Goal: Task Accomplishment & Management: Complete application form

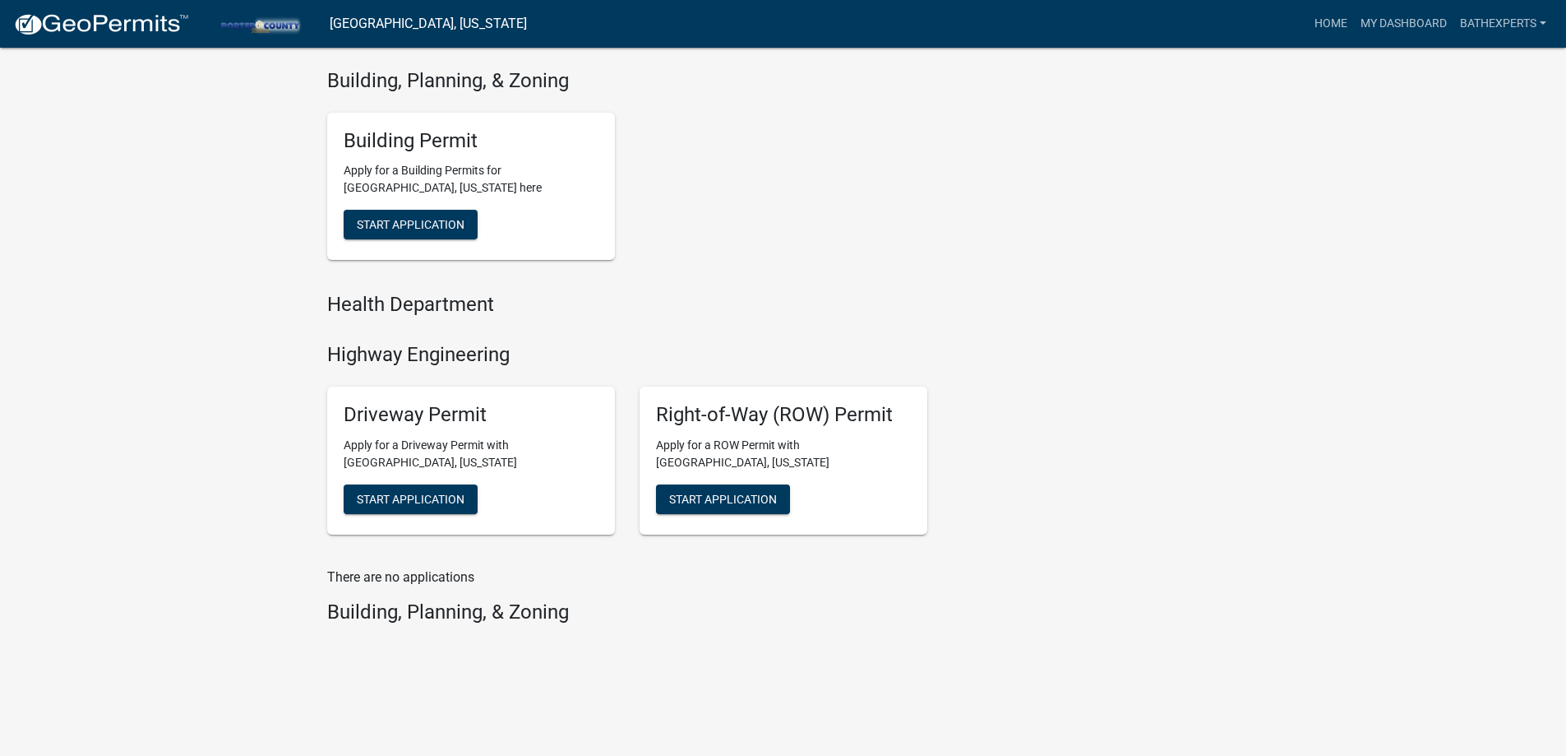
scroll to position [605, 0]
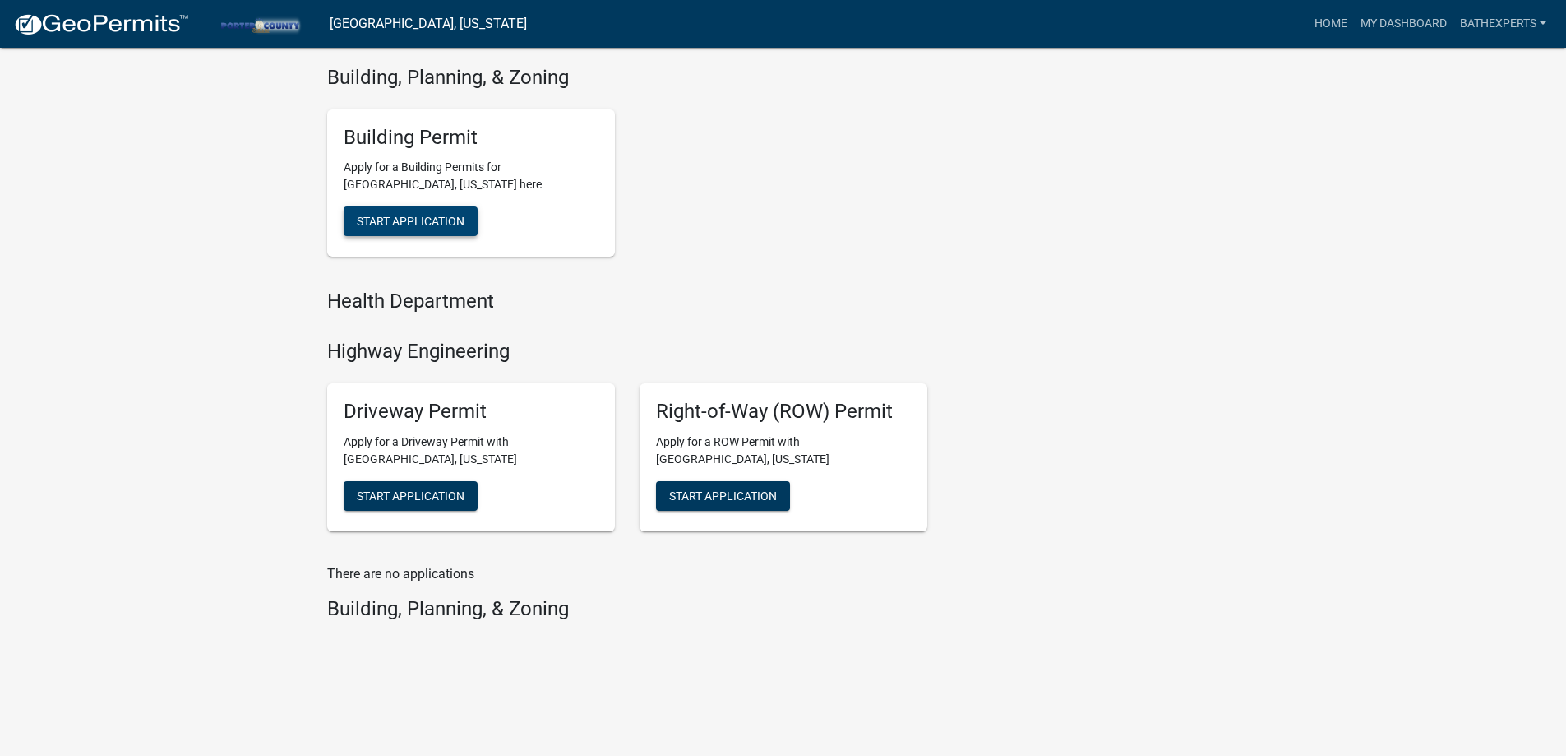
click at [389, 229] on button "Start Application" at bounding box center [411, 221] width 134 height 30
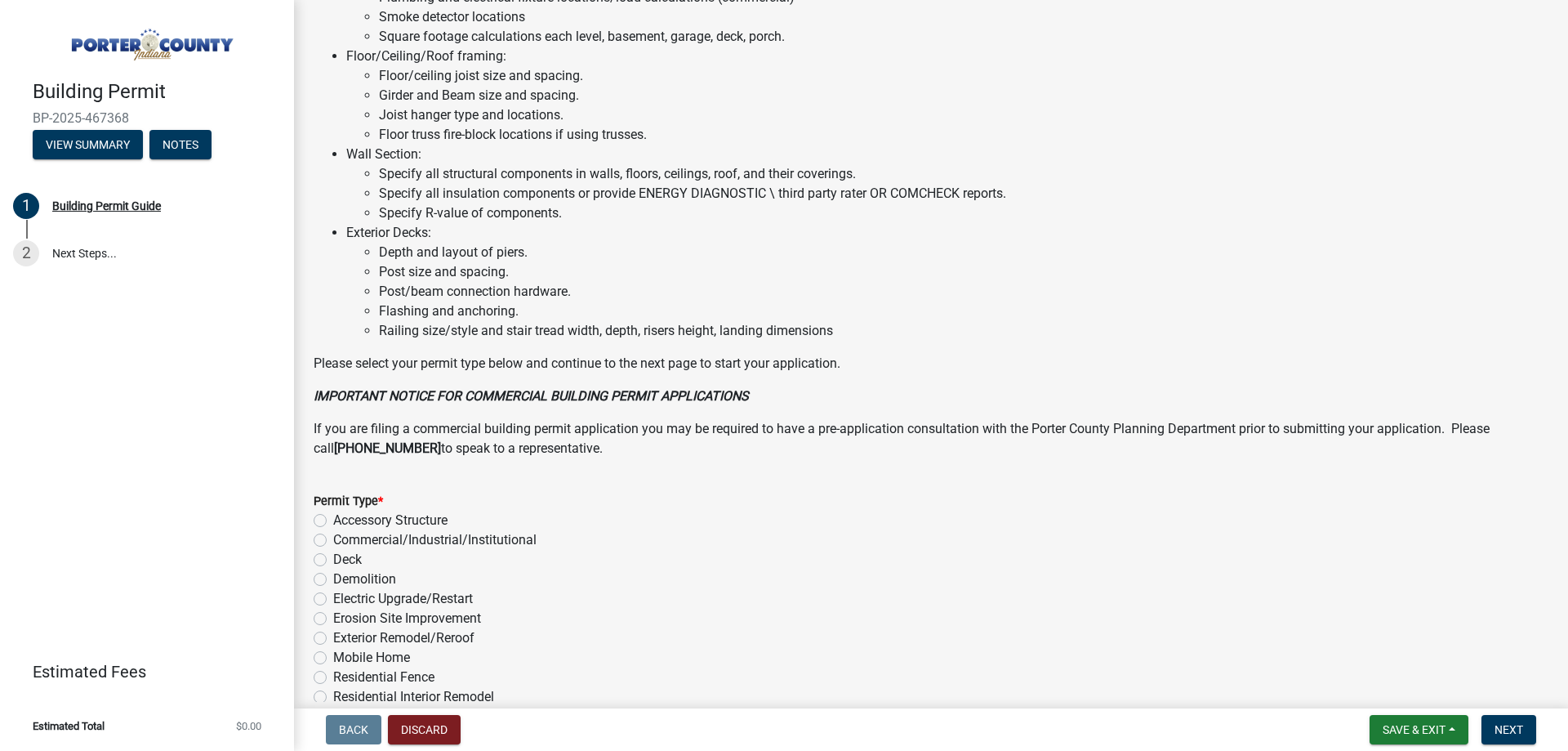
scroll to position [1097, 0]
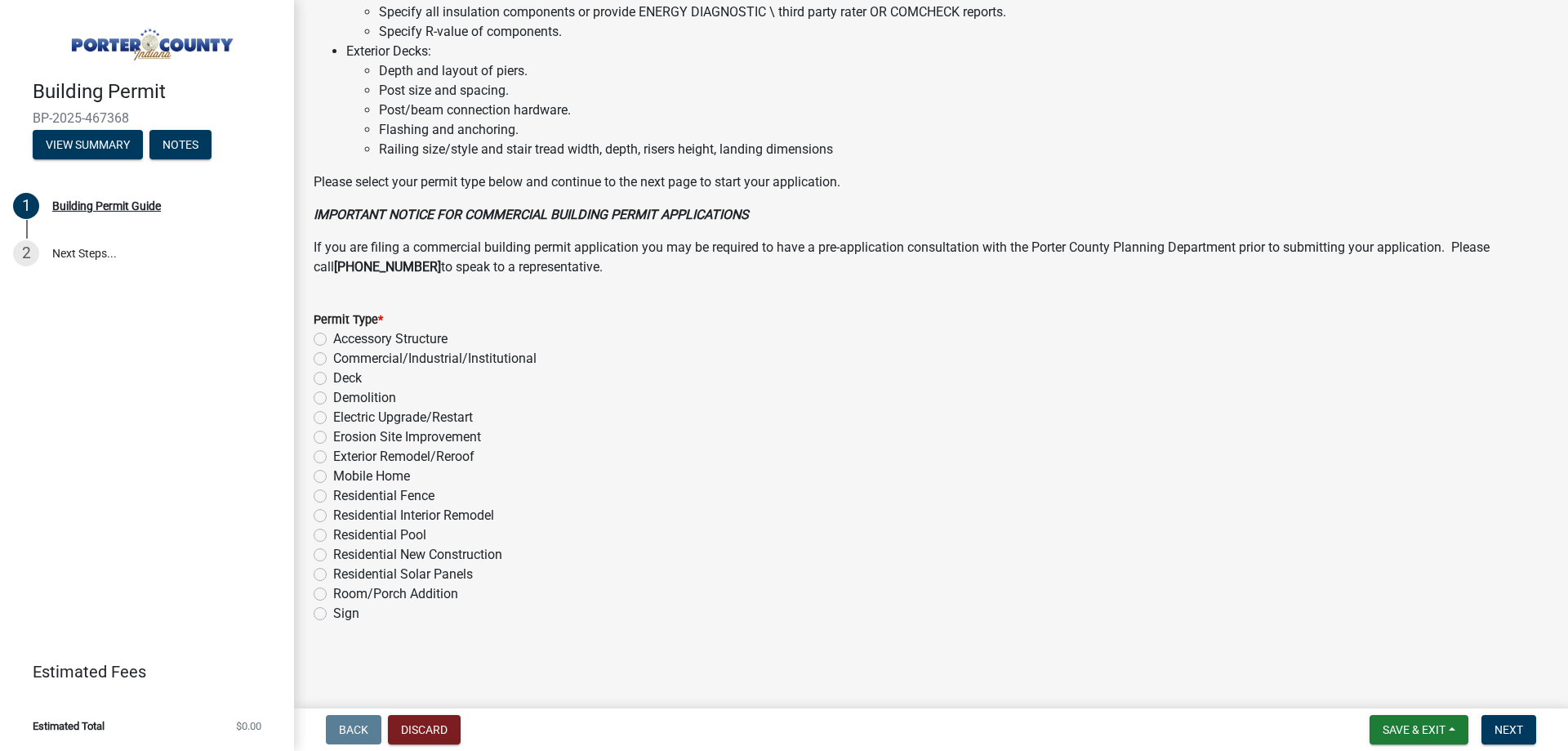
click at [333, 518] on label "Residential Interior Remodel" at bounding box center [413, 516] width 161 height 20
click at [333, 517] on input "Residential Interior Remodel" at bounding box center [338, 511] width 11 height 11
radio input "true"
click at [1510, 728] on span "Next" at bounding box center [1508, 729] width 29 height 13
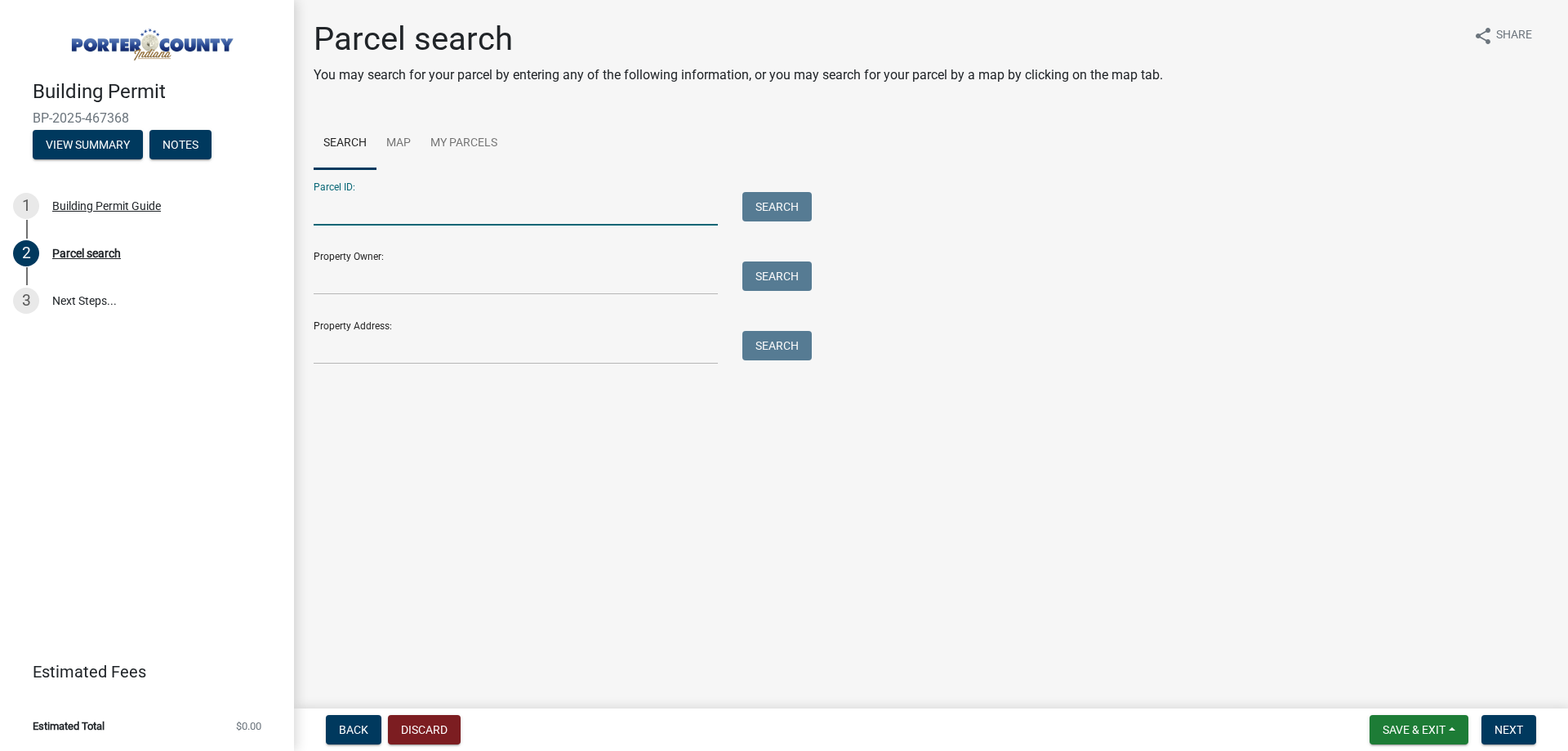
click at [464, 198] on input "Parcel ID:" at bounding box center [515, 209] width 404 height 34
paste input "64-09-05-302-016.000-019"
type input "64-09-05-302-016.000-019"
click at [804, 200] on button "Search" at bounding box center [777, 207] width 70 height 30
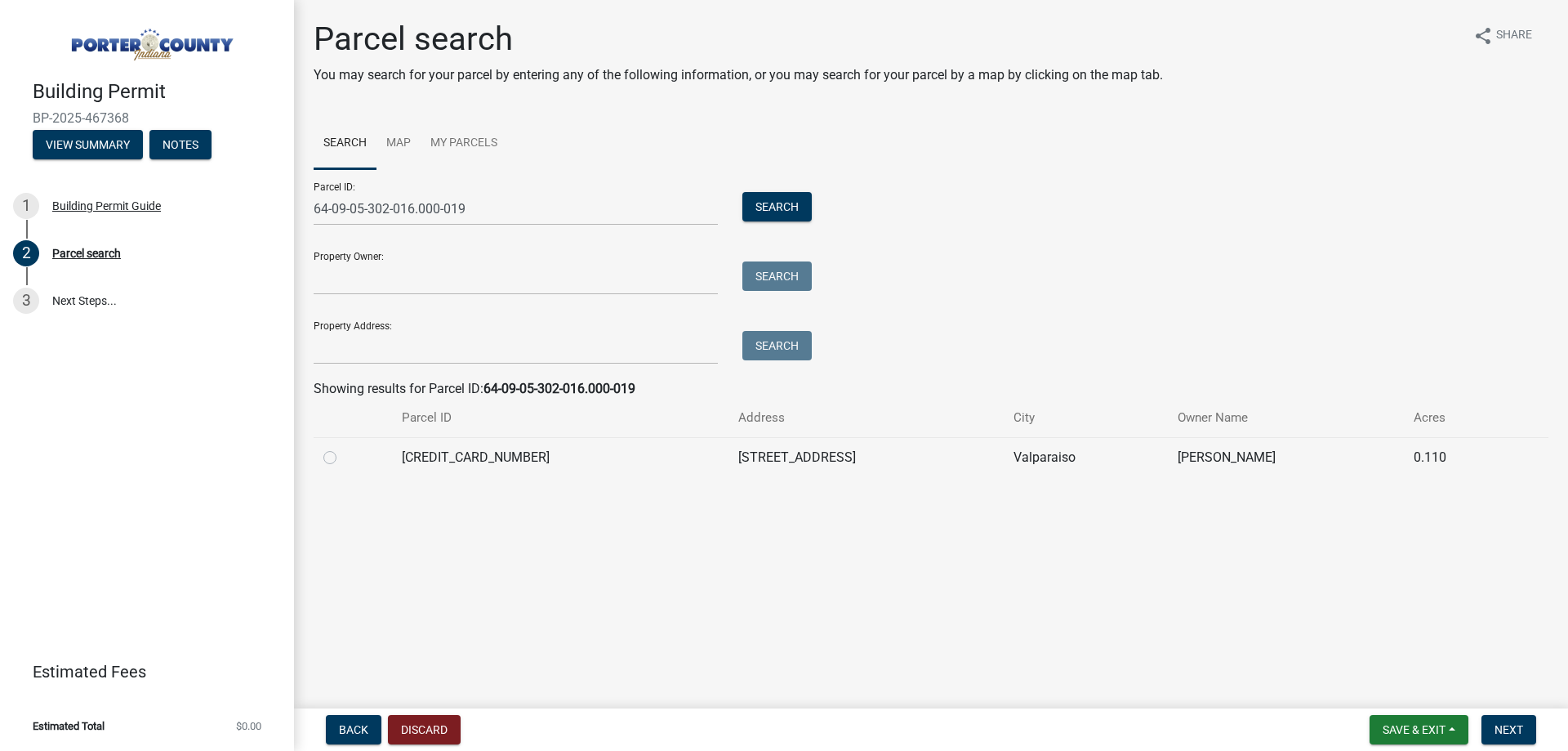
click at [343, 448] on label at bounding box center [343, 448] width 0 height 0
click at [343, 458] on input "radio" at bounding box center [348, 453] width 11 height 11
radio input "true"
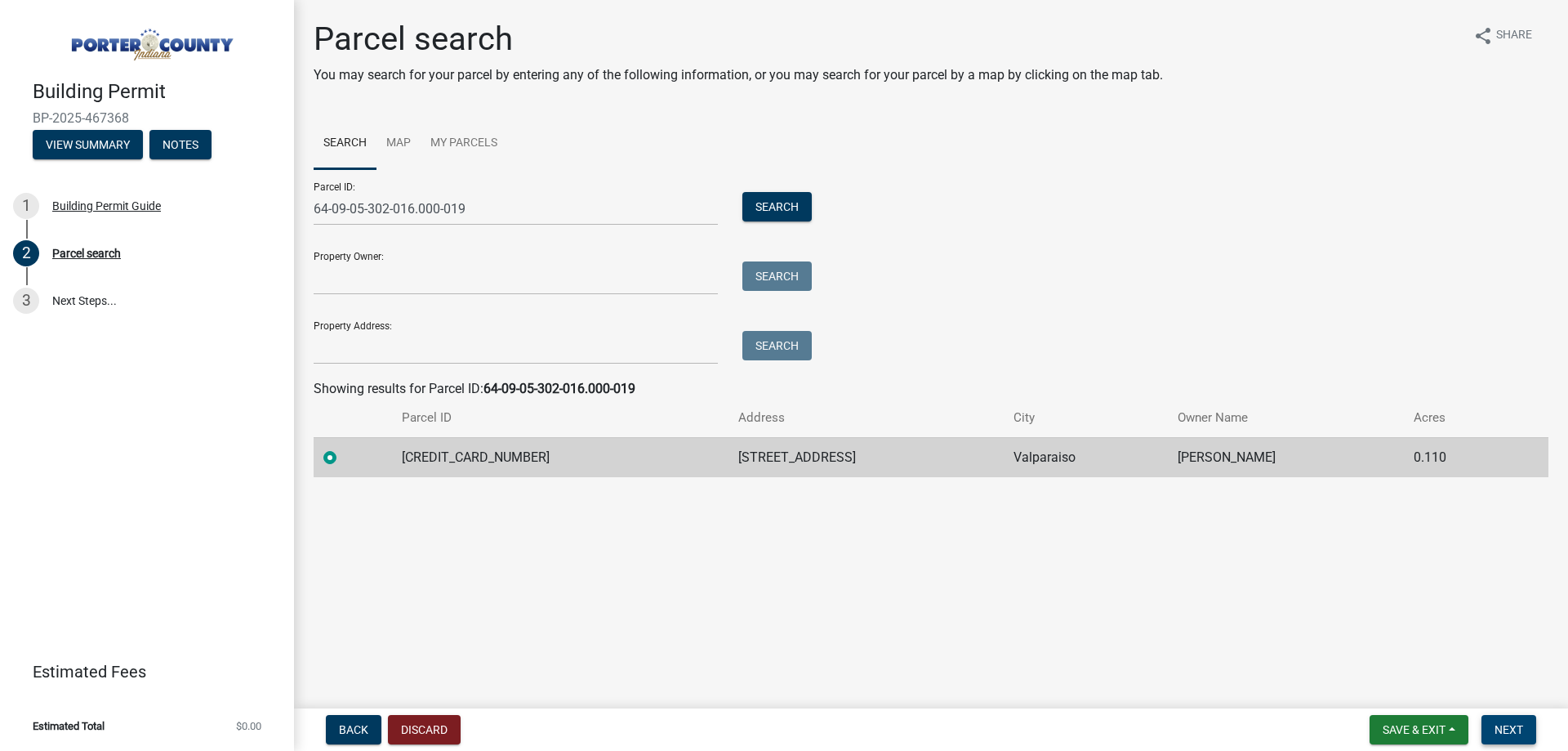
click at [1514, 732] on span "Next" at bounding box center [1508, 729] width 29 height 13
click at [1517, 734] on span "Next" at bounding box center [1508, 729] width 29 height 13
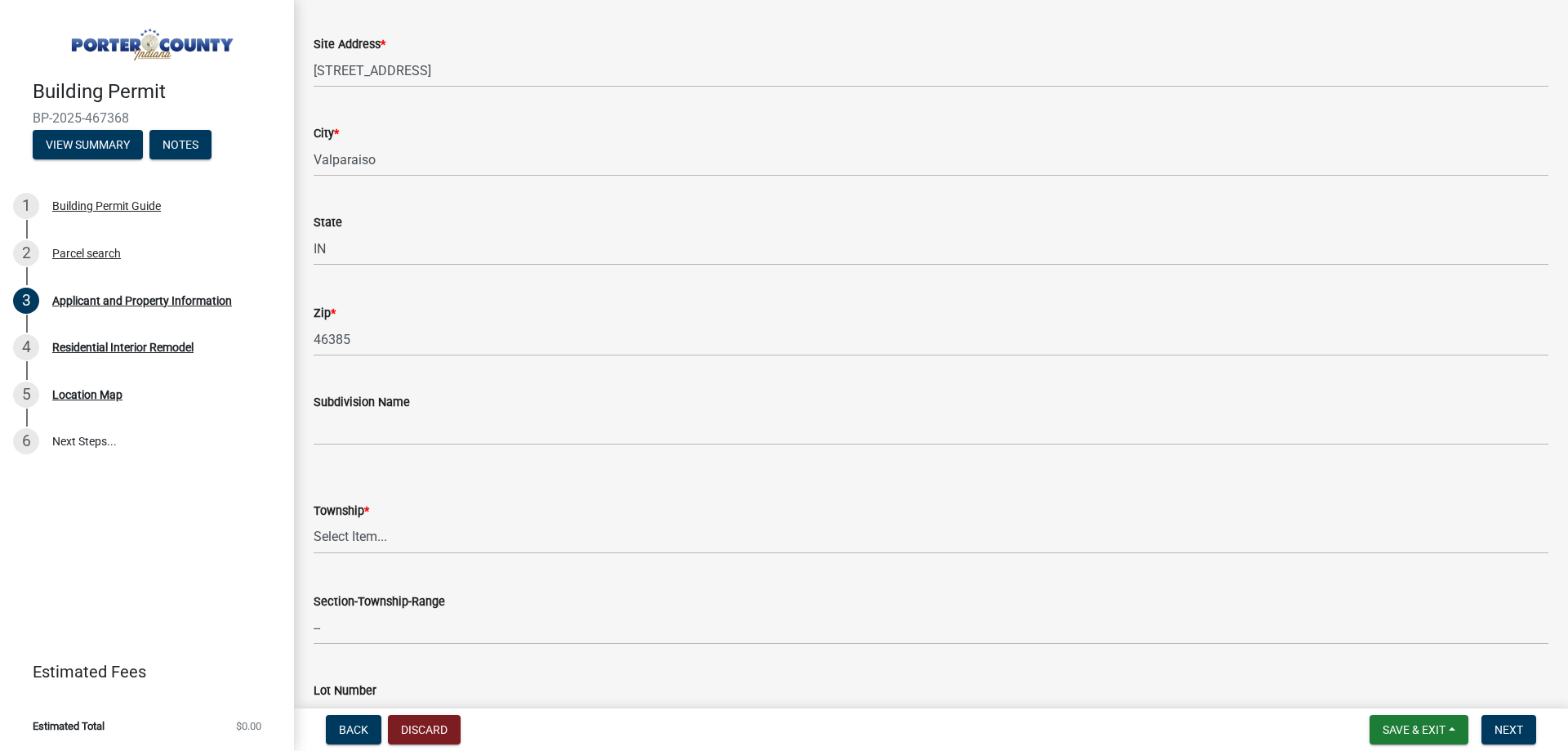
scroll to position [327, 0]
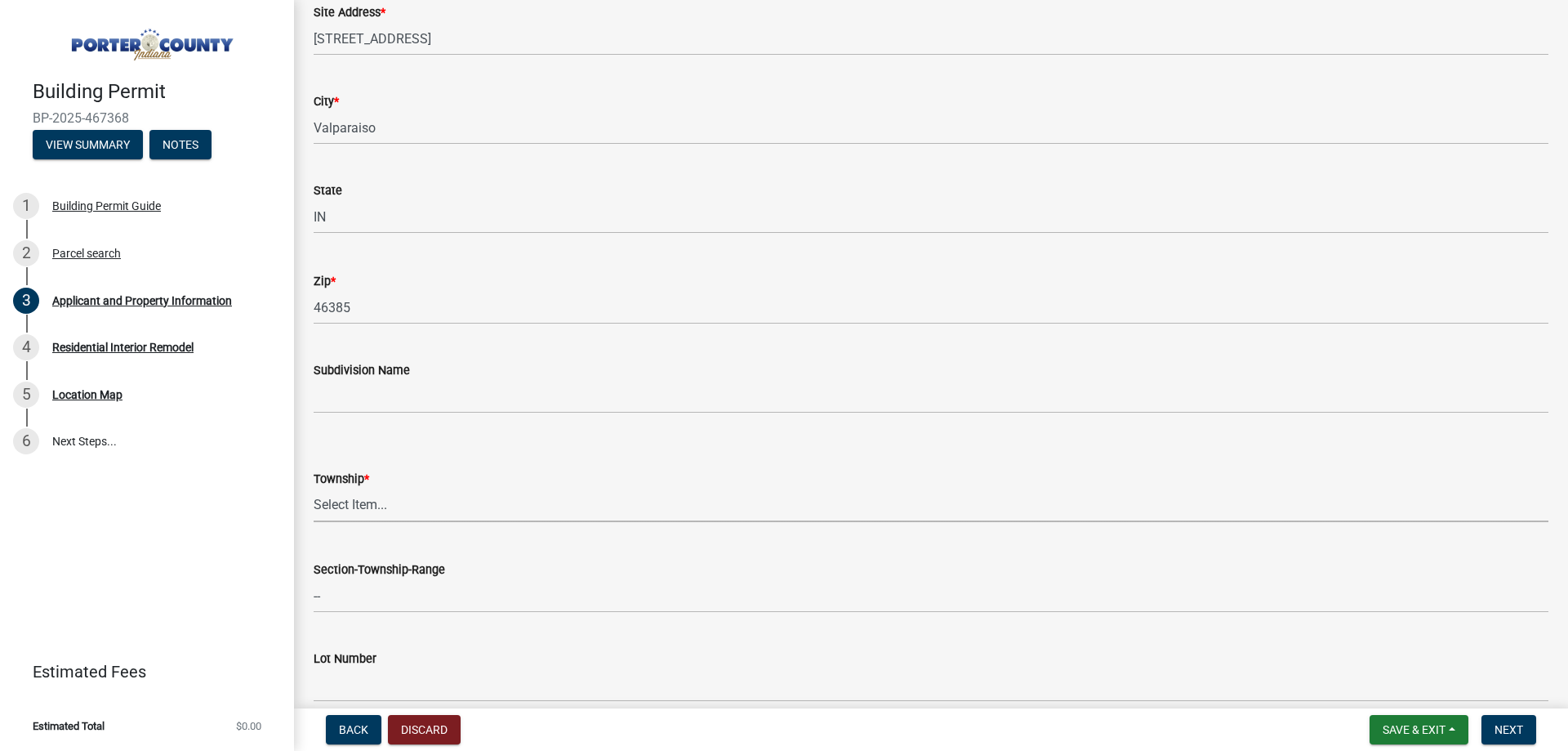
click at [390, 513] on select "Select Item... [PERSON_NAME][GEOGRAPHIC_DATA] [PERSON_NAME][GEOGRAPHIC_DATA] [G…" at bounding box center [930, 506] width 1234 height 34
click at [314, 489] on select "Select Item... [PERSON_NAME][GEOGRAPHIC_DATA] [PERSON_NAME][GEOGRAPHIC_DATA] [G…" at bounding box center [930, 506] width 1234 height 34
select select "4e6cbcac-7d48-4f78-b019-902ed53214cd"
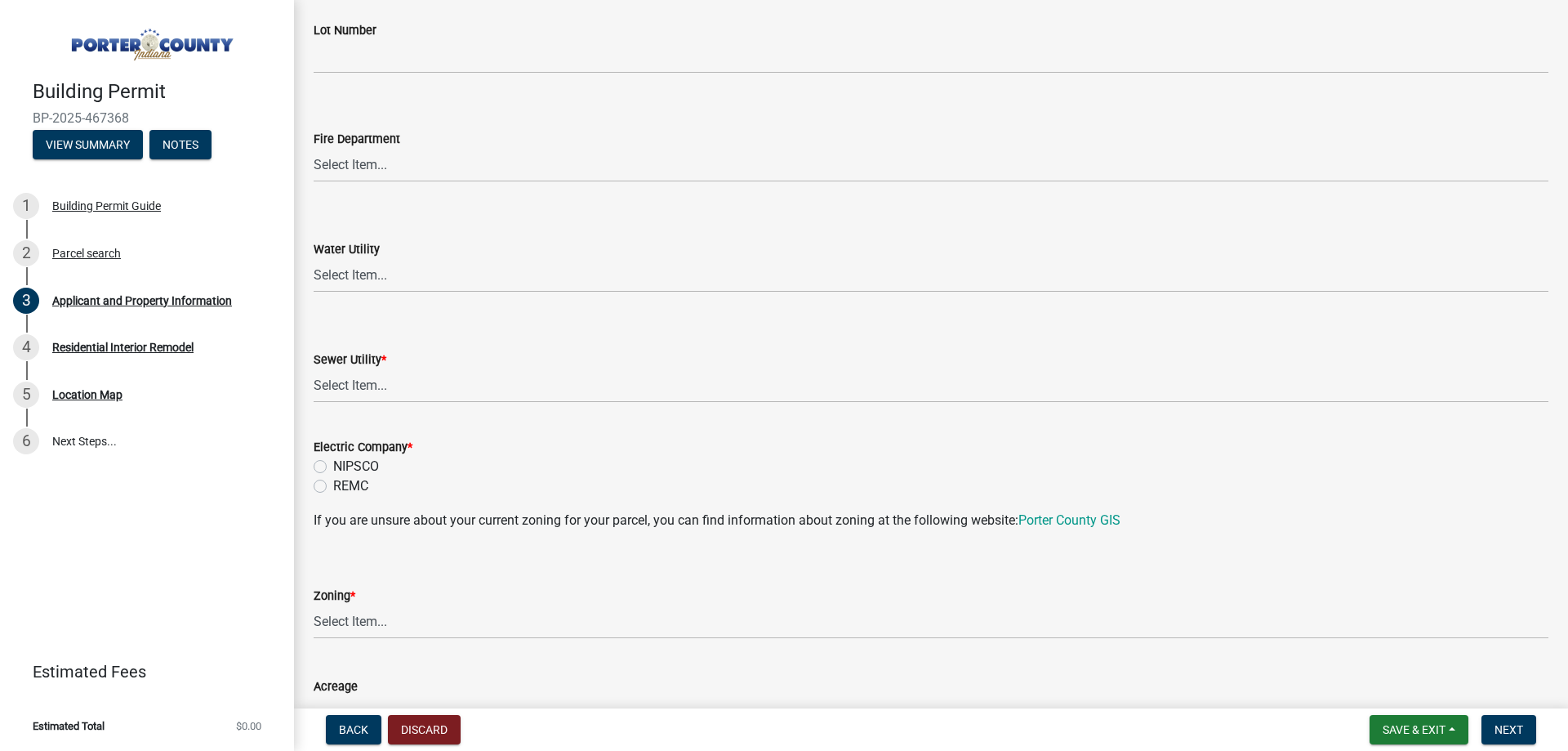
scroll to position [980, 0]
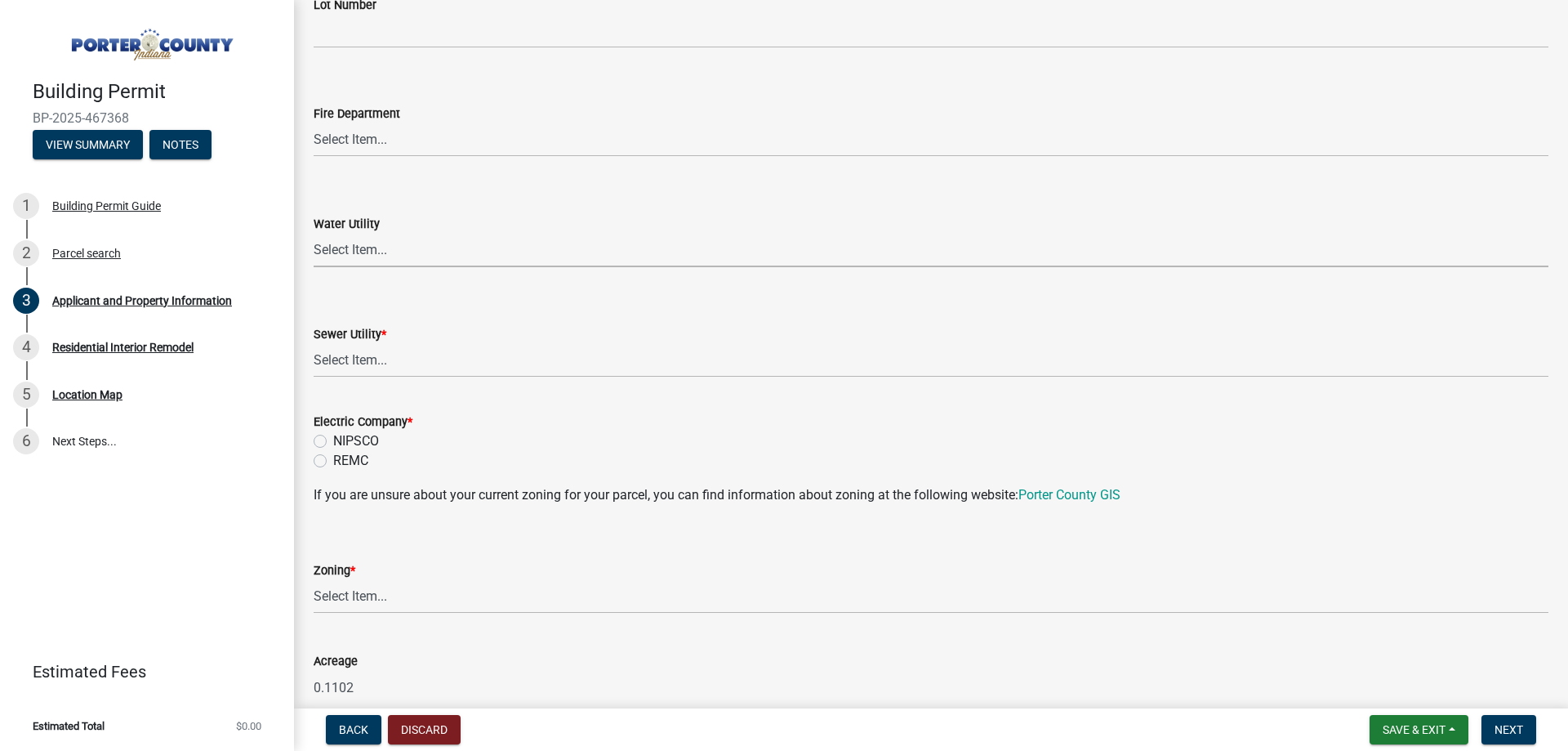
click at [403, 240] on select "Select Item... Aqua [US_STATE] Inc Damon Run [US_STATE] American Water Nature W…" at bounding box center [930, 250] width 1234 height 34
click at [438, 205] on form "Water Utility Select Item... Aqua [US_STATE] Inc Damon Run [US_STATE] American …" at bounding box center [930, 230] width 1234 height 73
click at [406, 364] on select "Select Item... Aqua [US_STATE] Inc Damon Run Falling Waters Lake Eliza - LEACD …" at bounding box center [930, 361] width 1234 height 34
click at [314, 344] on select "Select Item... Aqua [US_STATE] Inc Damon Run Falling Waters Lake Eliza - LEACD …" at bounding box center [930, 361] width 1234 height 34
select select "ad46db9b-b68a-4590-8d08-f4fb10f3ead6"
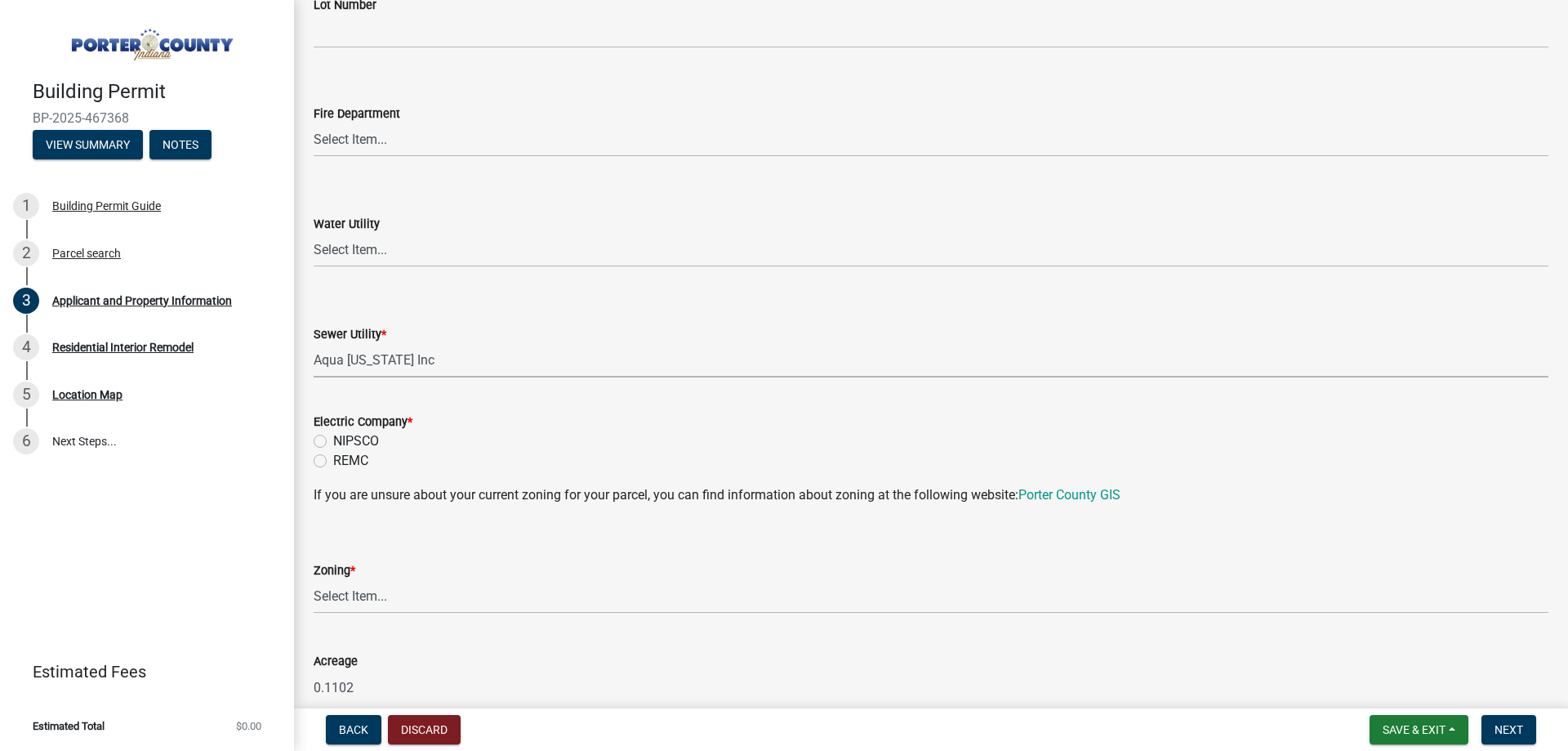
click at [333, 441] on label "NIPSCO" at bounding box center [356, 441] width 46 height 20
click at [333, 441] on input "NIPSCO" at bounding box center [338, 436] width 11 height 11
radio input "true"
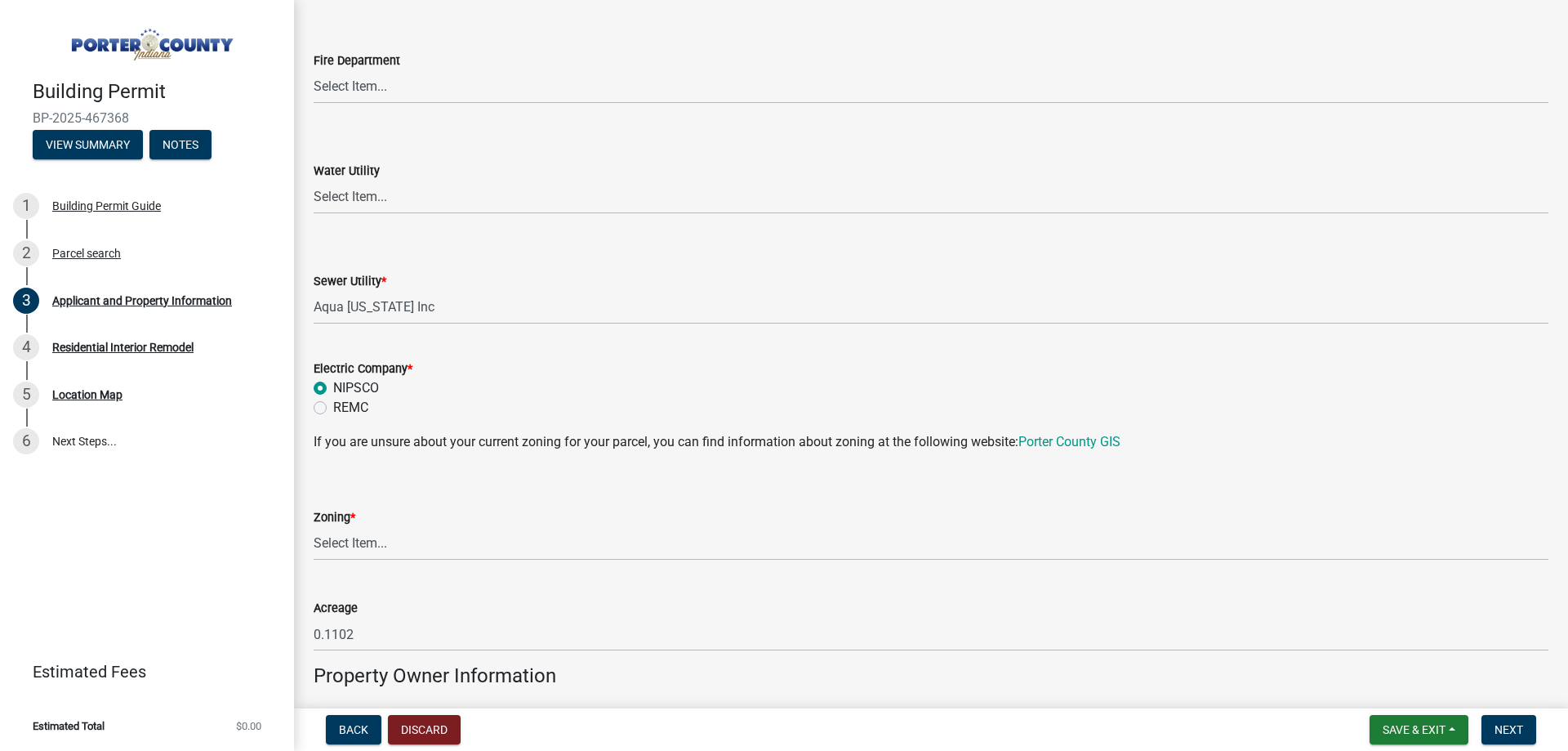
scroll to position [1062, 0]
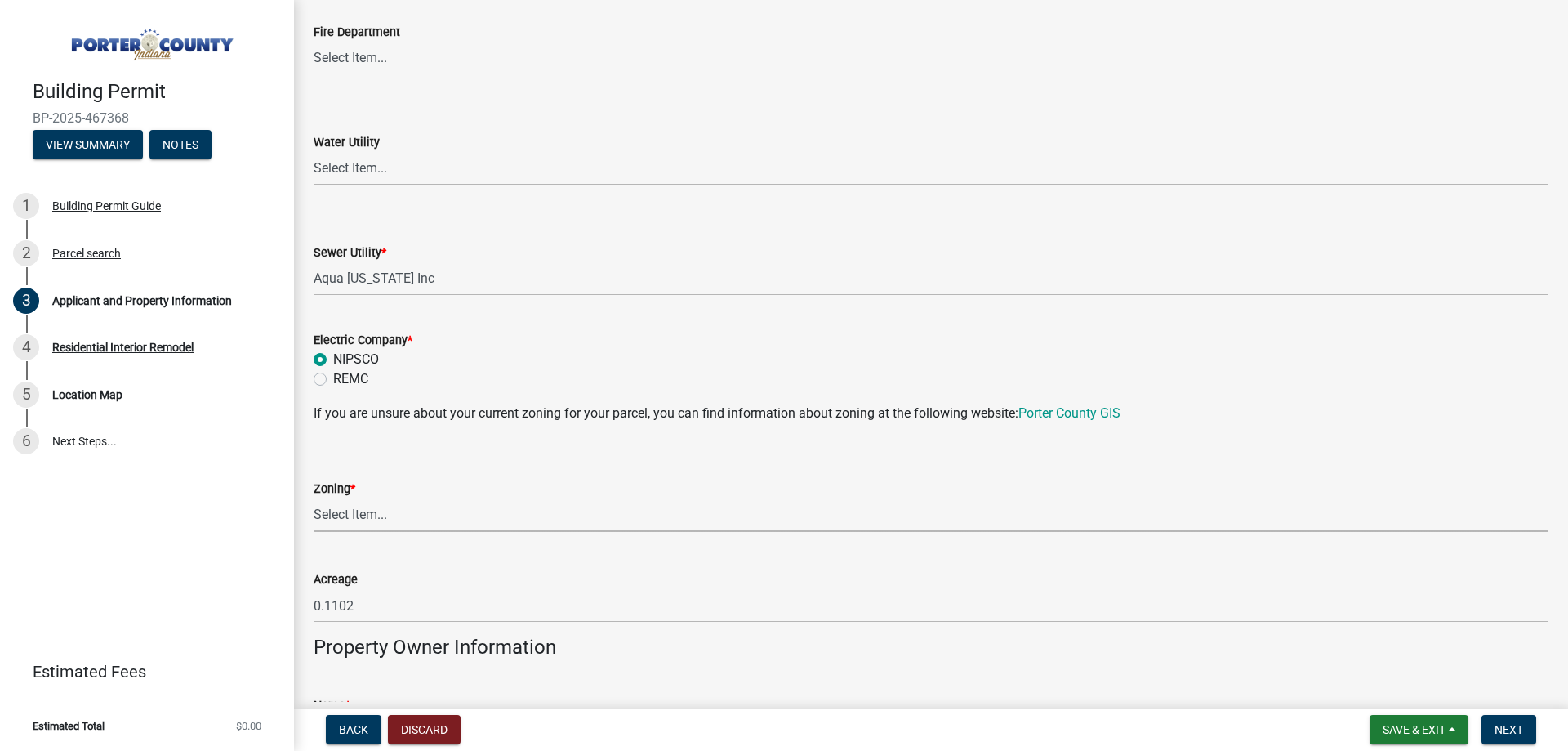
click at [411, 514] on select "Select Item... A1 A2 CH CM CN I1 I2 I3 IN MP OT P1 P2 PUD R1 R2 R3 R4 RL RR" at bounding box center [930, 516] width 1234 height 34
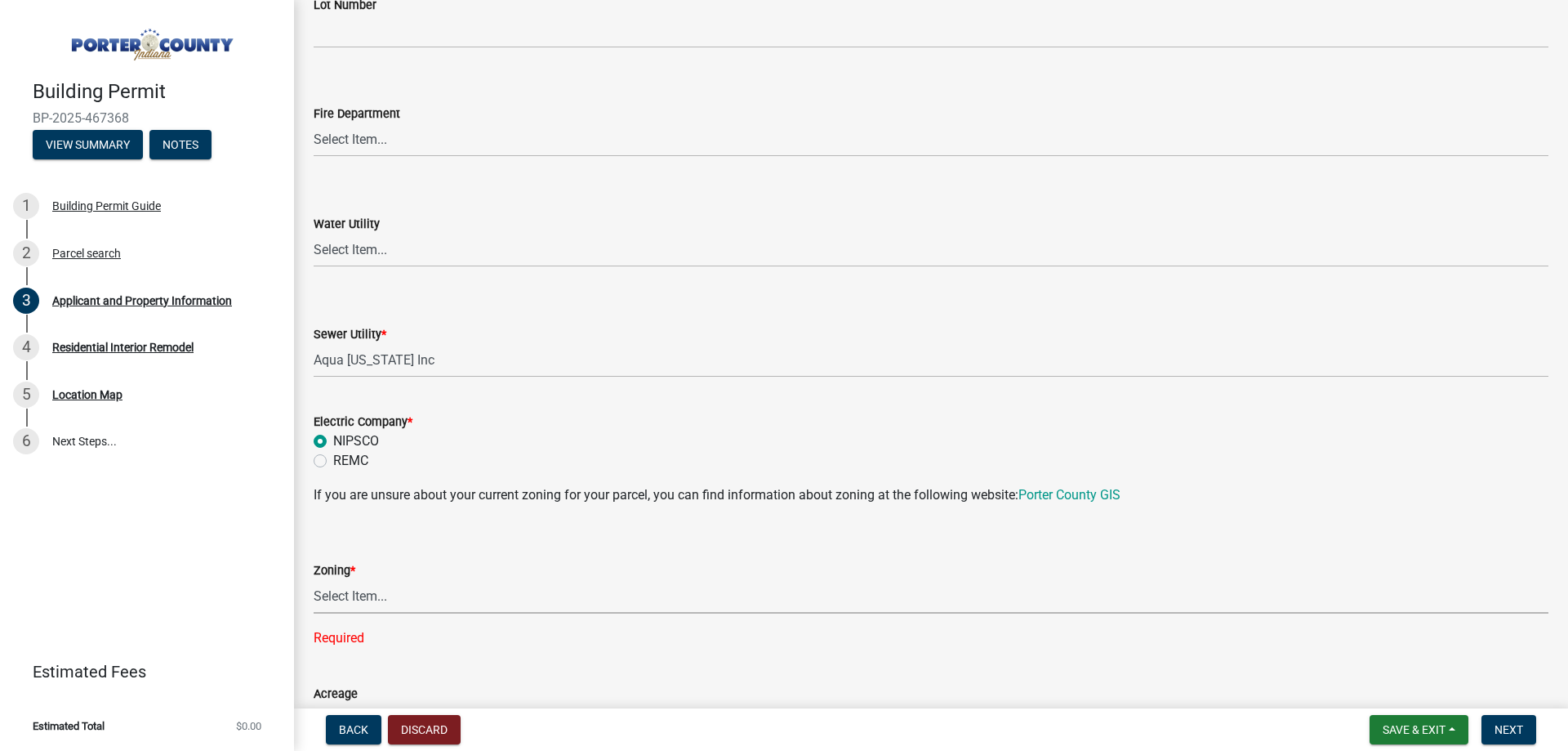
click at [357, 595] on select "Select Item... A1 A2 CH CM CN I1 I2 I3 IN MP OT P1 P2 PUD R1 R2 R3 R4 RL RR" at bounding box center [930, 597] width 1234 height 34
click at [314, 580] on select "Select Item... A1 A2 CH CM CN I1 I2 I3 IN MP OT P1 P2 PUD R1 R2 R3 R4 RL RR" at bounding box center [930, 597] width 1234 height 34
select select "0d764019-f1ff-4f3b-9299-33f0d080acc7"
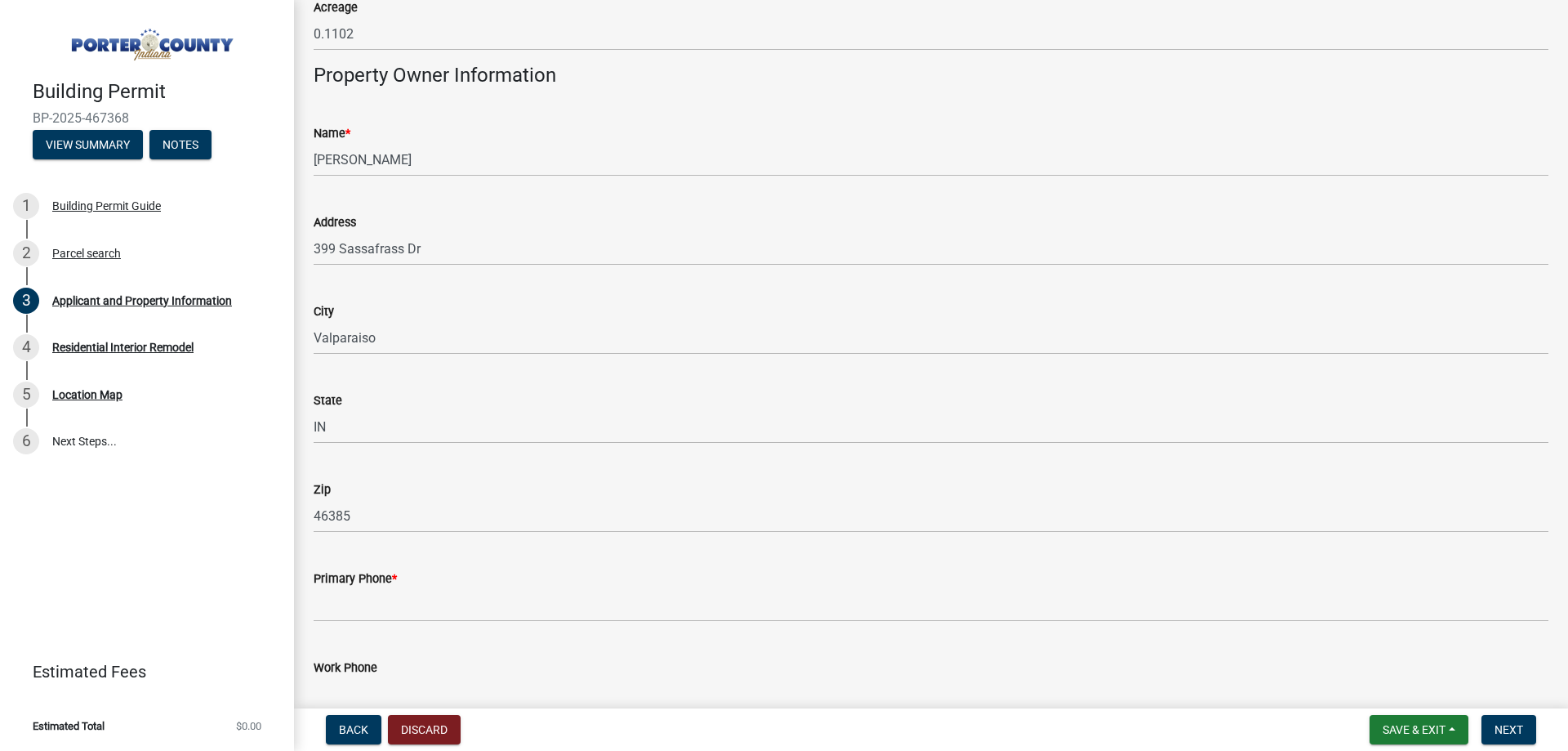
scroll to position [1960, 0]
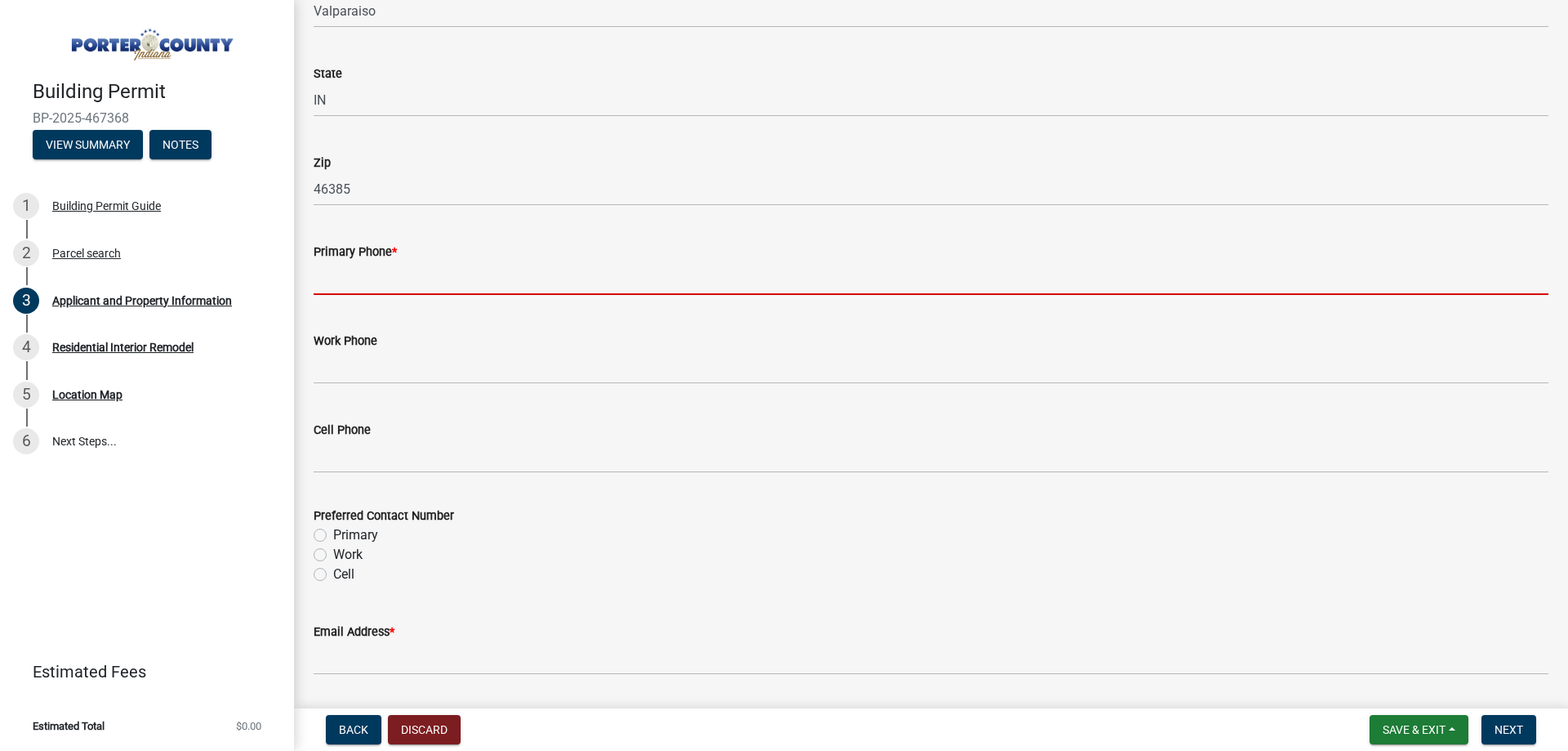
click at [380, 277] on input "Primary Phone *" at bounding box center [930, 278] width 1234 height 34
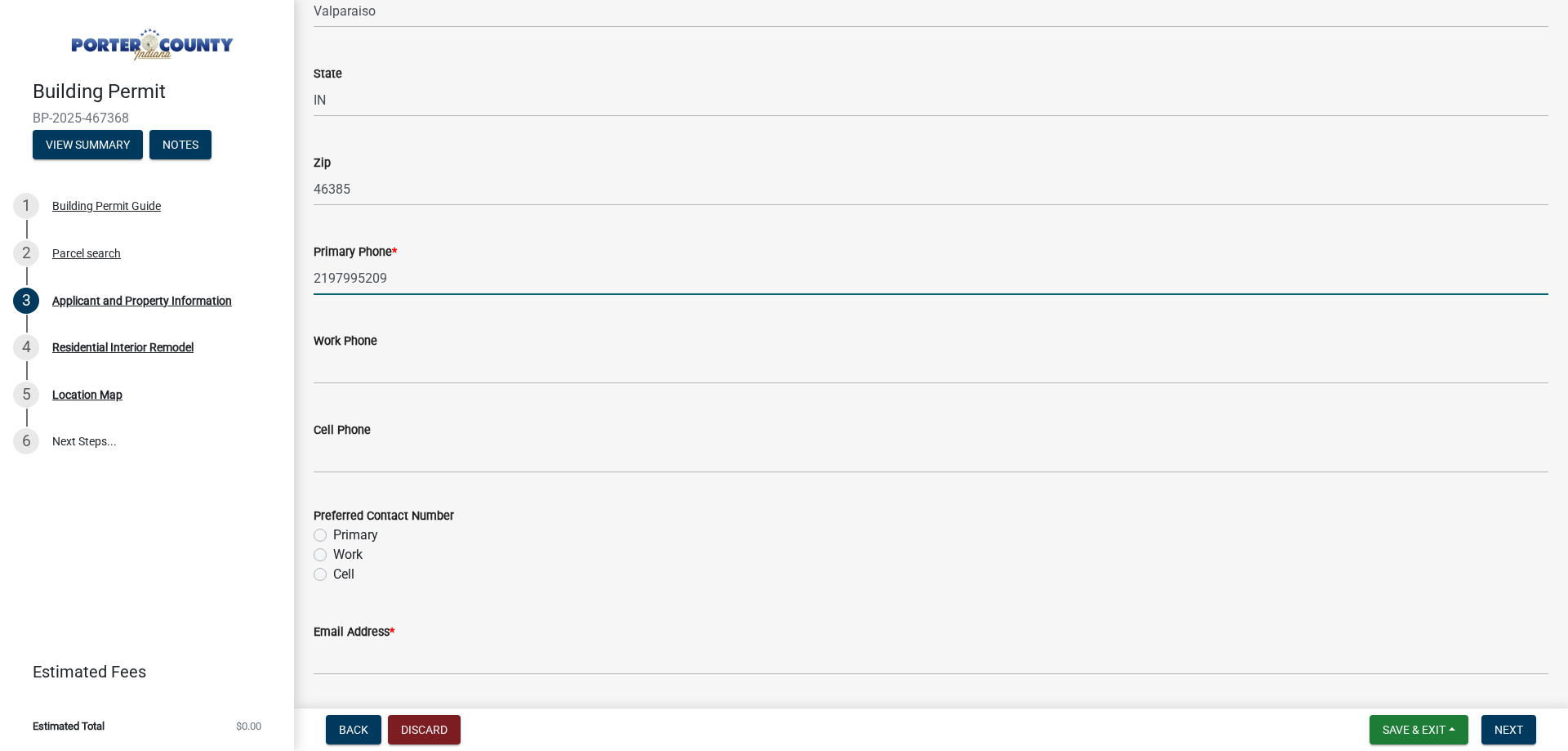
scroll to position [2041, 0]
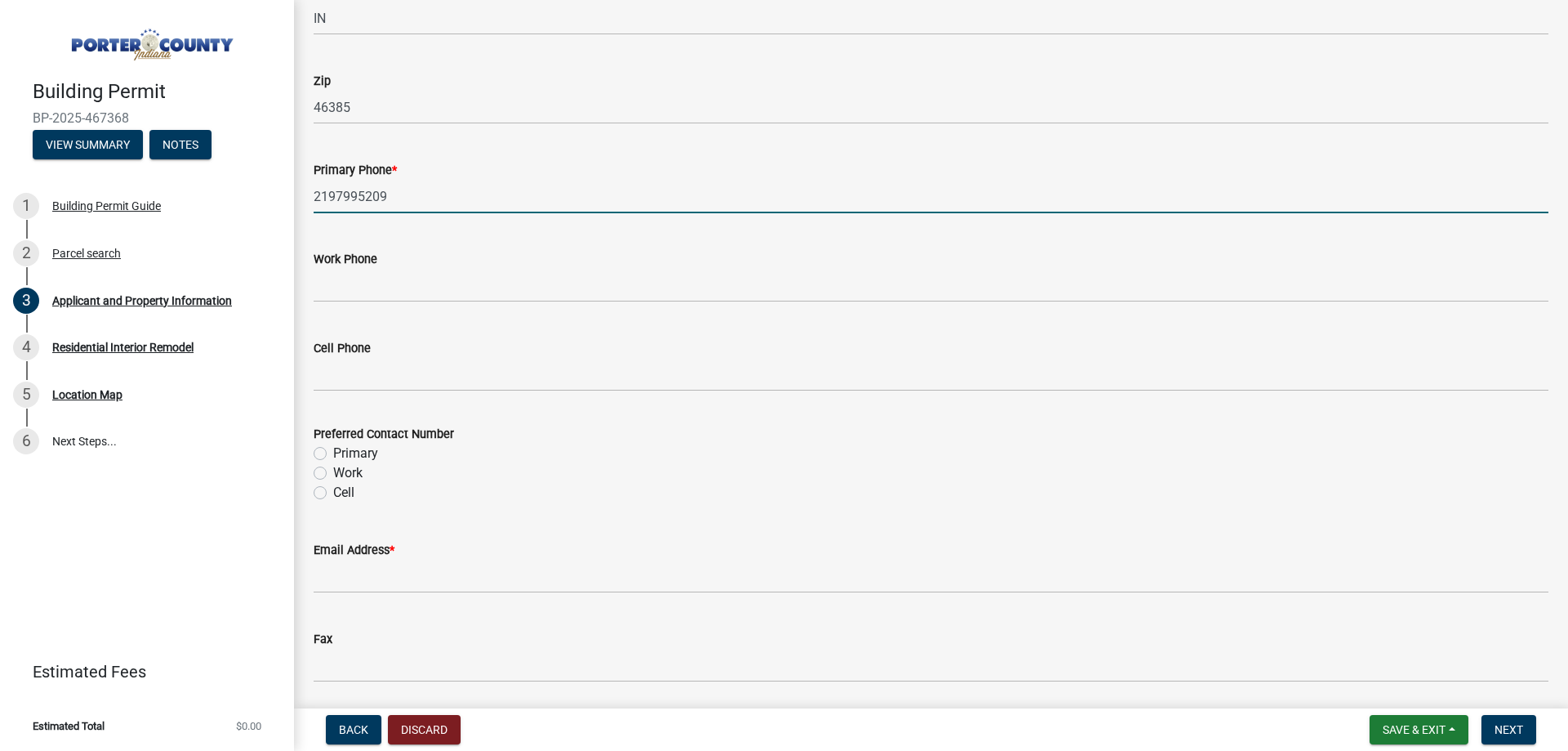
type input "2197995209"
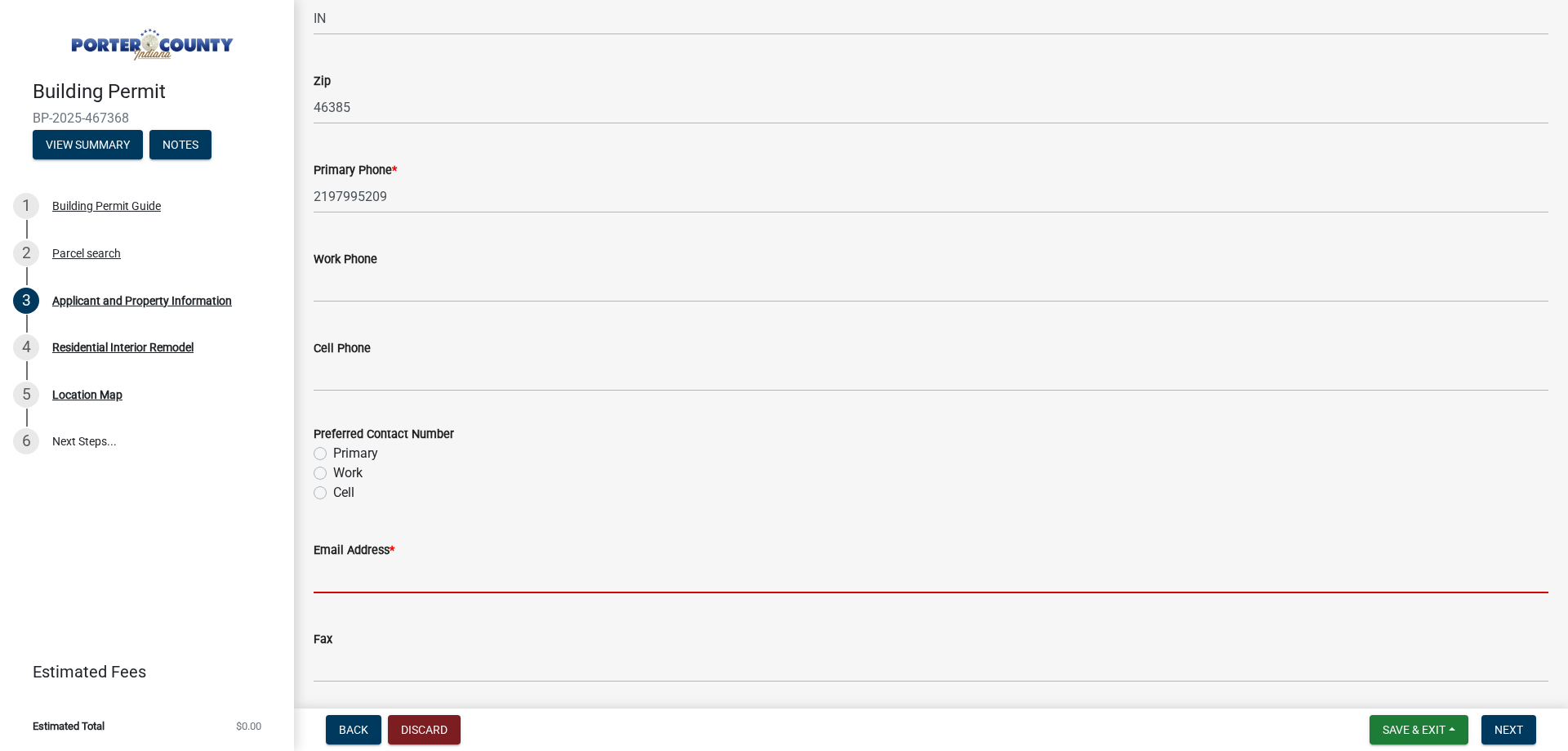
click at [388, 576] on input "Email Address *" at bounding box center [930, 576] width 1234 height 34
click at [515, 589] on input "Email Address *" at bounding box center [930, 576] width 1234 height 34
click at [632, 583] on input "Email Address *" at bounding box center [930, 576] width 1234 height 34
paste input "[EMAIL_ADDRESS][DOMAIN_NAME]"
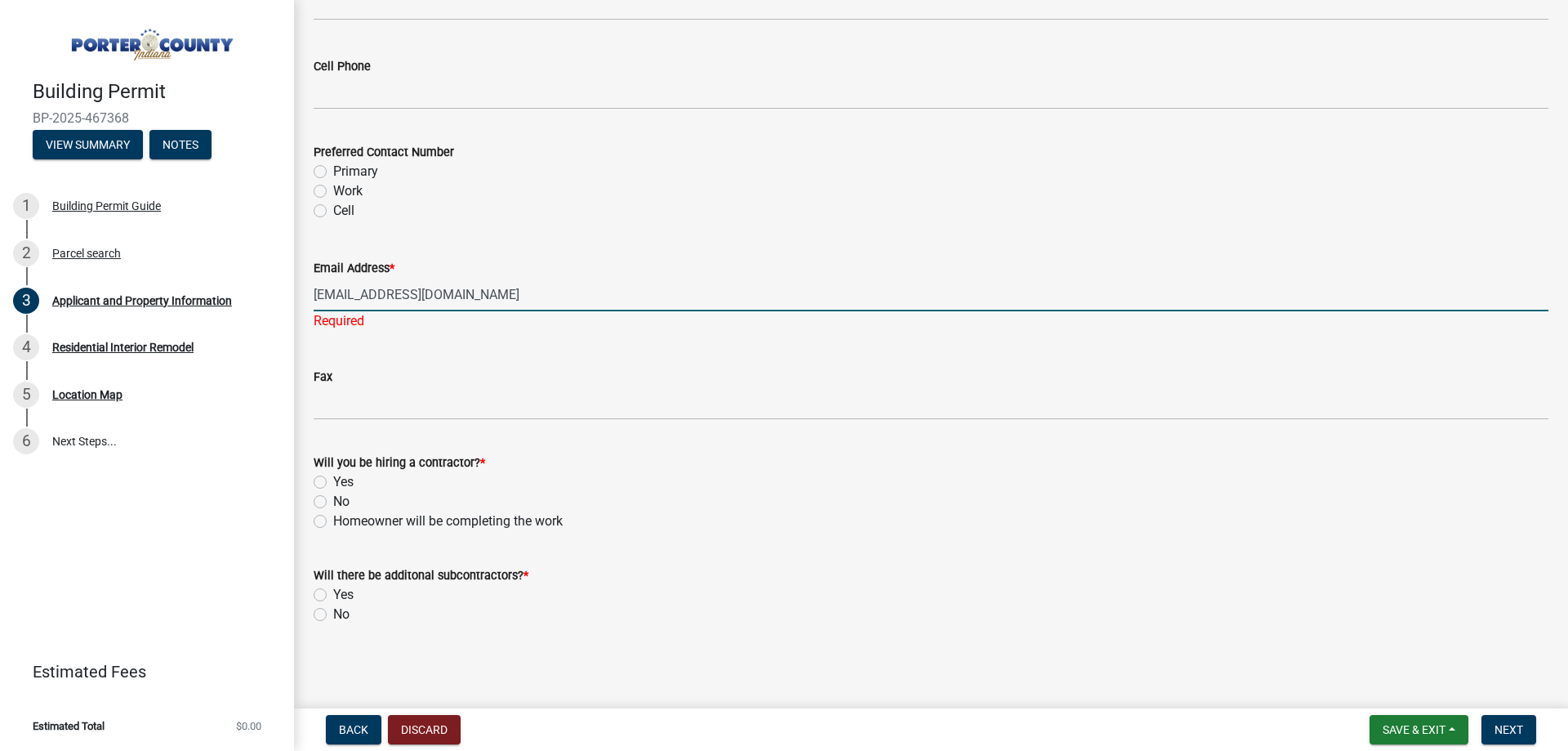
scroll to position [2325, 0]
type input "[EMAIL_ADDRESS][DOMAIN_NAME]"
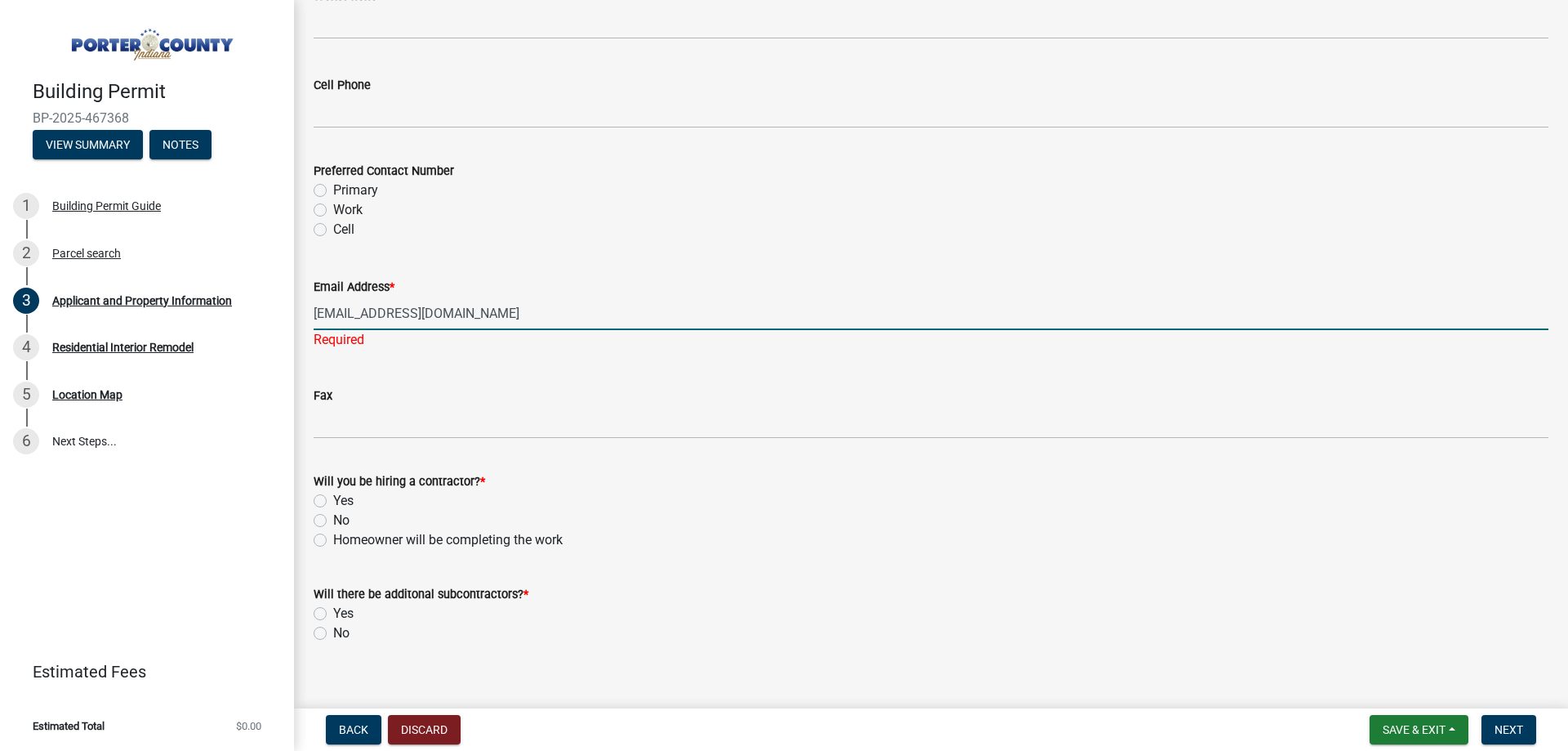
click at [333, 511] on label "No" at bounding box center [341, 521] width 16 height 20
click at [333, 511] on input "No" at bounding box center [338, 516] width 11 height 11
radio input "true"
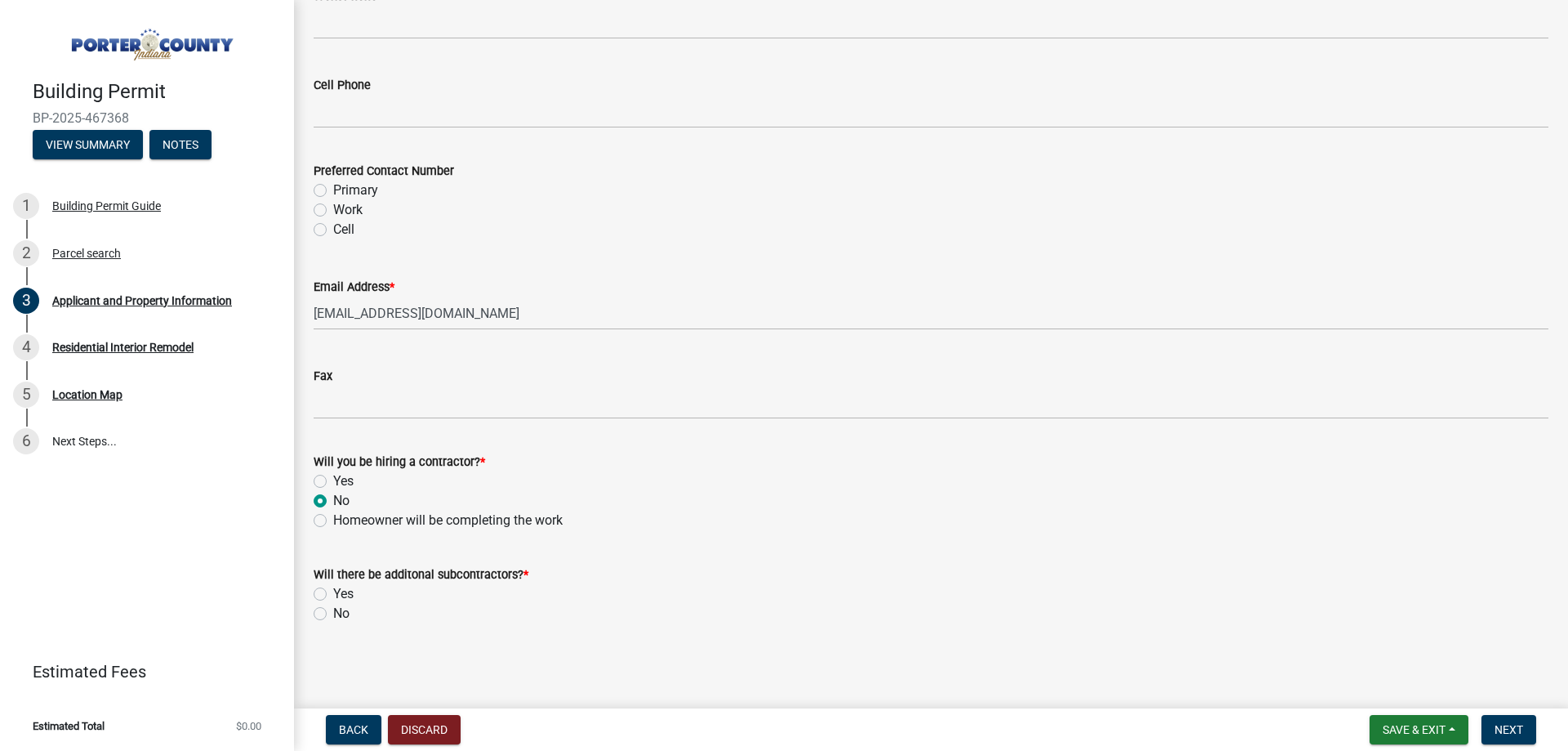
click at [333, 611] on label "No" at bounding box center [341, 614] width 16 height 20
click at [333, 611] on input "No" at bounding box center [338, 609] width 11 height 11
radio input "true"
click at [1507, 730] on span "Next" at bounding box center [1508, 729] width 29 height 13
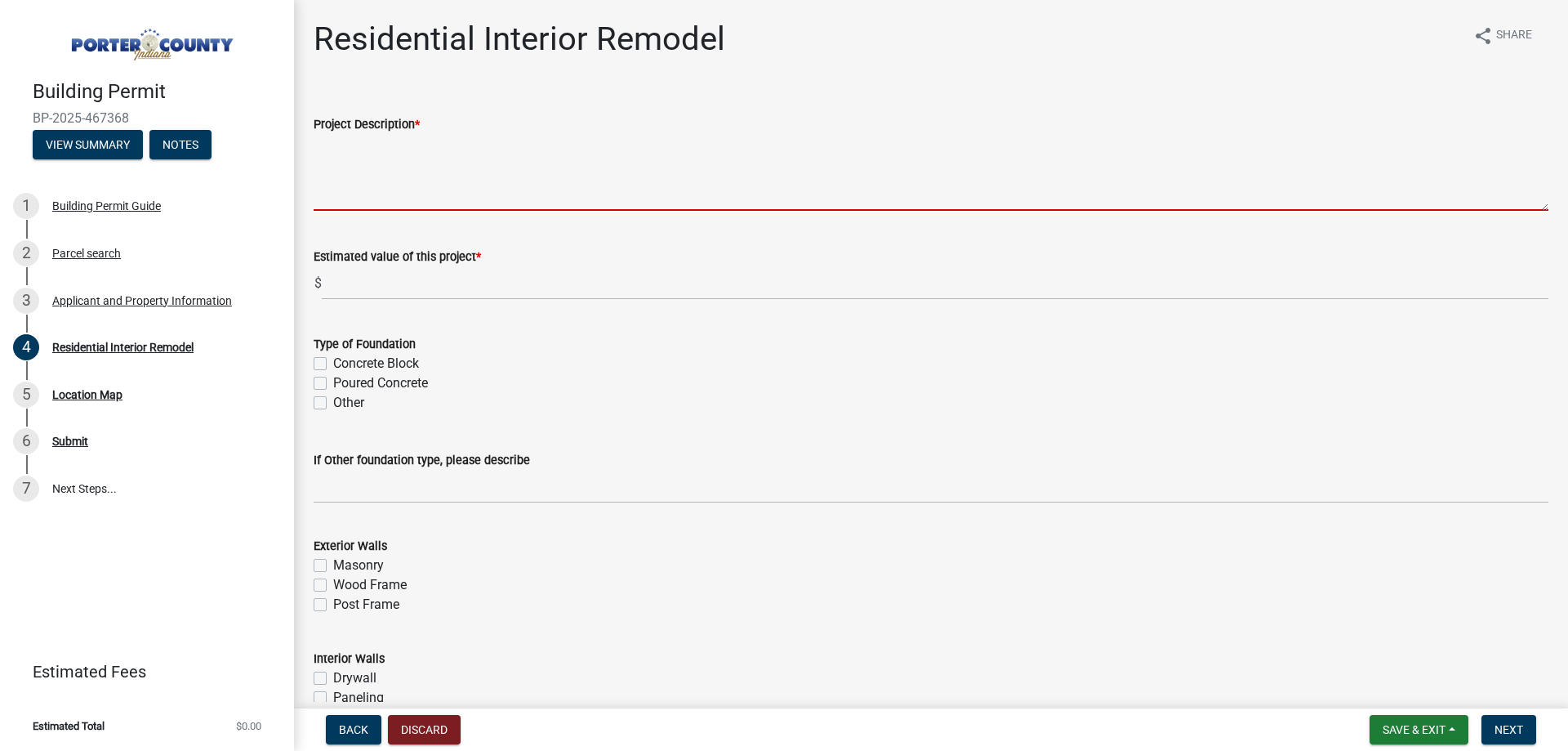
click at [388, 182] on textarea "Project Description *" at bounding box center [930, 172] width 1234 height 76
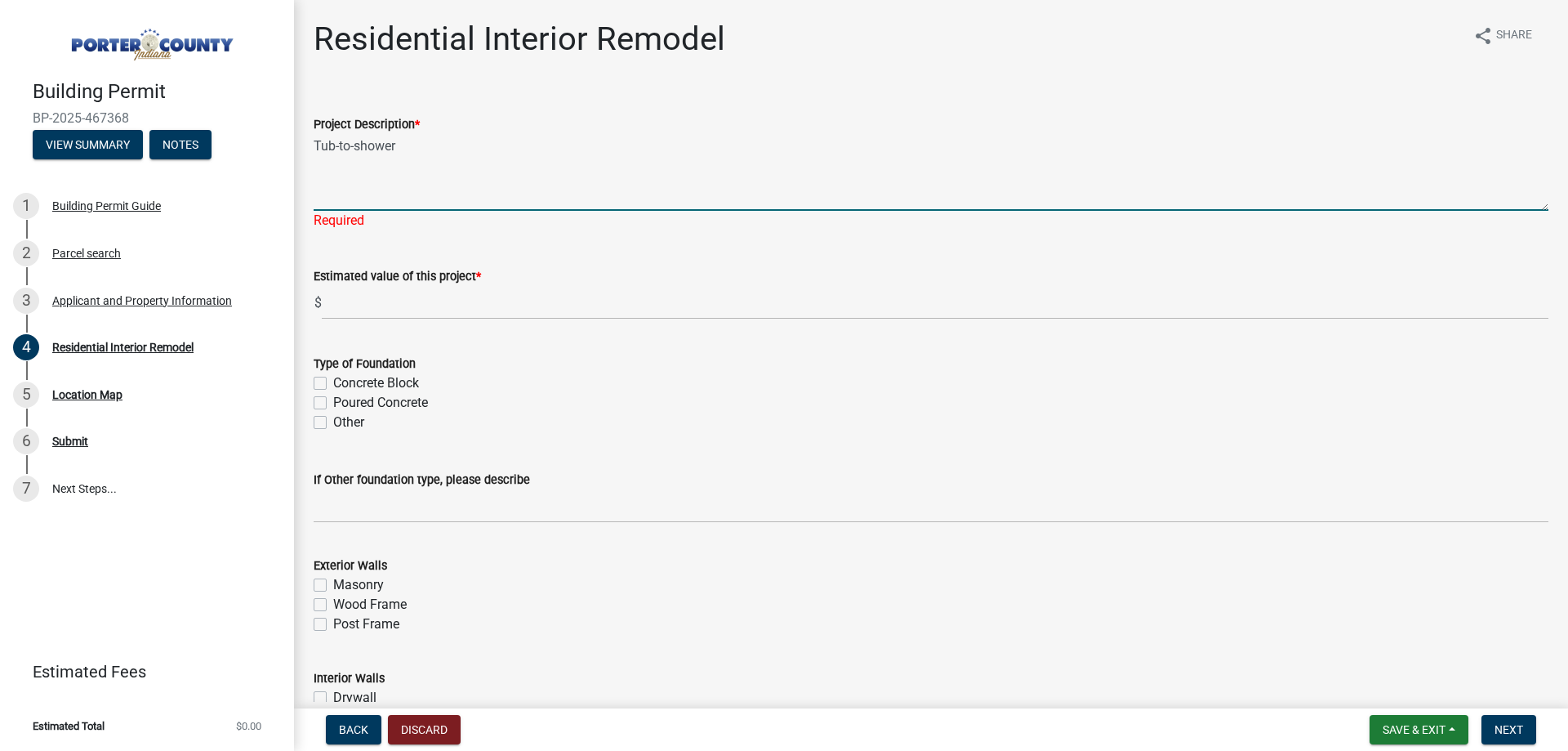
paste textarea "Bath remodel. Replacing the base, walls, fixture system, and valves."
drag, startPoint x: 783, startPoint y: 143, endPoint x: 485, endPoint y: 149, distance: 298.1
click at [485, 149] on textarea "Tub-to-shower Bath remodel. Replacing the base, walls, fixture system, and valv…" at bounding box center [930, 172] width 1234 height 76
paste textarea "Bath remodel. Replacing one p-trap, the valve, and the fixture system"
drag, startPoint x: 567, startPoint y: 148, endPoint x: 485, endPoint y: 149, distance: 82.0
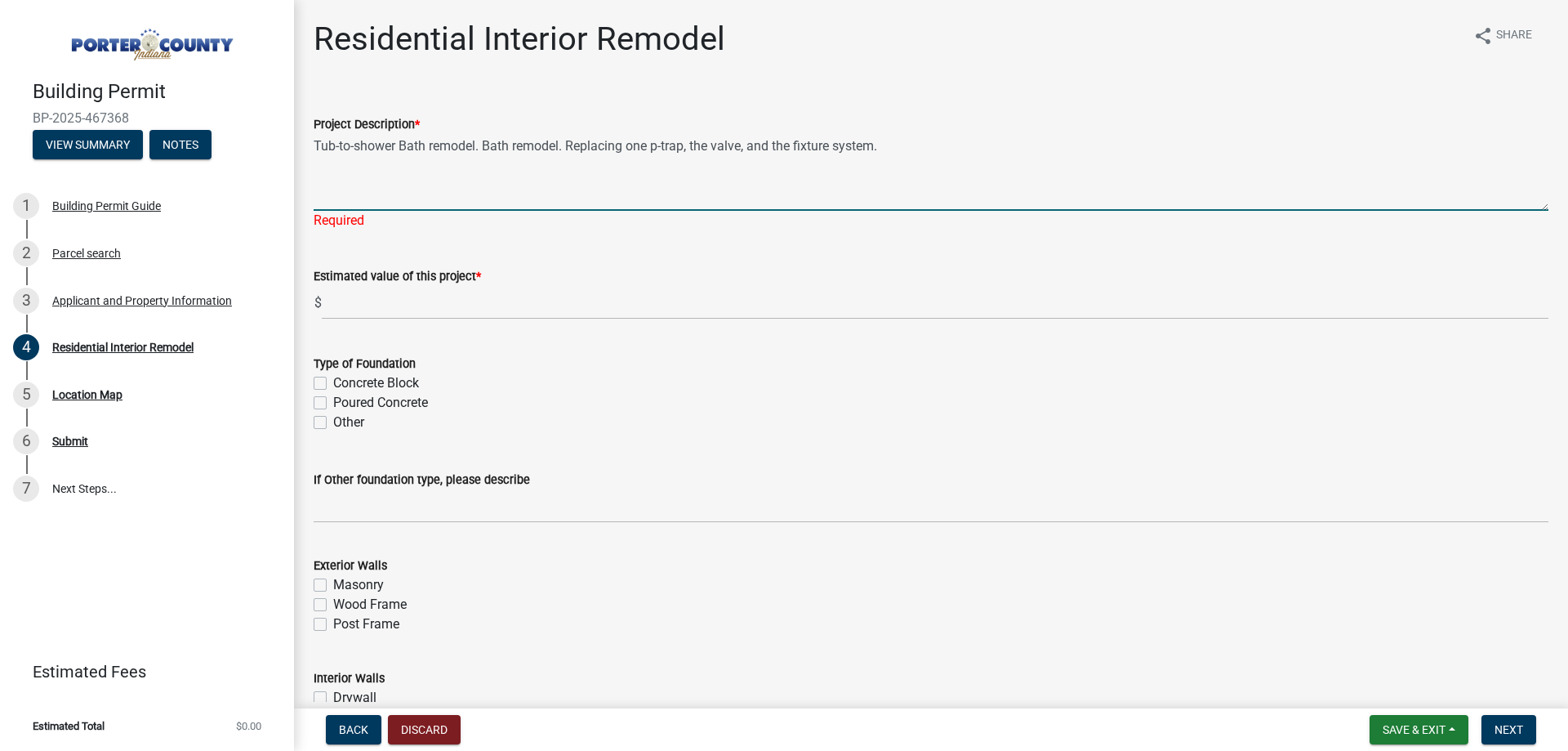
click at [485, 149] on textarea "Tub-to-shower Bath remodel. Bath remodel. Replacing one p-trap, the valve, and …" at bounding box center [930, 172] width 1234 height 76
click at [409, 148] on textarea "Tub-to-shower Bath remodel. Replacing one p-trap, the valve, and the fixture sy…" at bounding box center [930, 172] width 1234 height 76
click at [565, 145] on textarea "Tub-to-shower bath remodel. Replacing one p-trap, the valve, and the fixture sy…" at bounding box center [930, 172] width 1234 height 76
click at [543, 150] on textarea "Tub-to-shower bath remodel. Replacing one p-trap, the valve, and the fixture sy…" at bounding box center [930, 172] width 1234 height 76
type textarea "Tub-to-shower bath remodel. Replacing shower walls, the base, one p-trap, the v…"
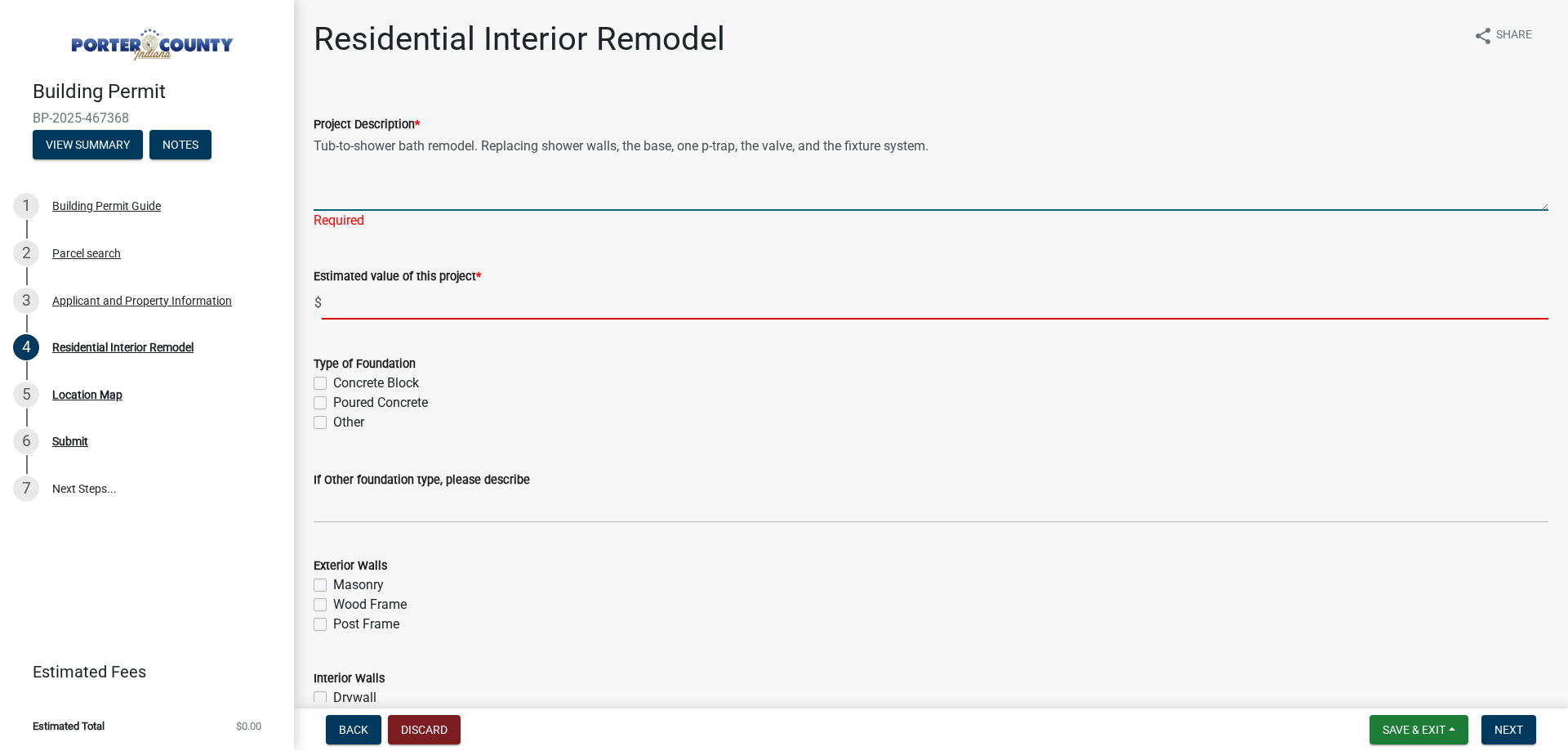
click at [467, 298] on input "text" at bounding box center [934, 303] width 1226 height 34
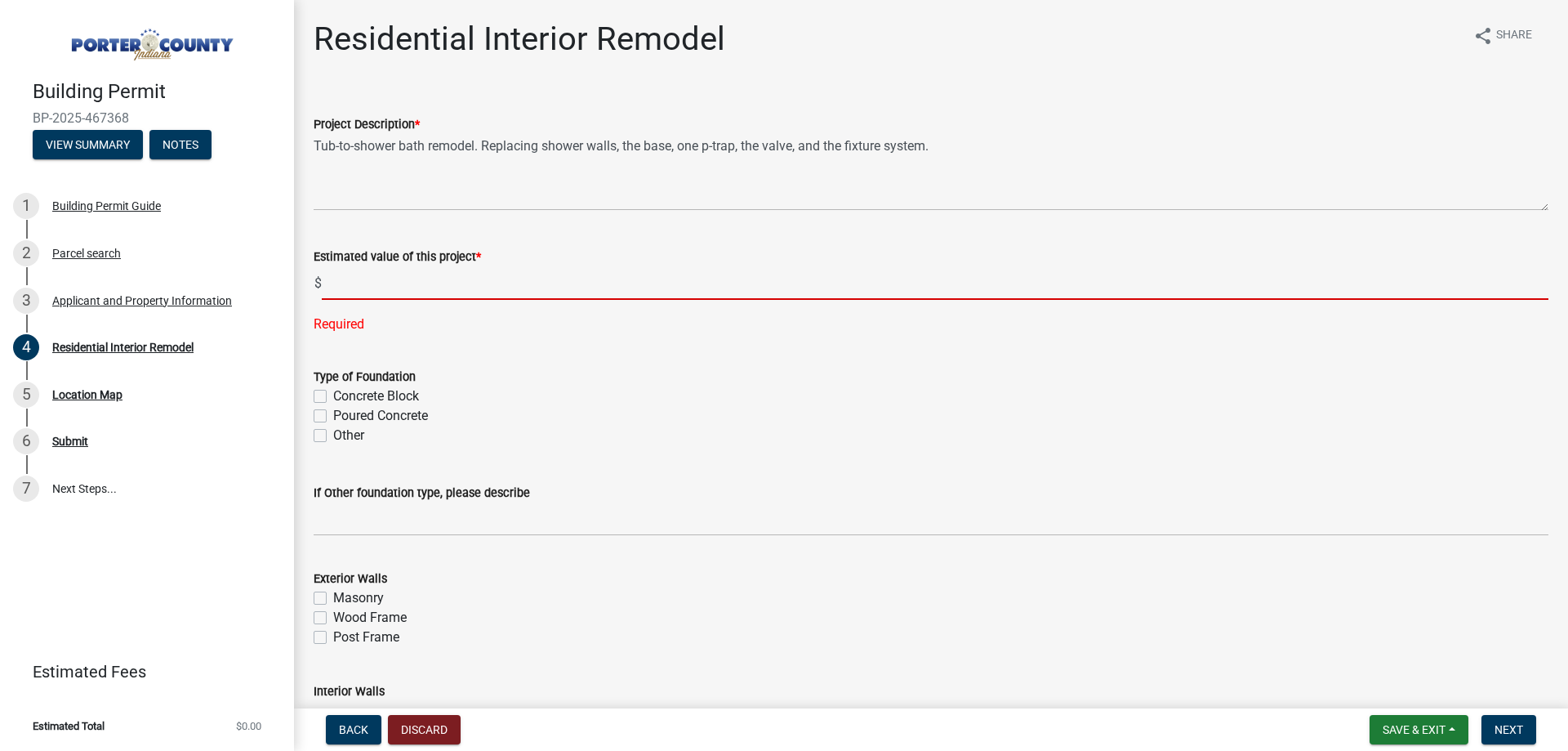
click at [412, 289] on input "text" at bounding box center [934, 283] width 1226 height 34
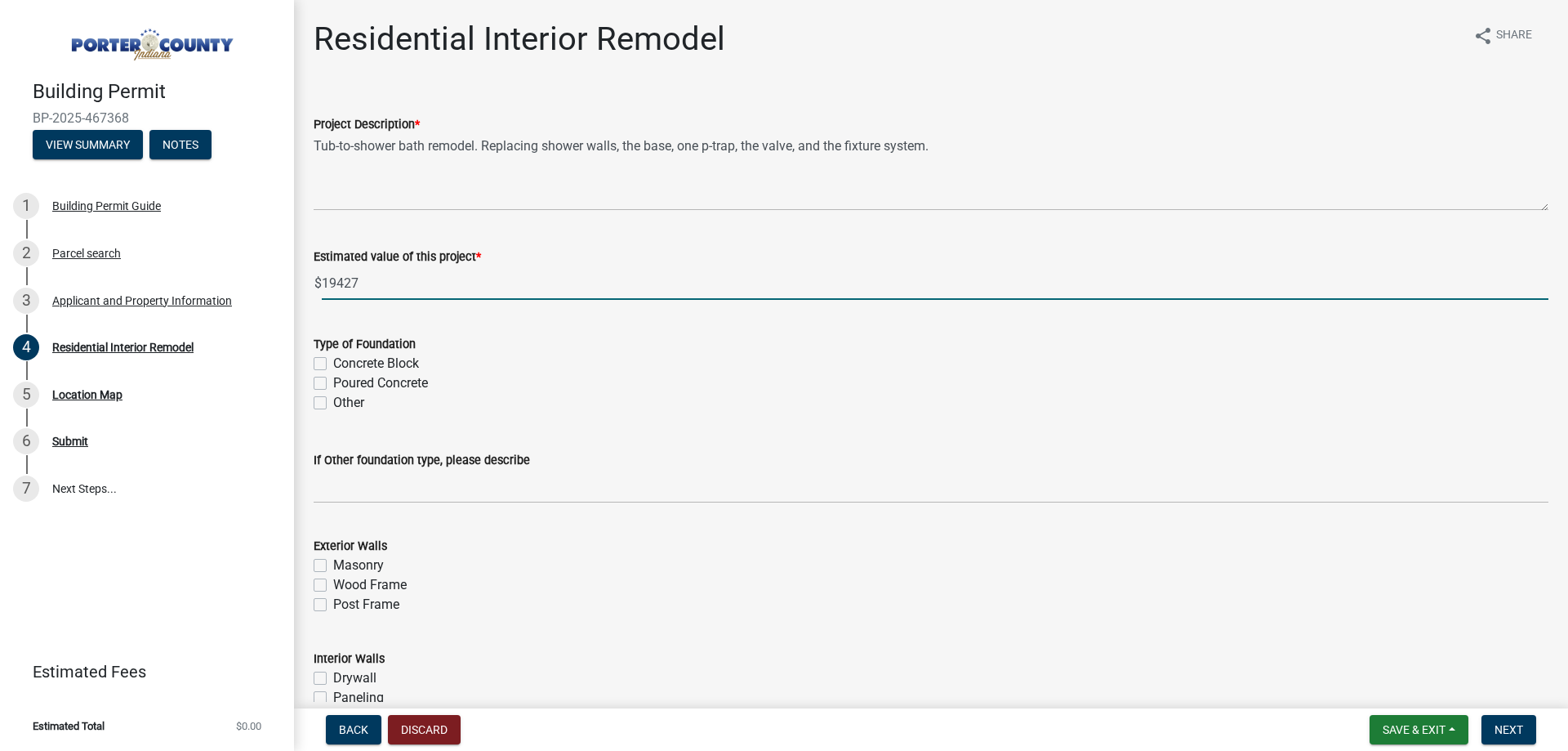
click at [335, 285] on input "19427" at bounding box center [934, 283] width 1226 height 34
type input "19427"
click at [508, 329] on form "Type of Foundation Concrete Block Poured Concrete Other" at bounding box center [930, 364] width 1234 height 98
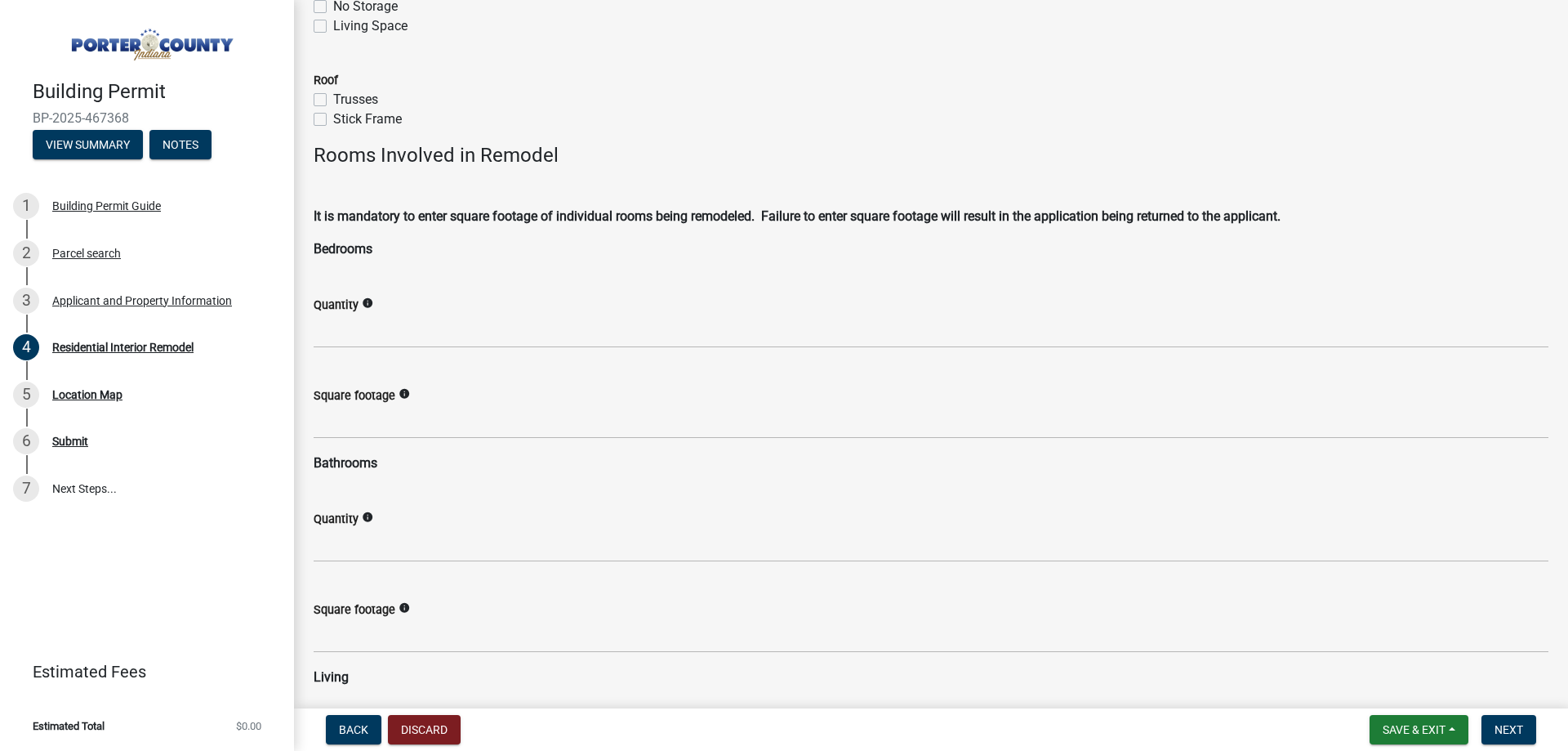
scroll to position [898, 0]
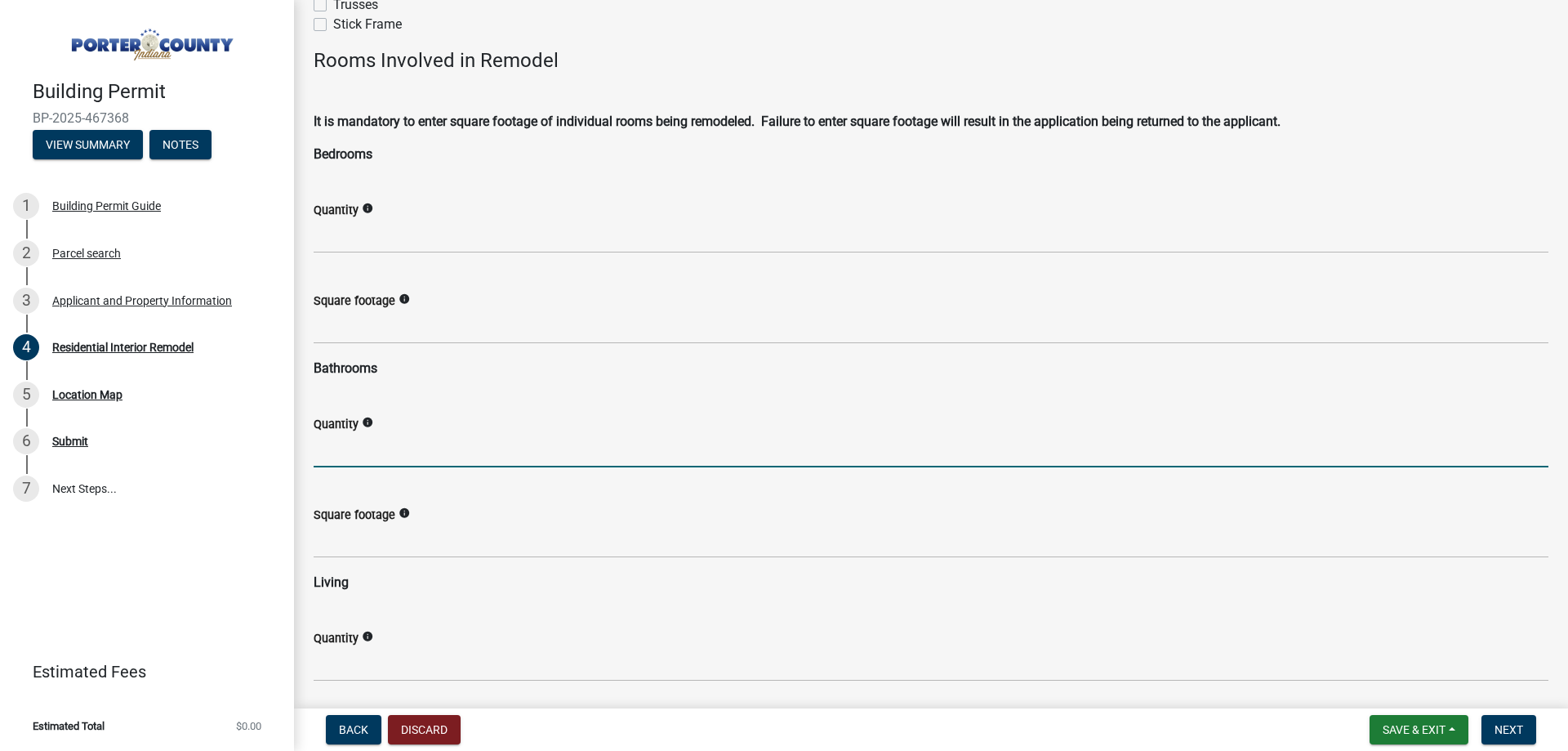
click at [378, 459] on input "text" at bounding box center [930, 451] width 1234 height 34
type input "1"
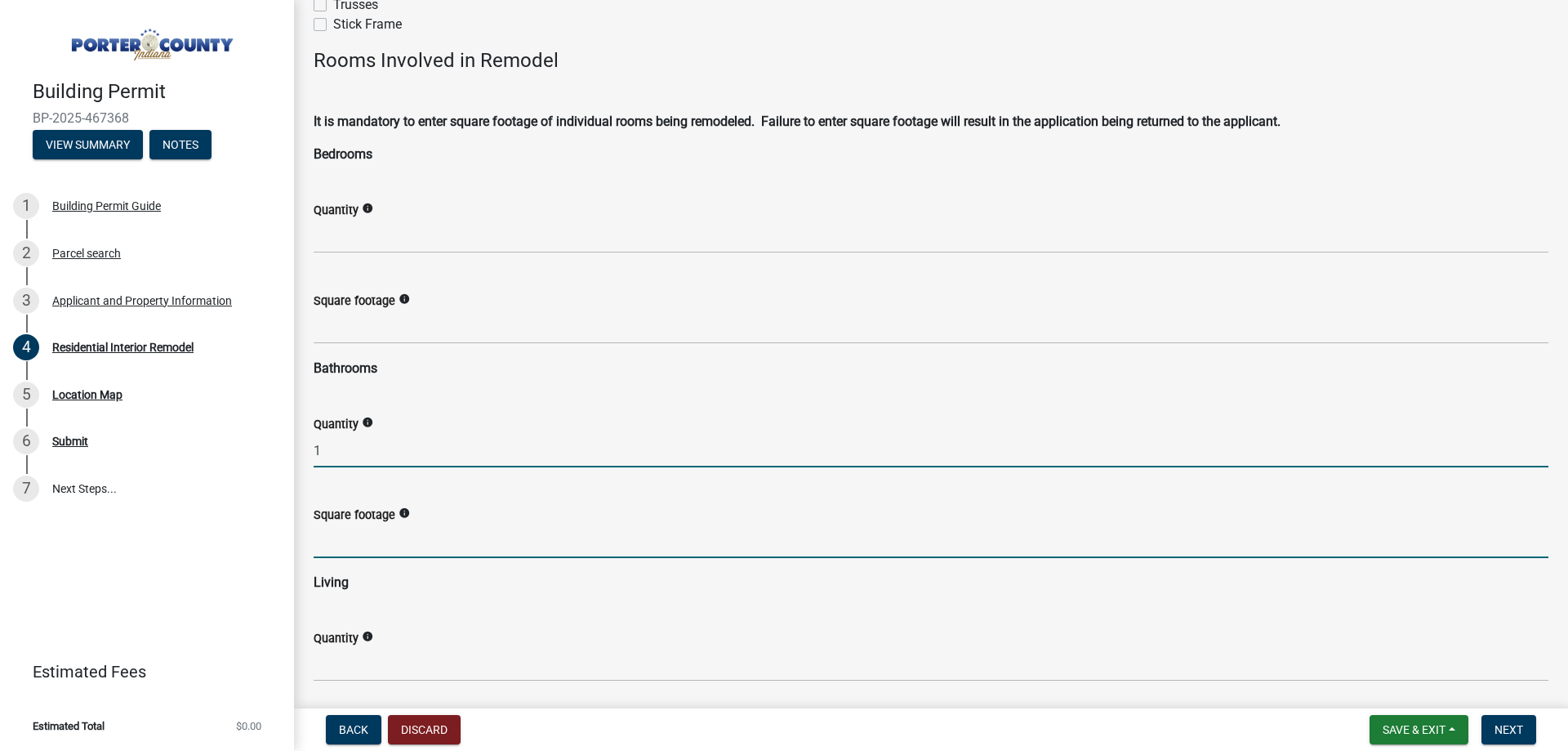
drag, startPoint x: 344, startPoint y: 539, endPoint x: 364, endPoint y: 551, distance: 23.3
click at [344, 539] on input "text" at bounding box center [930, 541] width 1234 height 34
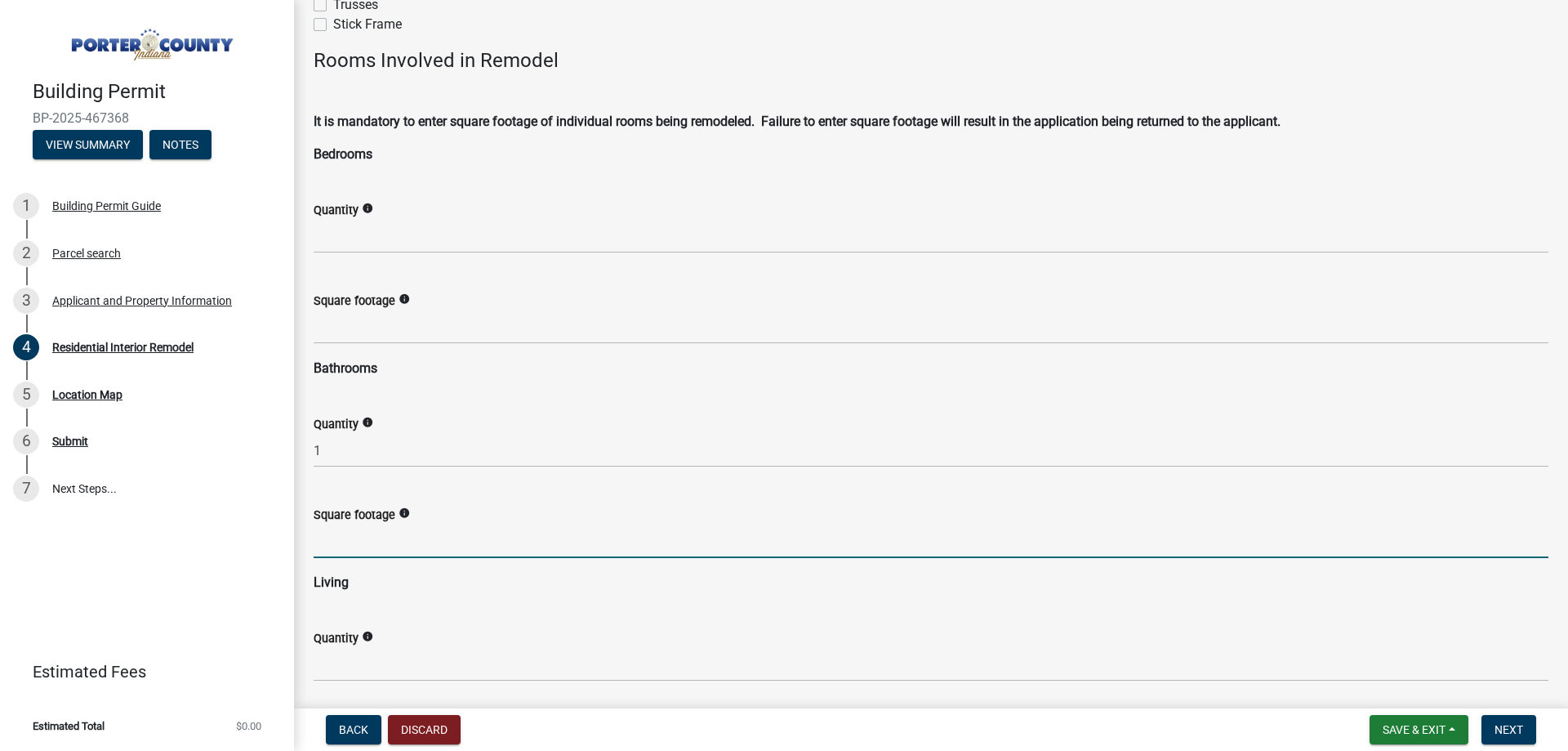
type input "40"
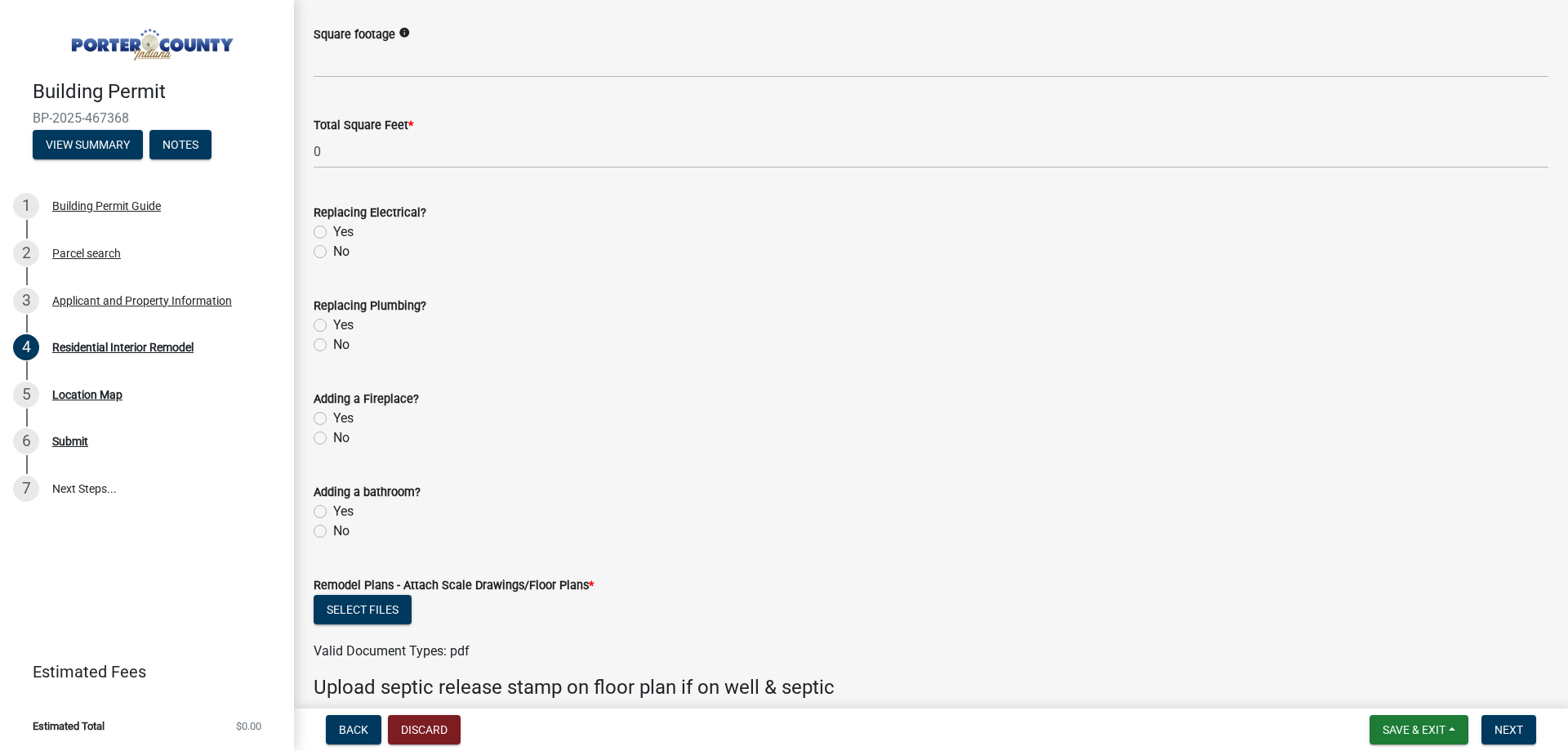
scroll to position [2450, 0]
drag, startPoint x: 319, startPoint y: 249, endPoint x: 324, endPoint y: 270, distance: 21.6
click at [333, 250] on label "No" at bounding box center [341, 250] width 16 height 20
click at [333, 250] on input "No" at bounding box center [338, 245] width 11 height 11
radio input "true"
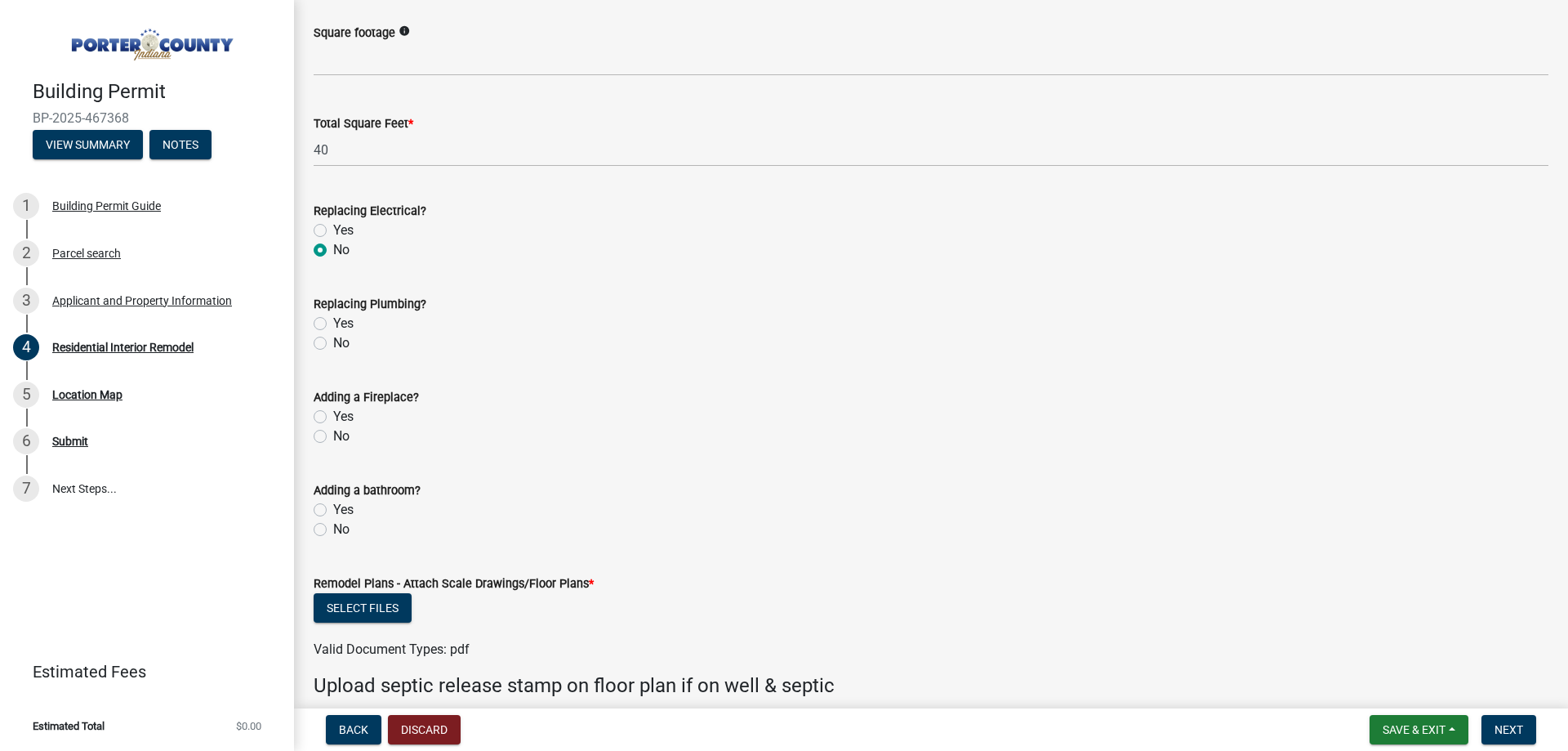
click at [333, 322] on label "Yes" at bounding box center [343, 324] width 21 height 20
click at [333, 322] on input "Yes" at bounding box center [338, 319] width 11 height 11
radio input "true"
click at [320, 443] on div "No" at bounding box center [930, 436] width 1234 height 20
click at [333, 435] on label "No" at bounding box center [341, 436] width 16 height 20
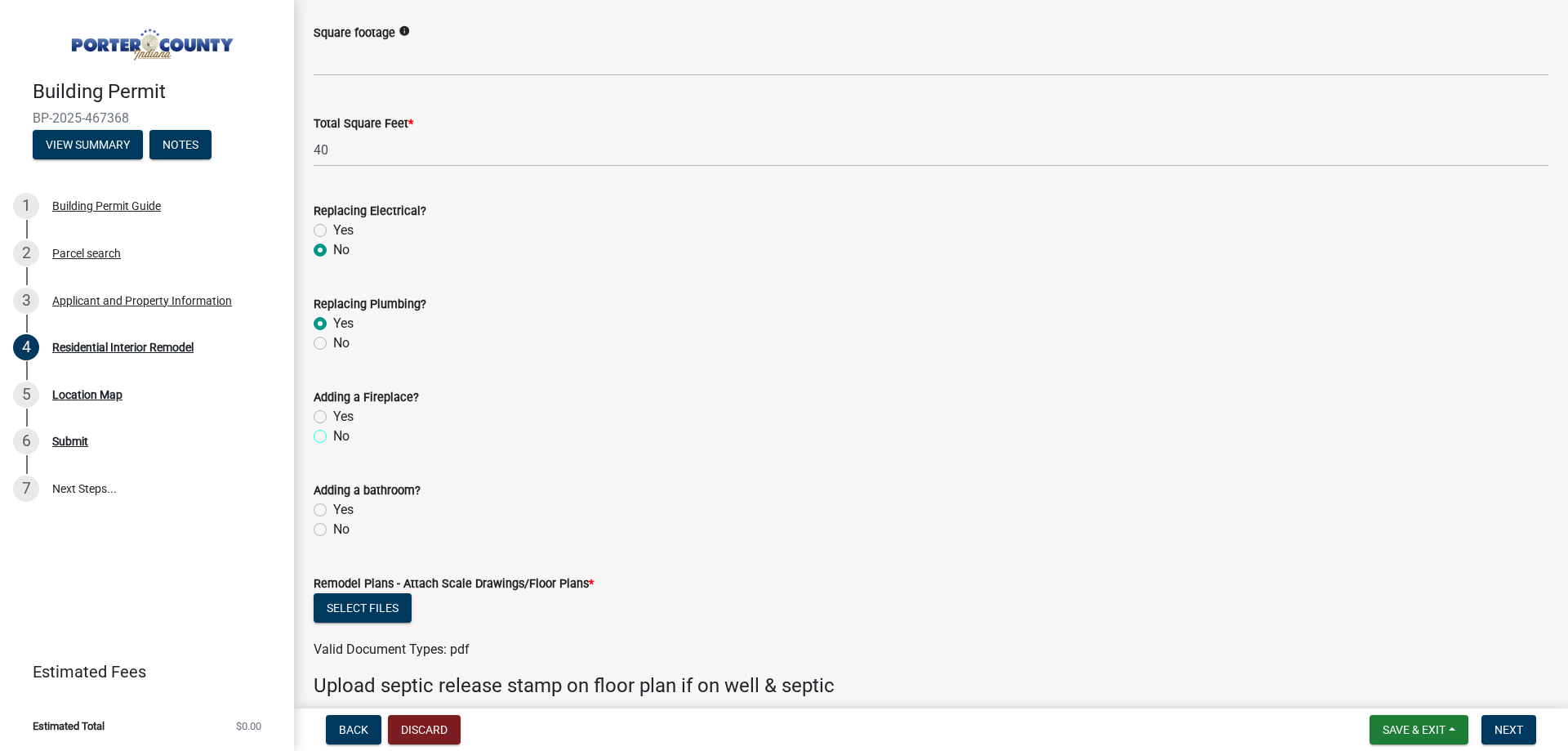
click at [333, 435] on input "No" at bounding box center [338, 431] width 11 height 11
radio input "true"
click at [333, 529] on label "No" at bounding box center [341, 529] width 16 height 20
click at [333, 529] on input "No" at bounding box center [338, 525] width 11 height 11
radio input "true"
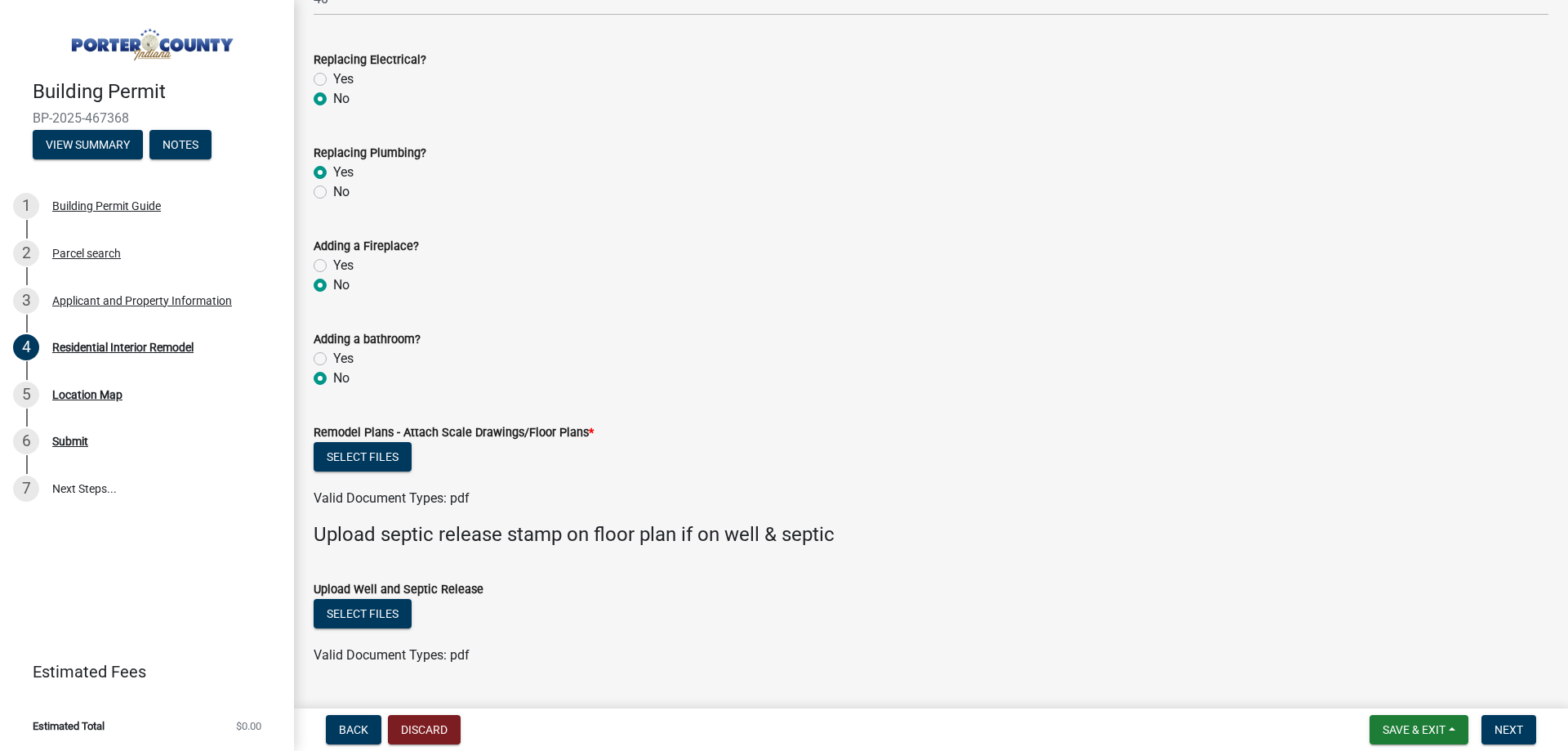
scroll to position [2614, 0]
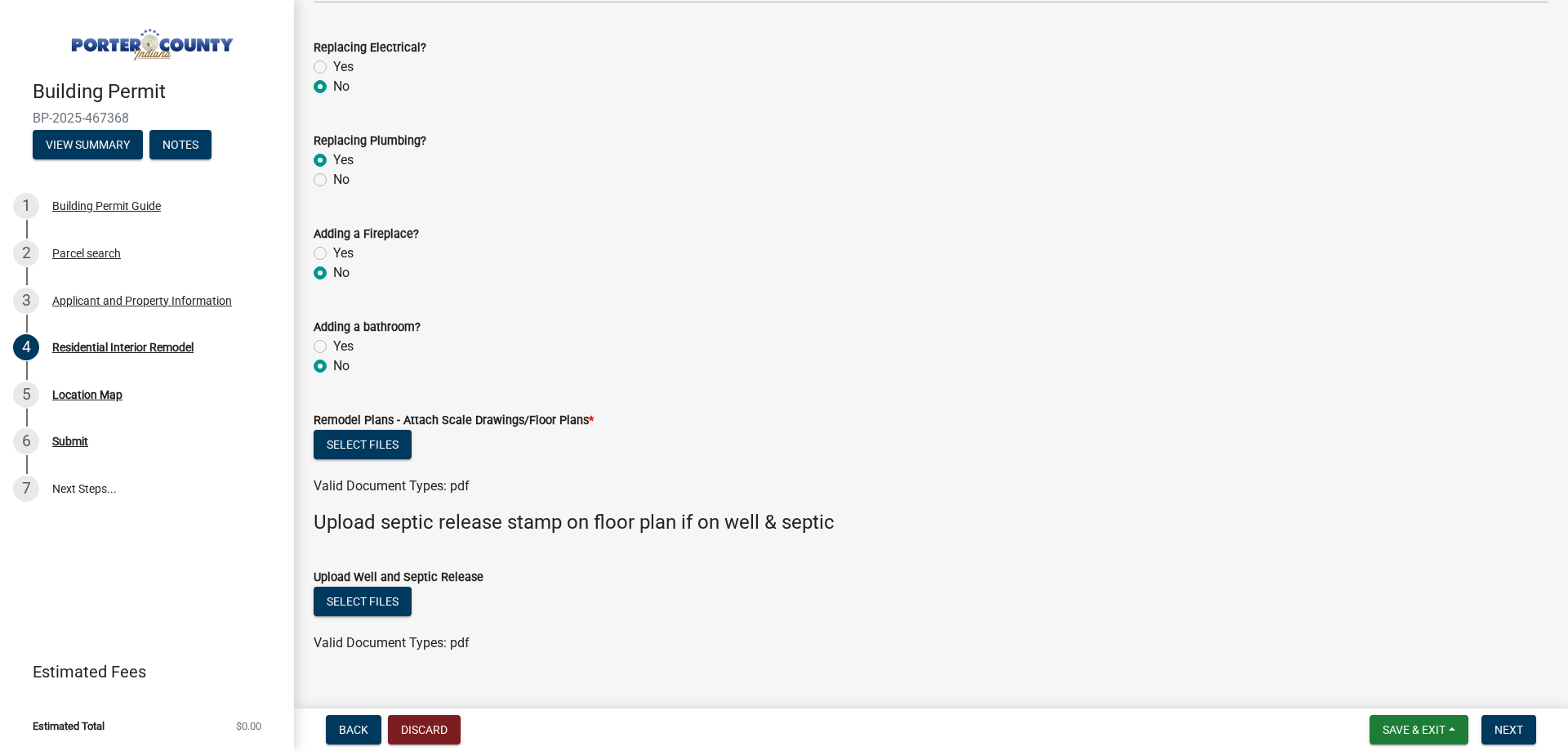
click at [429, 440] on div "Select files" at bounding box center [930, 446] width 1234 height 34
click at [399, 452] on button "Select files" at bounding box center [362, 444] width 98 height 30
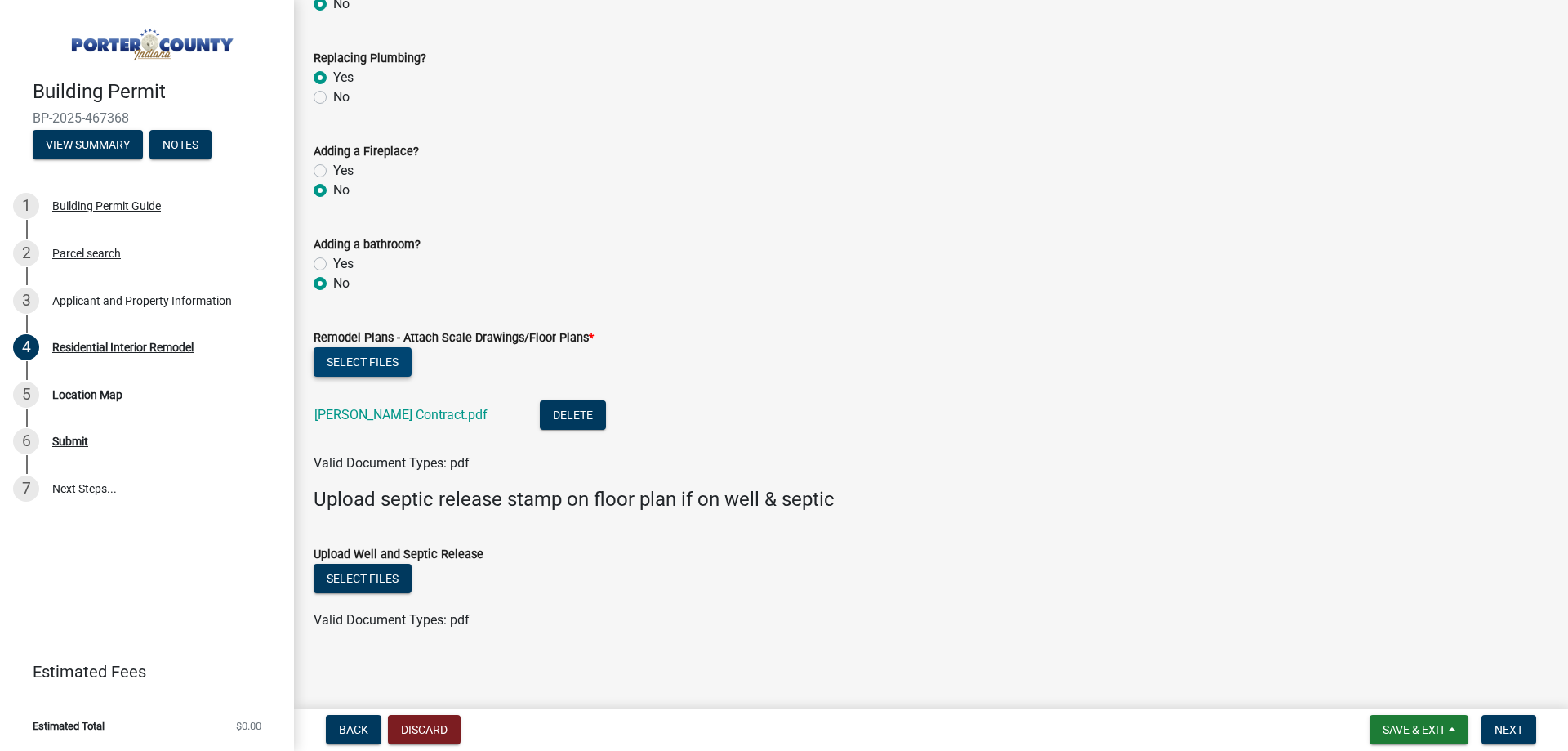
scroll to position [2703, 0]
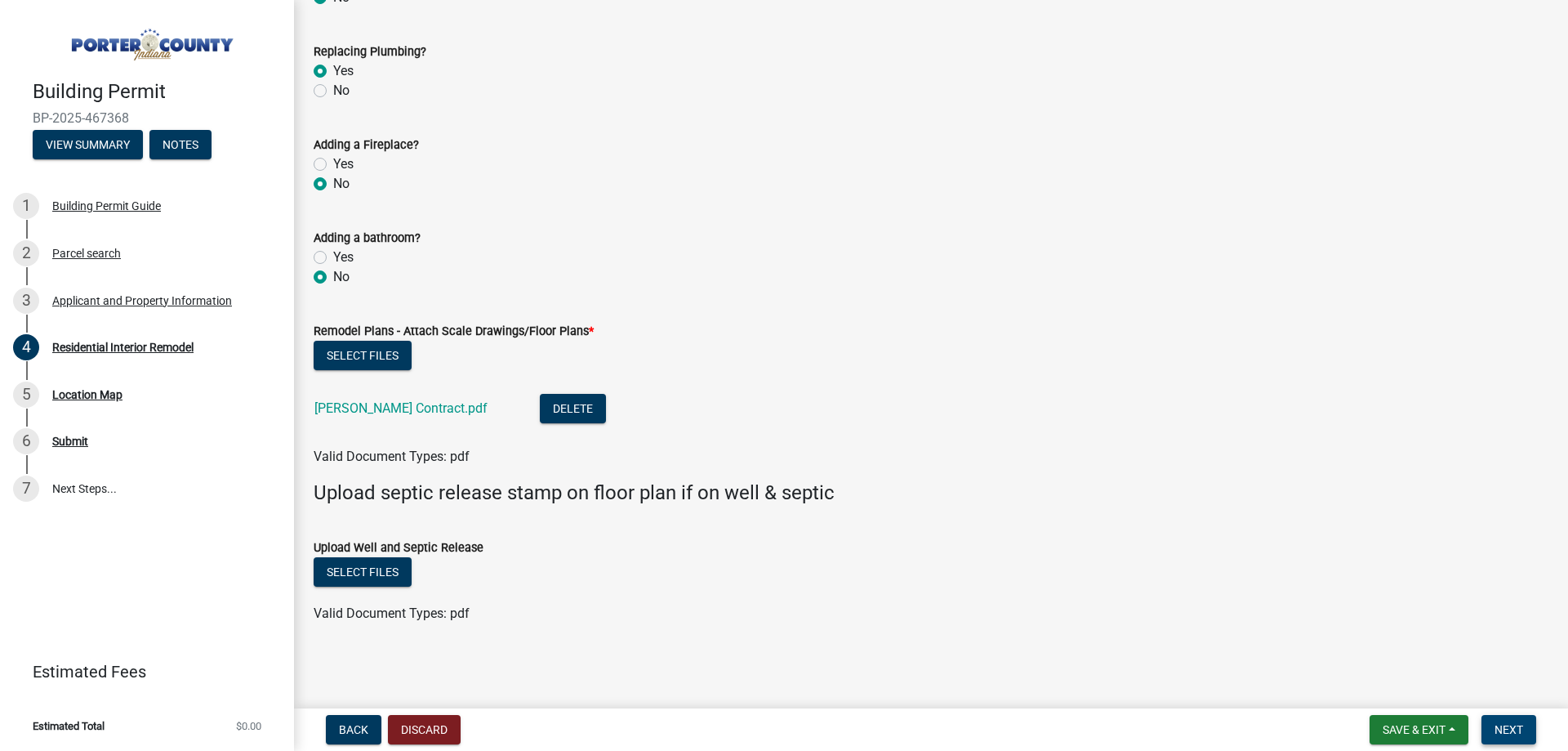
click at [1513, 728] on span "Next" at bounding box center [1508, 729] width 29 height 13
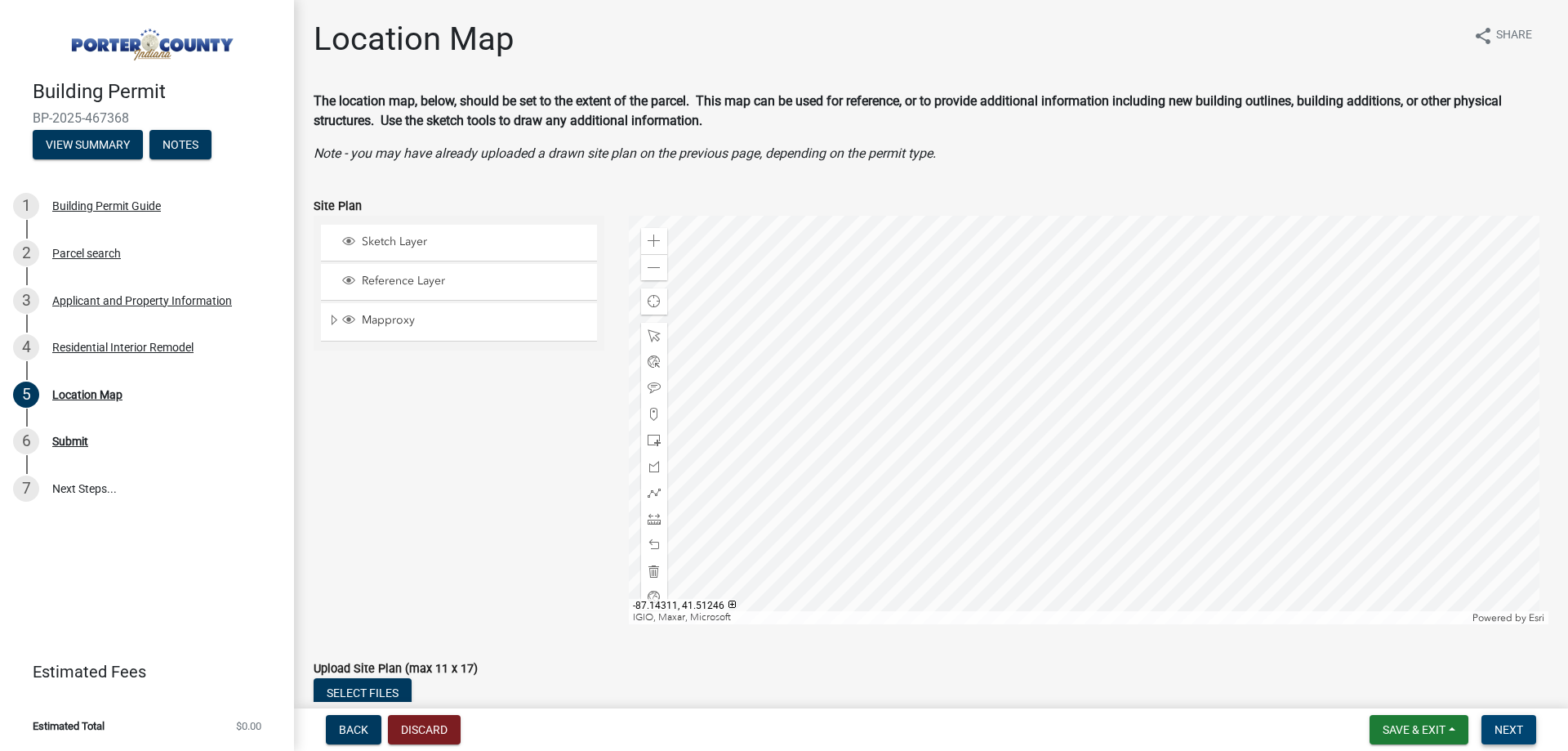
click at [1515, 732] on span "Next" at bounding box center [1508, 729] width 29 height 13
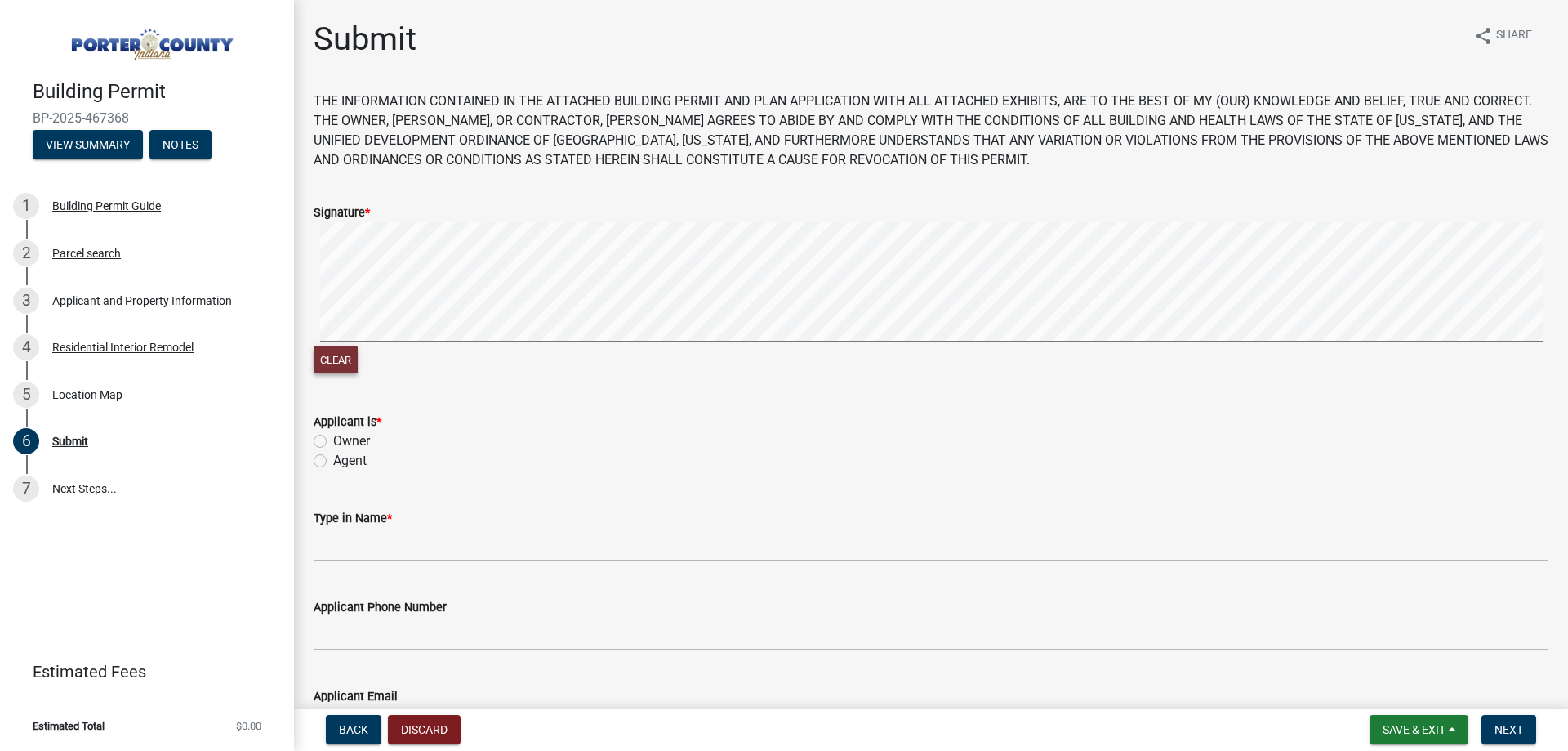
drag, startPoint x: 339, startPoint y: 356, endPoint x: 358, endPoint y: 346, distance: 21.5
click at [342, 356] on button "Clear" at bounding box center [336, 360] width 44 height 27
click at [519, 428] on wm-data-entity-input-list "THE INFORMATION CONTAINED IN THE ATTACHED BUILDING PERMIT AND PLAN APPLICATION …" at bounding box center [930, 472] width 1234 height 762
drag, startPoint x: 341, startPoint y: 365, endPoint x: 435, endPoint y: 349, distance: 95.4
click at [343, 364] on button "Clear" at bounding box center [336, 360] width 44 height 27
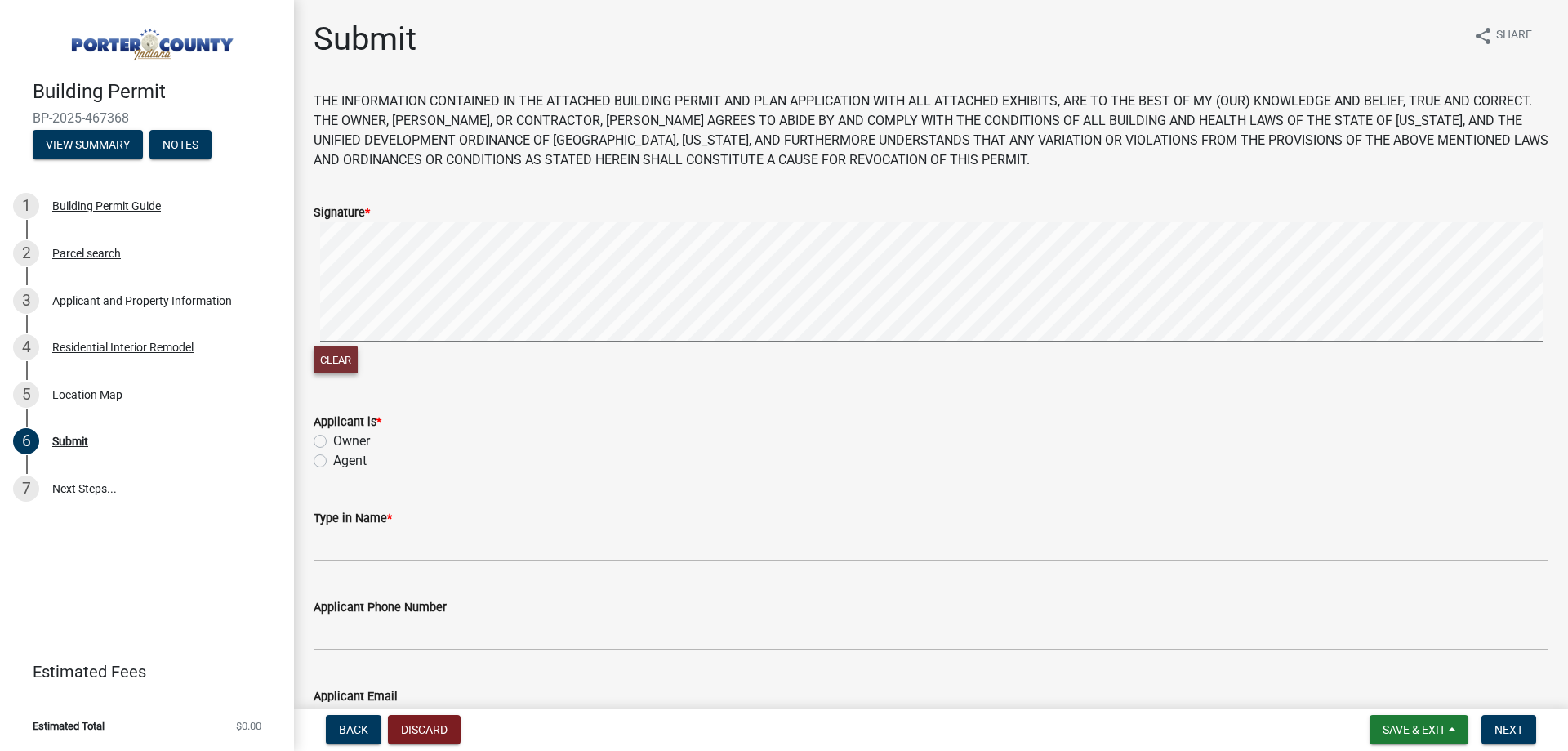
drag, startPoint x: 346, startPoint y: 356, endPoint x: 384, endPoint y: 348, distance: 38.8
click at [347, 356] on button "Clear" at bounding box center [336, 360] width 44 height 27
click at [673, 394] on wm-data-entity-input-list "THE INFORMATION CONTAINED IN THE ATTACHED BUILDING PERMIT AND PLAN APPLICATION …" at bounding box center [930, 472] width 1234 height 762
click at [914, 343] on signature-pad at bounding box center [930, 284] width 1234 height 124
click at [343, 355] on button "Clear" at bounding box center [336, 360] width 44 height 27
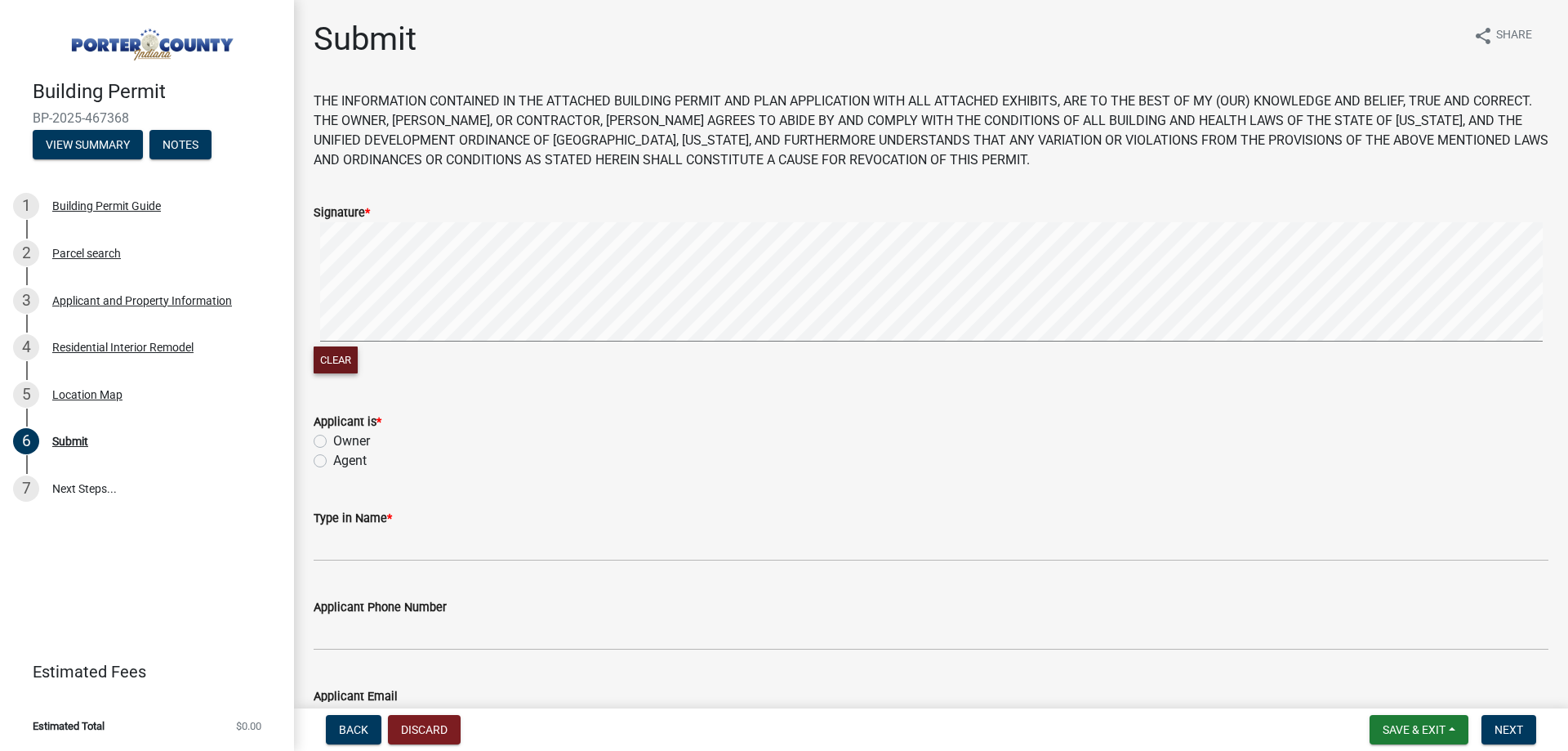
click at [901, 370] on div "Clear" at bounding box center [930, 300] width 1234 height 155
click at [333, 462] on label "Agent" at bounding box center [350, 461] width 34 height 20
click at [333, 462] on input "Agent" at bounding box center [338, 456] width 11 height 11
radio input "true"
click at [383, 562] on wm-data-entity-input "Type in Name *" at bounding box center [930, 529] width 1234 height 89
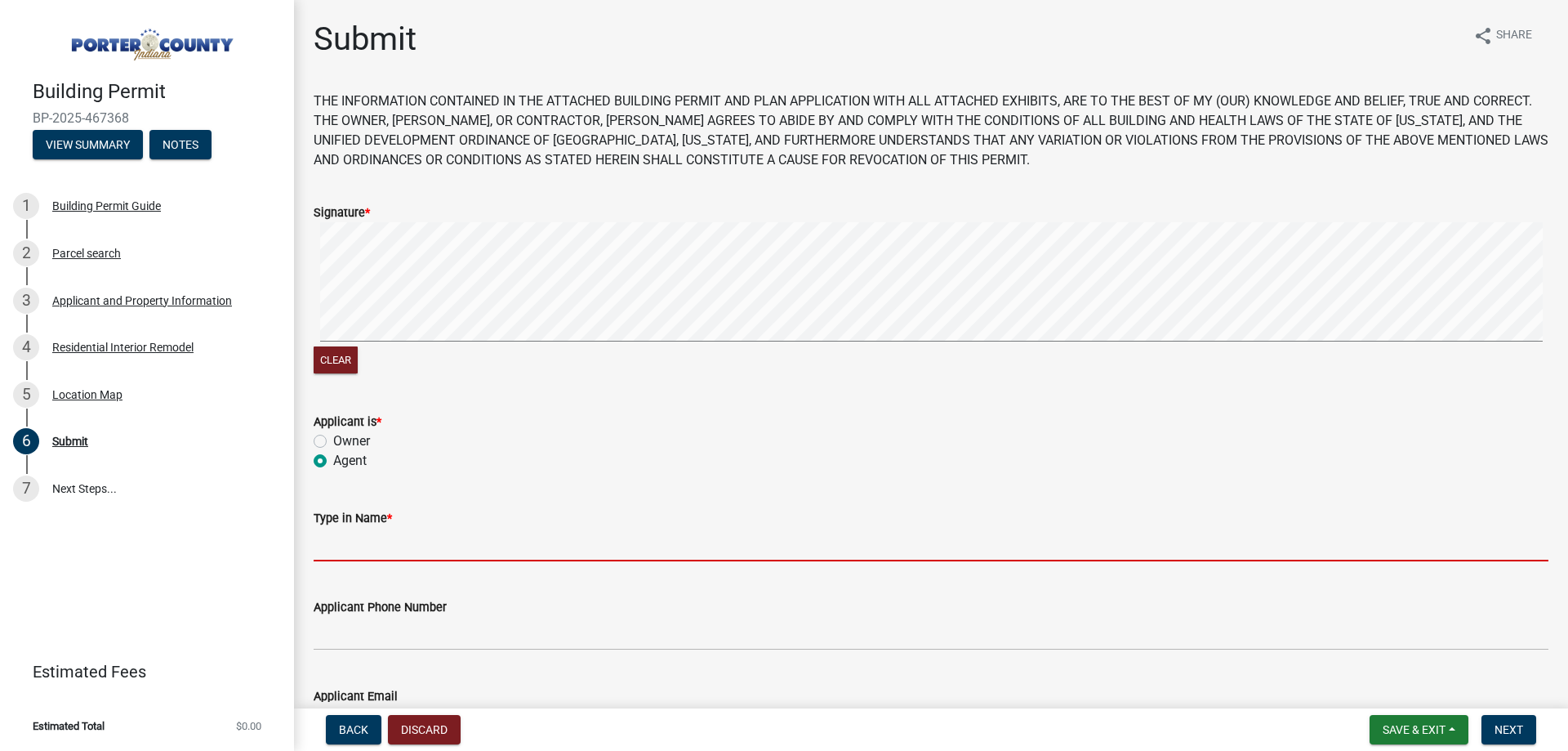
click at [383, 553] on input "Type in Name *" at bounding box center [930, 544] width 1234 height 34
type input "[PERSON_NAME]"
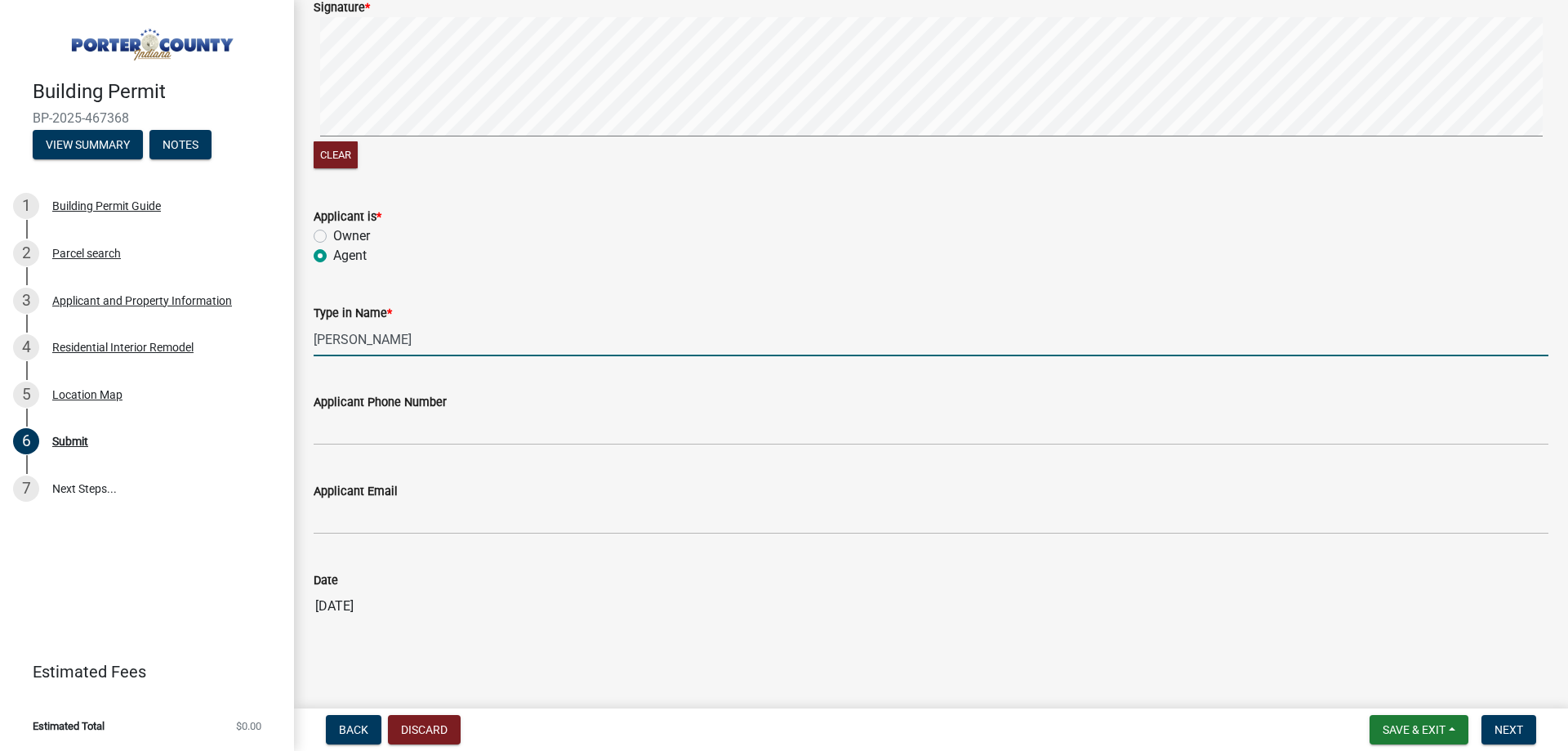
scroll to position [216, 0]
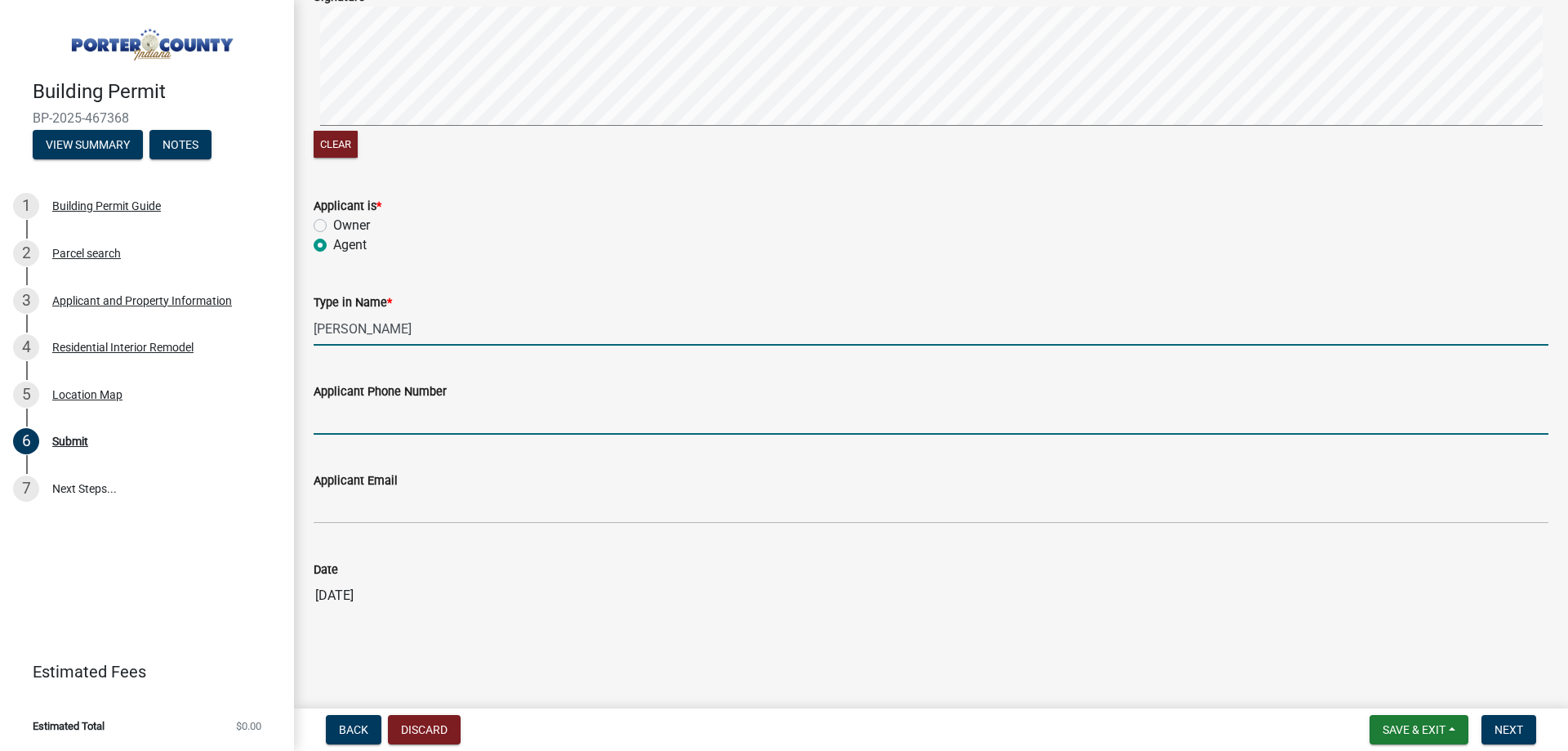
click at [441, 424] on input "Applicant Phone Number" at bounding box center [930, 418] width 1234 height 34
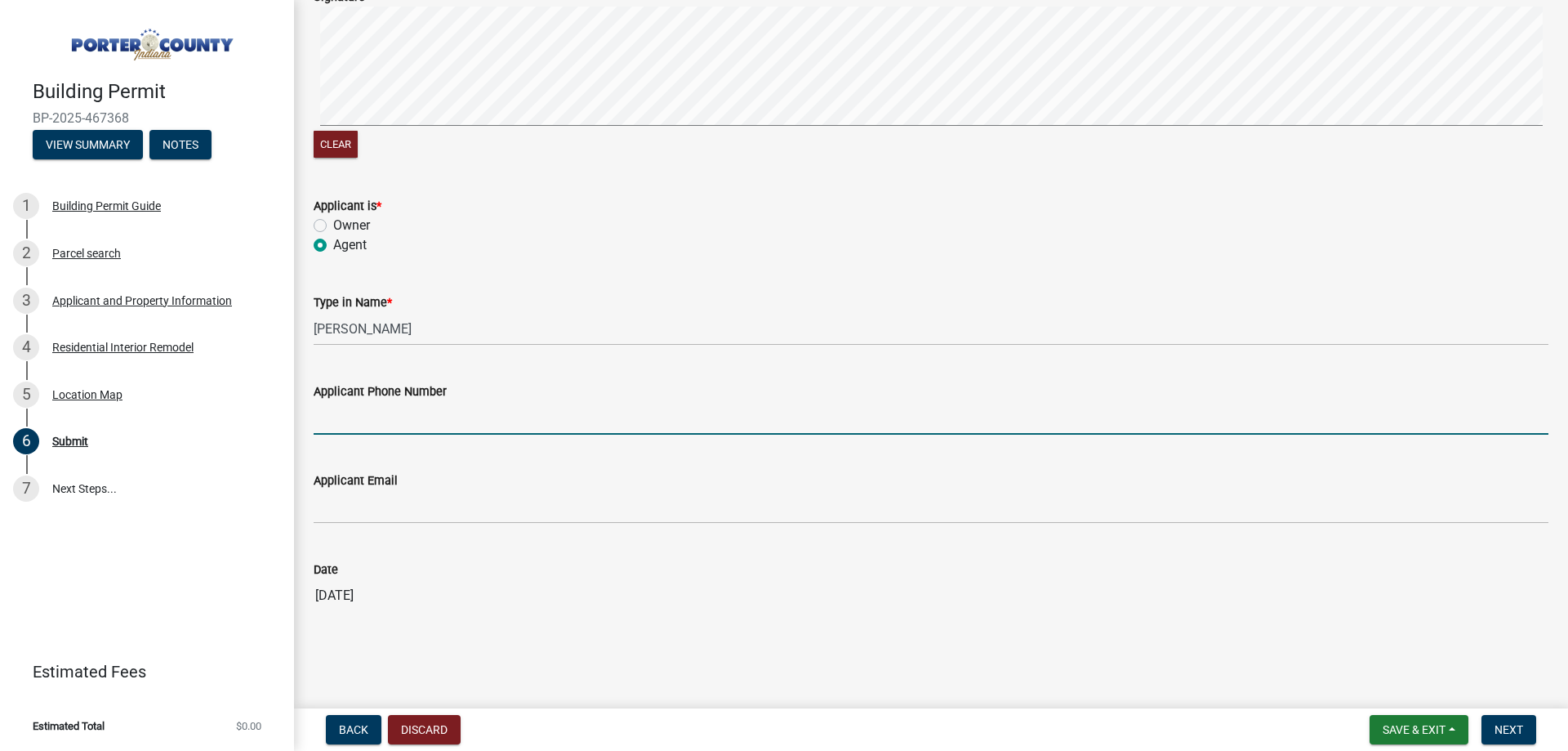
type input "[PHONE_NUMBER]"
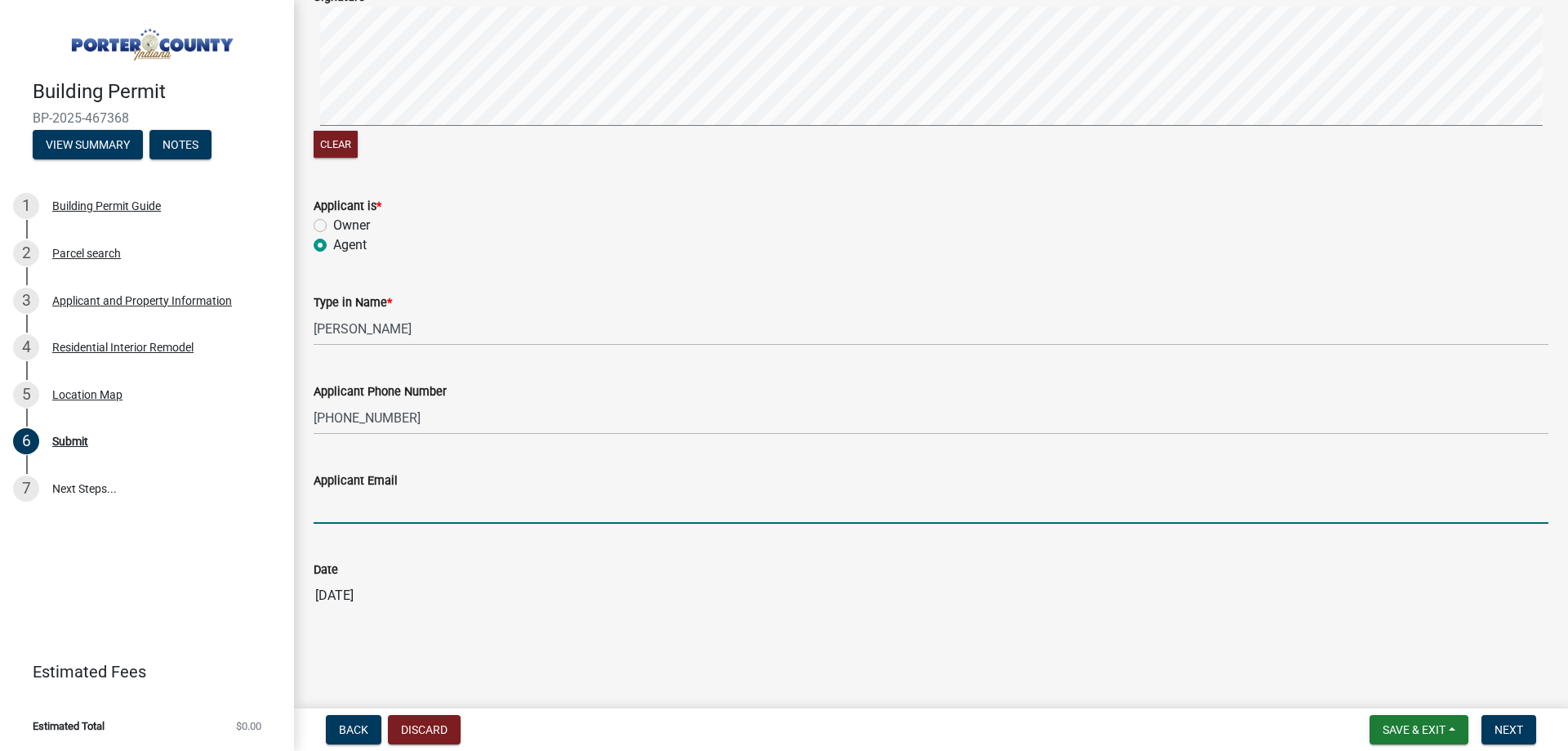
drag, startPoint x: 403, startPoint y: 504, endPoint x: 413, endPoint y: 522, distance: 20.6
click at [403, 504] on input "Applicant Email" at bounding box center [930, 507] width 1234 height 34
type input "[EMAIL_ADDRESS][DOMAIN_NAME]"
click at [445, 589] on input "[DATE]" at bounding box center [930, 595] width 1234 height 33
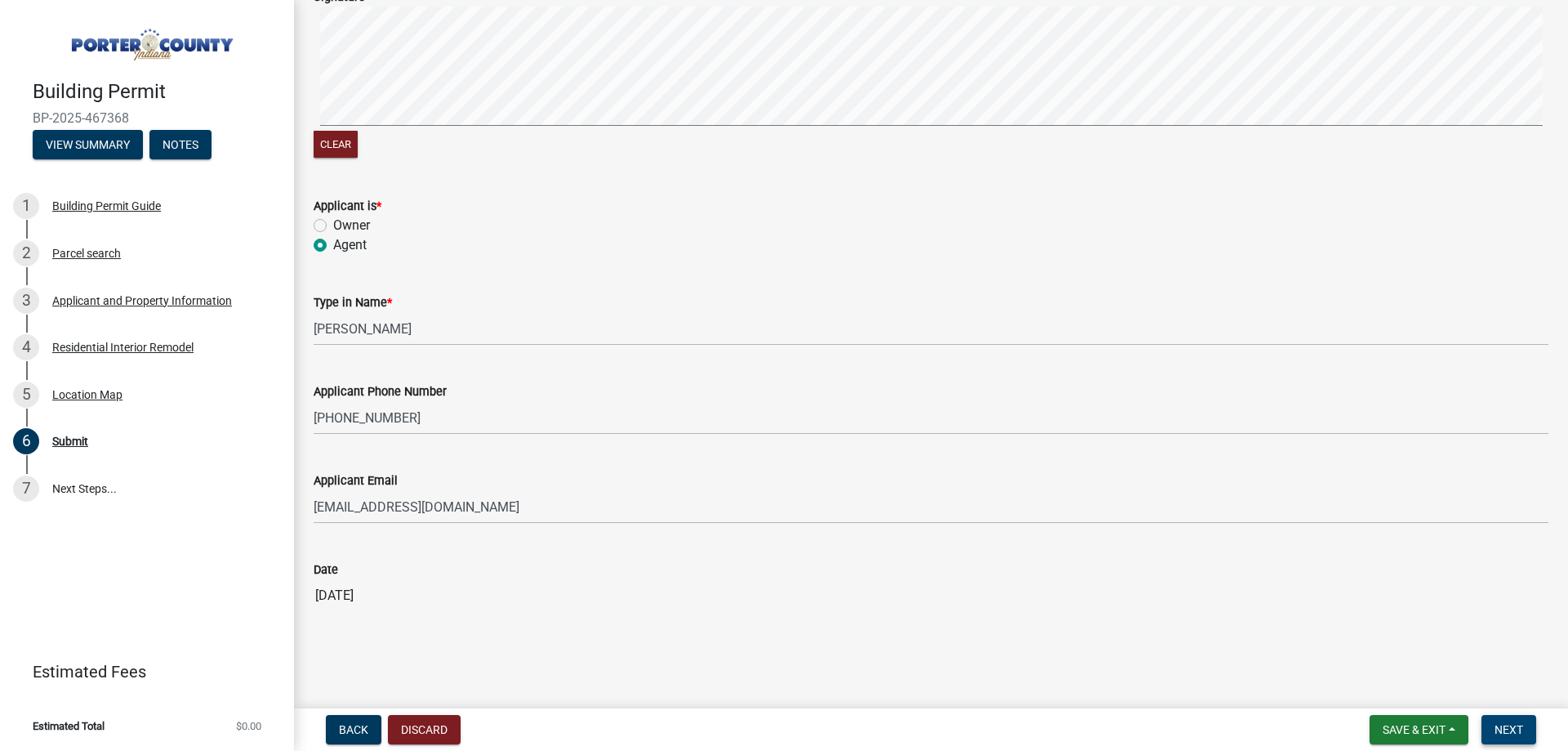
click at [1517, 733] on span "Next" at bounding box center [1508, 729] width 29 height 13
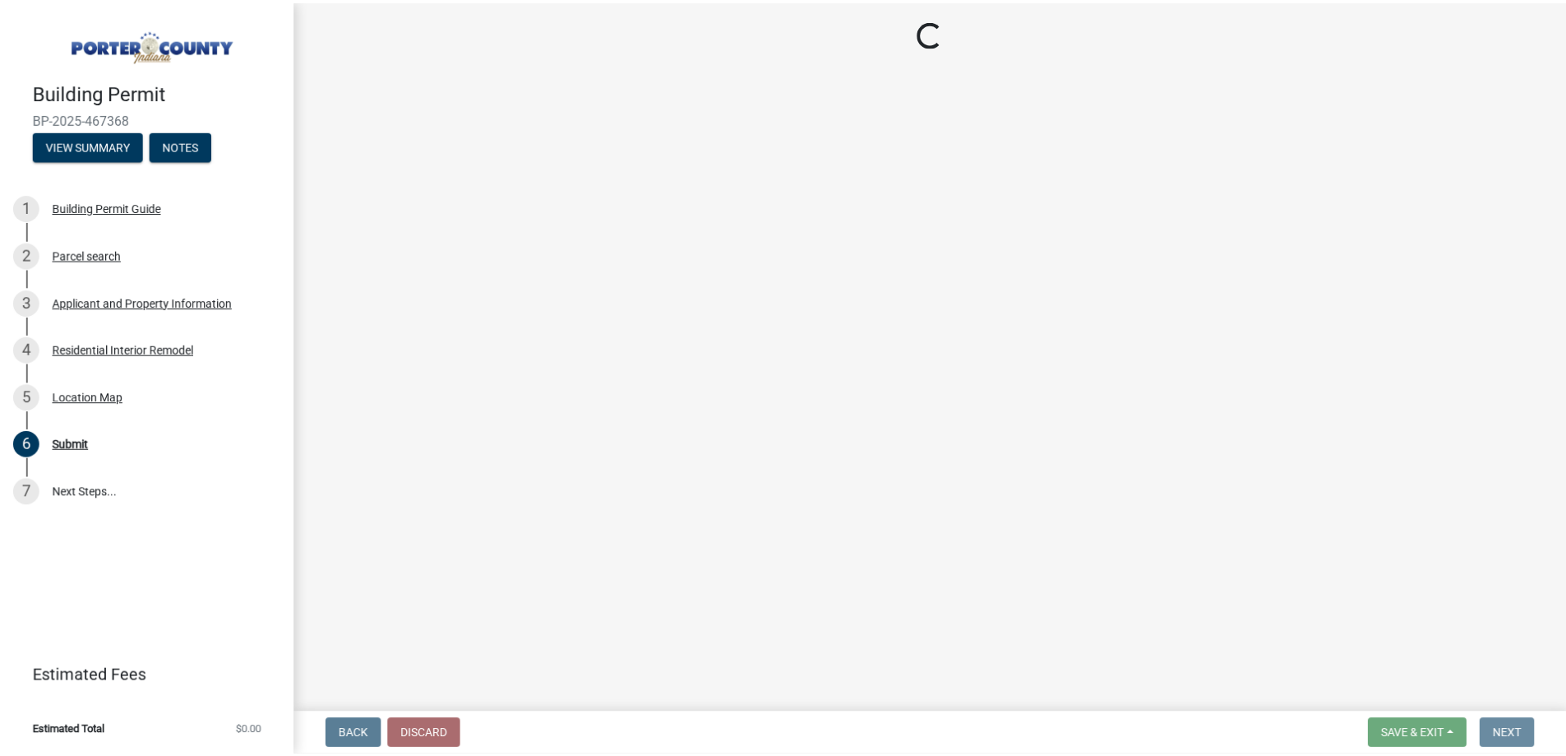
scroll to position [0, 0]
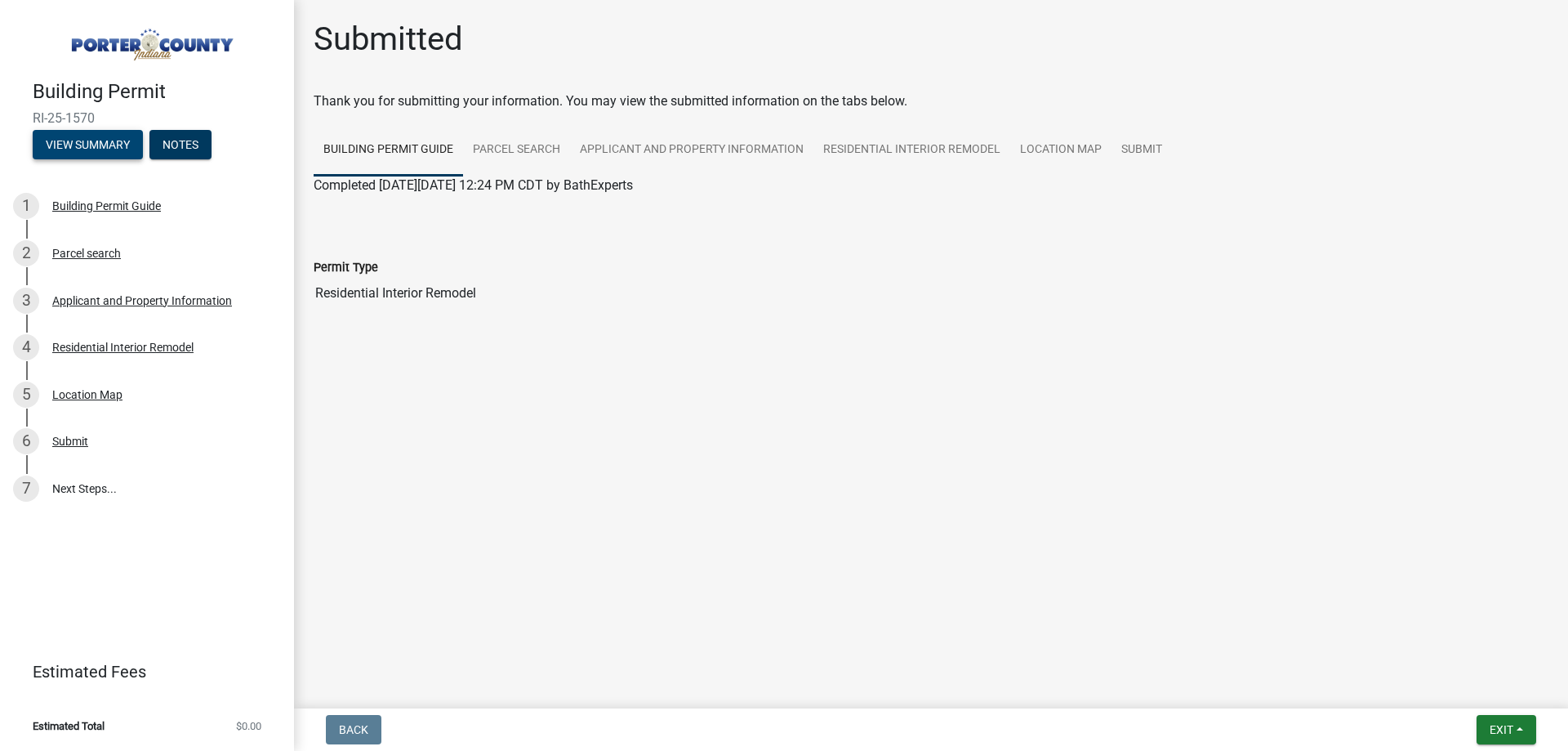
click at [104, 153] on button "View Summary" at bounding box center [87, 145] width 110 height 30
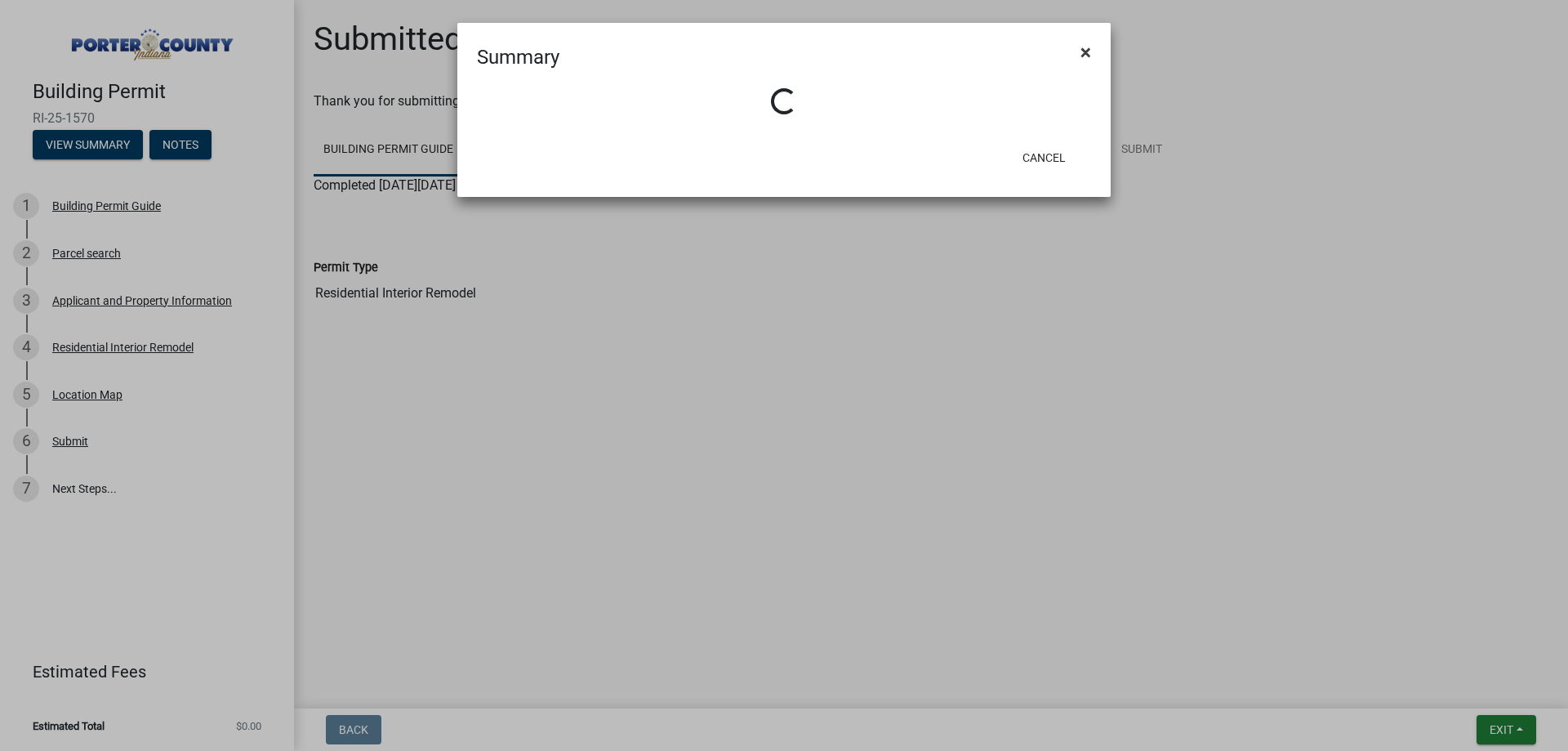
click at [1084, 70] on button "×" at bounding box center [1085, 53] width 37 height 46
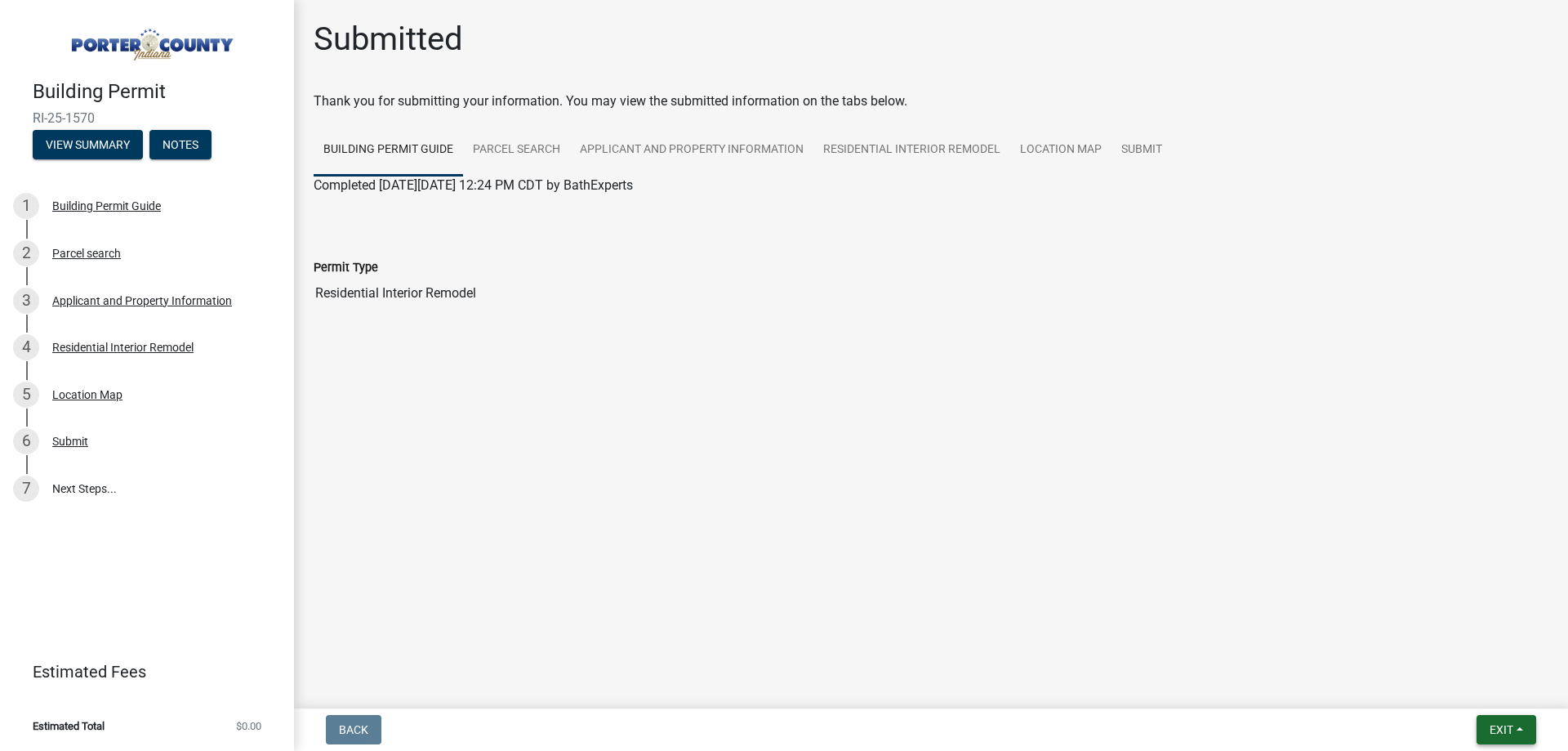
click at [1508, 724] on span "Exit" at bounding box center [1501, 729] width 24 height 13
click at [1450, 679] on button "Save & Exit" at bounding box center [1471, 686] width 131 height 39
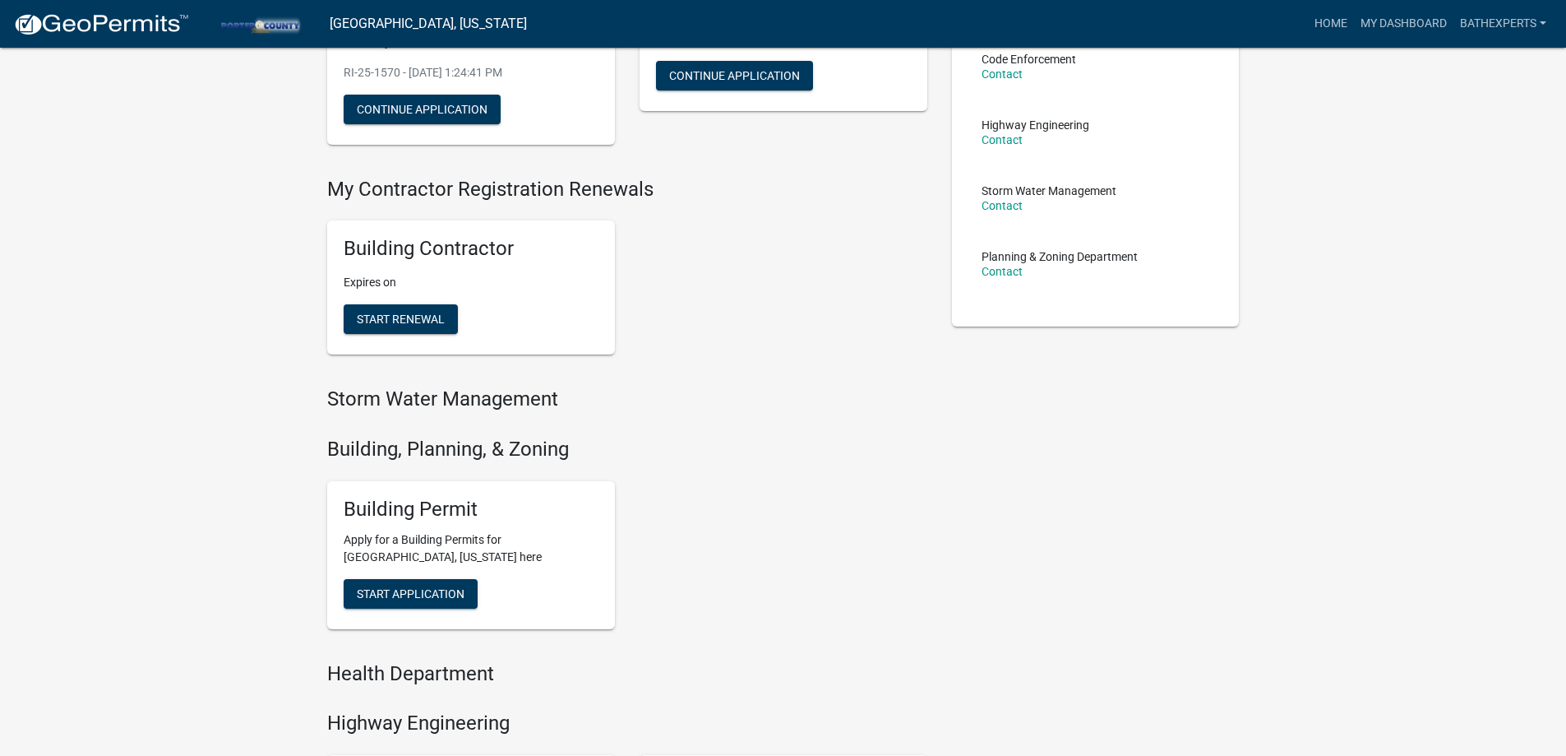
scroll to position [411, 0]
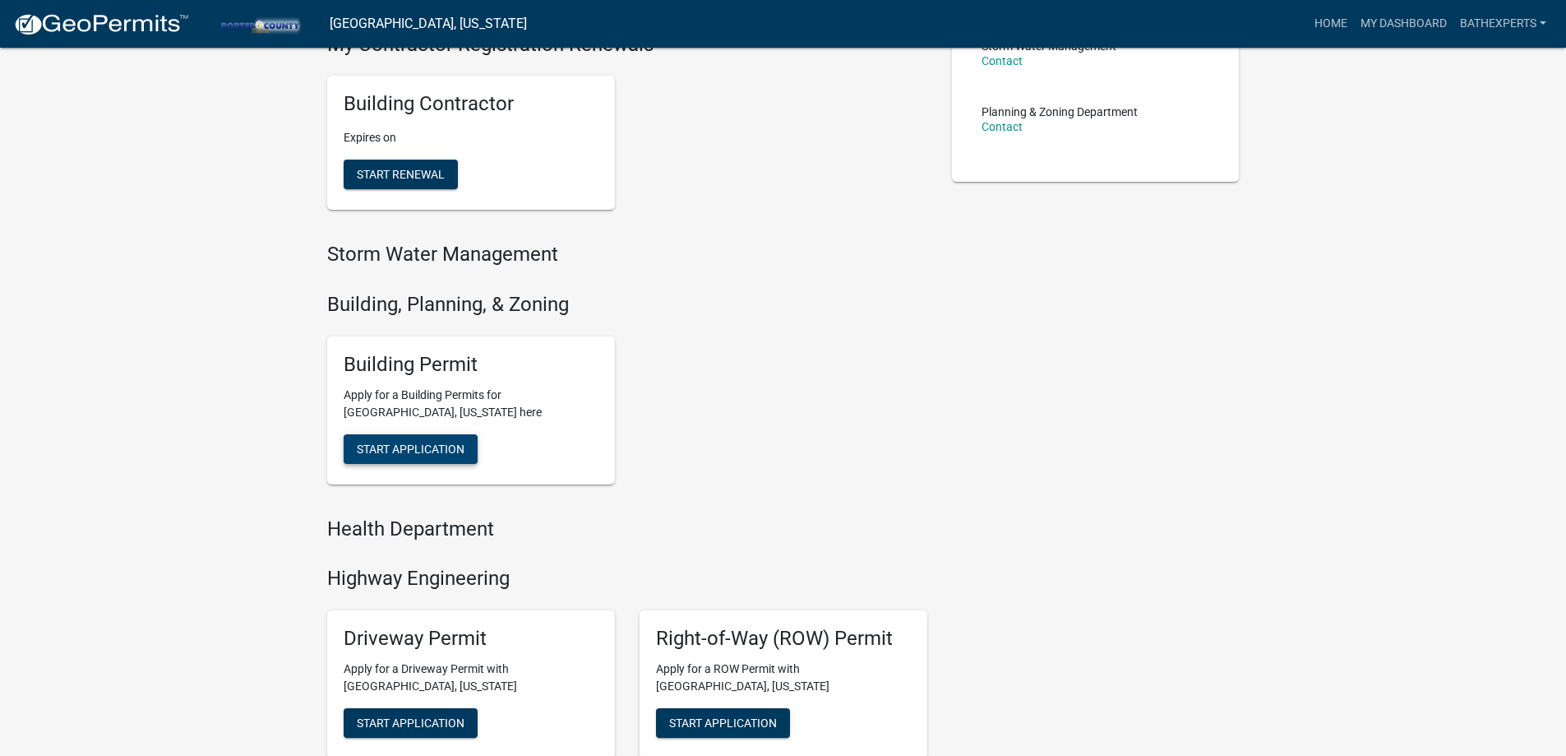
click at [429, 444] on span "Start Application" at bounding box center [411, 447] width 108 height 13
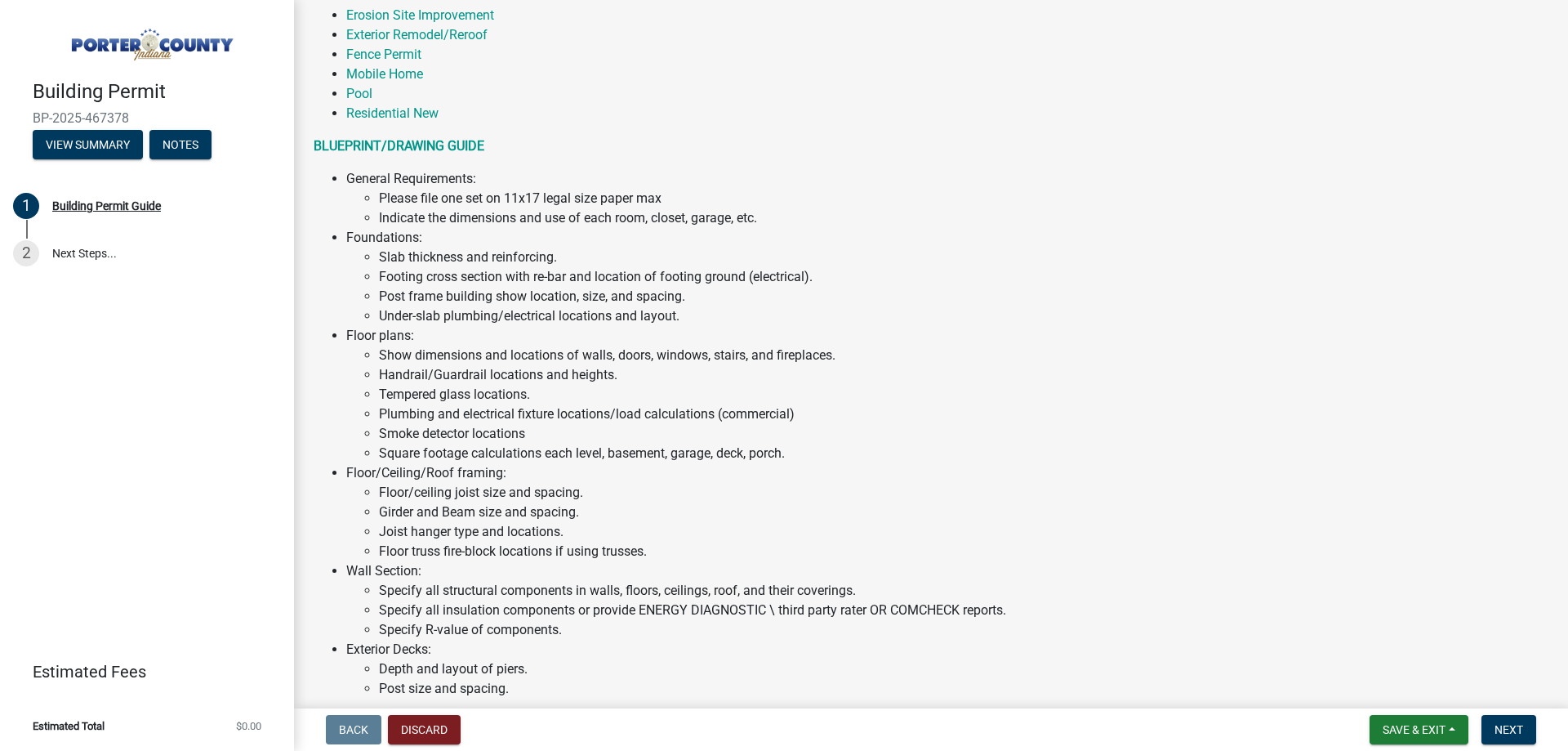
scroll to position [1097, 0]
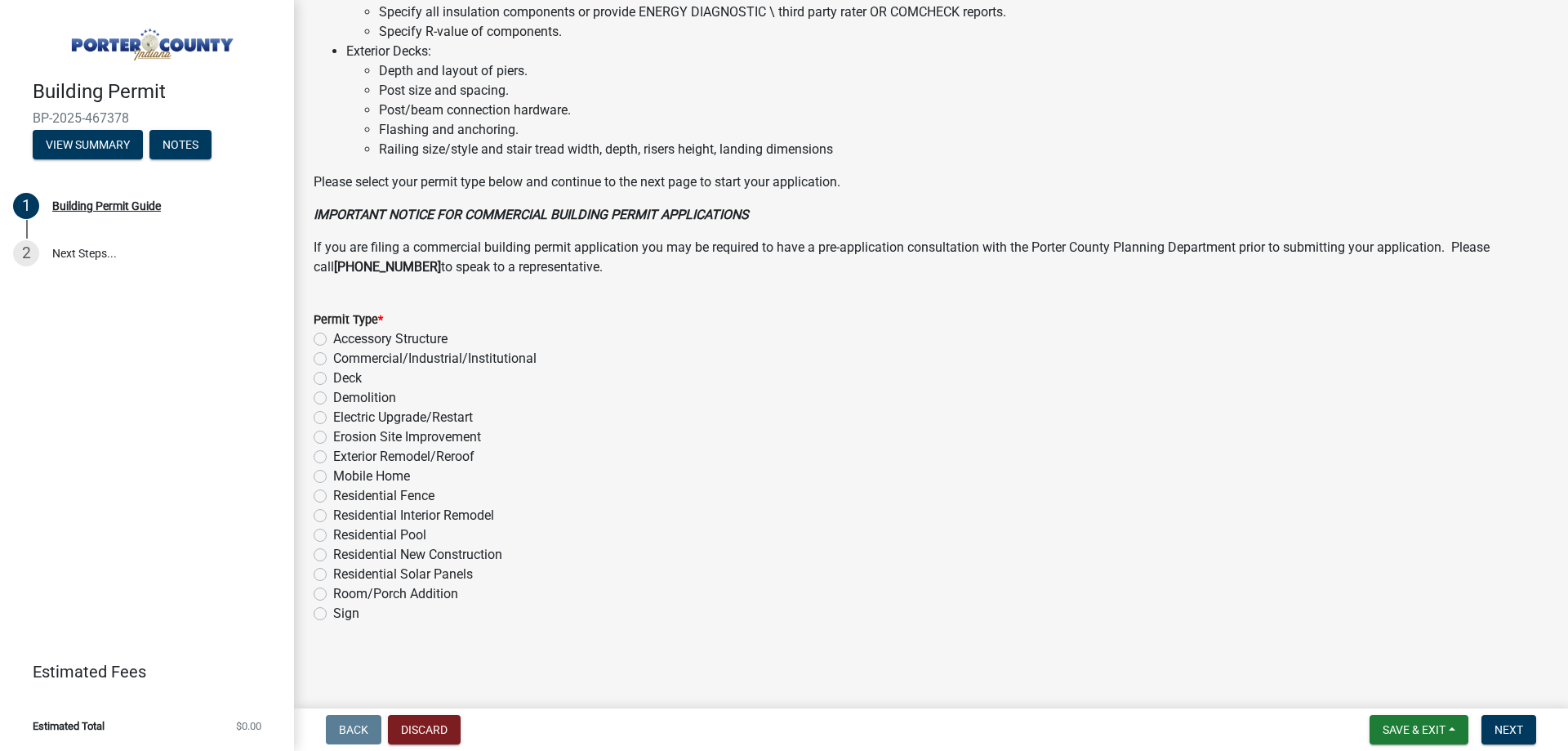
click at [333, 520] on label "Residential Interior Remodel" at bounding box center [413, 516] width 161 height 20
click at [333, 517] on input "Residential Interior Remodel" at bounding box center [338, 511] width 11 height 11
radio input "true"
click at [1510, 718] on button "Next" at bounding box center [1507, 729] width 55 height 30
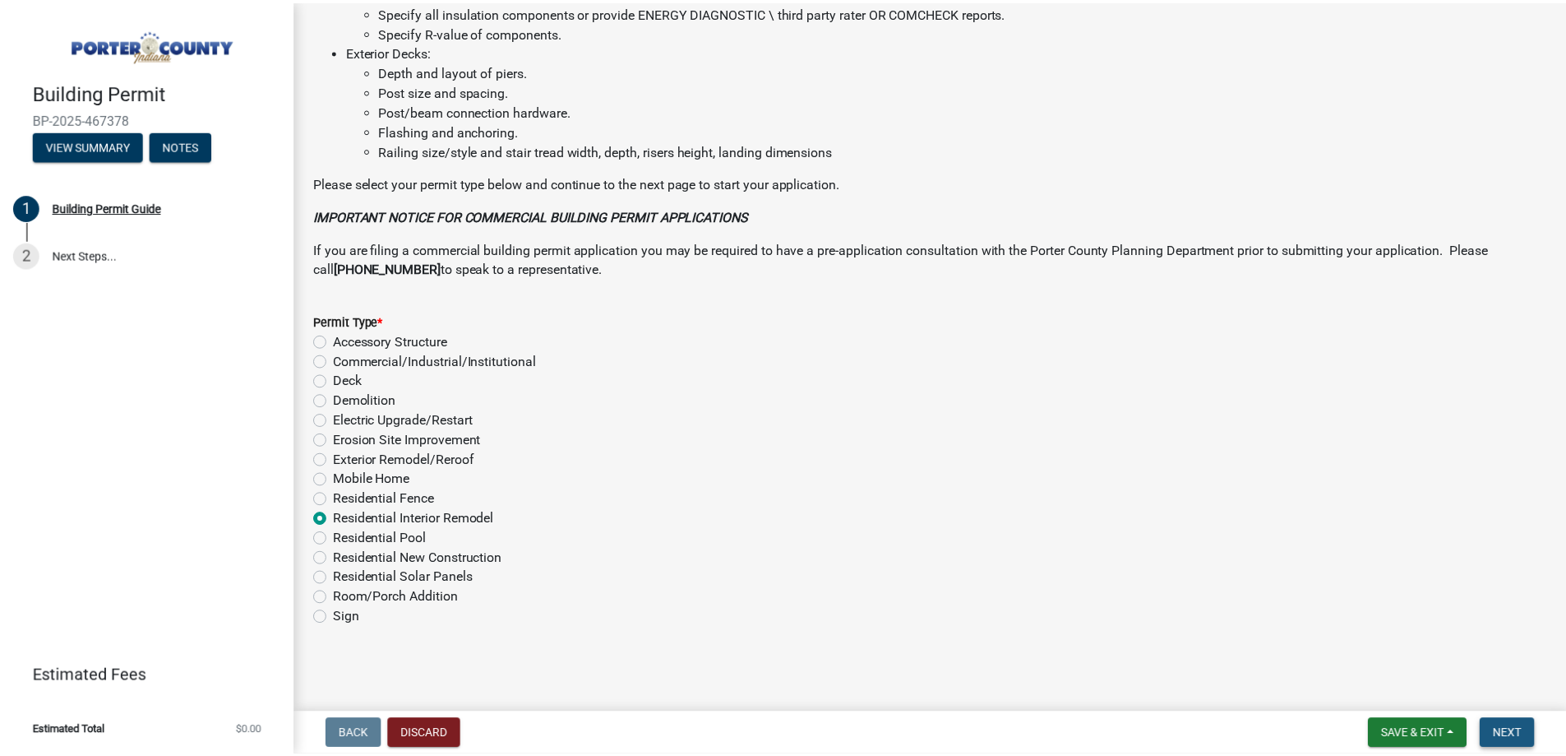
scroll to position [0, 0]
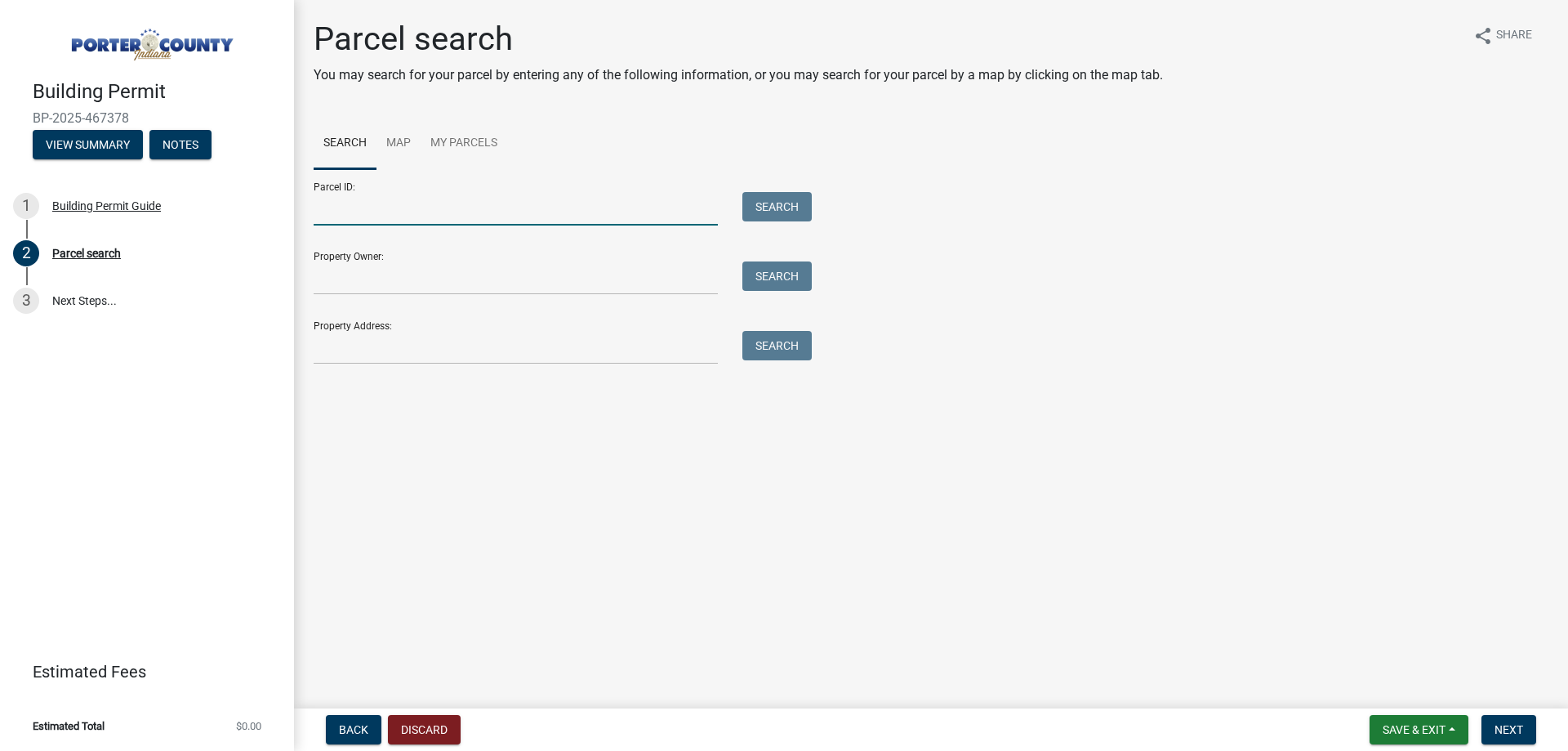
click at [506, 218] on input "Parcel ID:" at bounding box center [515, 209] width 404 height 34
paste input "64-10-08-351-006.000-029"
type input "64-10-08-351-006.000-029"
click at [767, 212] on button "Search" at bounding box center [777, 207] width 70 height 30
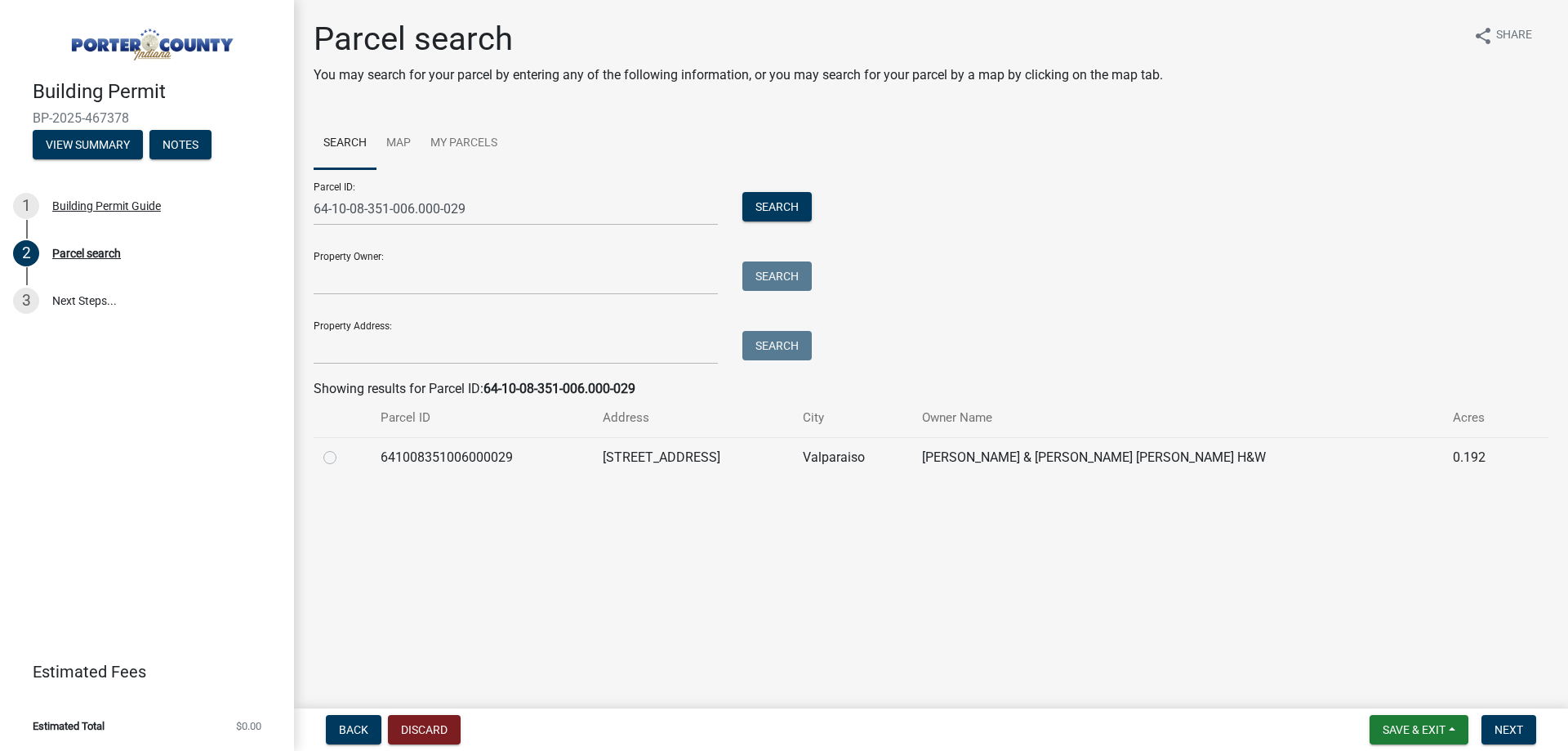
click at [343, 448] on label at bounding box center [343, 448] width 0 height 0
click at [343, 457] on input "radio" at bounding box center [348, 453] width 11 height 11
radio input "true"
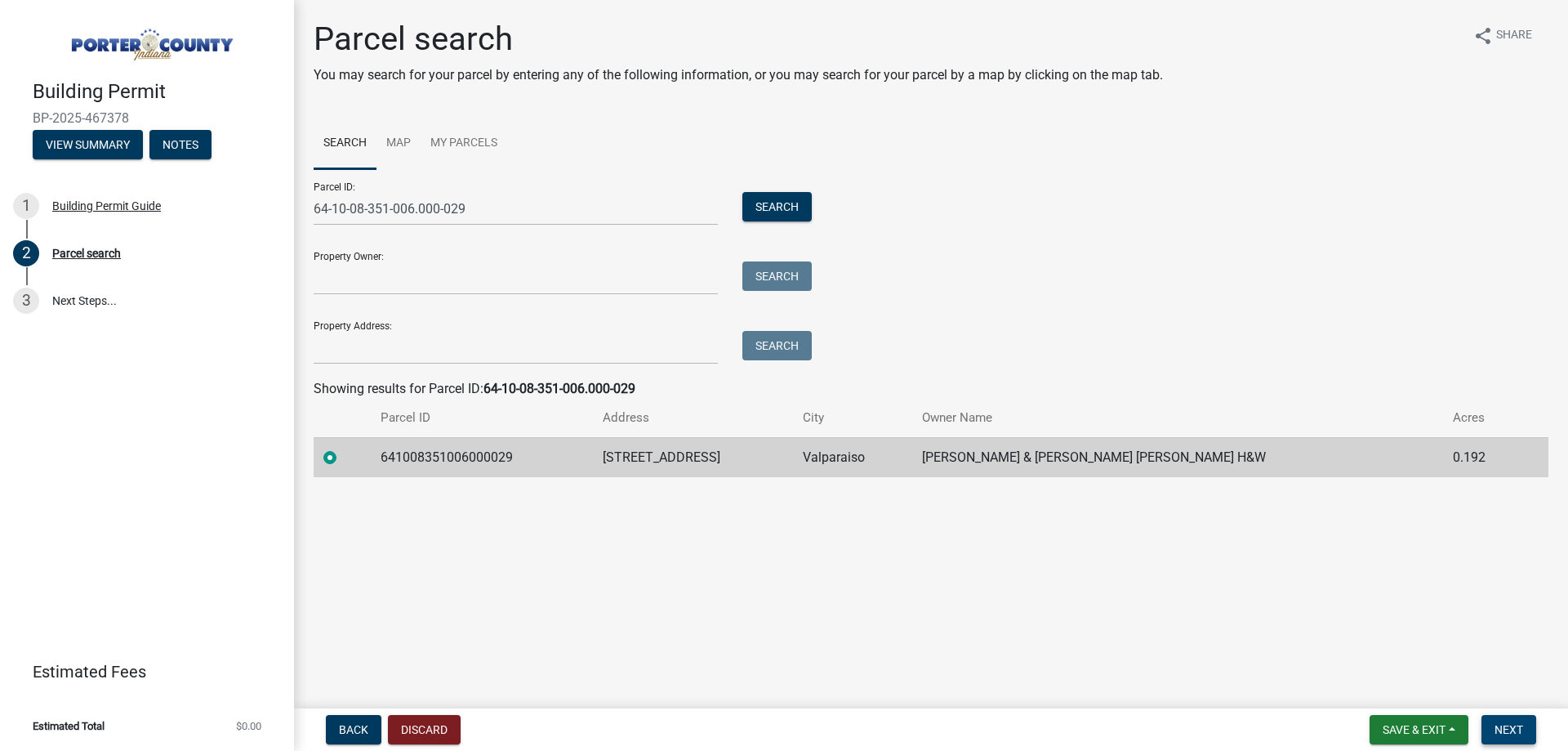
click at [1507, 728] on span "Next" at bounding box center [1508, 729] width 29 height 13
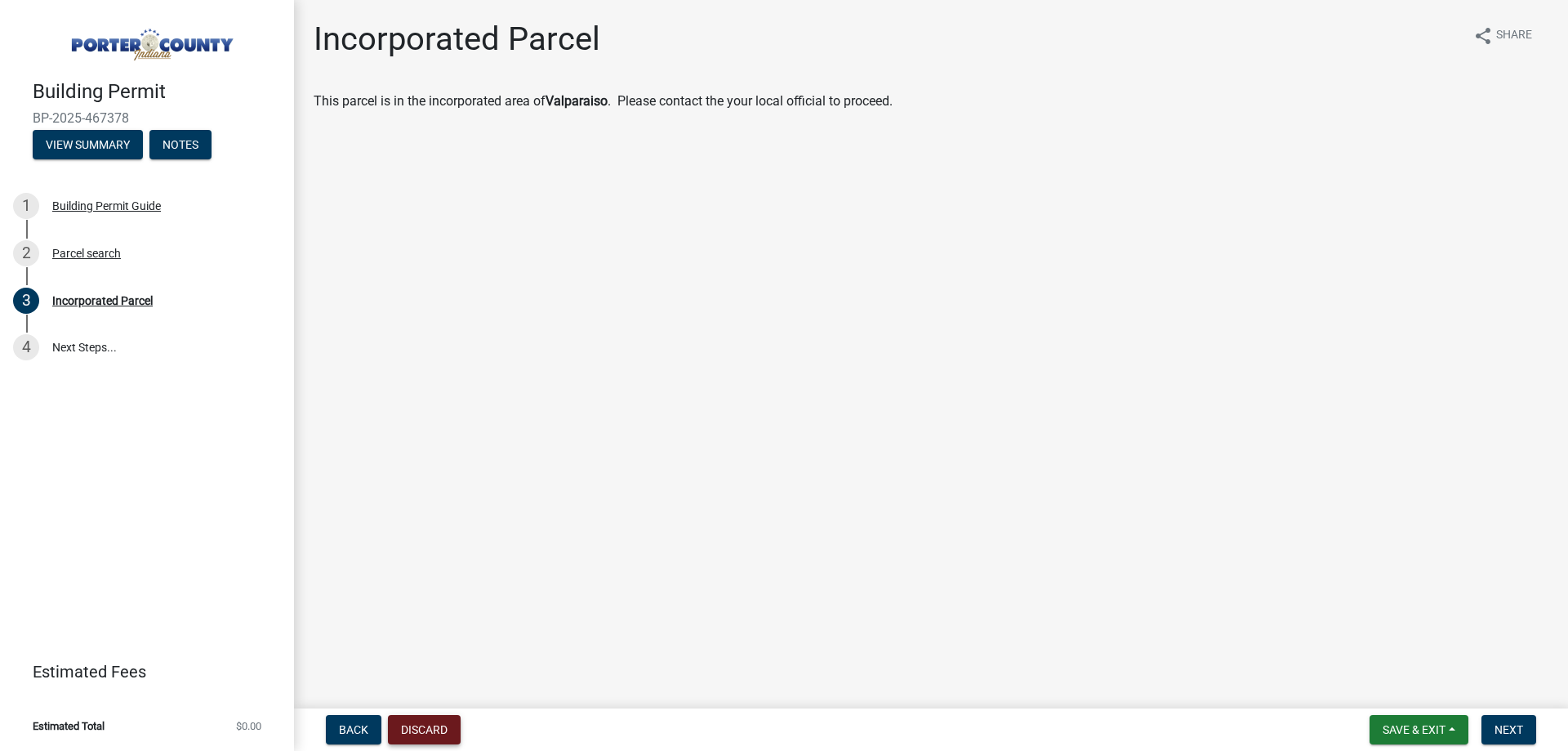
click at [438, 724] on button "Discard" at bounding box center [424, 729] width 72 height 30
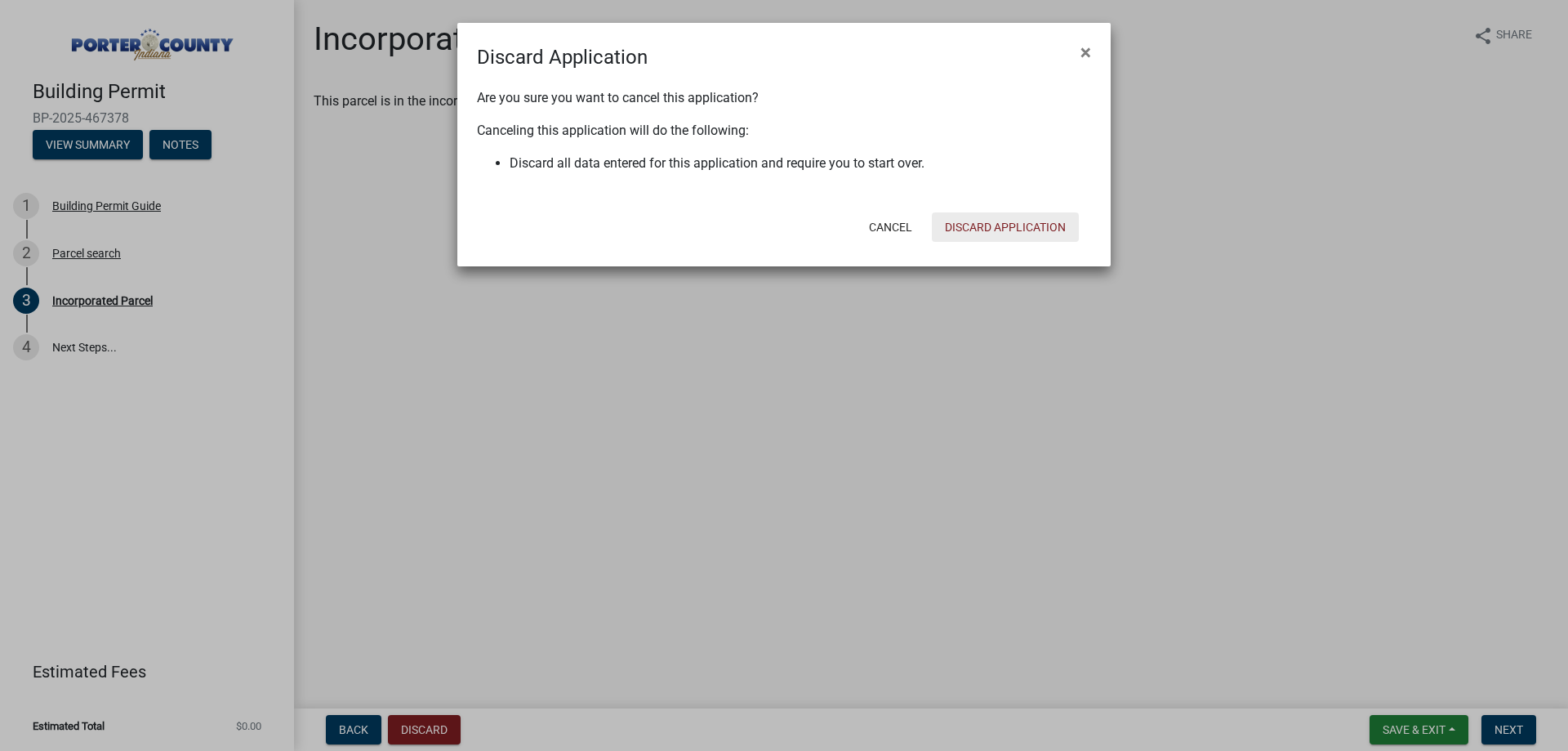
click at [1000, 224] on button "Discard Application" at bounding box center [1005, 227] width 147 height 30
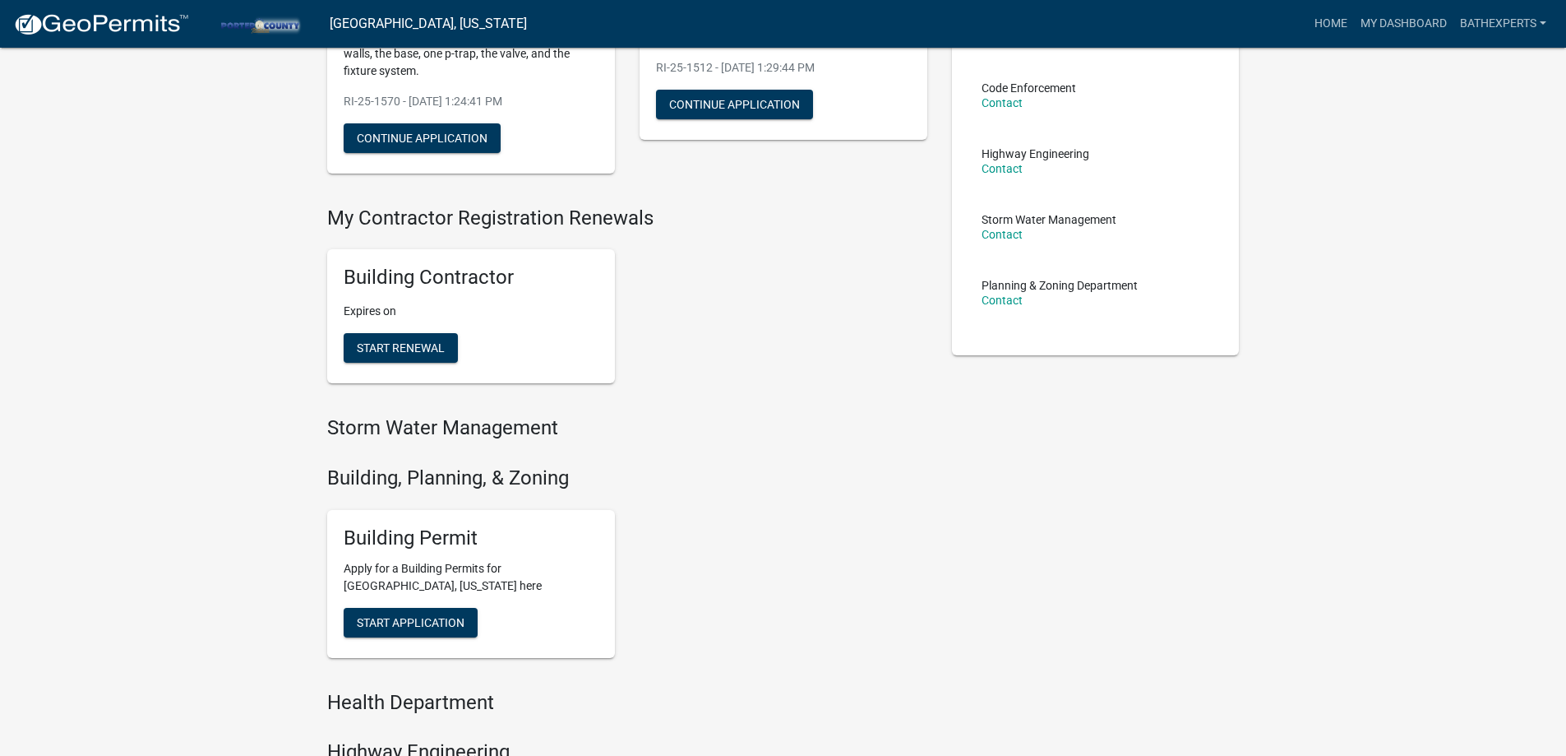
scroll to position [493, 0]
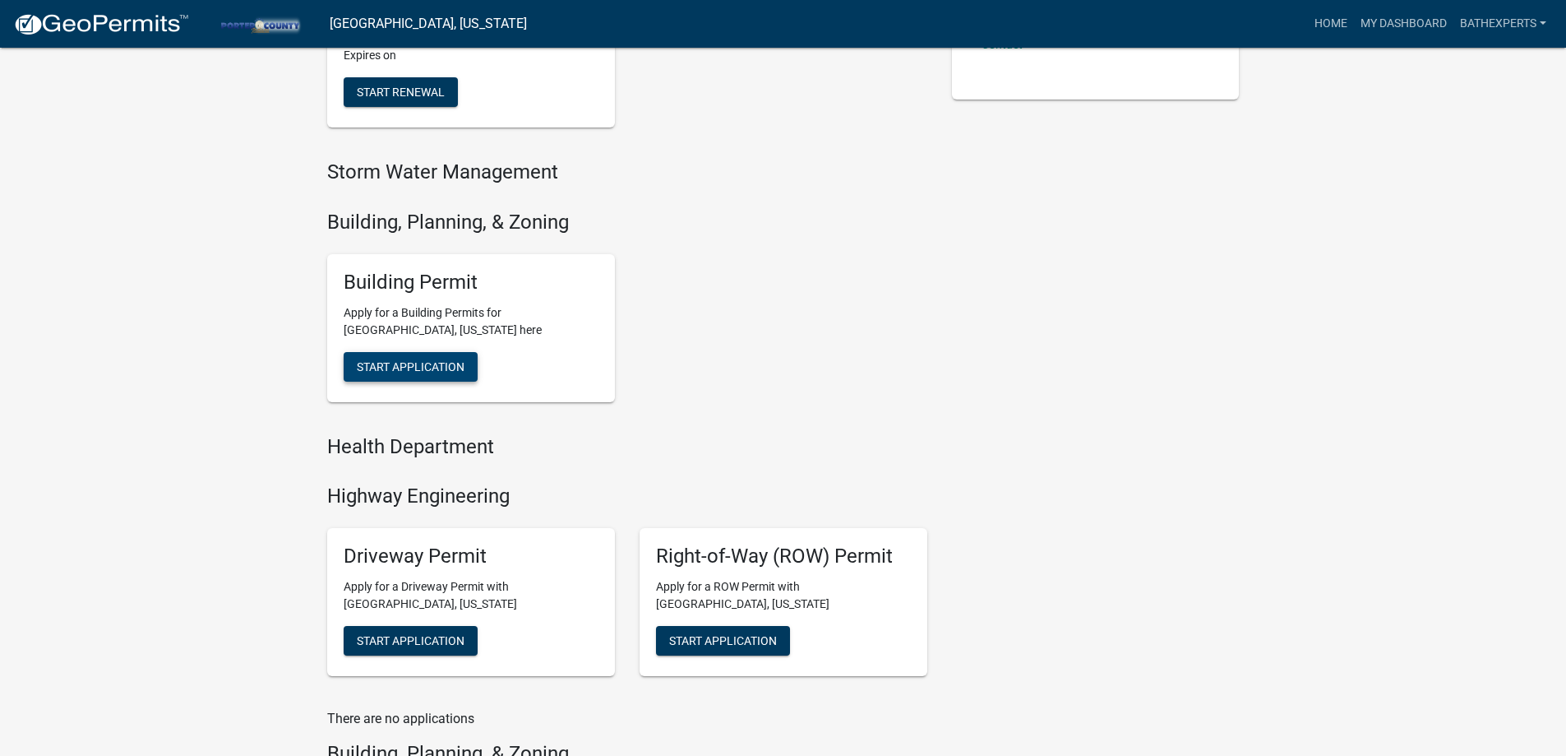
click at [395, 357] on button "Start Application" at bounding box center [411, 367] width 134 height 30
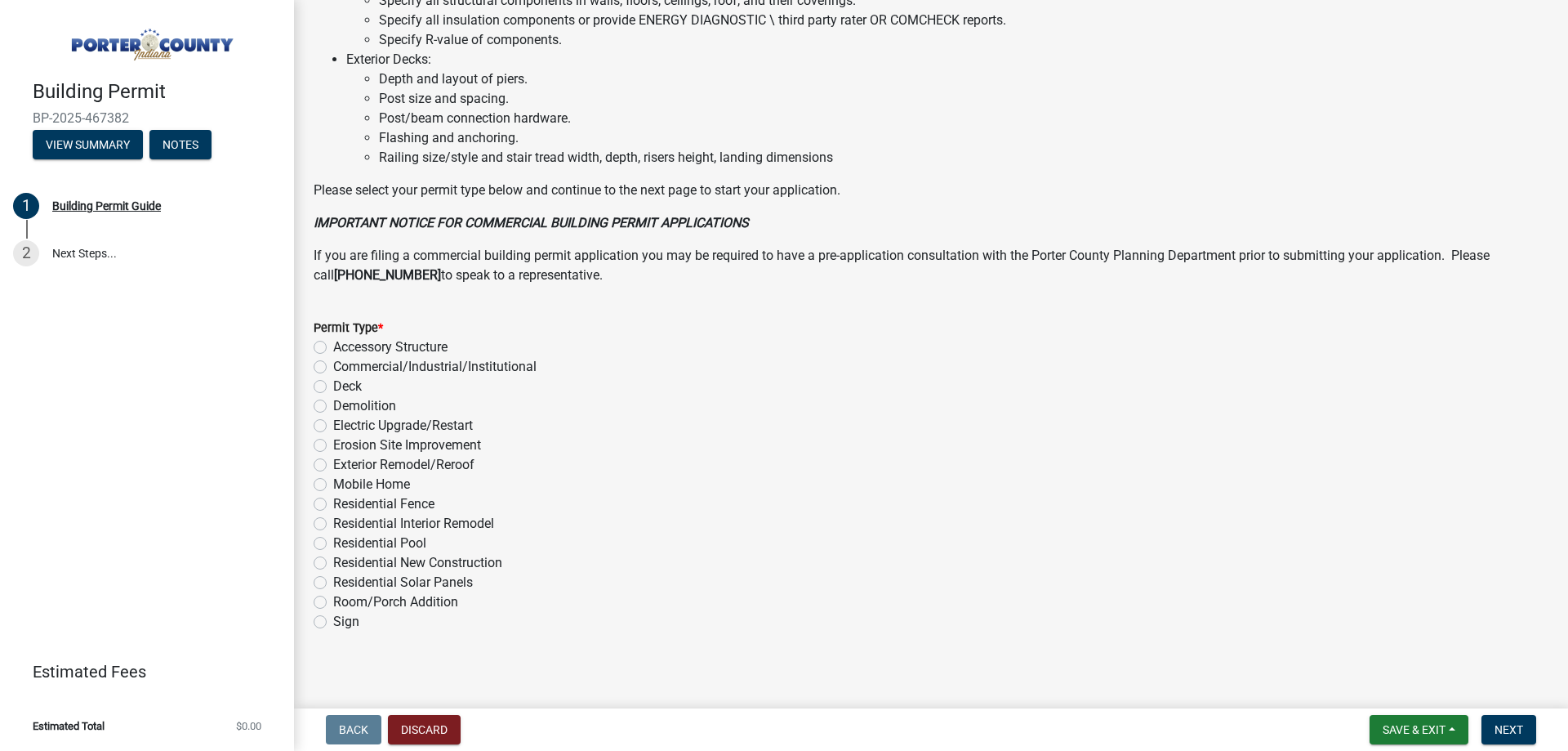
scroll to position [1097, 0]
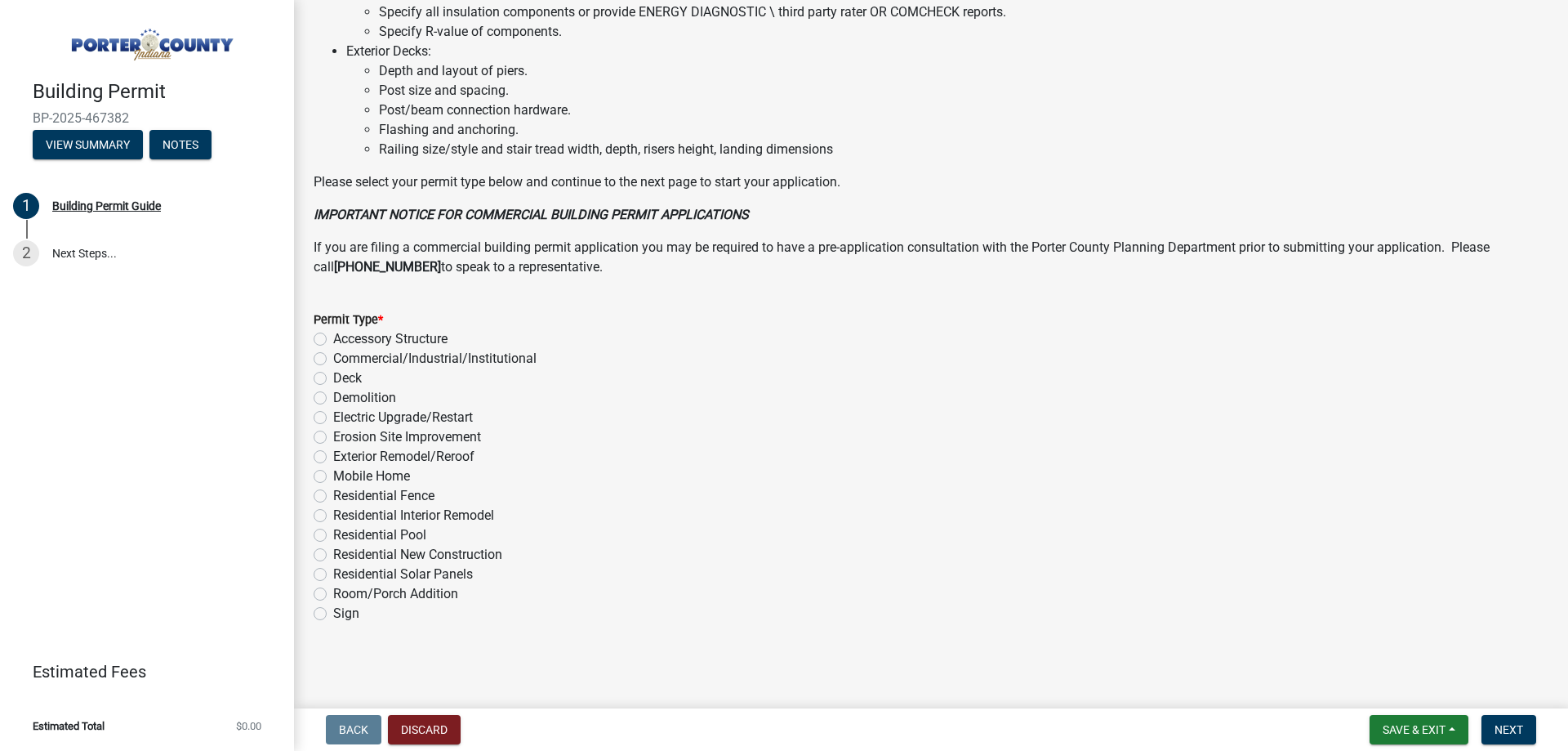
click at [333, 515] on label "Residential Interior Remodel" at bounding box center [413, 516] width 161 height 20
click at [333, 515] on input "Residential Interior Remodel" at bounding box center [338, 511] width 11 height 11
radio input "true"
click at [1518, 730] on span "Next" at bounding box center [1508, 729] width 29 height 13
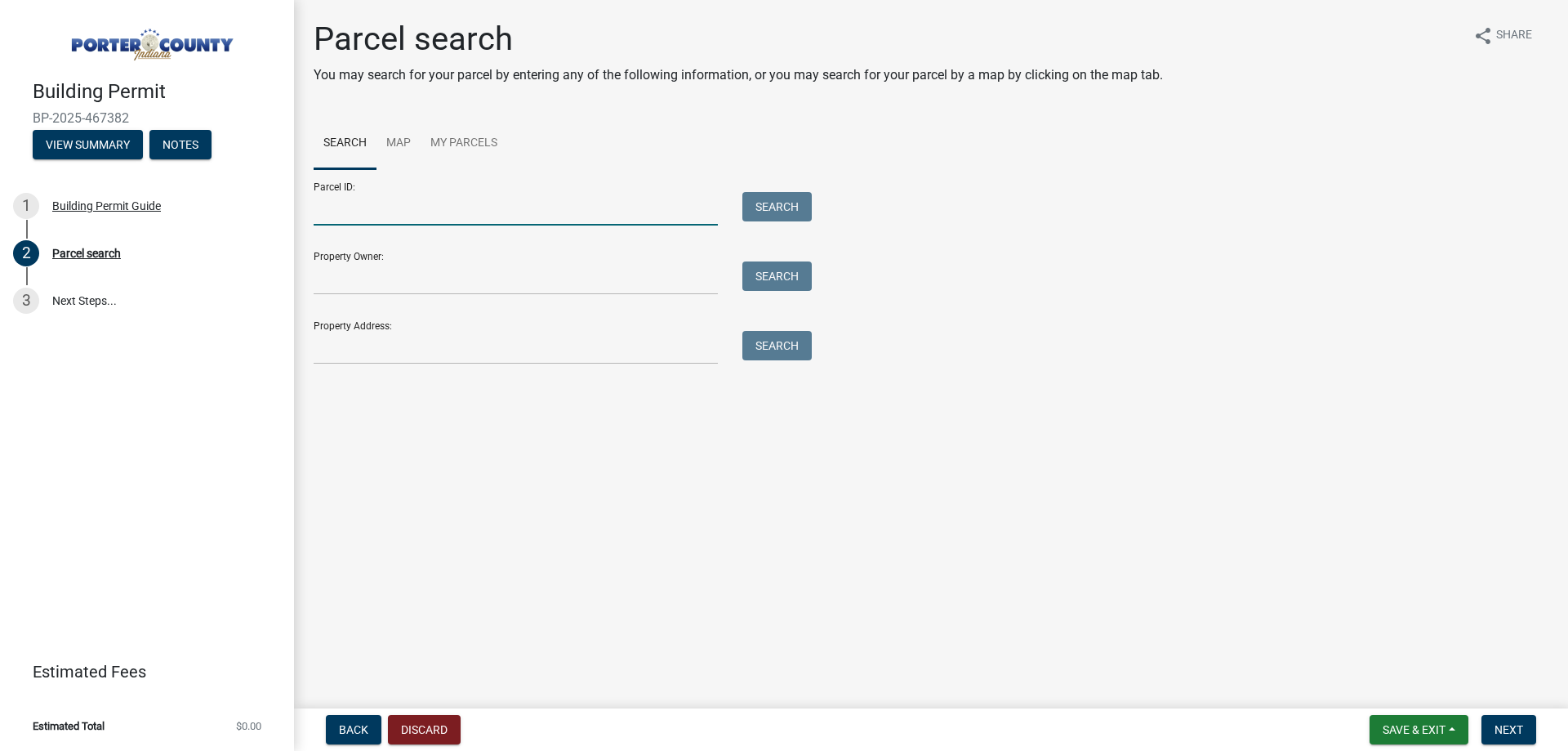
drag, startPoint x: 384, startPoint y: 201, endPoint x: 404, endPoint y: 205, distance: 20.4
click at [383, 201] on input "Parcel ID:" at bounding box center [515, 209] width 404 height 34
paste input "64-11-14-126-008.000-028"
type input "64-11-14-126-008.000-028"
click at [776, 210] on button "Search" at bounding box center [777, 207] width 70 height 30
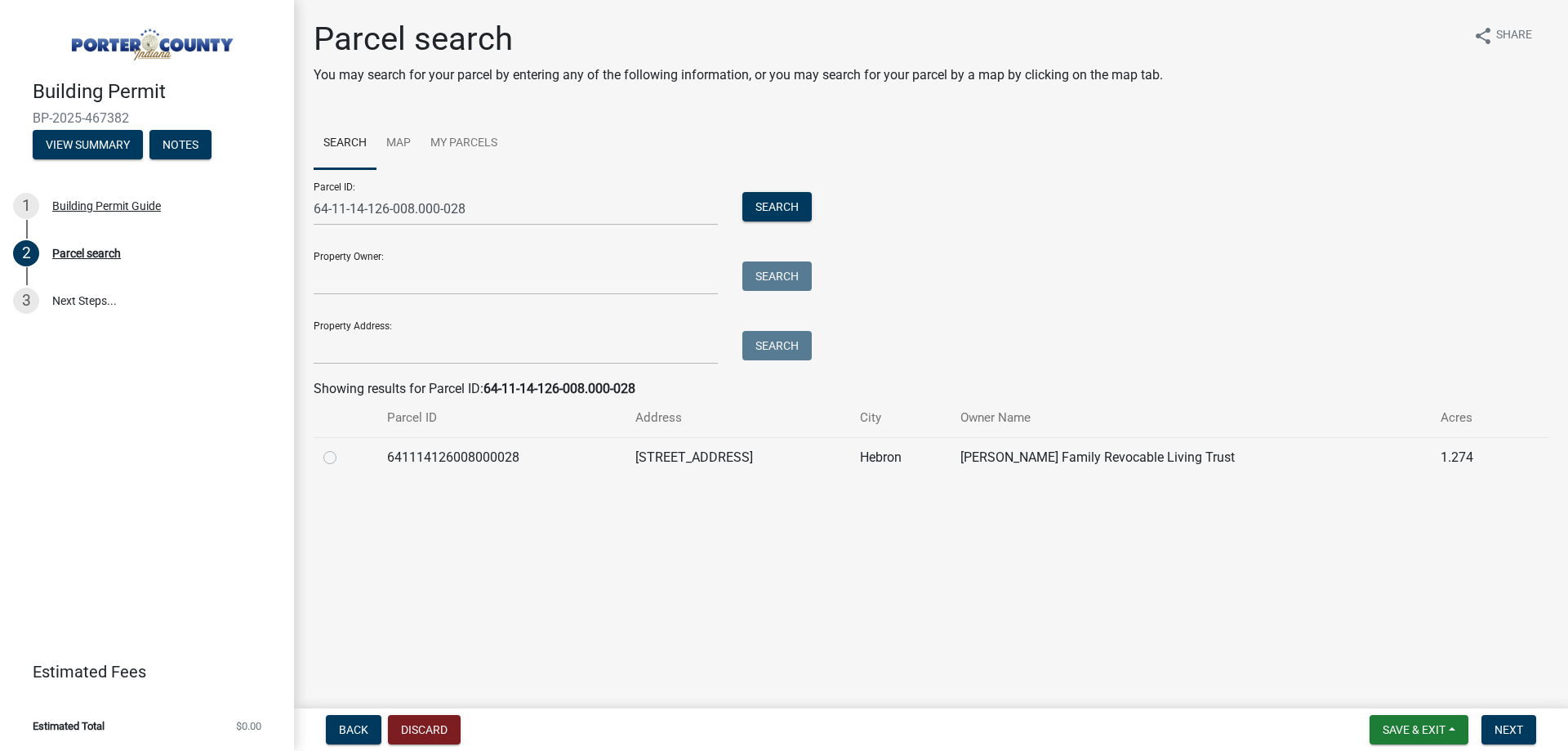
click at [343, 448] on label at bounding box center [343, 448] width 0 height 0
click at [343, 455] on input "radio" at bounding box center [348, 453] width 11 height 11
radio input "true"
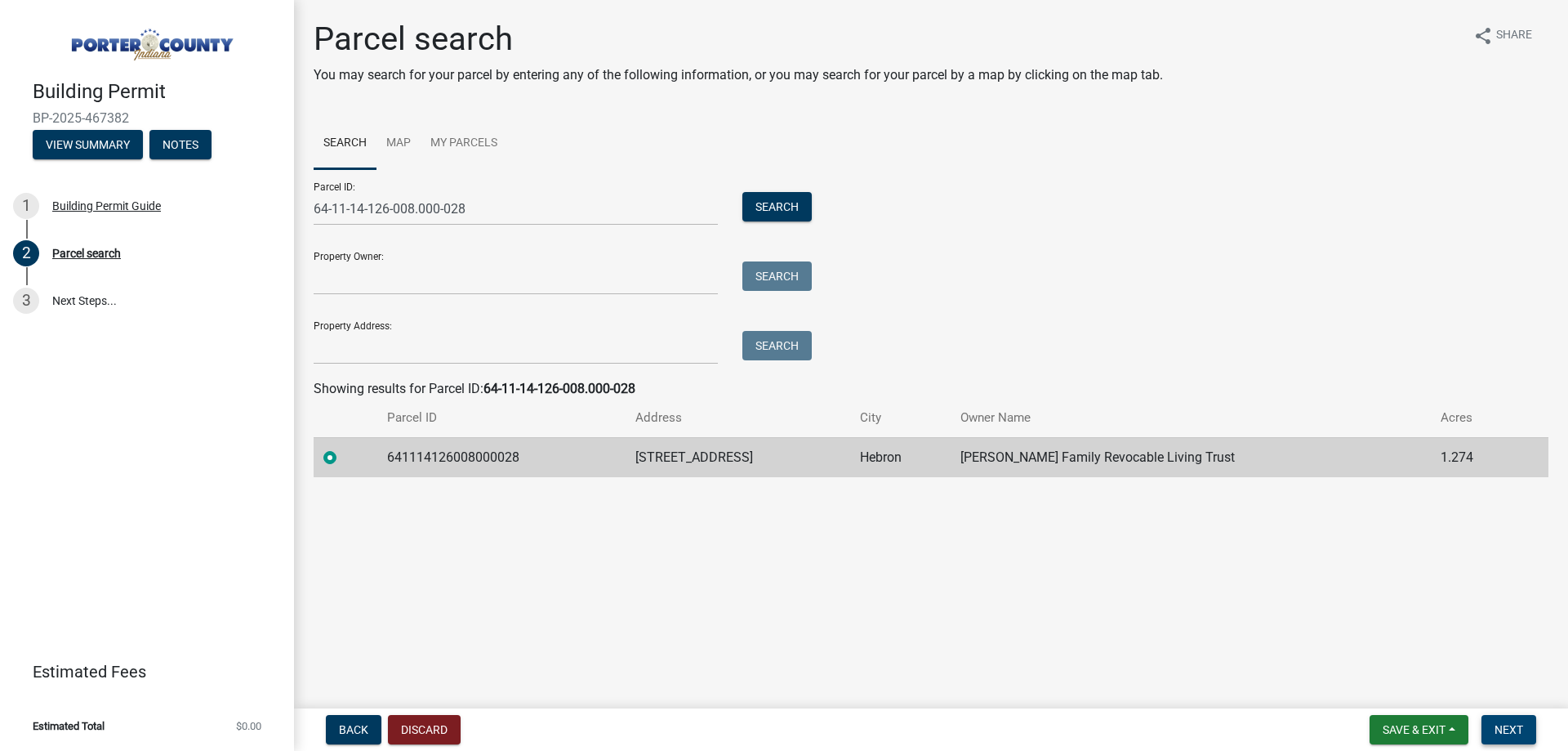
click at [1494, 720] on button "Next" at bounding box center [1507, 729] width 55 height 30
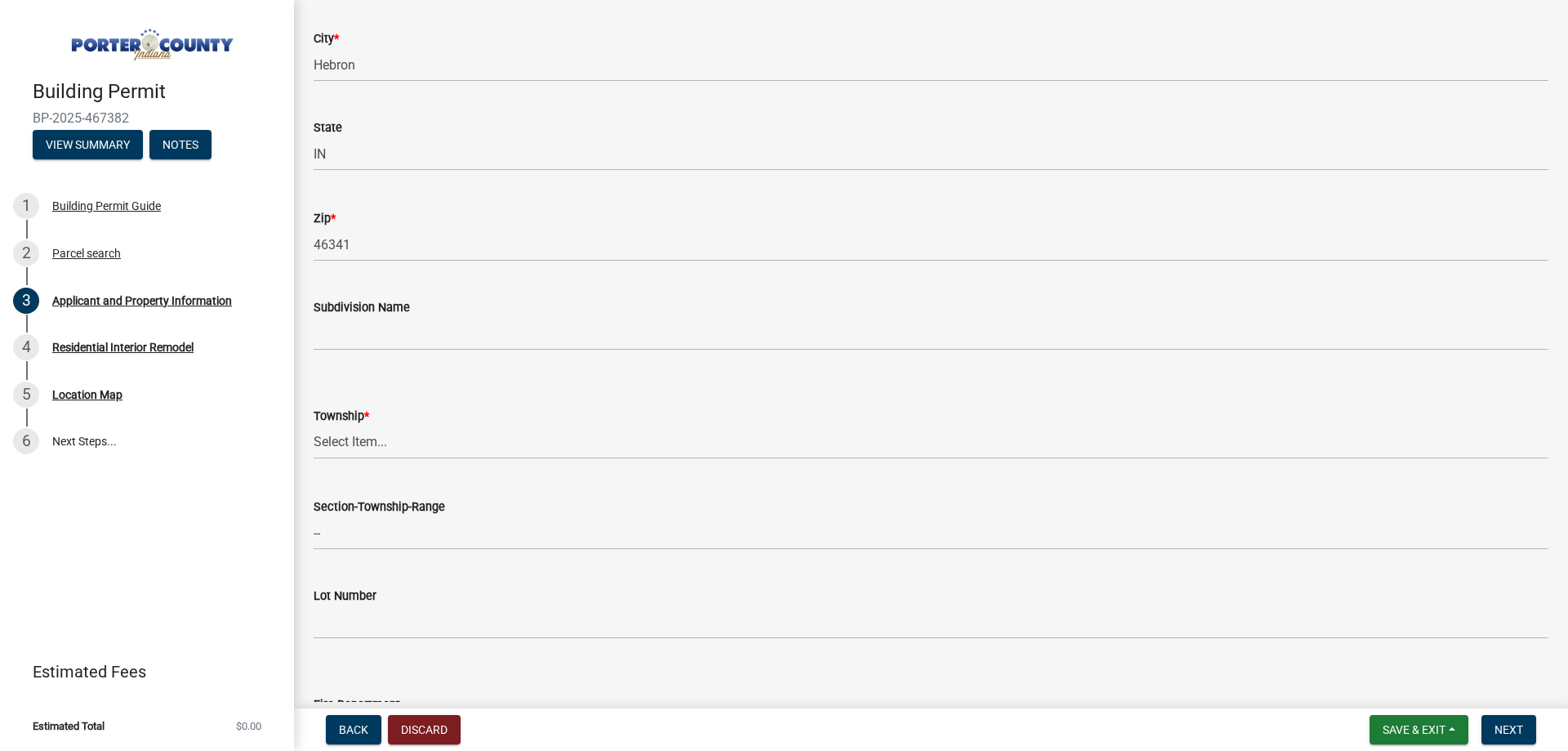
scroll to position [408, 0]
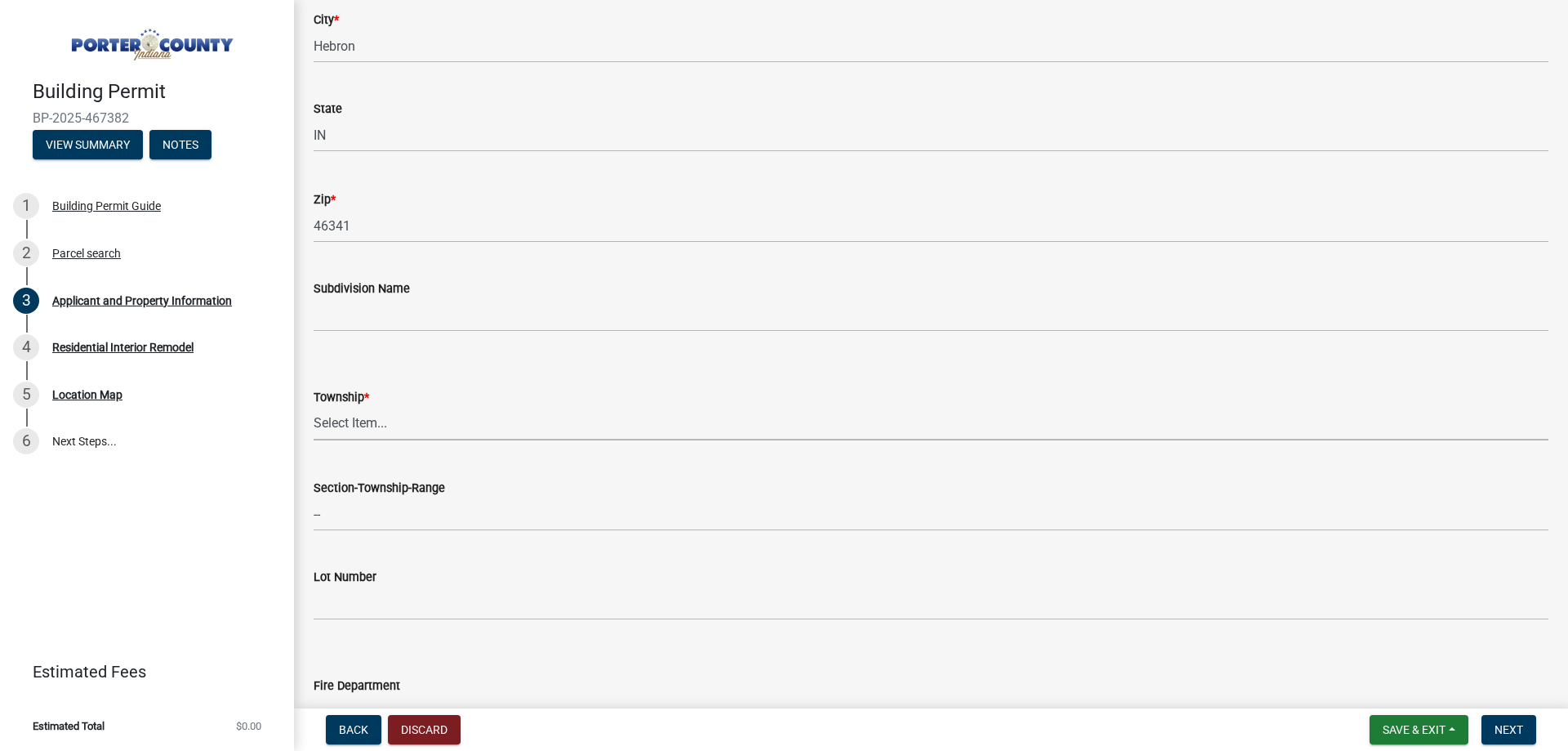
click at [360, 411] on select "Select Item... [PERSON_NAME][GEOGRAPHIC_DATA] [PERSON_NAME][GEOGRAPHIC_DATA] [G…" at bounding box center [930, 423] width 1234 height 34
click at [314, 406] on select "Select Item... [PERSON_NAME][GEOGRAPHIC_DATA] [PERSON_NAME][GEOGRAPHIC_DATA] [G…" at bounding box center [930, 423] width 1234 height 34
select select "eebc071e-620a-4db8-83e9-cb6b194c67e9"
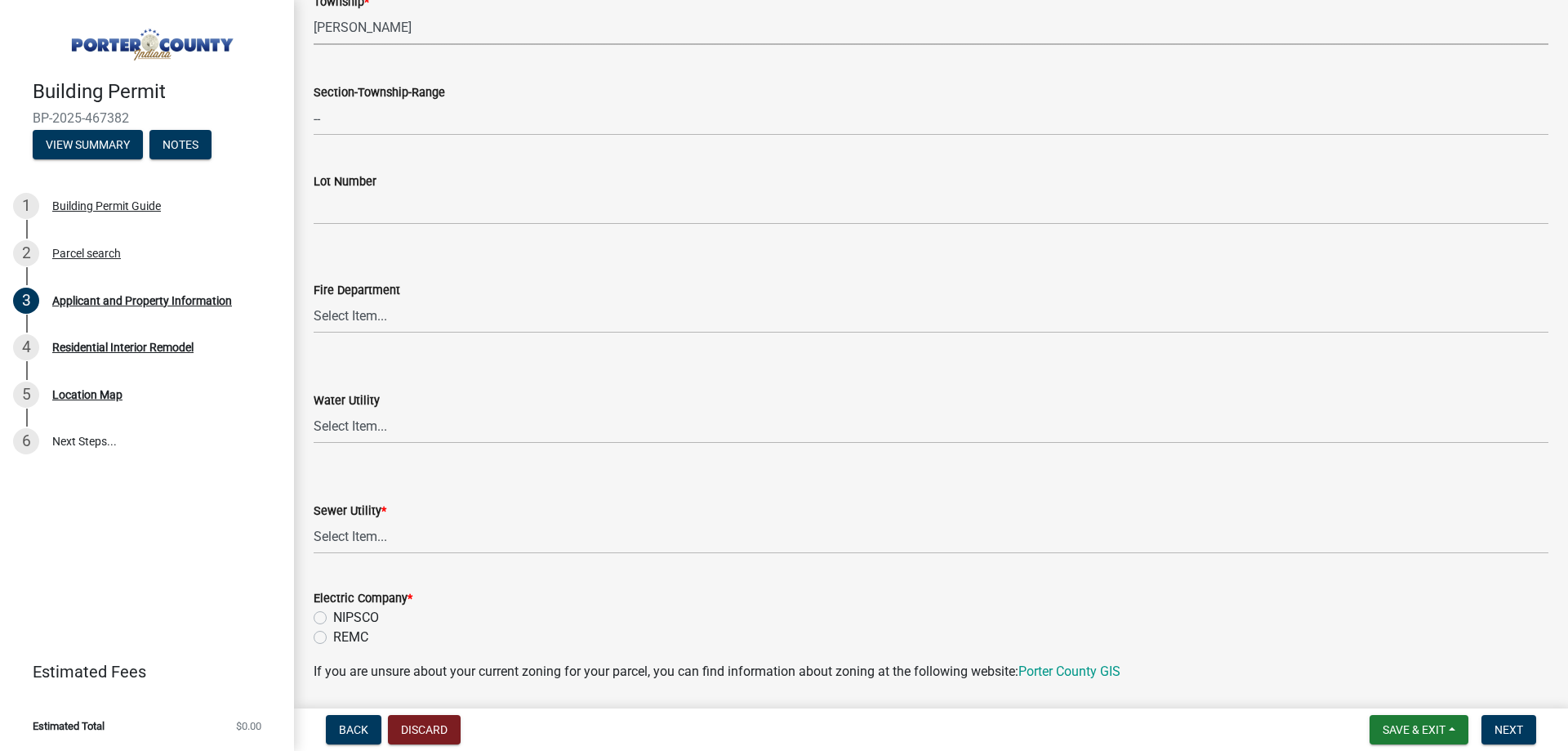
scroll to position [898, 0]
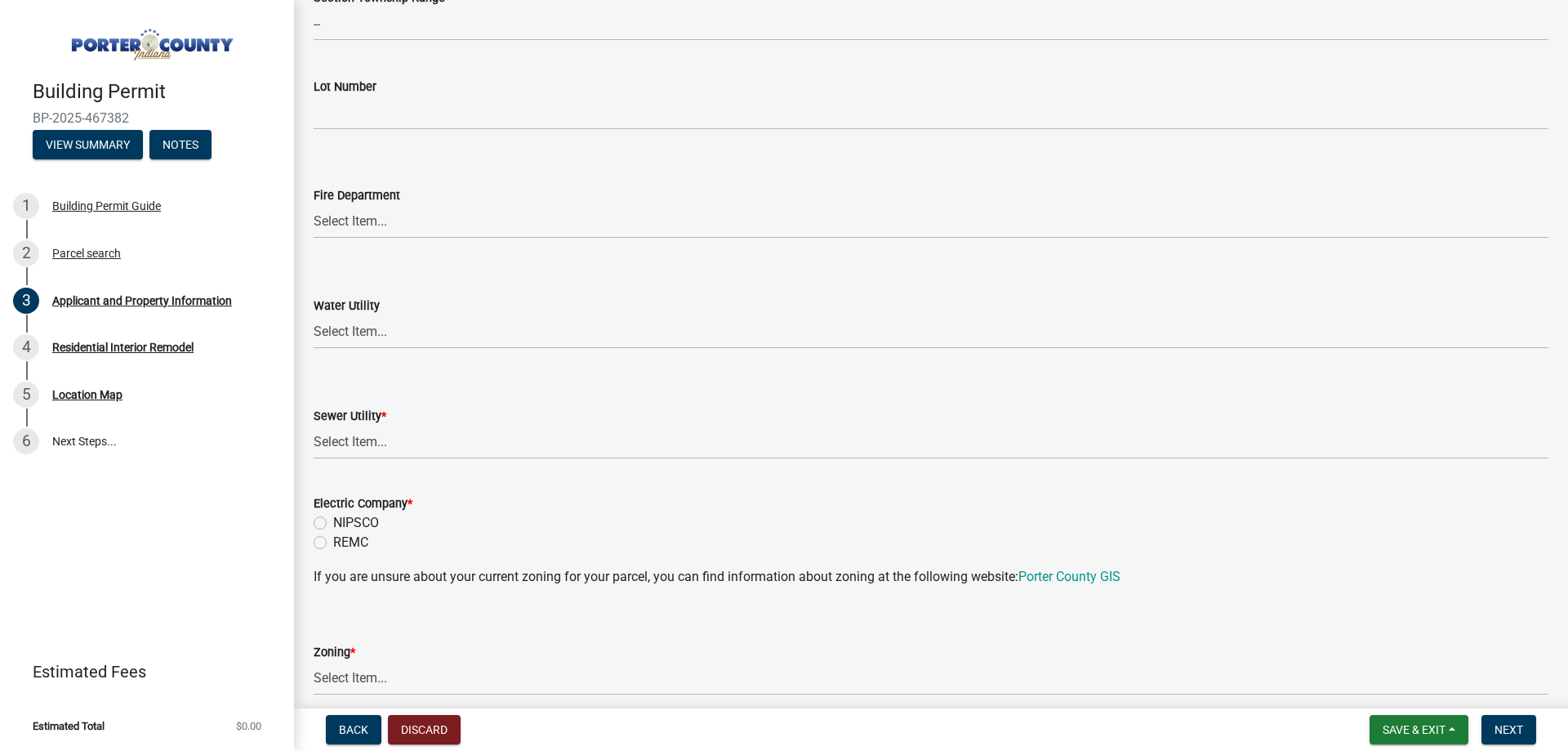
click at [383, 460] on wm-data-entity-input "Sewer Utility * Select Item... Aqua [US_STATE] Inc Damon Run Falling Waters Lak…" at bounding box center [930, 418] width 1234 height 110
click at [380, 445] on select "Select Item... Aqua [US_STATE] Inc Damon Run Falling Waters Lake Eliza - LEACD …" at bounding box center [930, 442] width 1234 height 34
click at [314, 425] on select "Select Item... Aqua [US_STATE] Inc Damon Run Falling Waters Lake Eliza - LEACD …" at bounding box center [930, 442] width 1234 height 34
select select "ea6751d4-6bf7-4a16-89ee-f7801ab82aa1"
click at [333, 539] on label "REMC" at bounding box center [350, 542] width 35 height 20
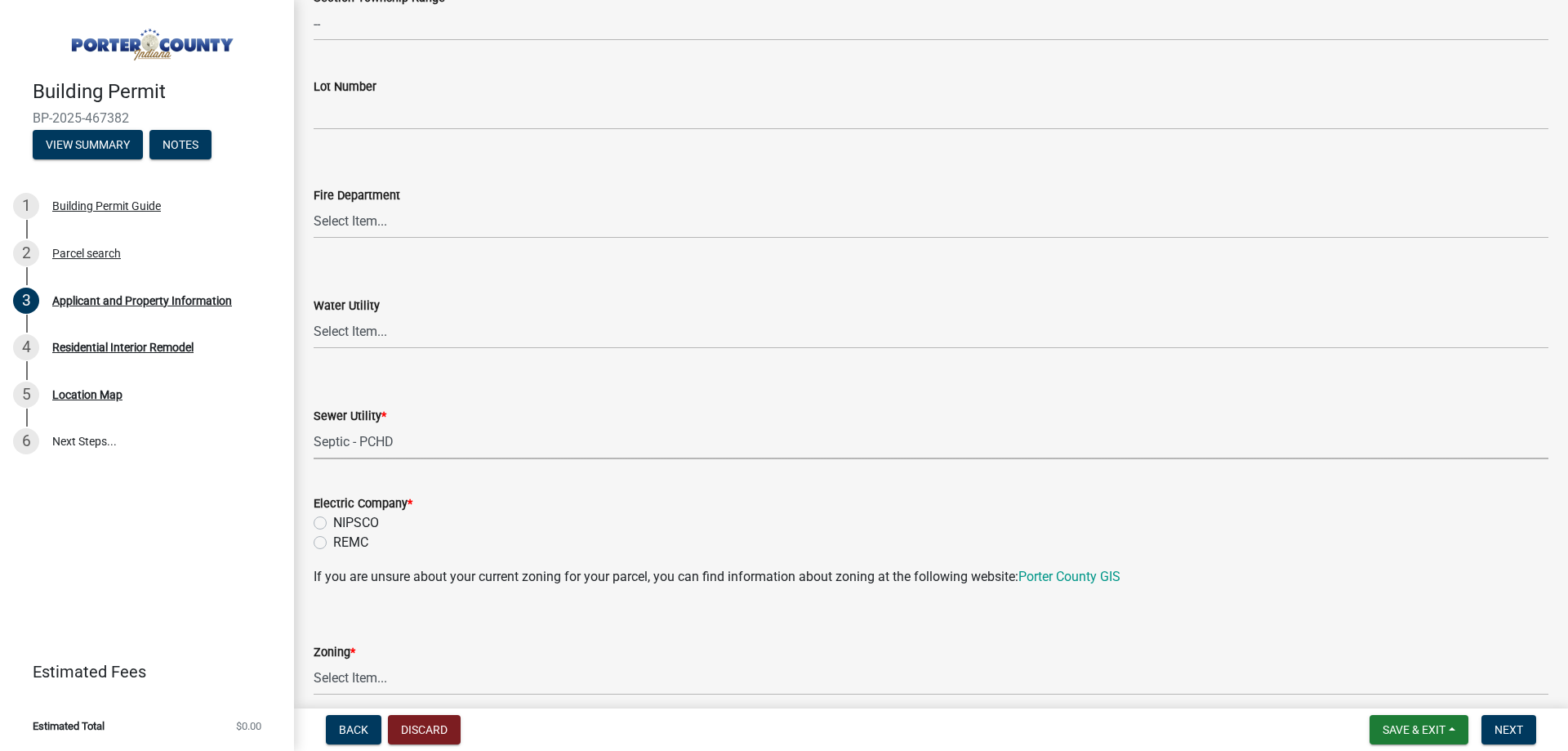
click at [333, 539] on input "REMC" at bounding box center [338, 537] width 11 height 11
radio input "true"
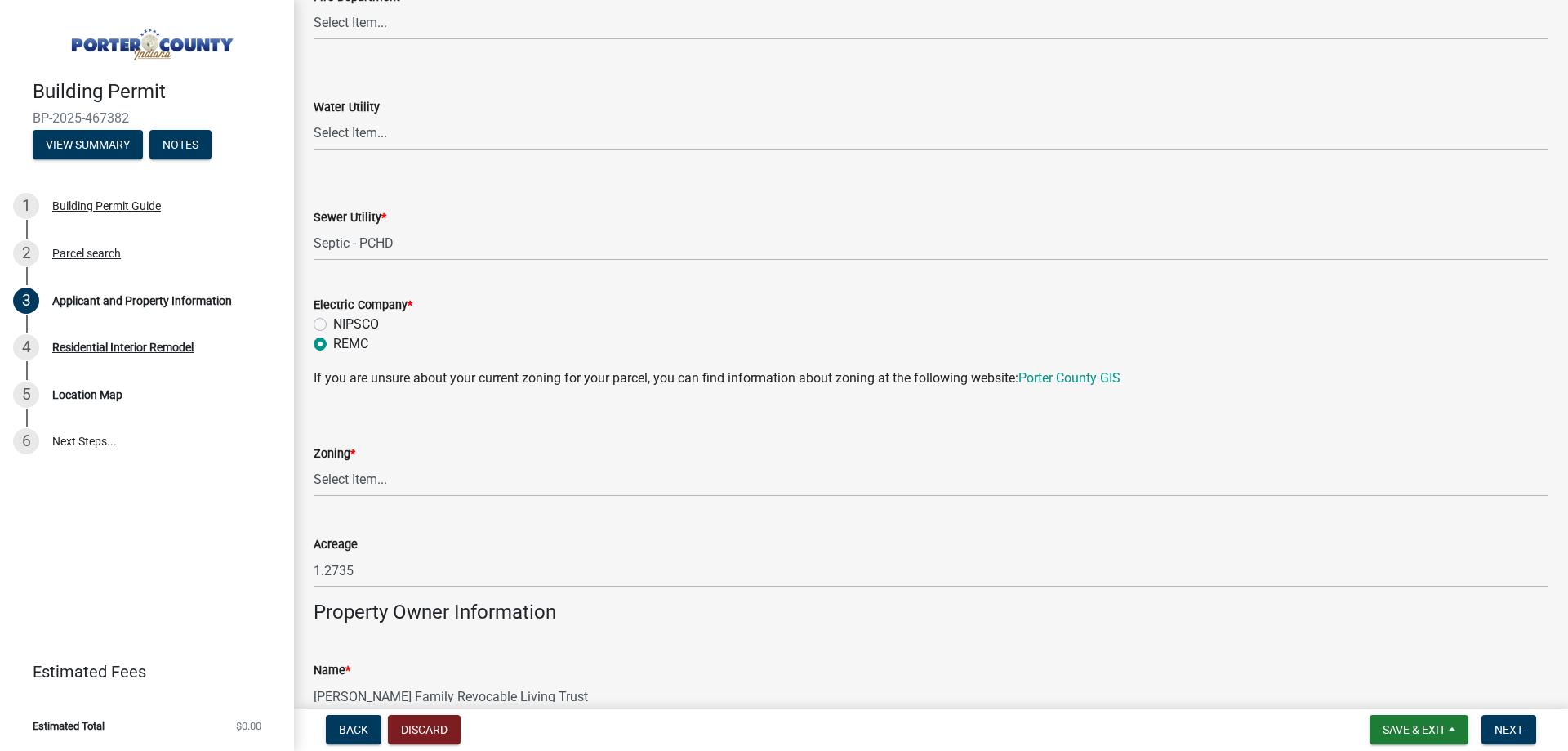
scroll to position [1143, 0]
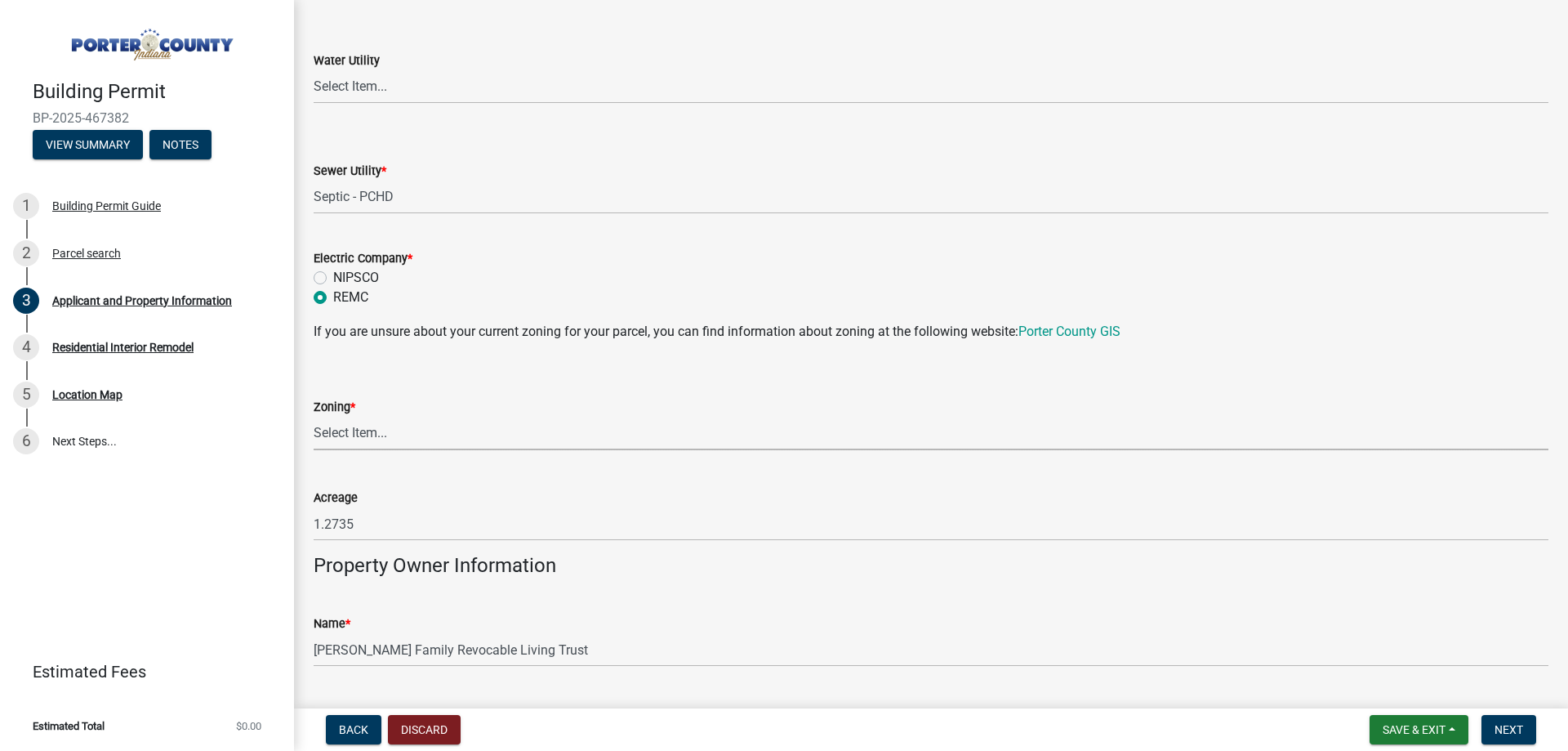
click at [383, 426] on select "Select Item... A1 A2 CH CM CN I1 I2 I3 IN MP OT P1 P2 PUD R1 R2 R3 R4 RL RR" at bounding box center [930, 433] width 1234 height 34
click at [314, 416] on select "Select Item... A1 A2 CH CM CN I1 I2 I3 IN MP OT P1 P2 PUD R1 R2 R3 R4 RL RR" at bounding box center [930, 433] width 1234 height 34
select select "92efe679-05f4-414a-9426-51627fba5de6"
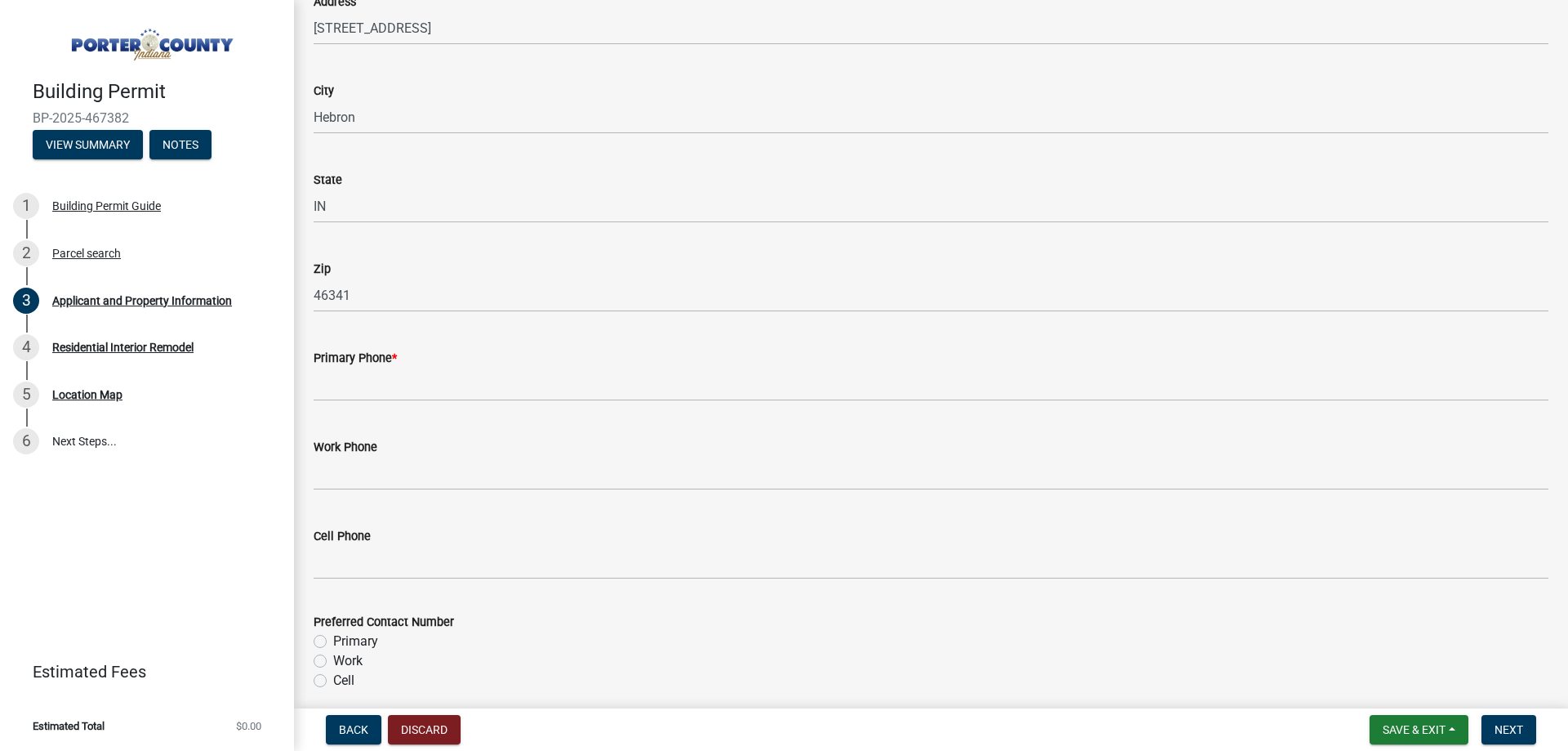
scroll to position [1878, 0]
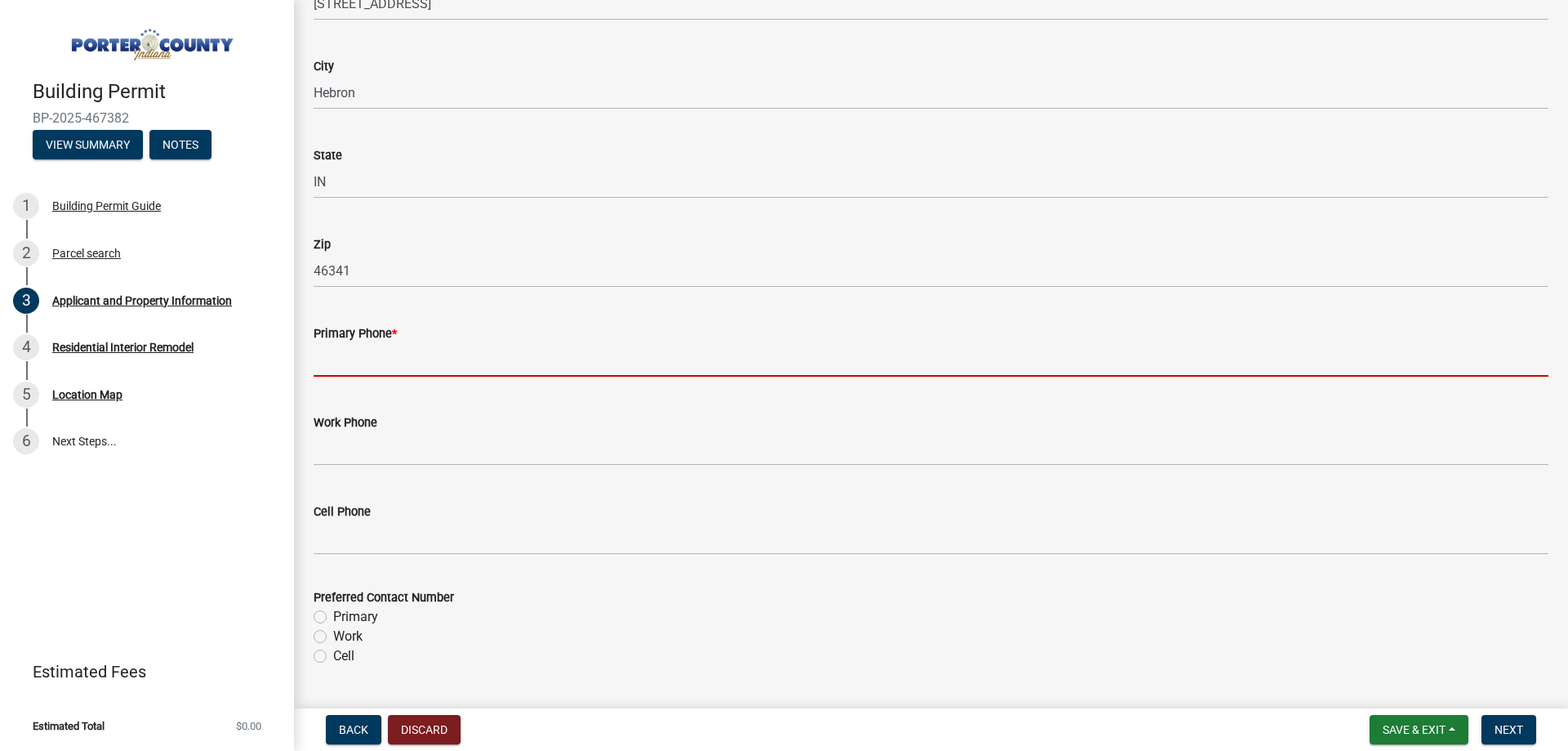
click at [391, 356] on input "Primary Phone *" at bounding box center [930, 360] width 1234 height 34
paste input "[PHONE_NUMBER]"
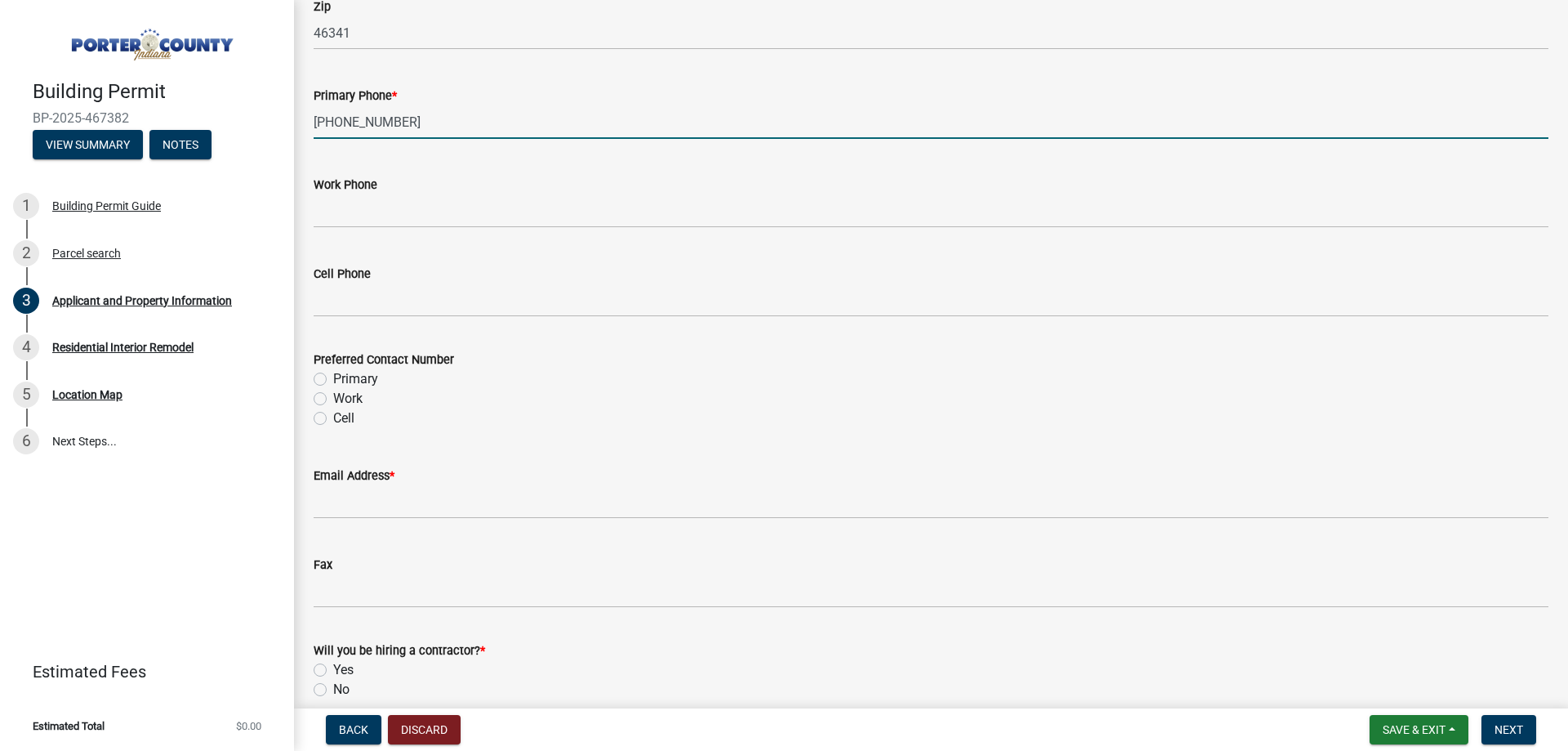
scroll to position [2124, 0]
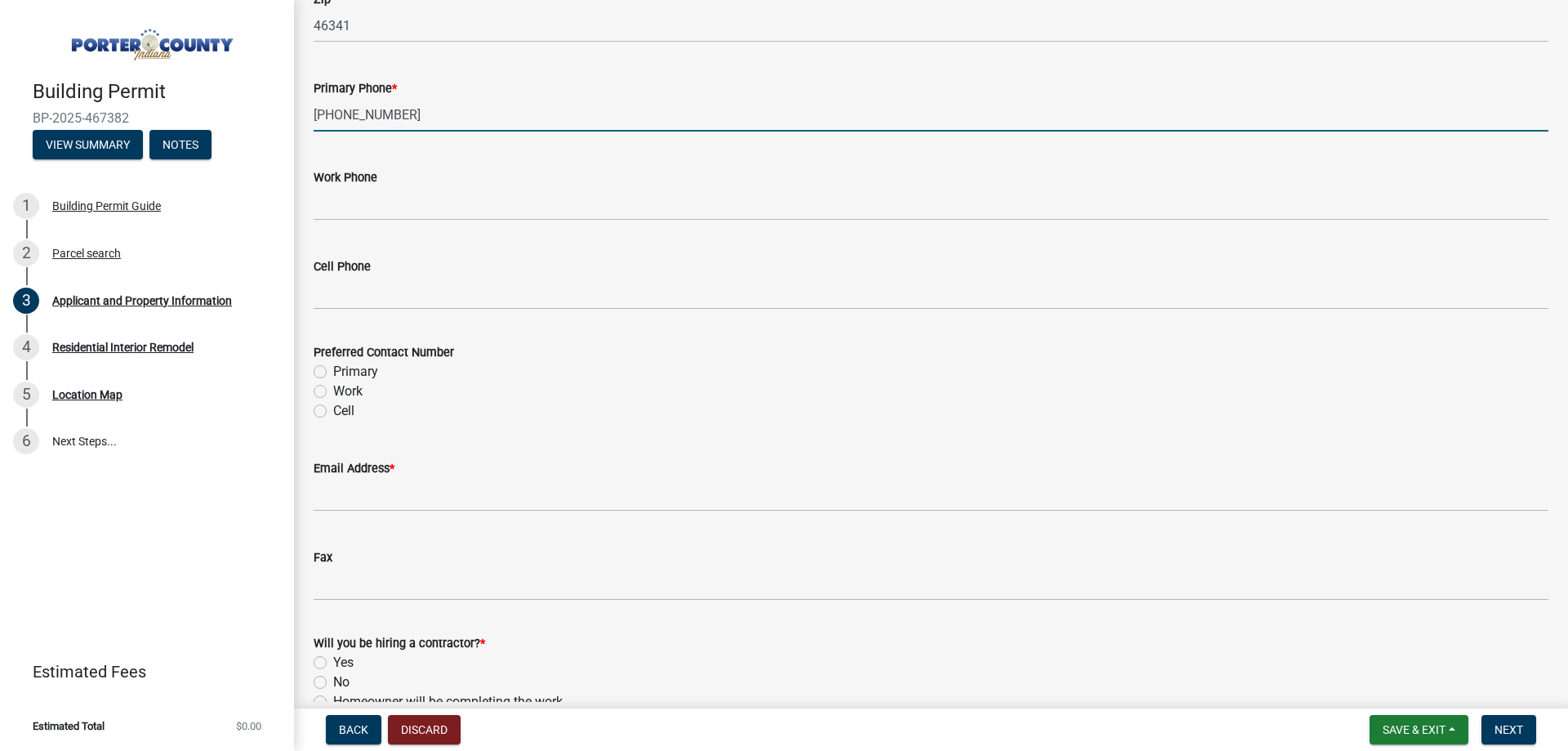
type input "[PHONE_NUMBER]"
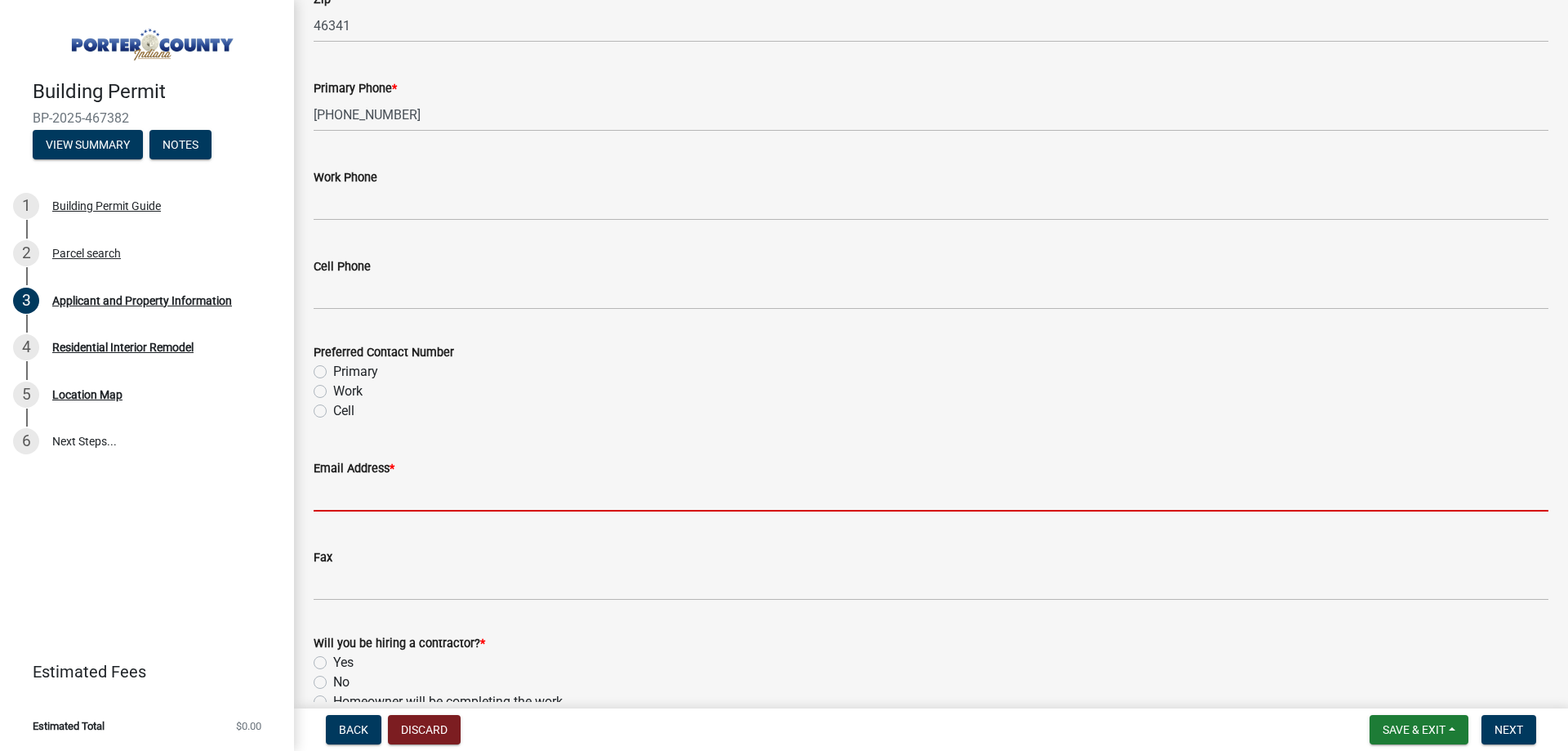
click at [394, 496] on input "Email Address *" at bounding box center [930, 495] width 1234 height 34
paste input "[EMAIL_ADDRESS][DOMAIN_NAME]"
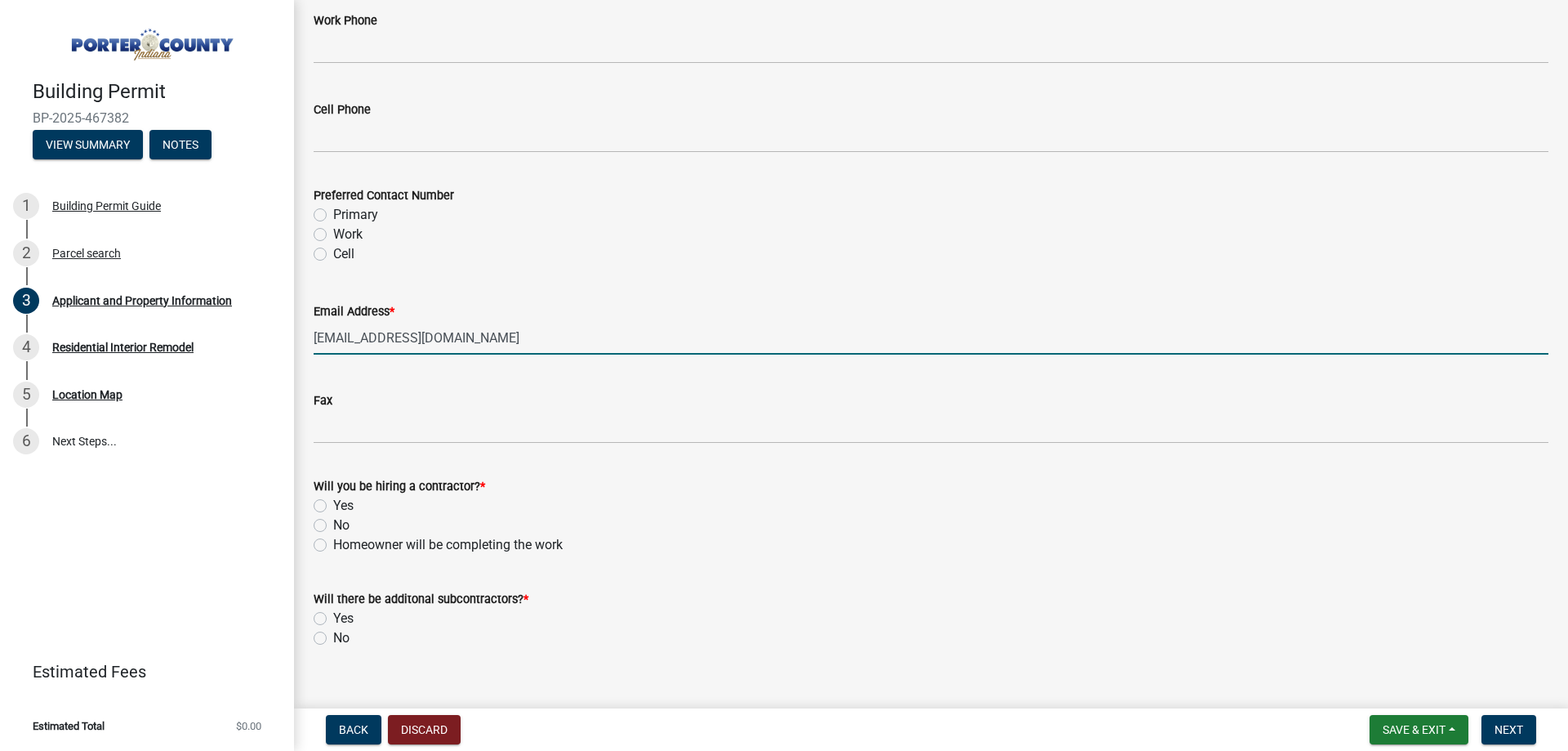
scroll to position [2287, 0]
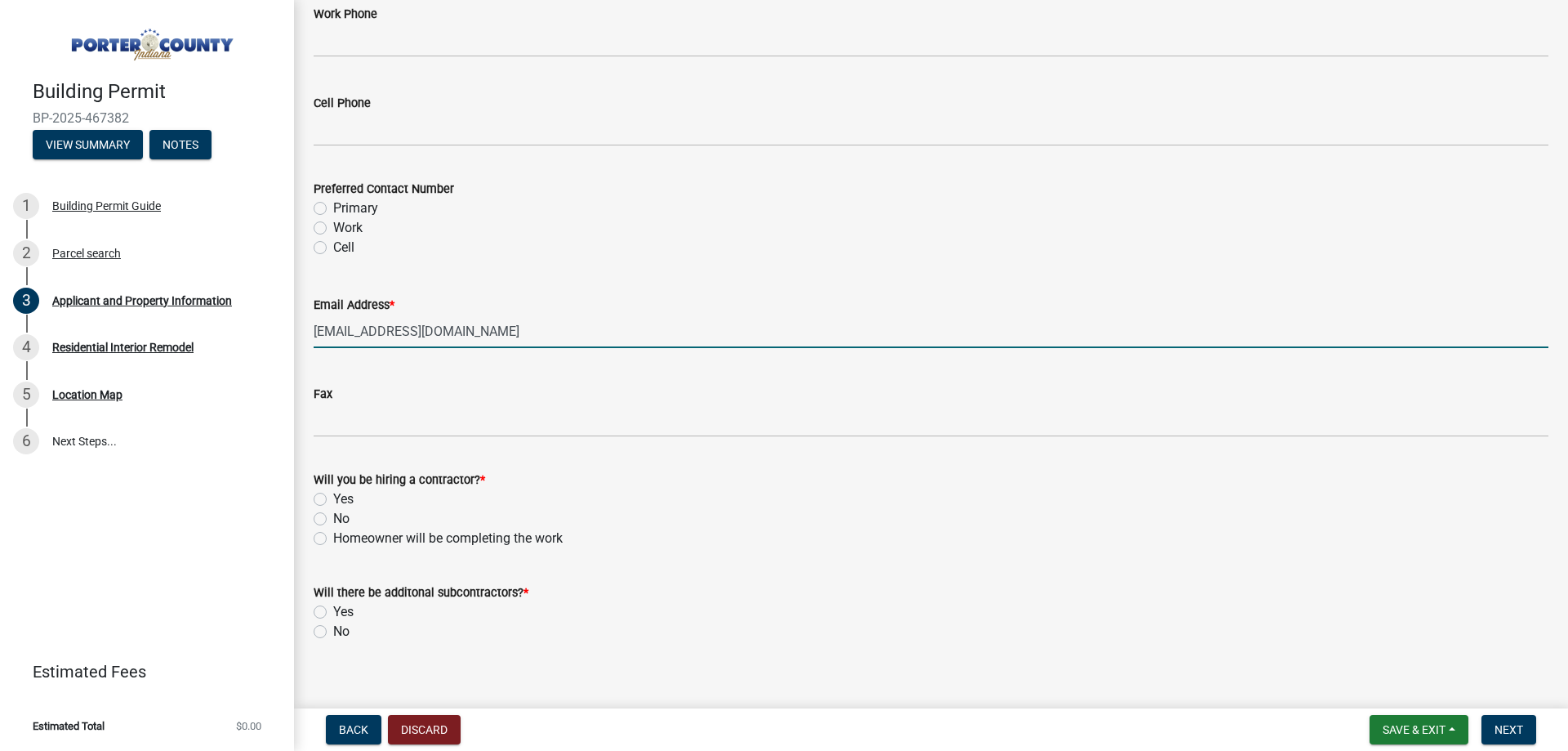
type input "[EMAIL_ADDRESS][DOMAIN_NAME]"
click at [333, 520] on label "No" at bounding box center [341, 519] width 16 height 20
click at [333, 520] on input "No" at bounding box center [338, 514] width 11 height 11
radio input "true"
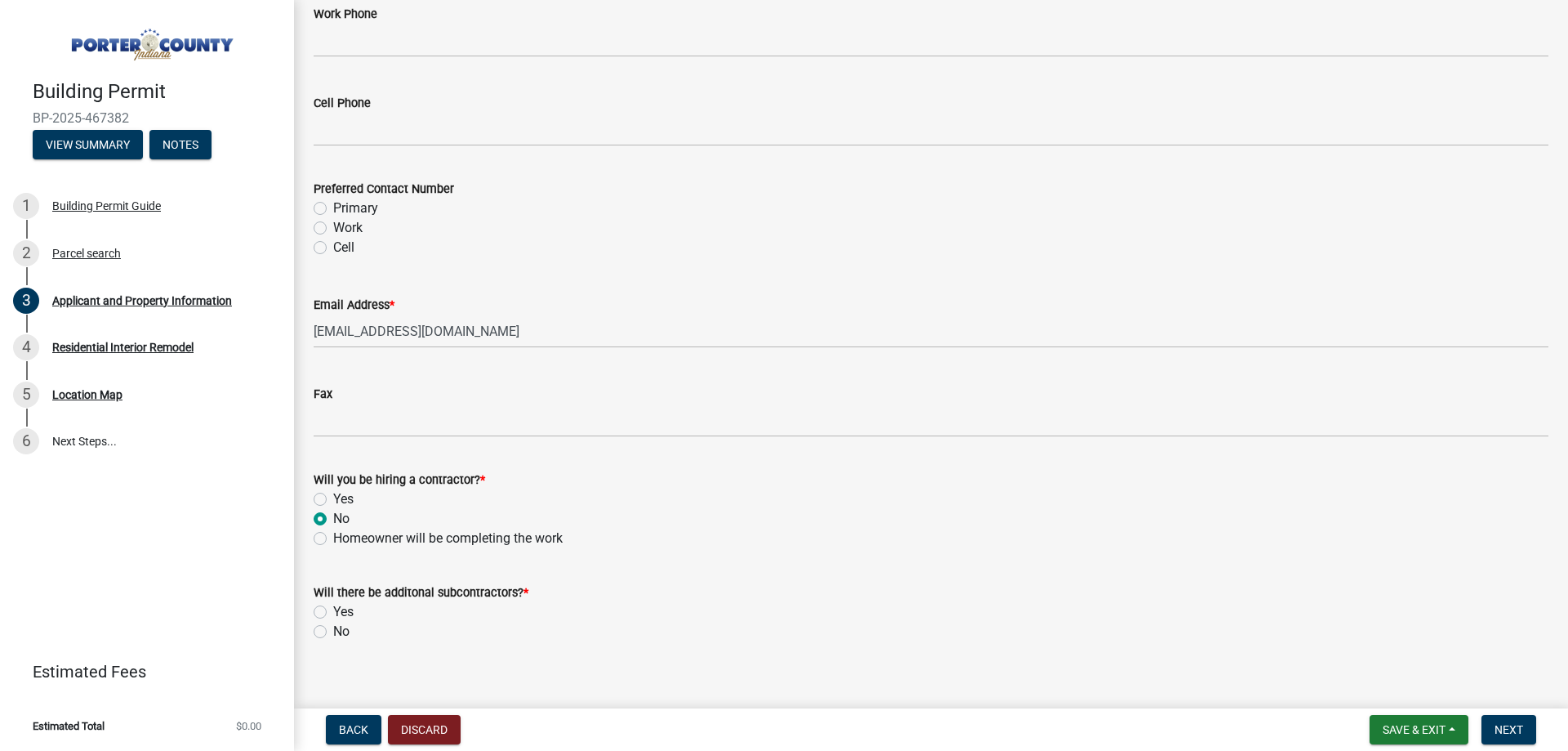
click at [333, 630] on label "No" at bounding box center [341, 632] width 16 height 20
click at [333, 630] on input "No" at bounding box center [338, 627] width 11 height 11
radio input "true"
click at [1523, 726] on button "Next" at bounding box center [1507, 729] width 55 height 30
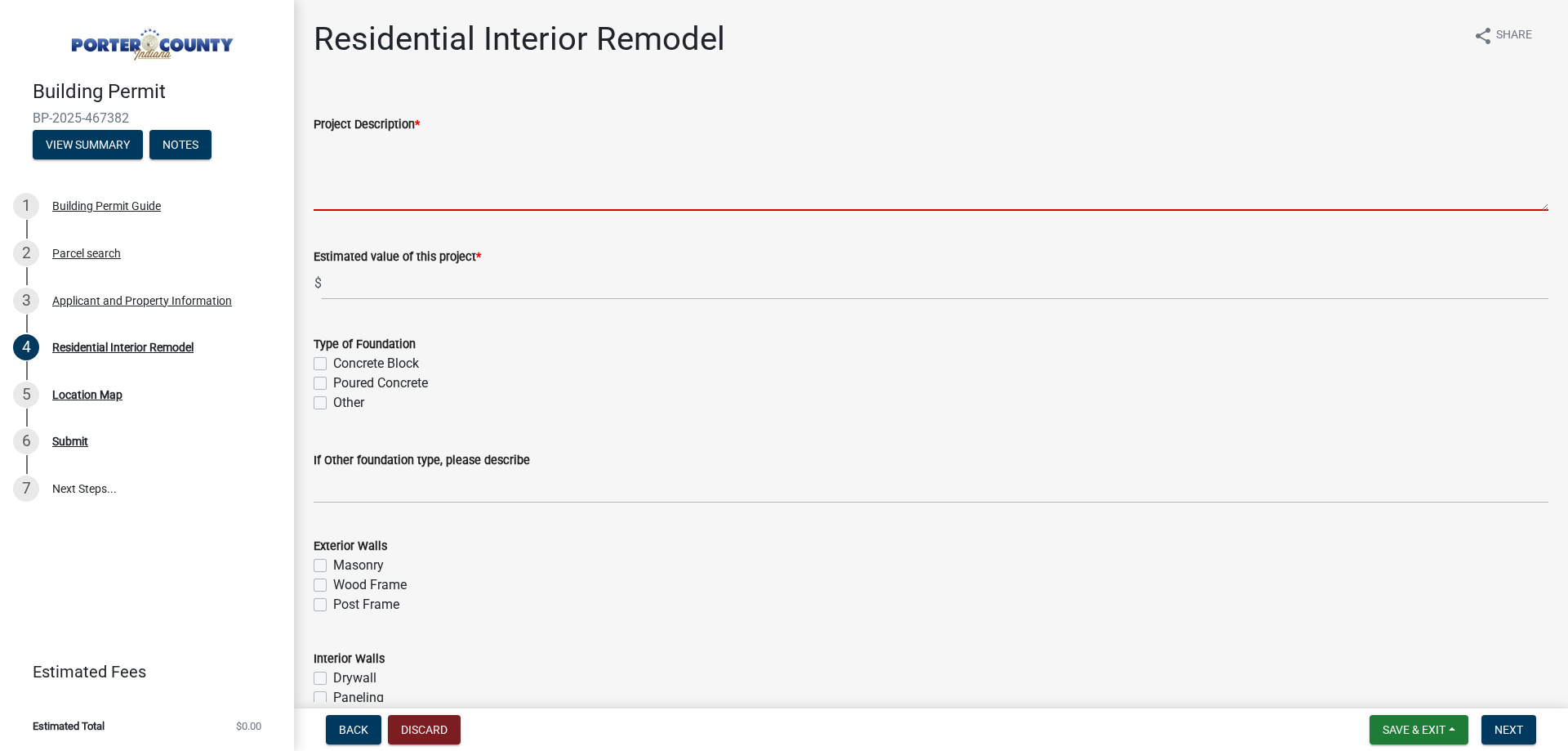
click at [399, 179] on textarea "Project Description *" at bounding box center [930, 172] width 1234 height 76
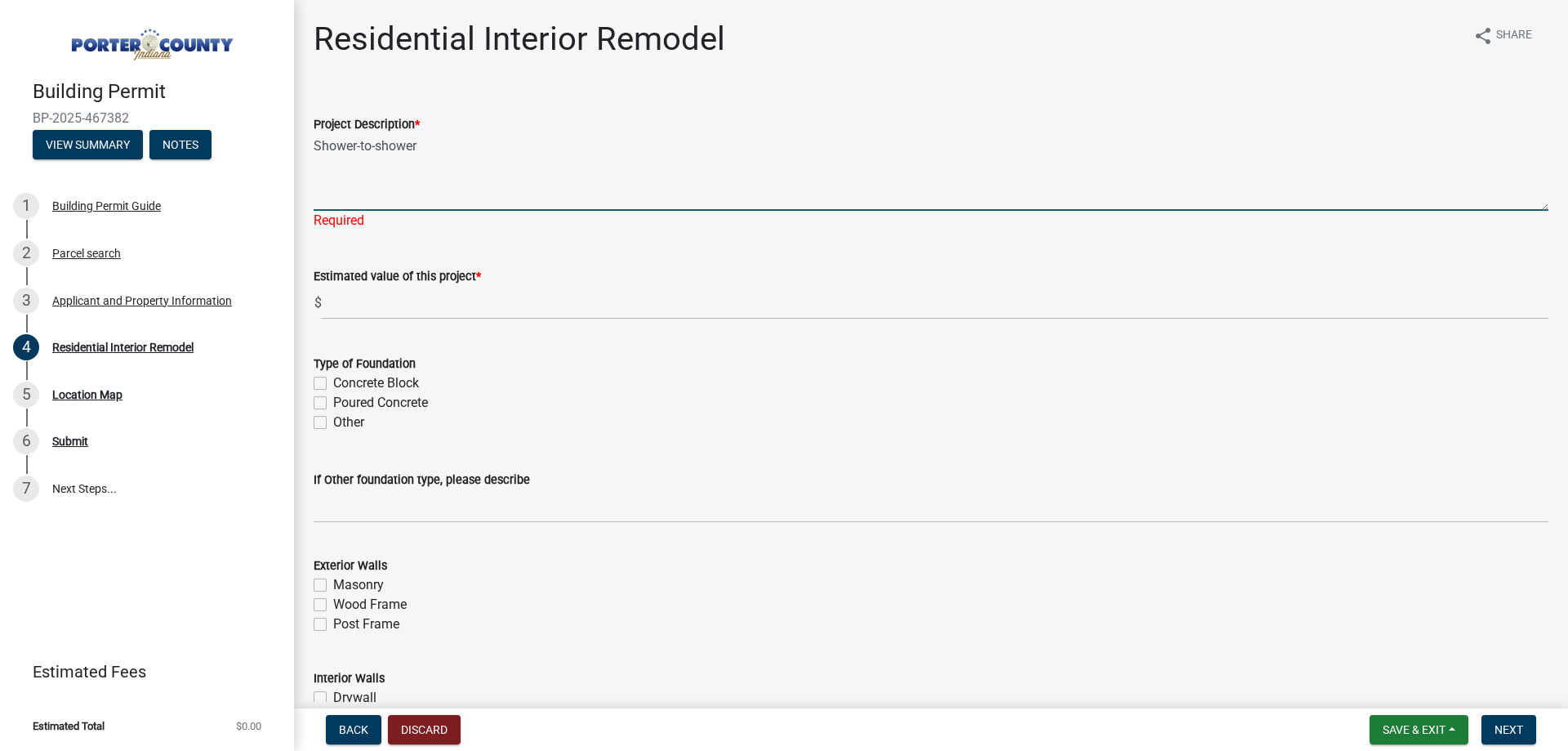
paste textarea "Bath remodel. Replacing one p-trap, the valve, and the fixture system."
click at [429, 143] on textarea "Shower-to-shower Bath remodel. Replacing one p-trap, the valve, and the fixture…" at bounding box center [930, 172] width 1234 height 76
type textarea "Shower-to-shower bath remodel. Replacing the shower walls, base, one p-trap, th…"
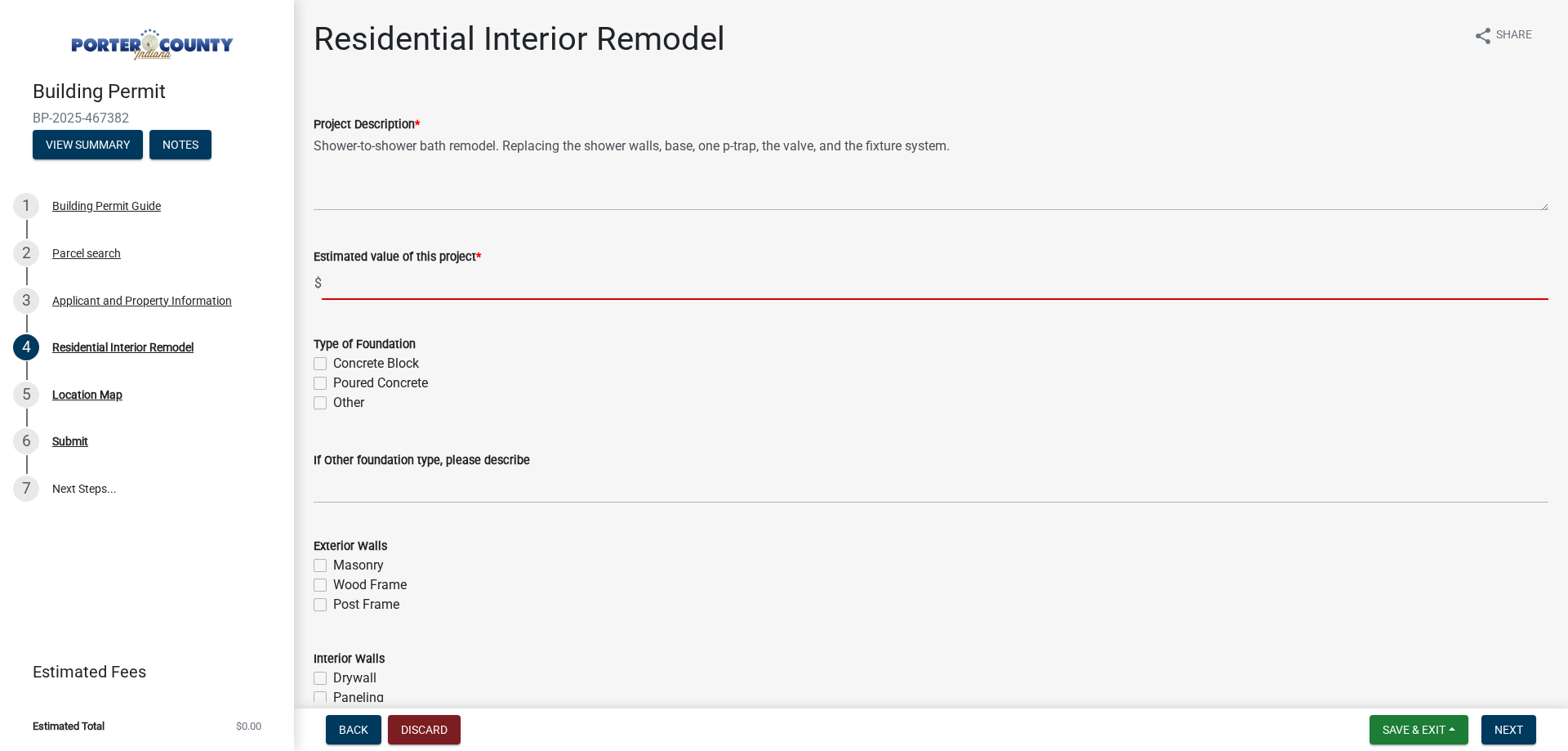
click at [448, 280] on input "text" at bounding box center [934, 283] width 1226 height 34
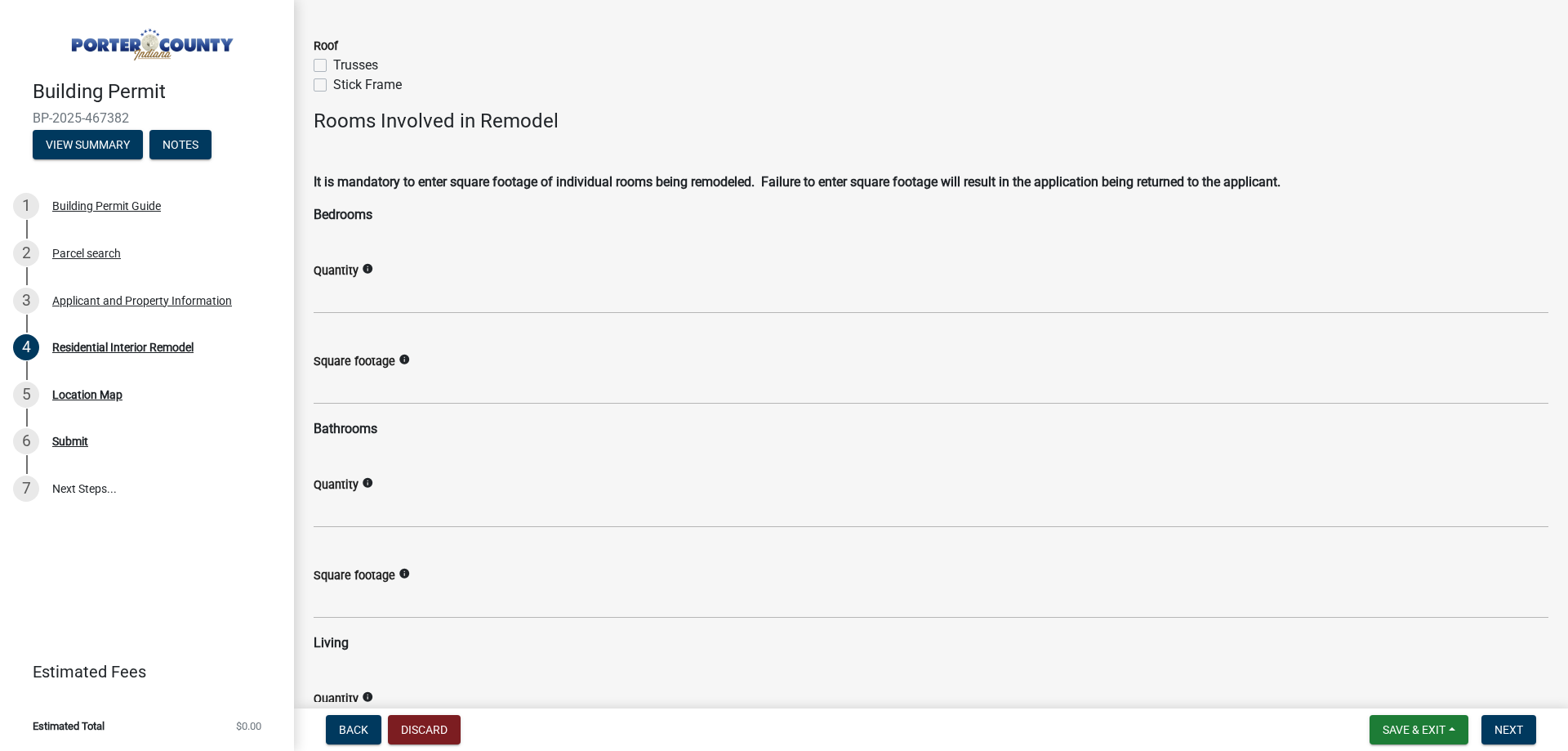
scroll to position [898, 0]
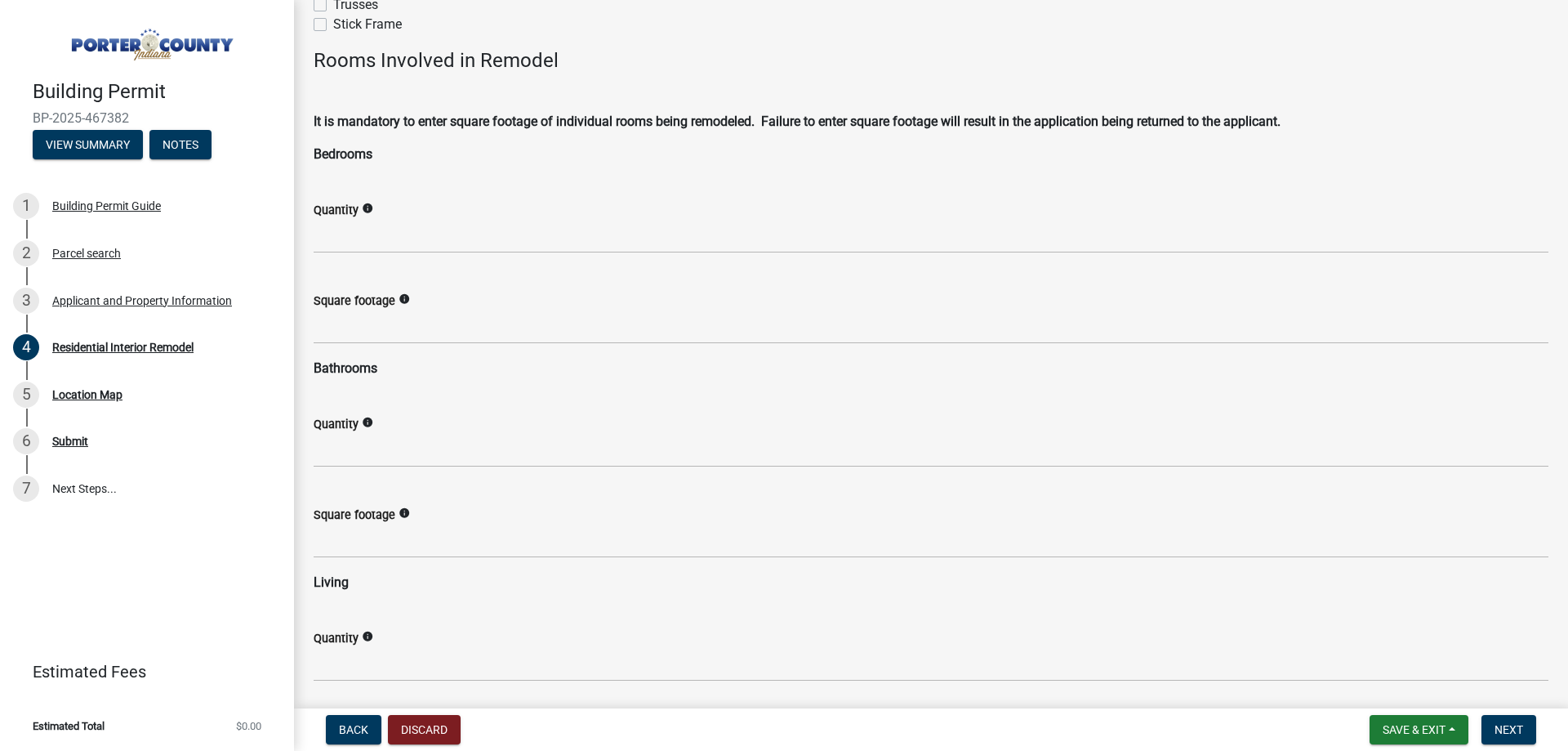
type input "16045"
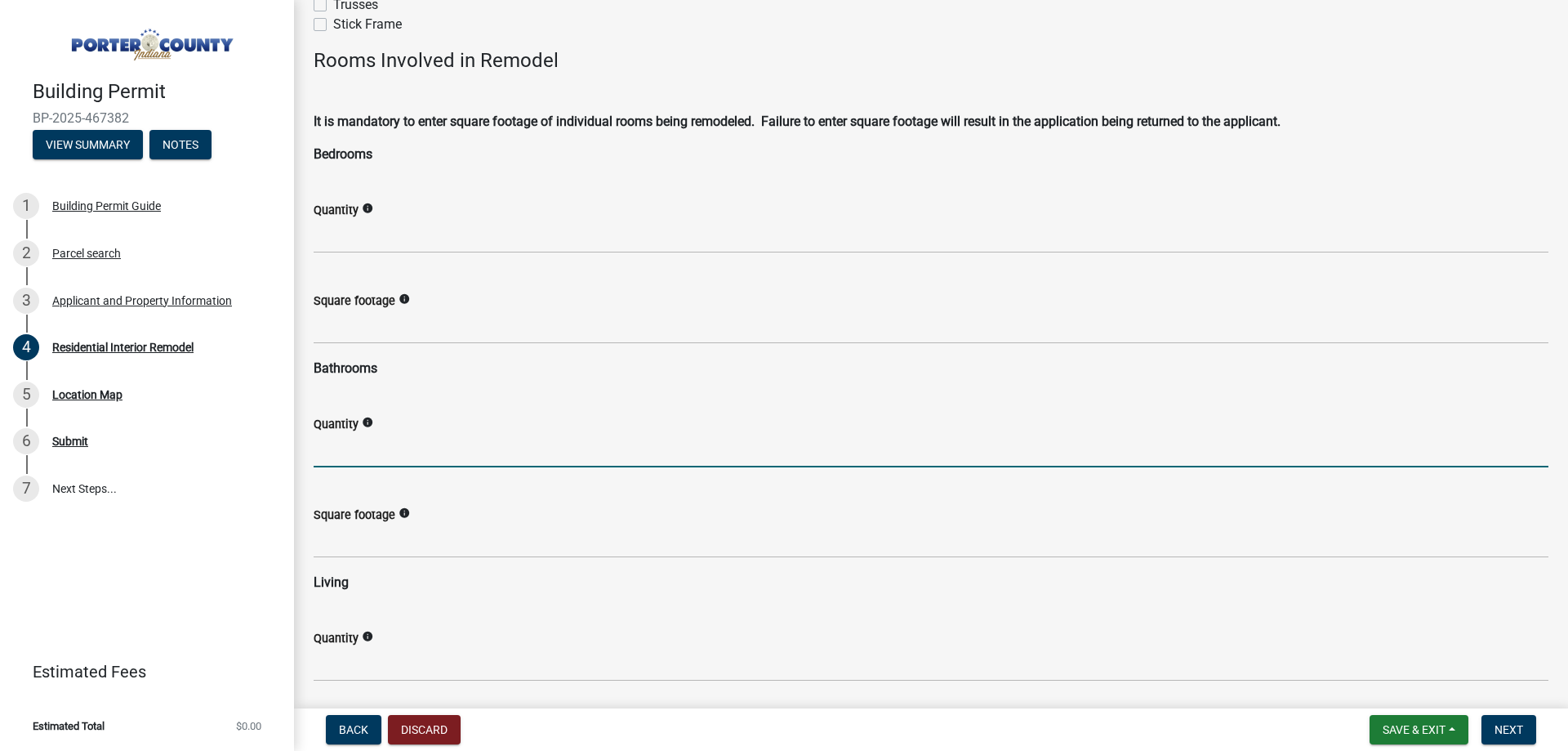
drag, startPoint x: 355, startPoint y: 457, endPoint x: 375, endPoint y: 460, distance: 20.2
click at [355, 457] on input "text" at bounding box center [930, 451] width 1234 height 34
type input "1"
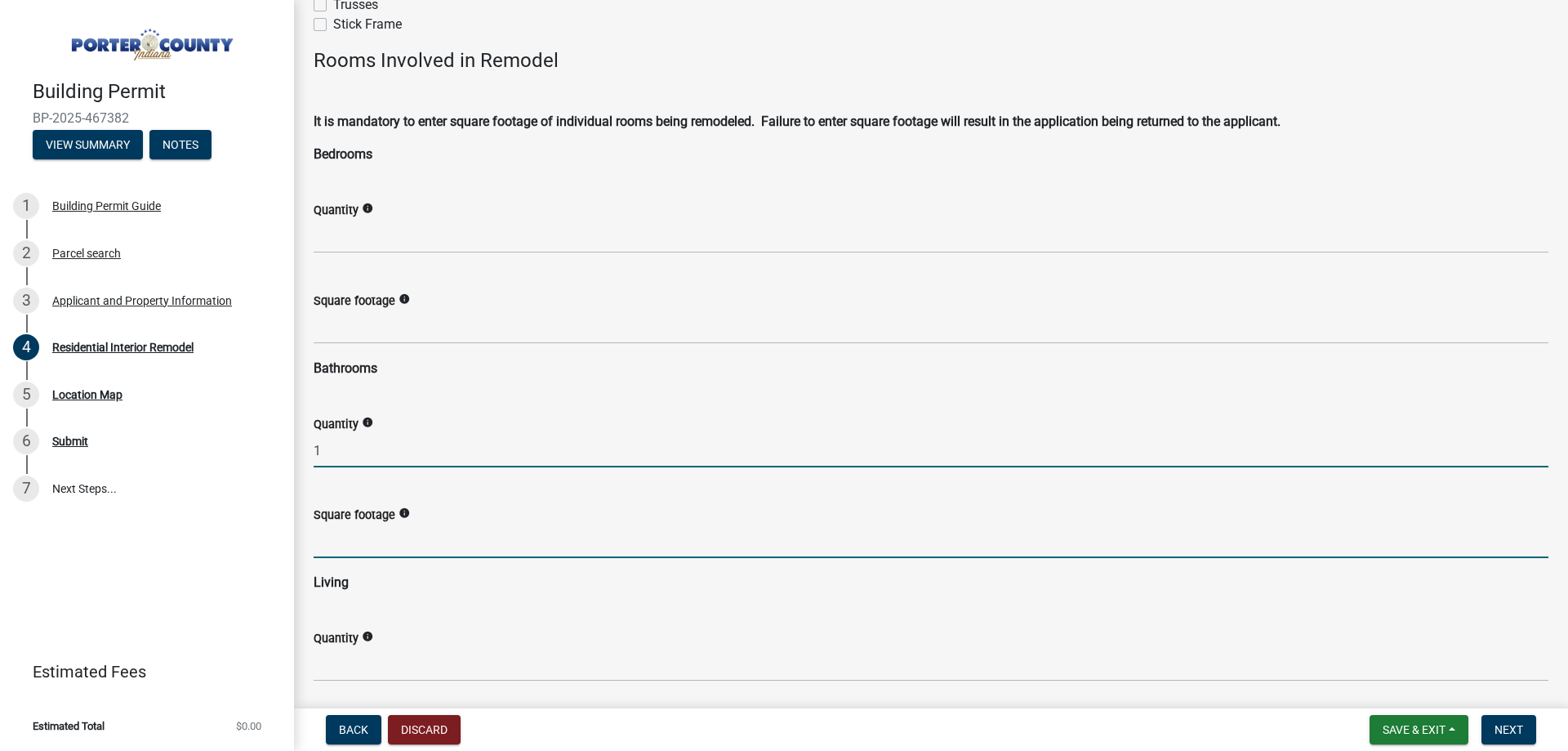
click at [391, 534] on input "text" at bounding box center [930, 541] width 1234 height 34
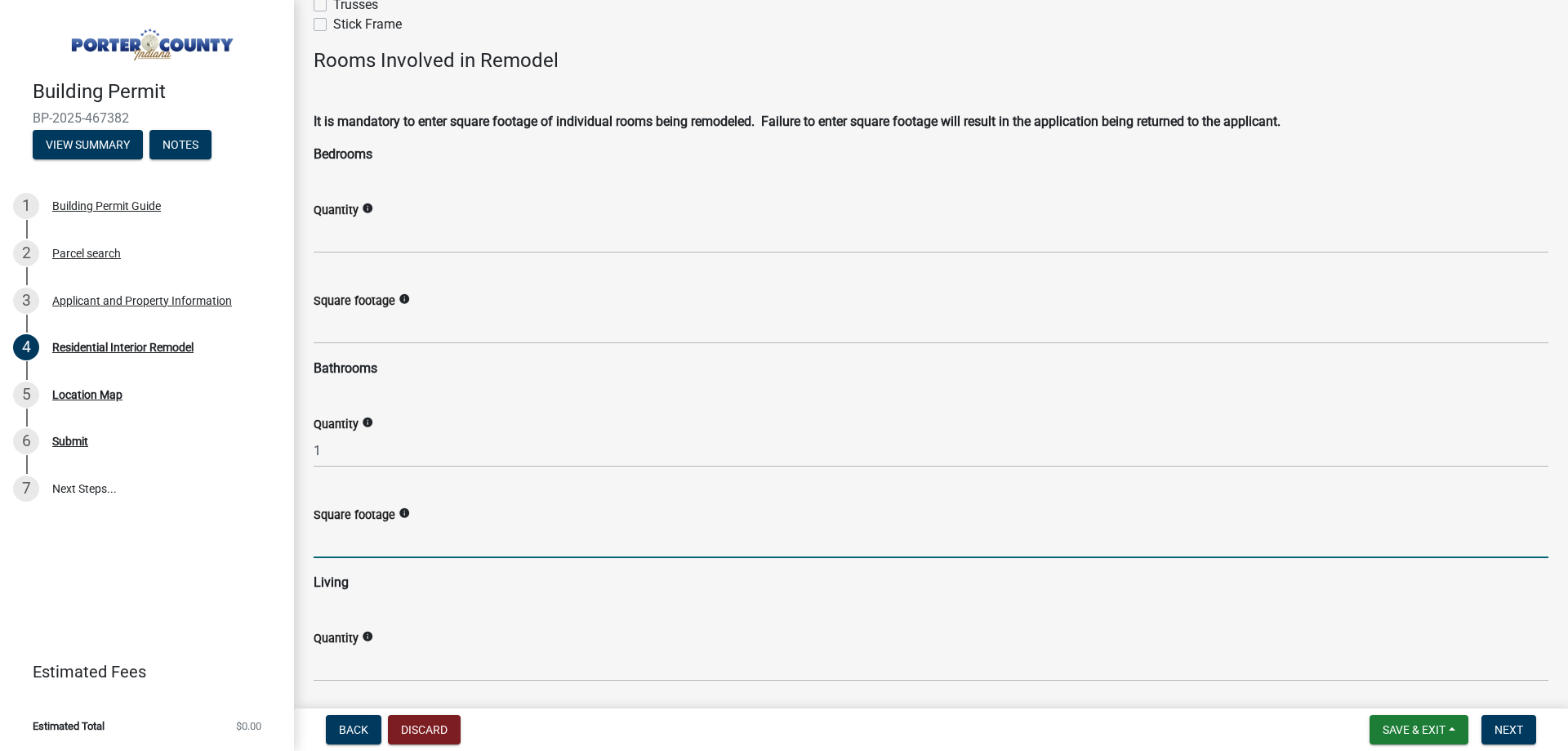
type input "40"
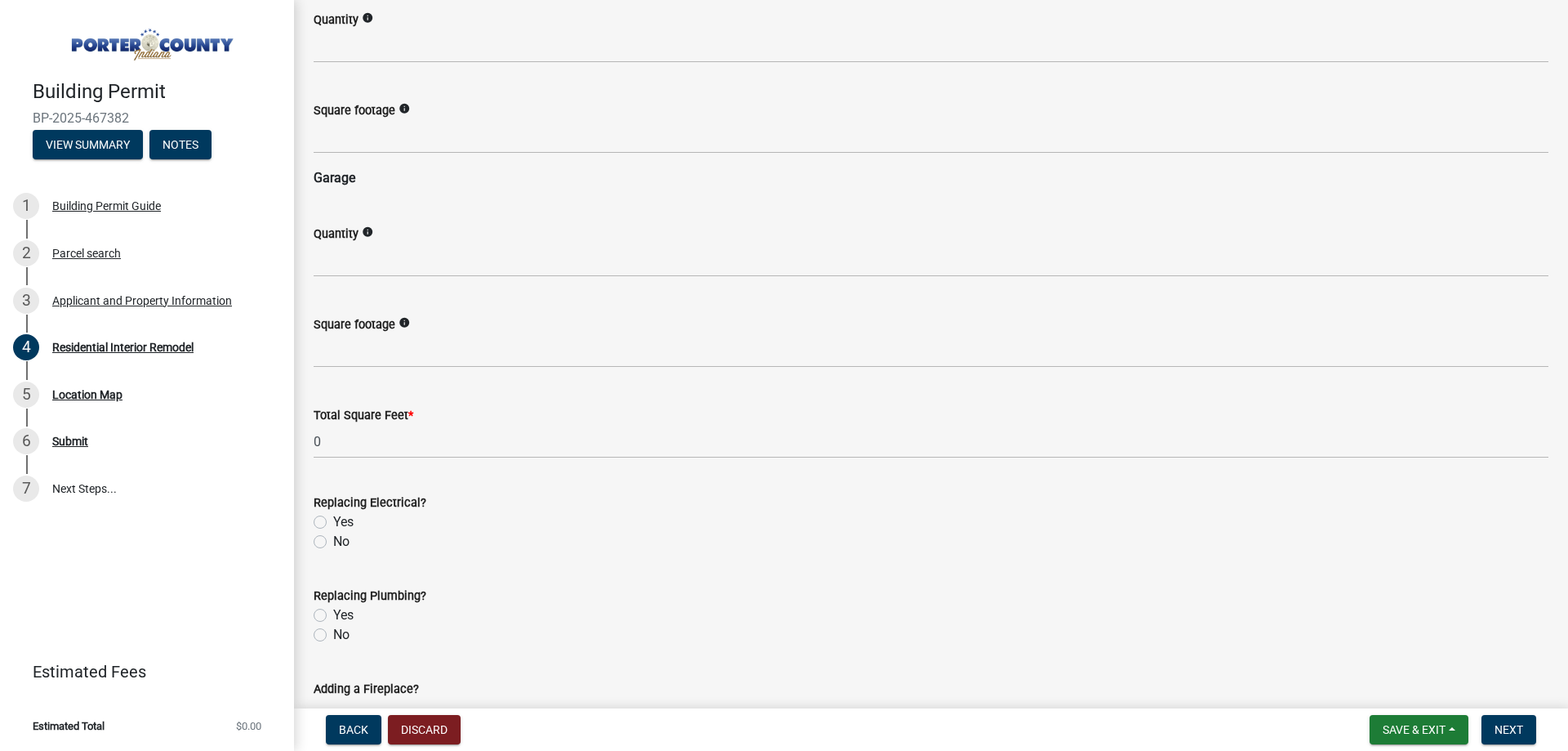
scroll to position [2450, 0]
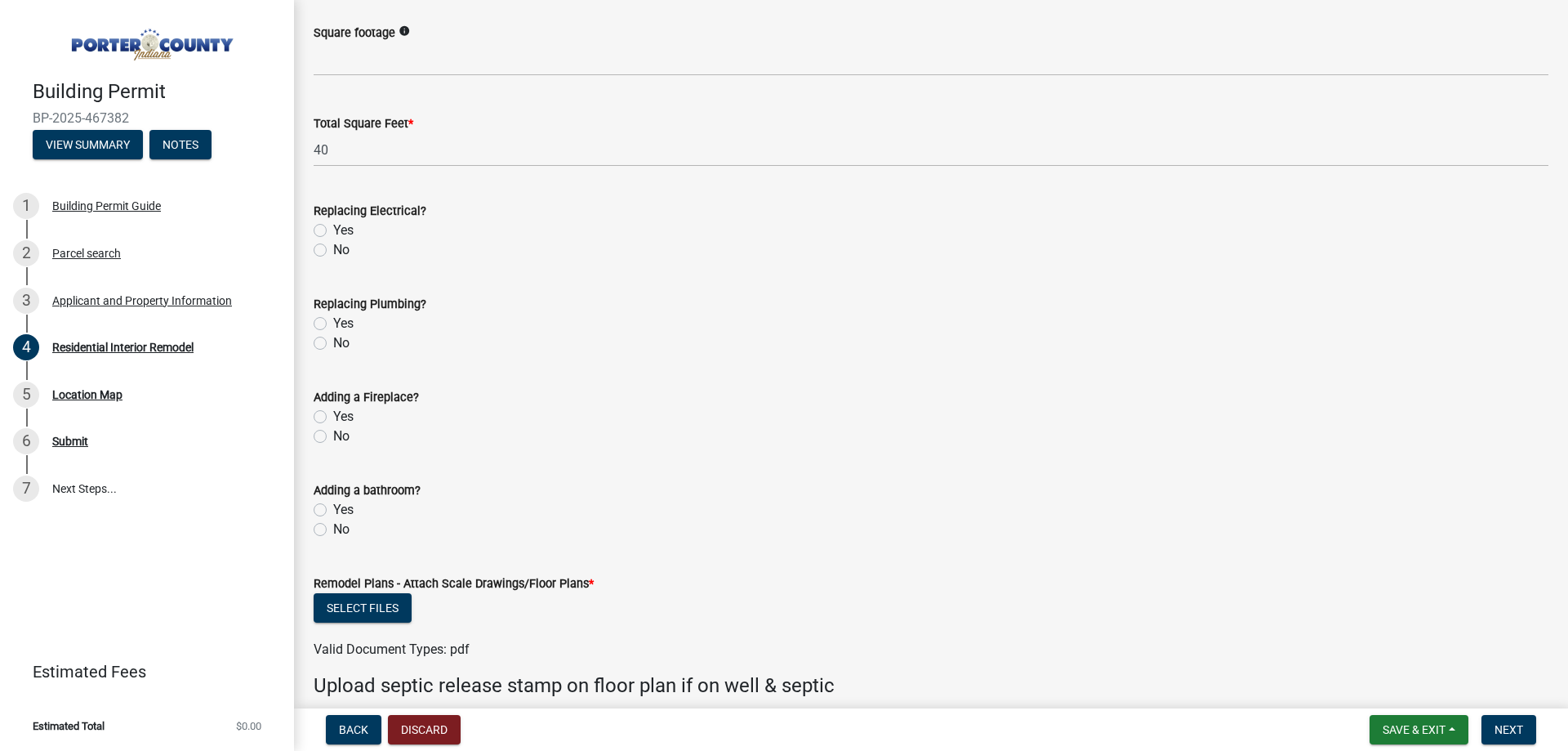
click at [333, 249] on label "No" at bounding box center [341, 250] width 16 height 20
click at [333, 249] on input "No" at bounding box center [338, 245] width 11 height 11
radio input "true"
click at [333, 324] on label "Yes" at bounding box center [343, 324] width 21 height 20
click at [333, 324] on input "Yes" at bounding box center [338, 319] width 11 height 11
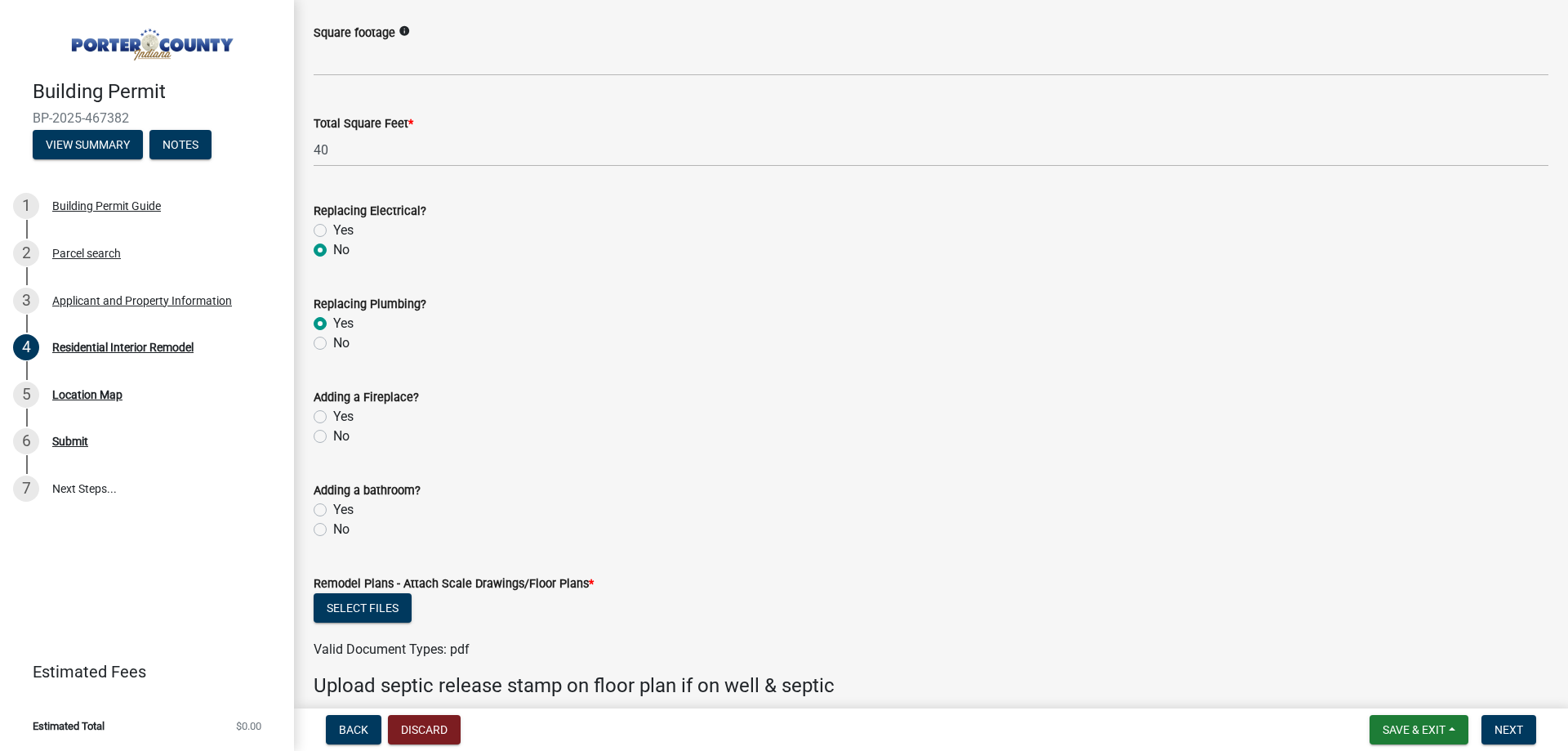
radio input "true"
click at [333, 442] on label "No" at bounding box center [341, 436] width 16 height 20
click at [333, 437] on input "No" at bounding box center [338, 431] width 11 height 11
radio input "true"
click at [333, 528] on label "No" at bounding box center [341, 529] width 16 height 20
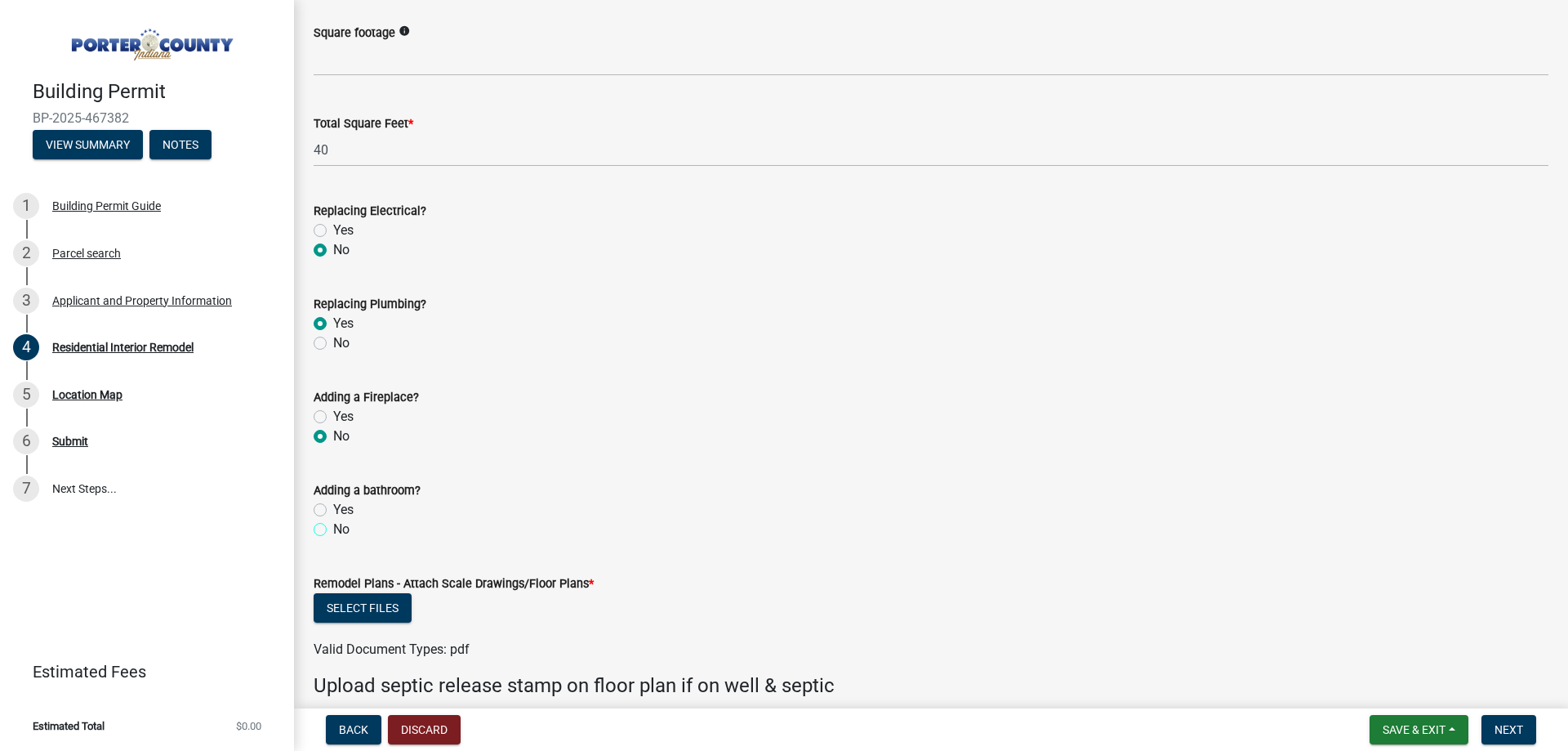
click at [333, 528] on input "No" at bounding box center [338, 525] width 11 height 11
radio input "true"
click at [356, 619] on button "Select files" at bounding box center [362, 608] width 98 height 30
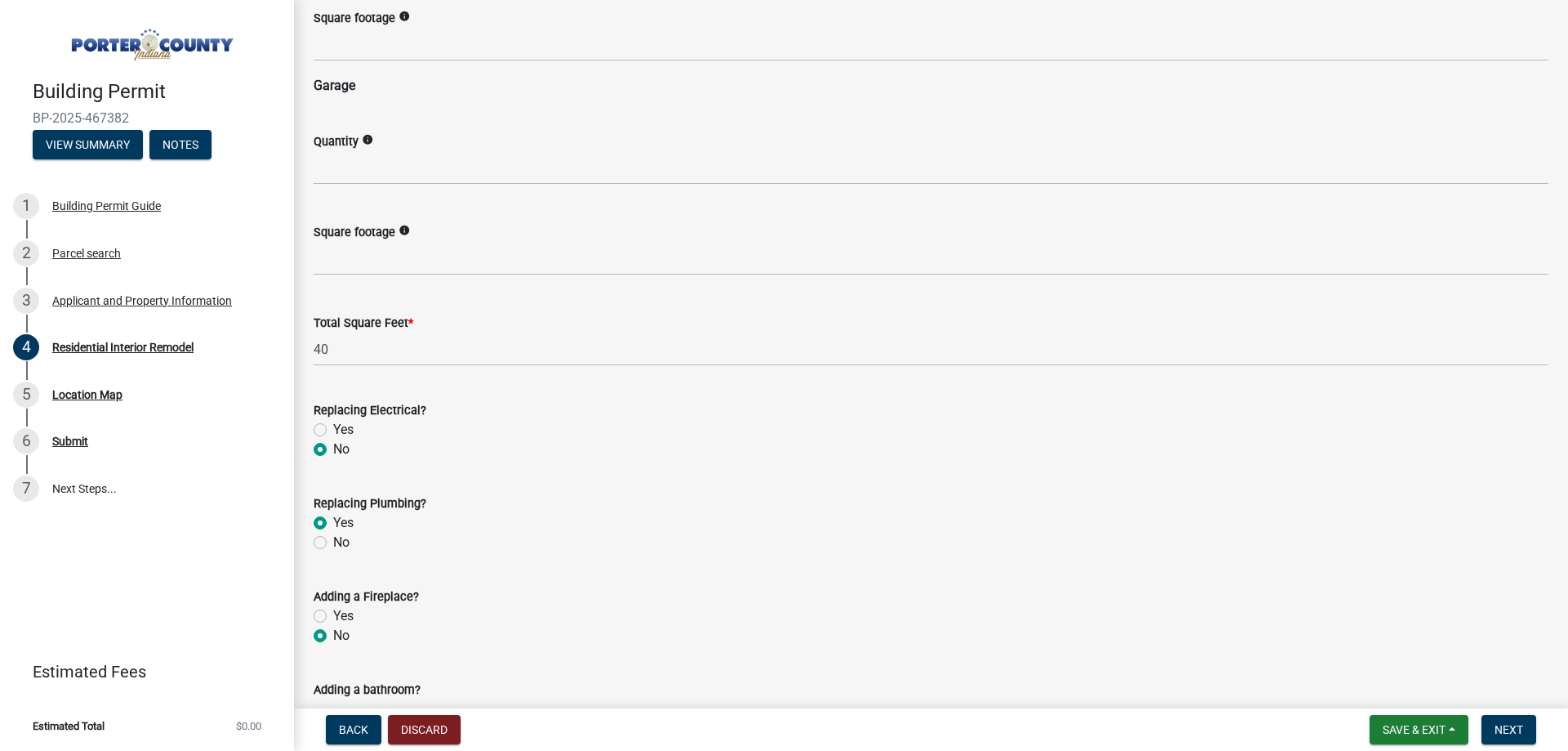
scroll to position [2539, 0]
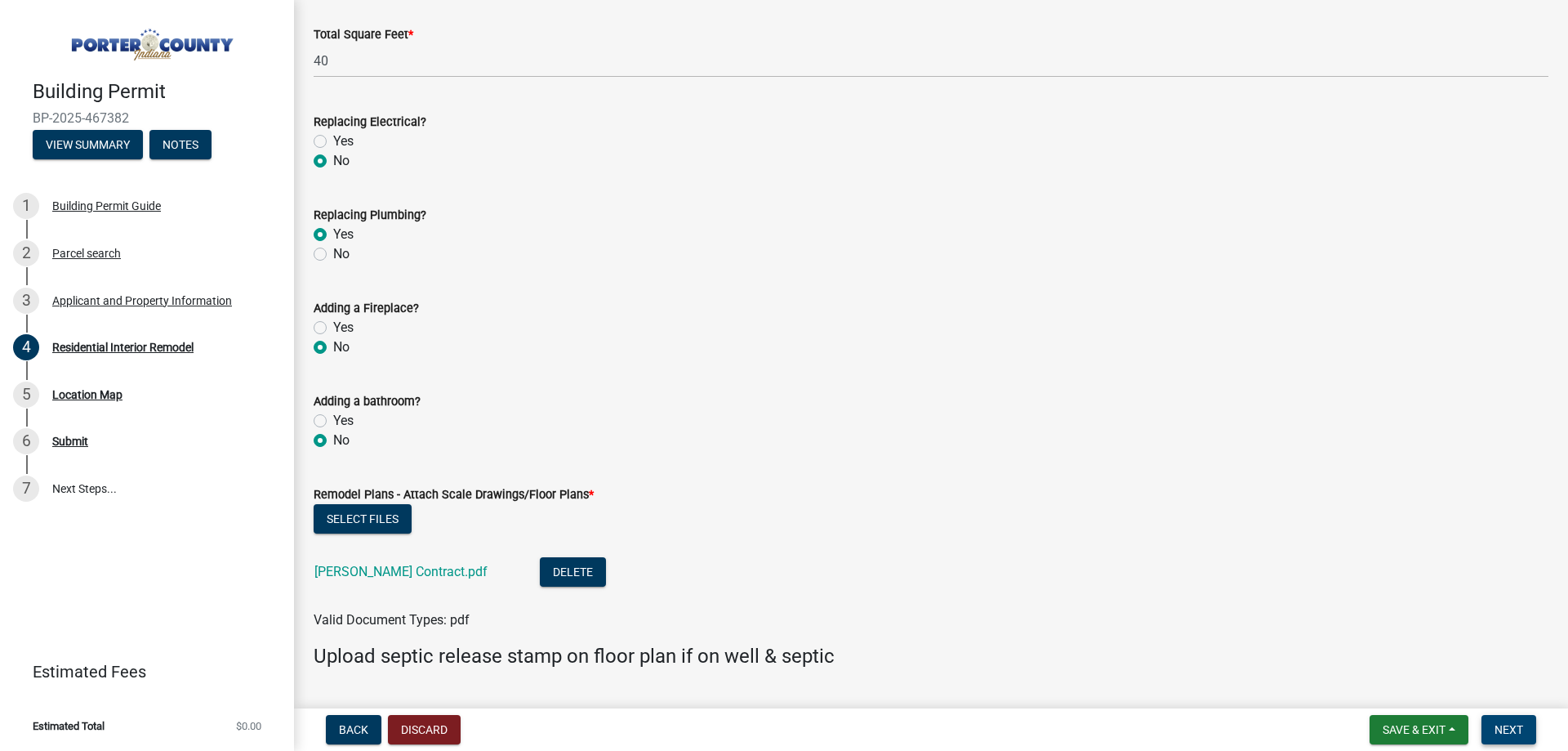
click at [1509, 729] on span "Next" at bounding box center [1508, 729] width 29 height 13
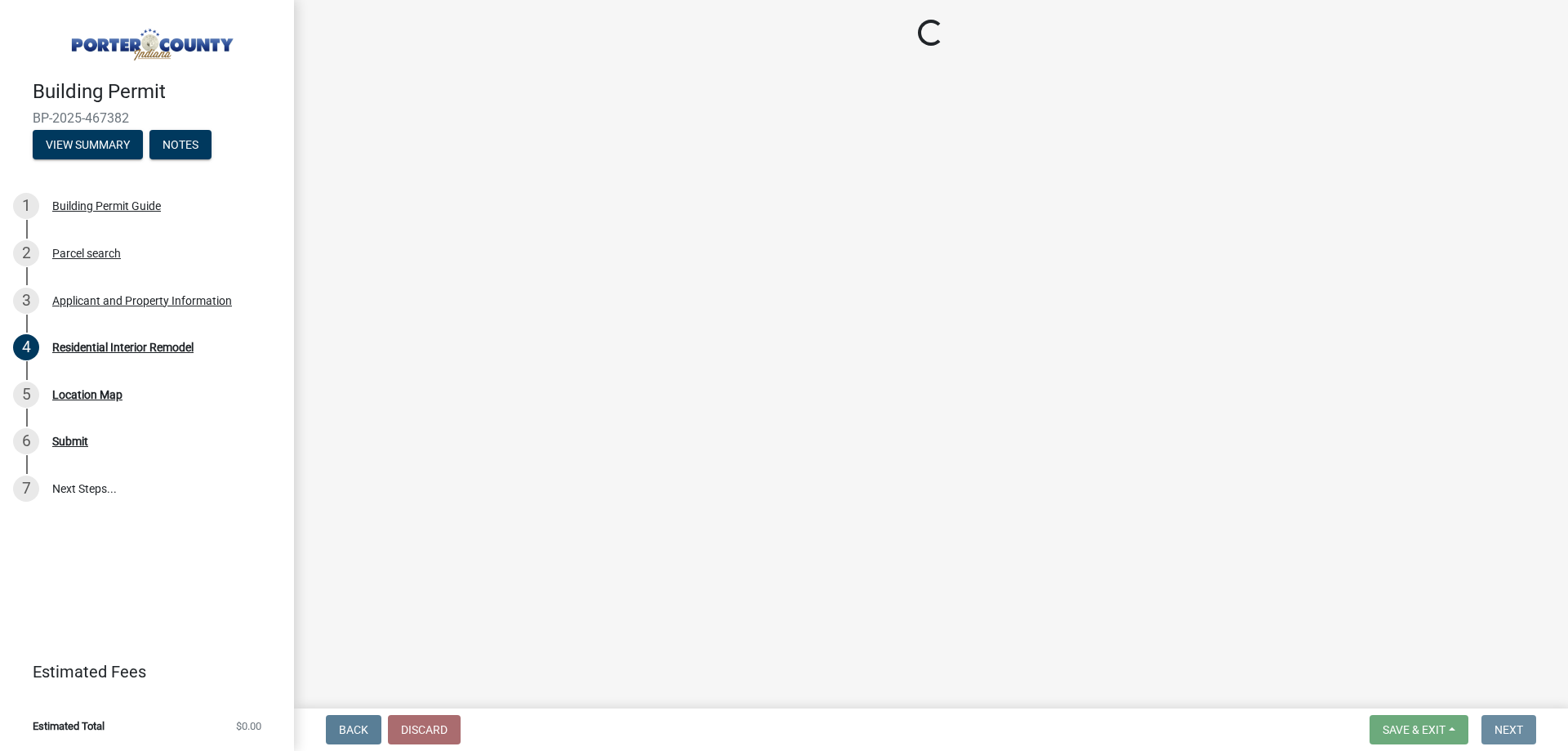
scroll to position [0, 0]
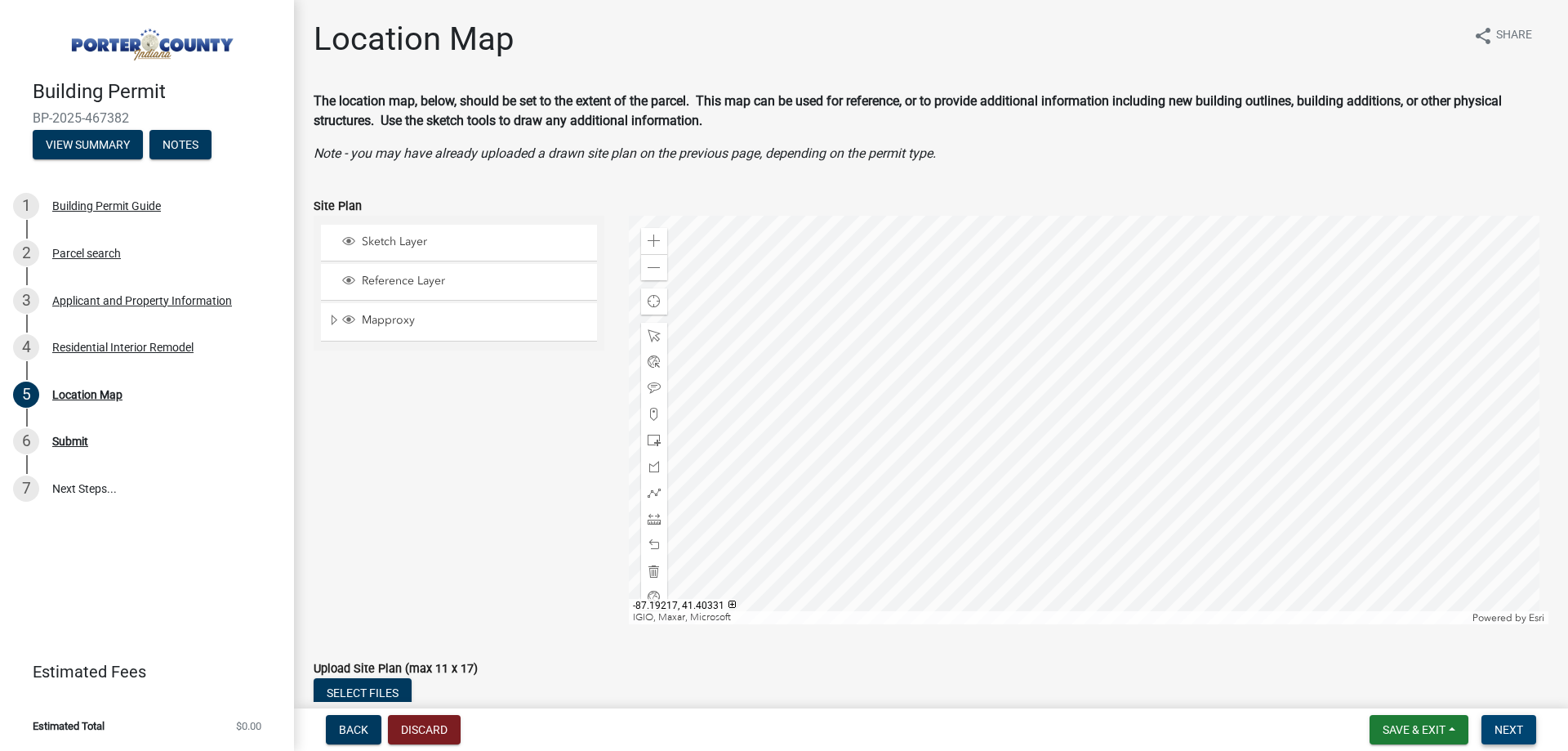
click at [1508, 720] on button "Next" at bounding box center [1507, 729] width 55 height 30
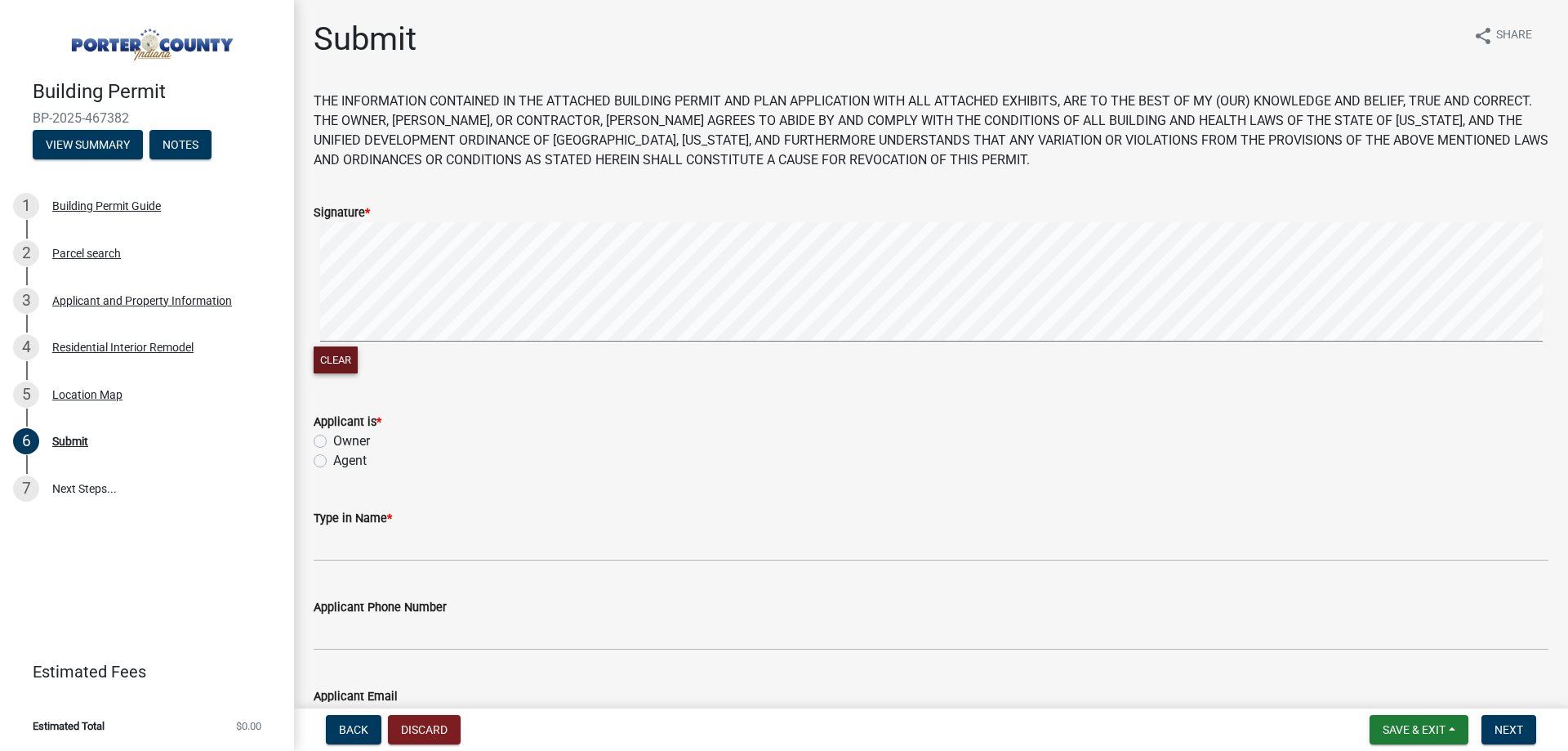
click at [338, 356] on button "Clear" at bounding box center [336, 360] width 44 height 27
drag, startPoint x: 332, startPoint y: 356, endPoint x: 389, endPoint y: 350, distance: 57.3
click at [346, 356] on button "Clear" at bounding box center [336, 360] width 44 height 27
drag, startPoint x: 353, startPoint y: 356, endPoint x: 364, endPoint y: 348, distance: 13.6
click at [357, 353] on button "Clear" at bounding box center [336, 360] width 44 height 27
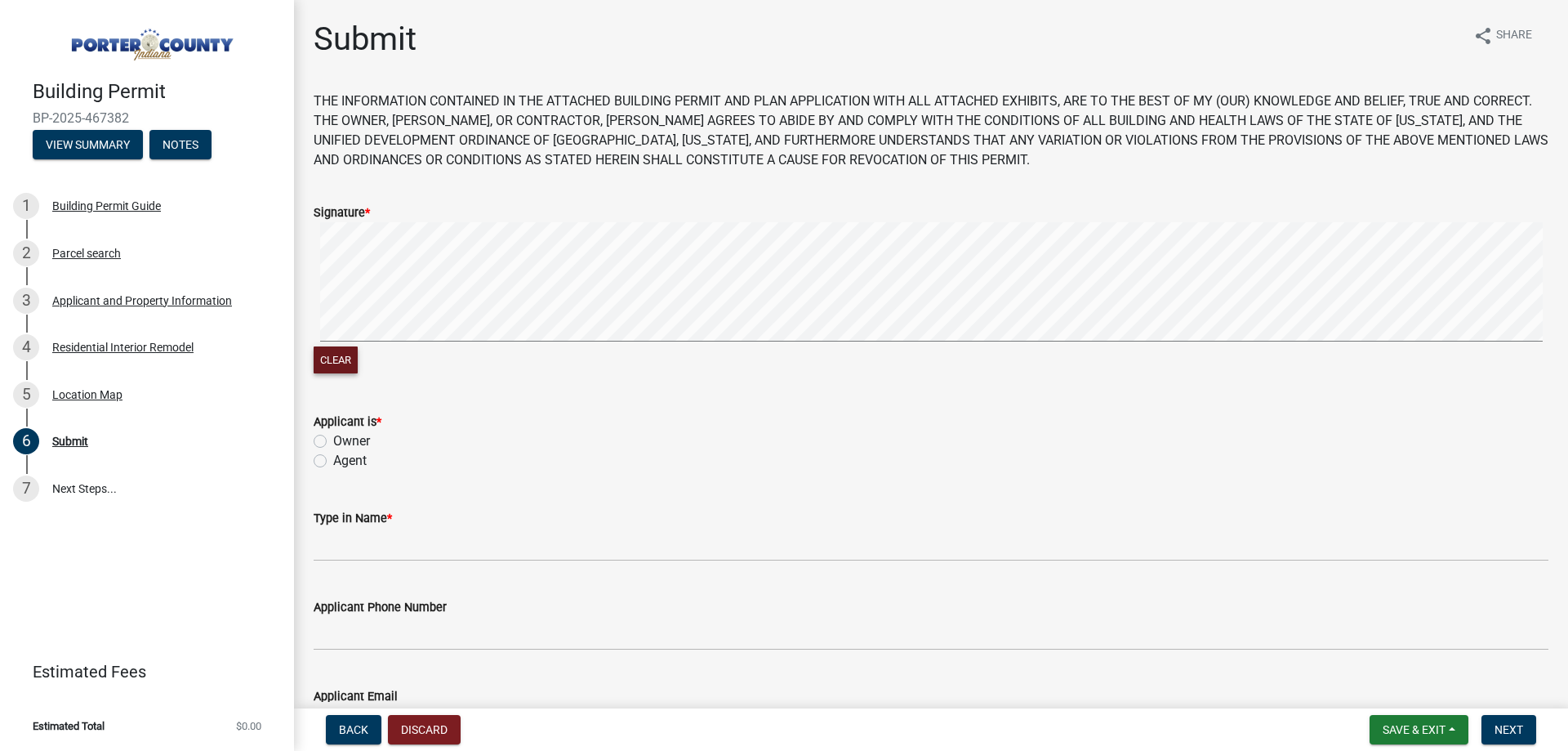
click at [638, 352] on div "Clear" at bounding box center [930, 300] width 1234 height 155
click at [870, 348] on div "Clear" at bounding box center [930, 300] width 1234 height 155
click at [333, 462] on label "Agent" at bounding box center [350, 461] width 34 height 20
click at [333, 462] on input "Agent" at bounding box center [338, 456] width 11 height 11
radio input "true"
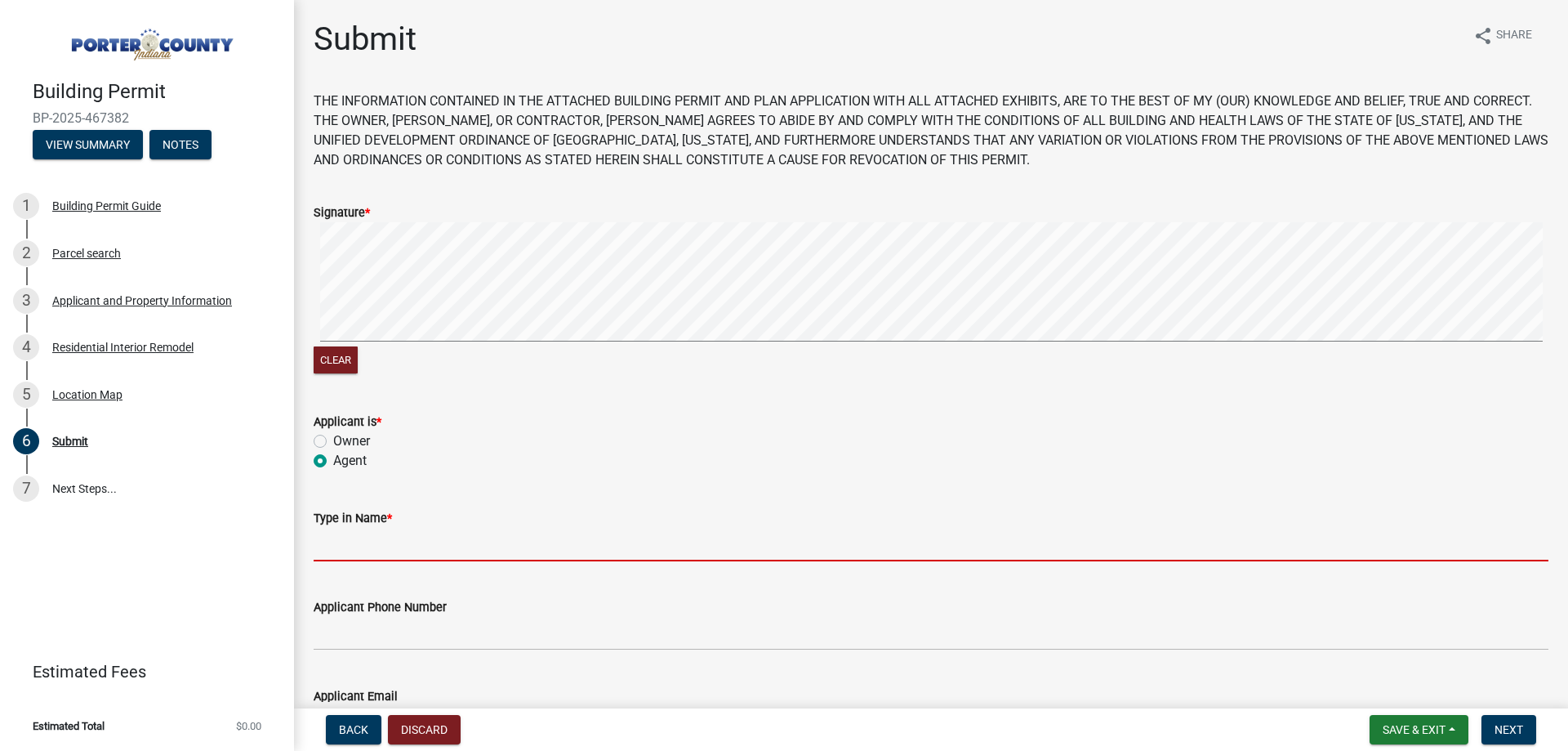
click at [373, 547] on input "Type in Name *" at bounding box center [930, 544] width 1234 height 34
type input "[PERSON_NAME]"
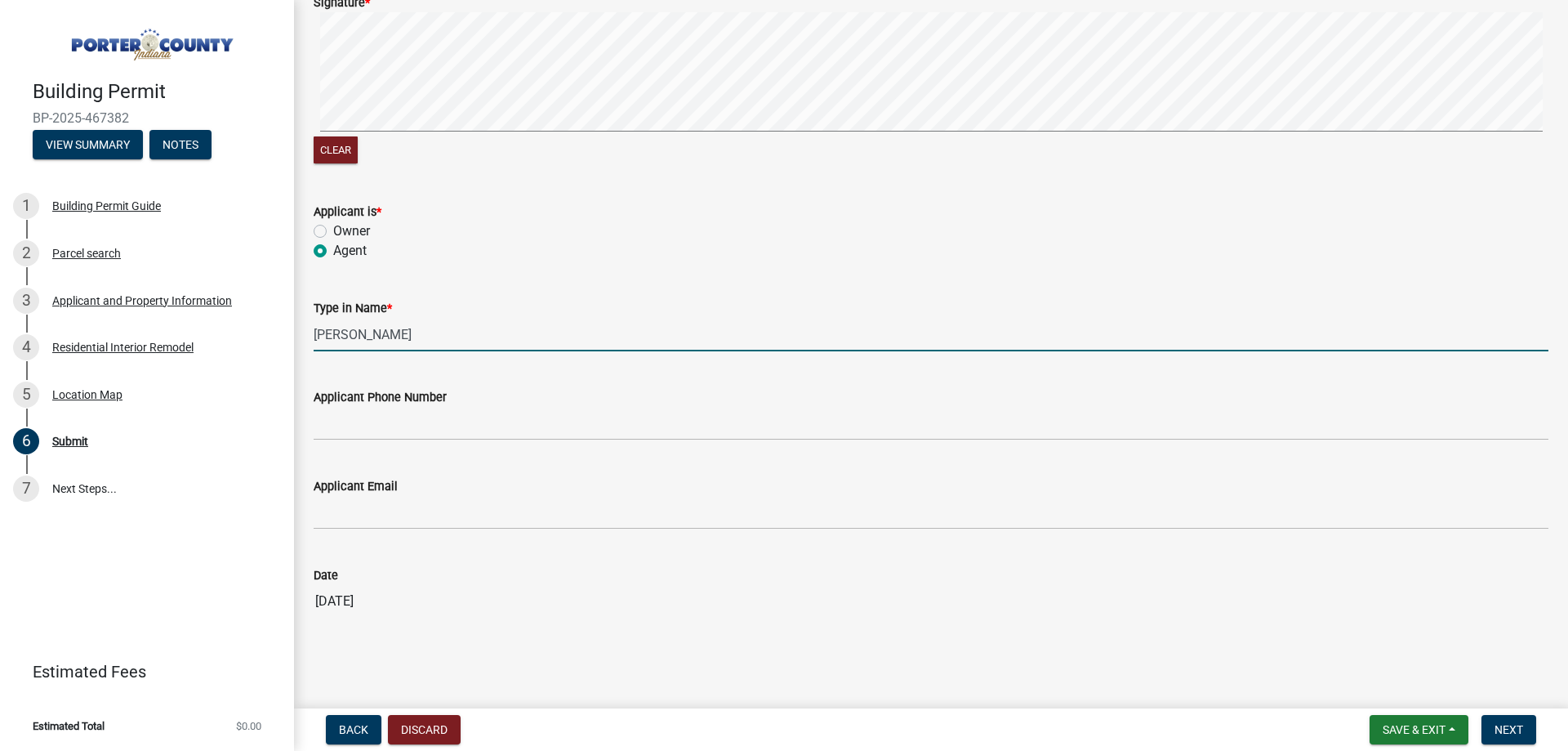
scroll to position [216, 0]
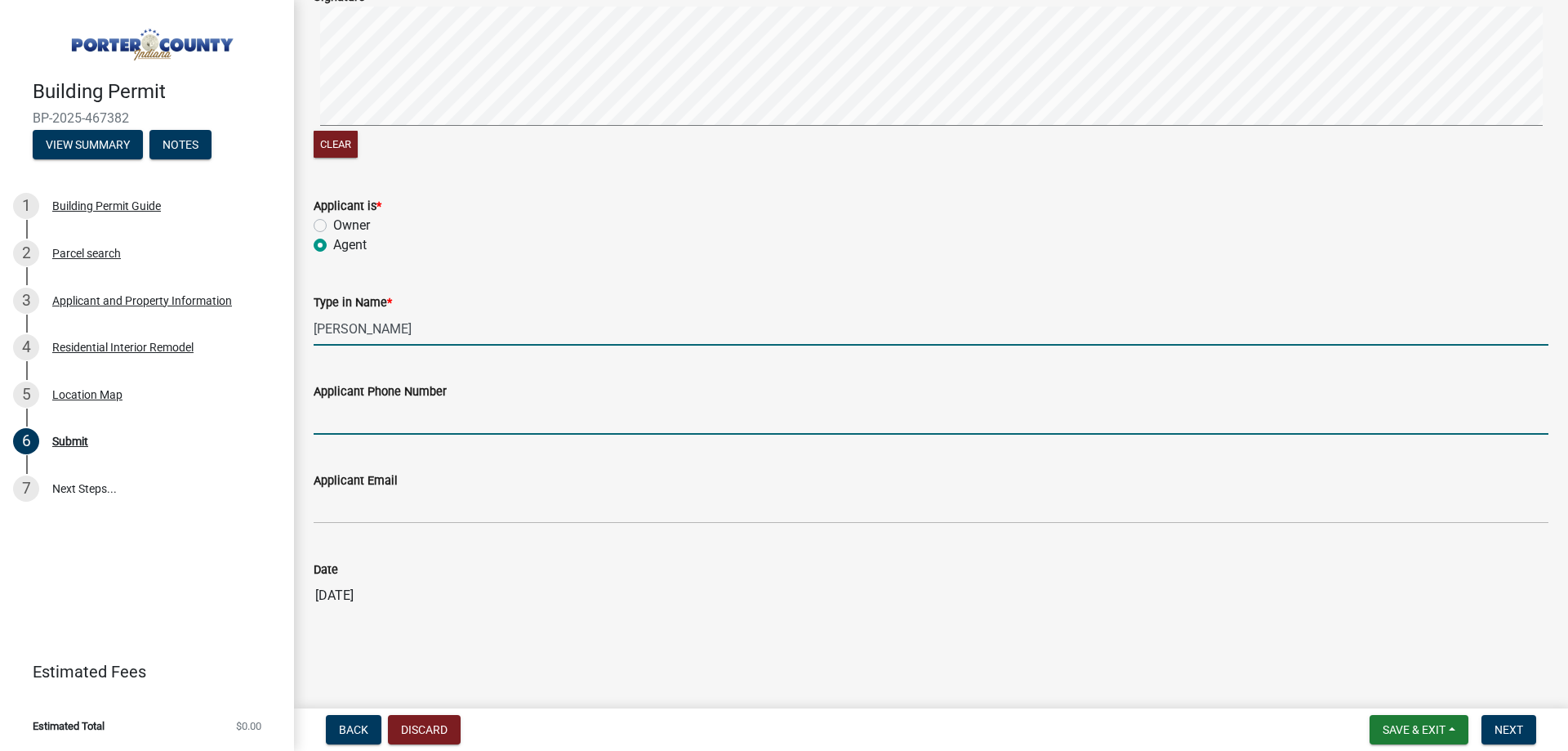
click at [379, 423] on input "Applicant Phone Number" at bounding box center [930, 418] width 1234 height 34
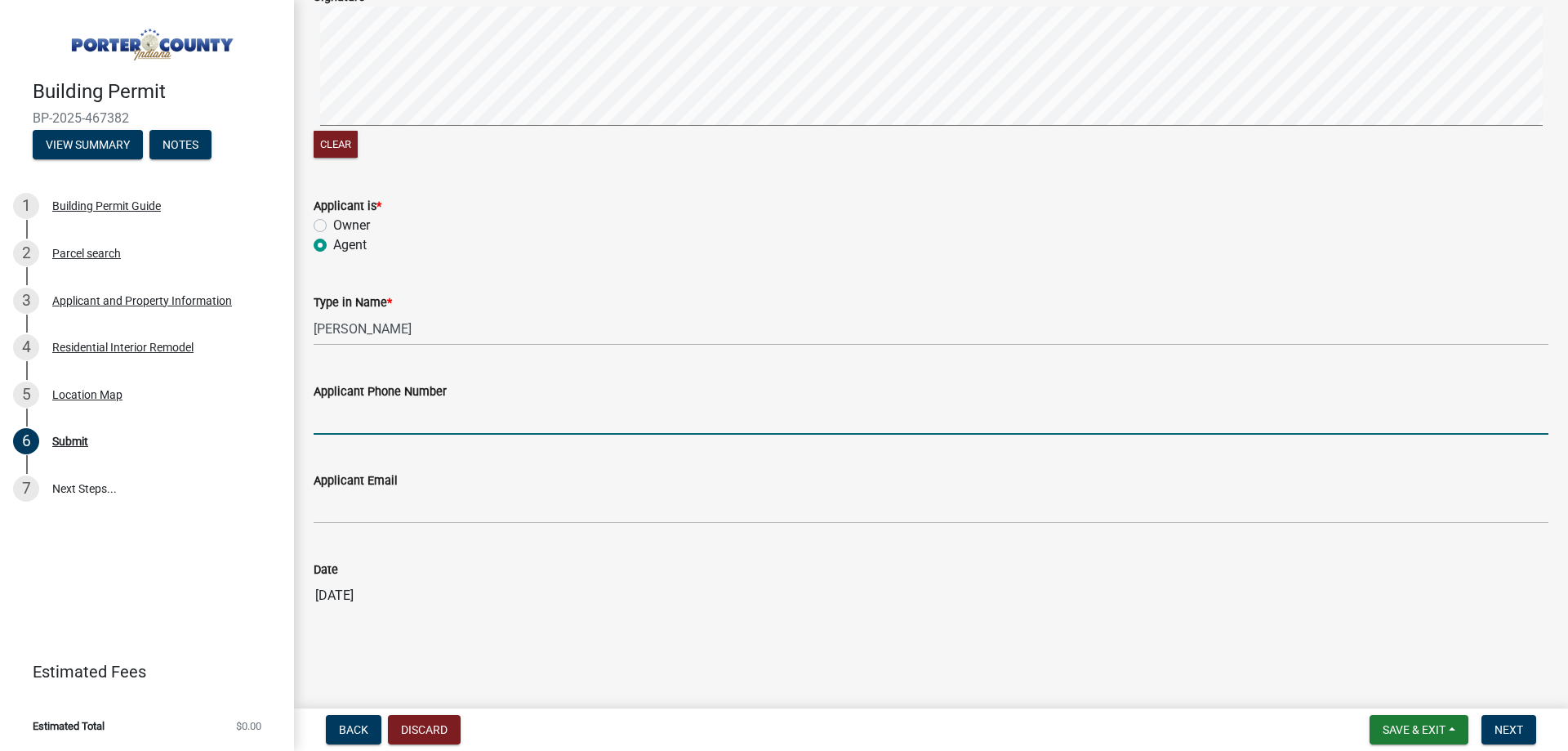
type input "[PHONE_NUMBER]"
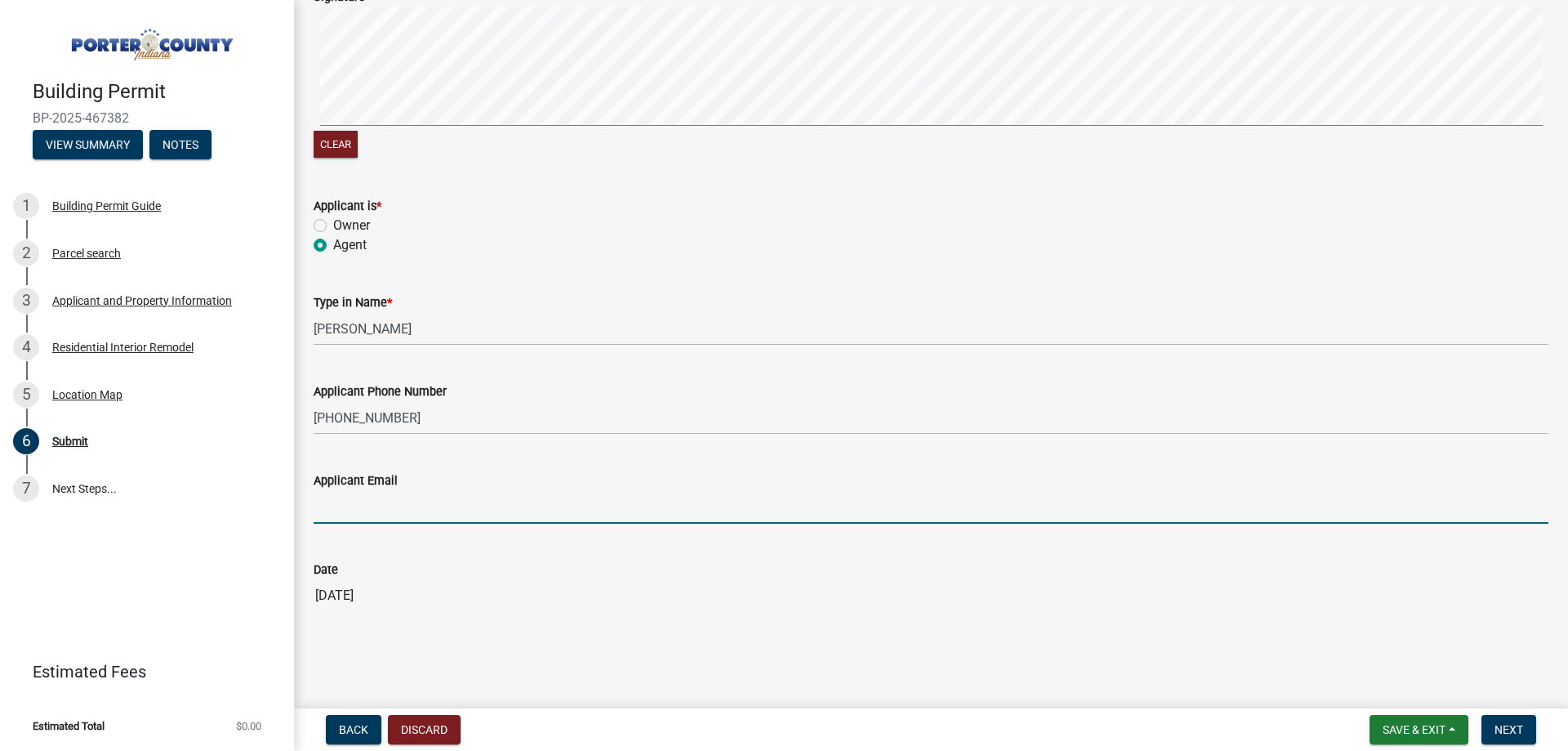
click at [390, 510] on input "Applicant Email" at bounding box center [930, 507] width 1234 height 34
type input "[EMAIL_ADDRESS][DOMAIN_NAME]"
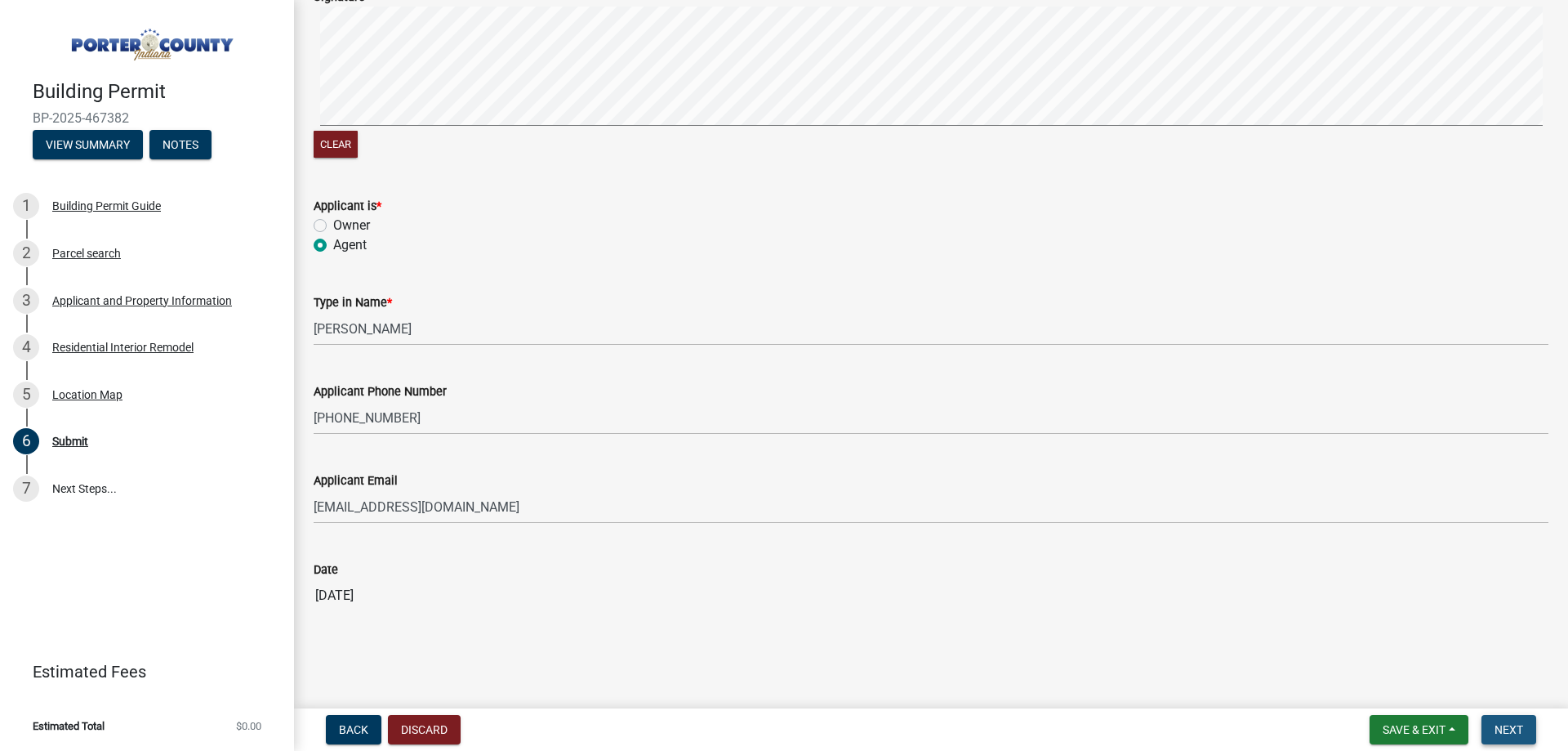
click at [1503, 728] on span "Next" at bounding box center [1508, 729] width 29 height 13
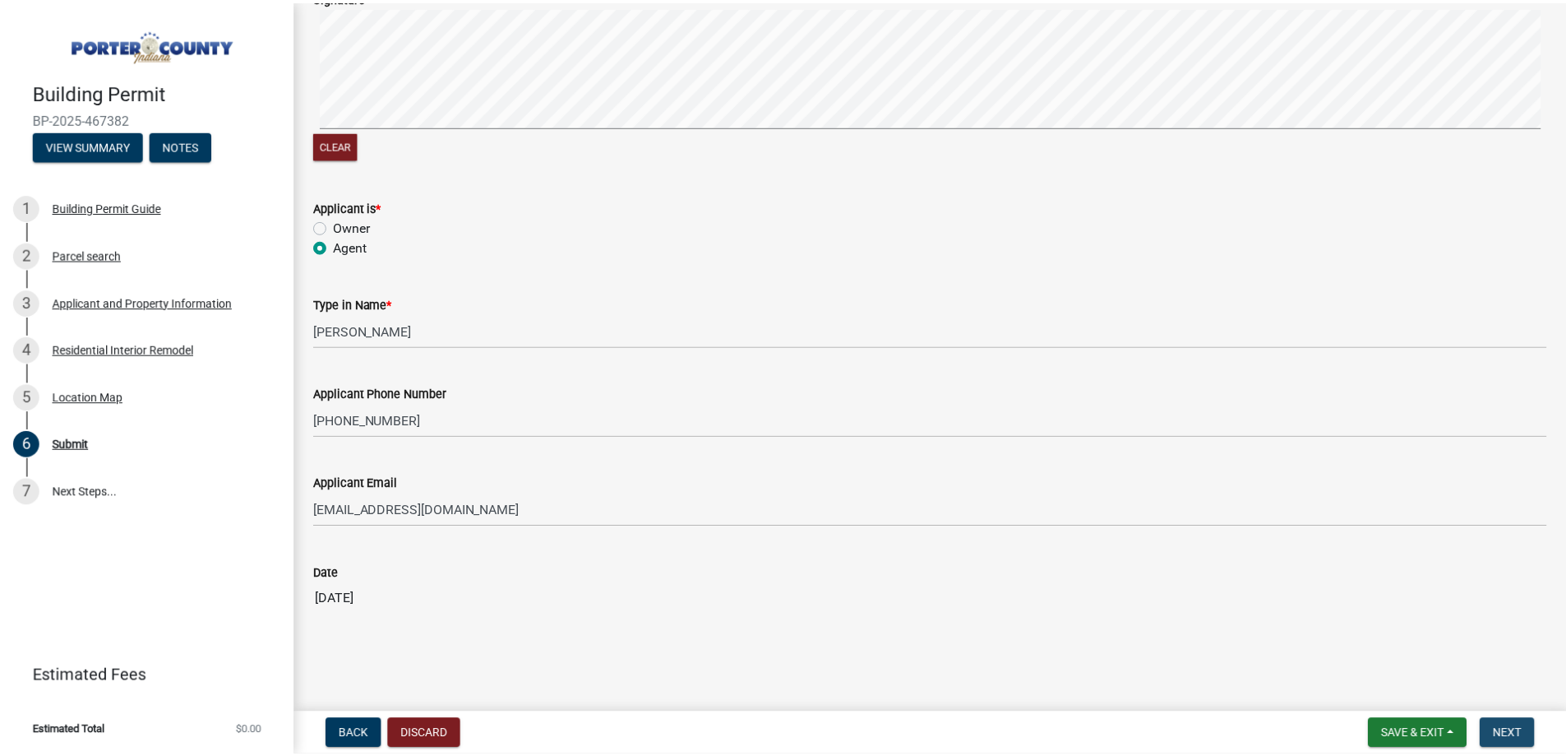
scroll to position [0, 0]
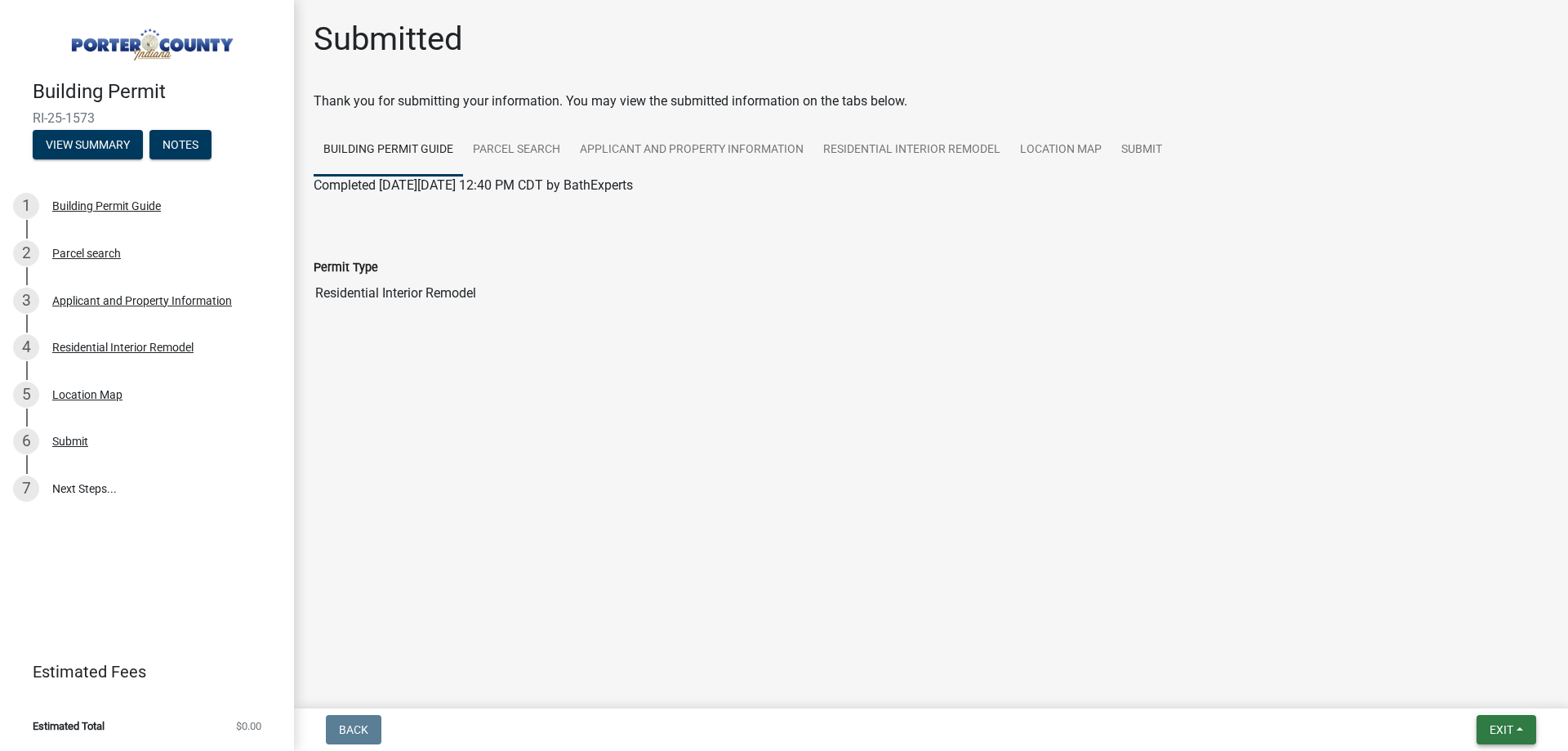
click at [1514, 732] on button "Exit" at bounding box center [1505, 729] width 60 height 30
click at [1472, 691] on button "Save & Exit" at bounding box center [1471, 686] width 131 height 39
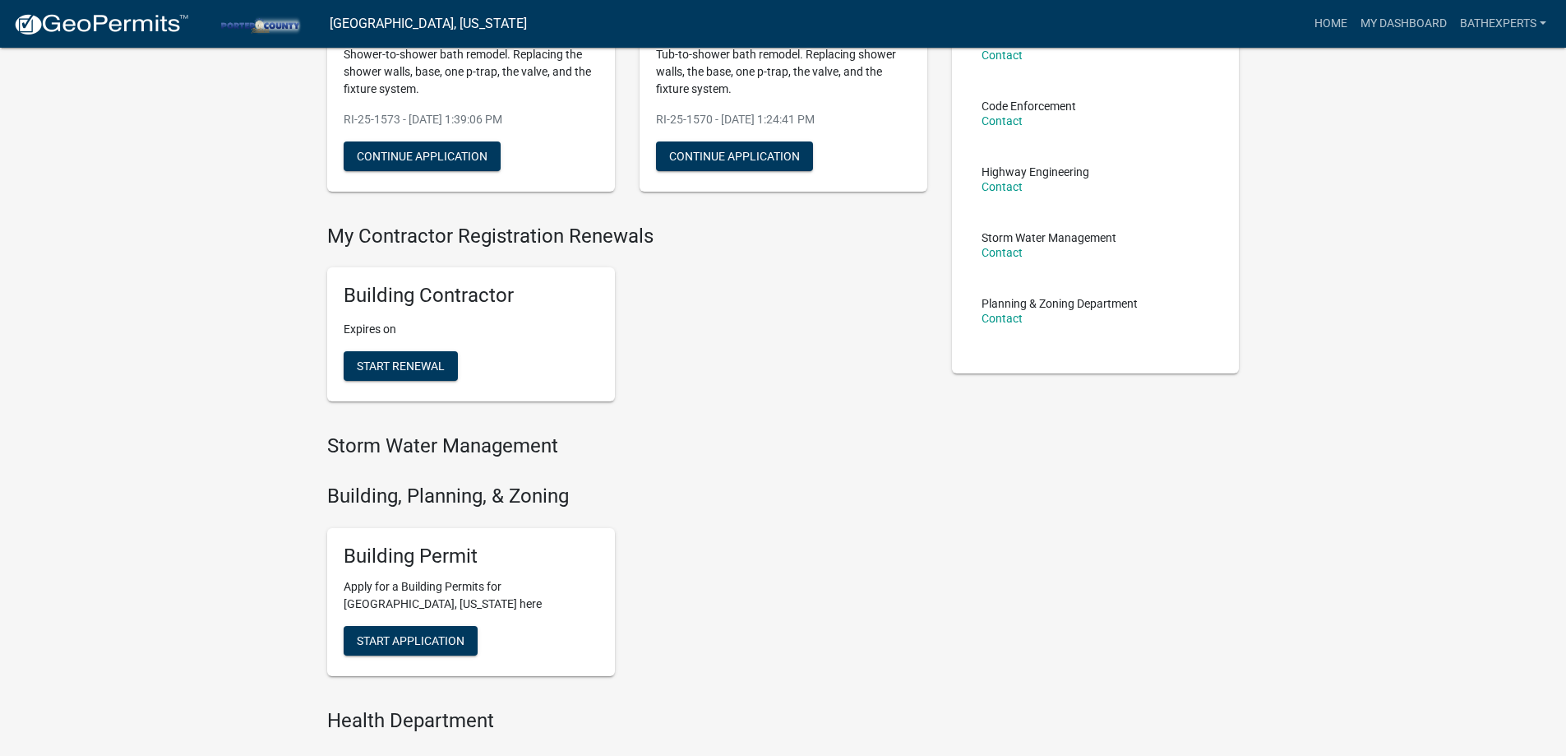
scroll to position [493, 0]
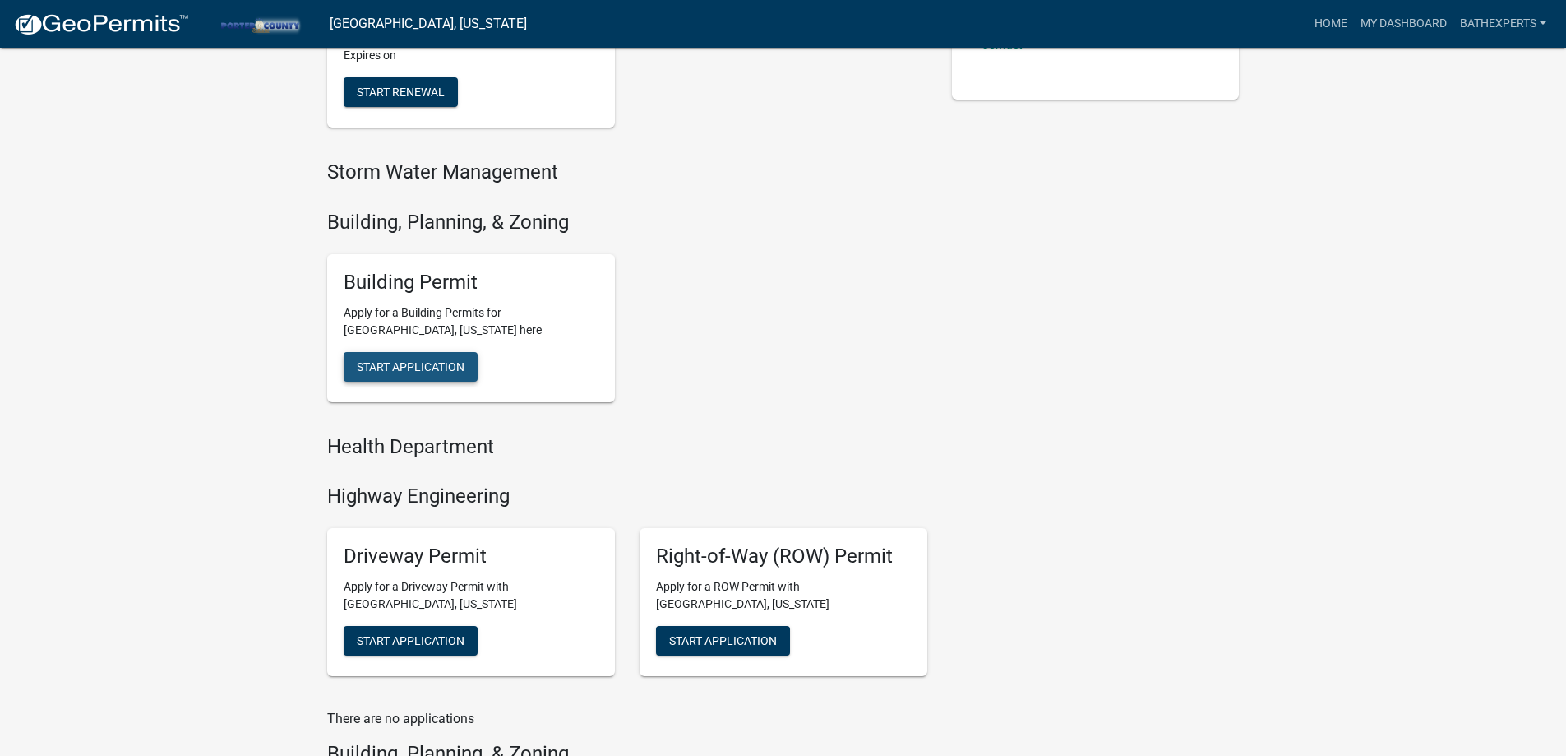
click at [405, 361] on span "Start Application" at bounding box center [411, 365] width 108 height 13
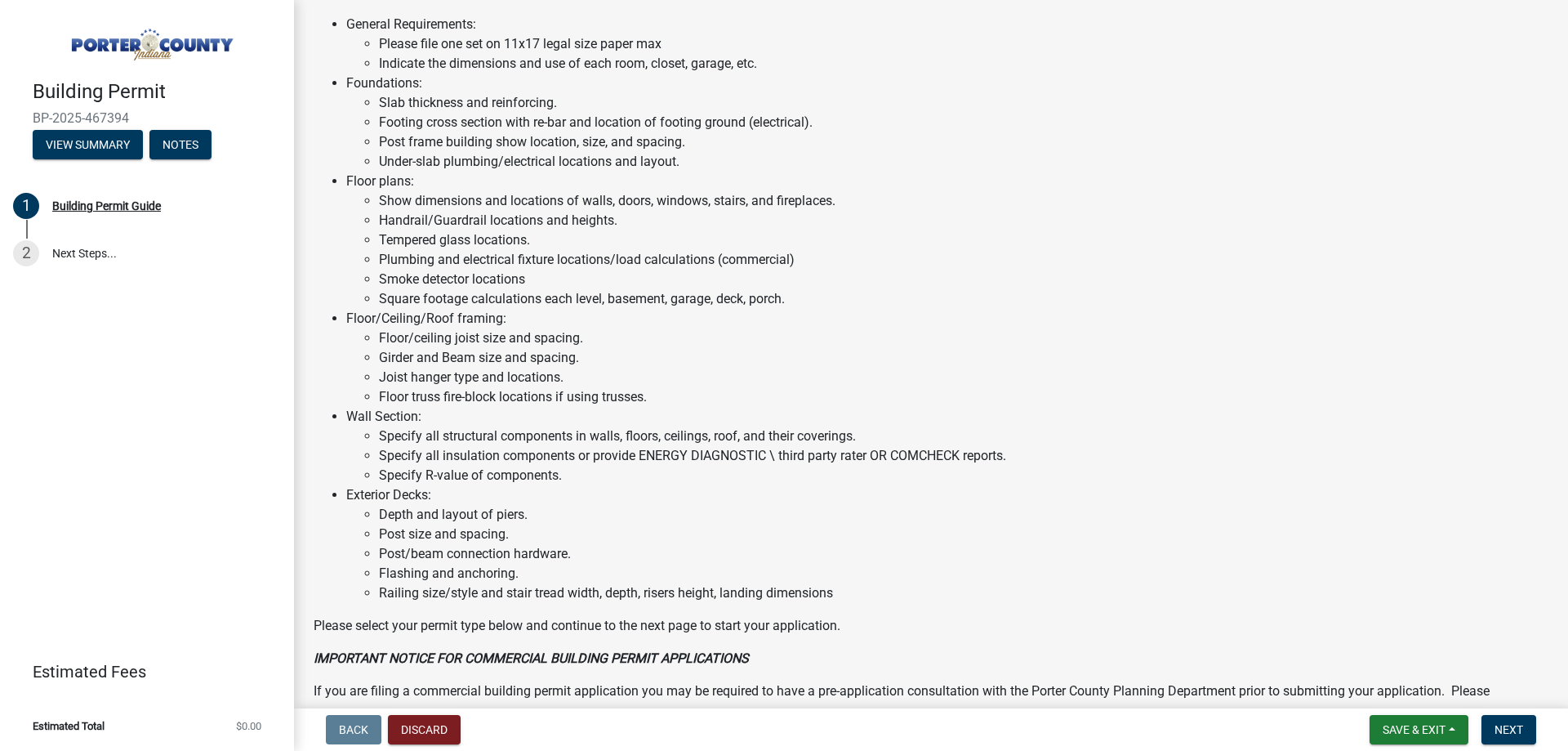
scroll to position [1097, 0]
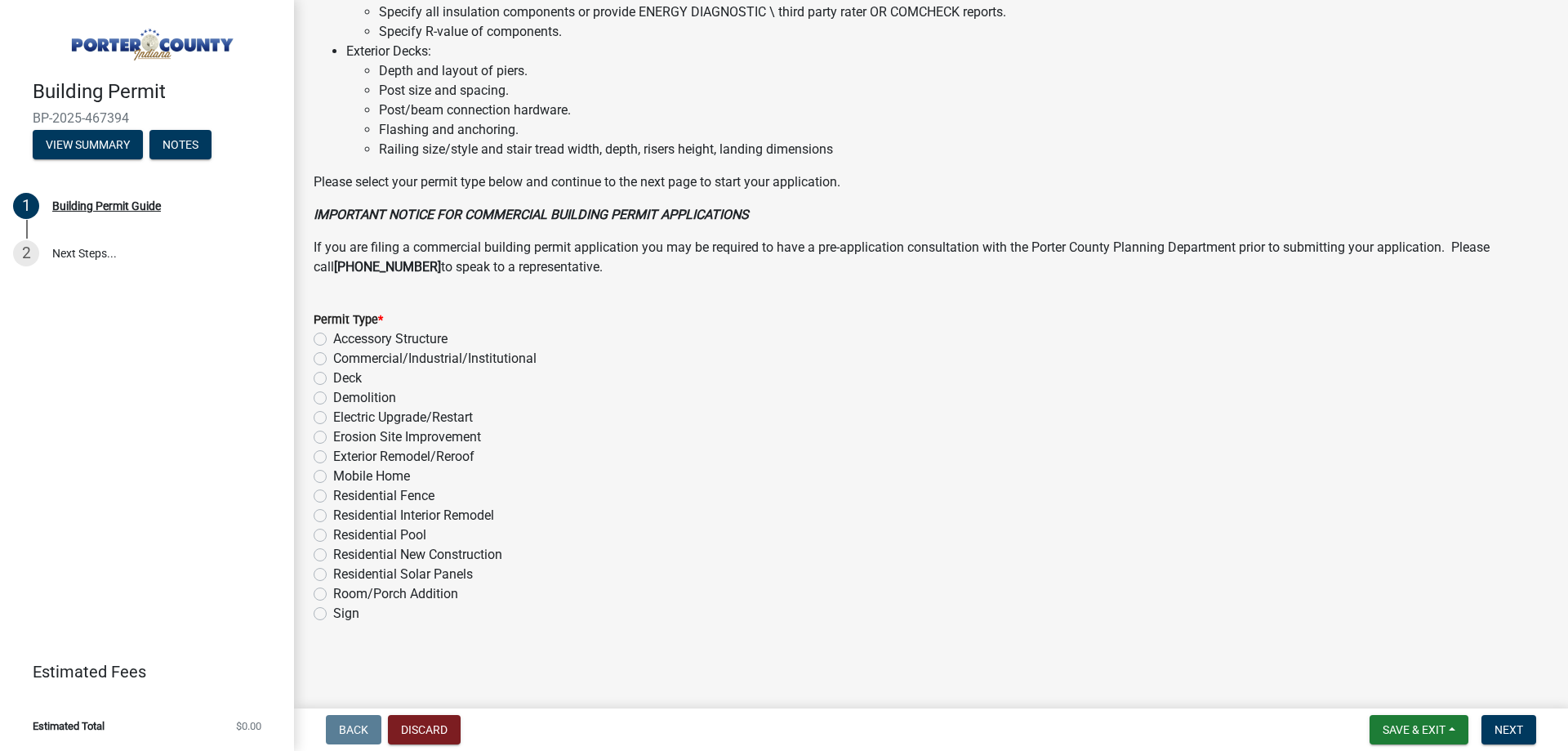
click at [383, 514] on label "Residential Interior Remodel" at bounding box center [413, 516] width 161 height 20
click at [344, 514] on input "Residential Interior Remodel" at bounding box center [338, 511] width 11 height 11
radio input "true"
click at [1511, 729] on span "Next" at bounding box center [1508, 729] width 29 height 13
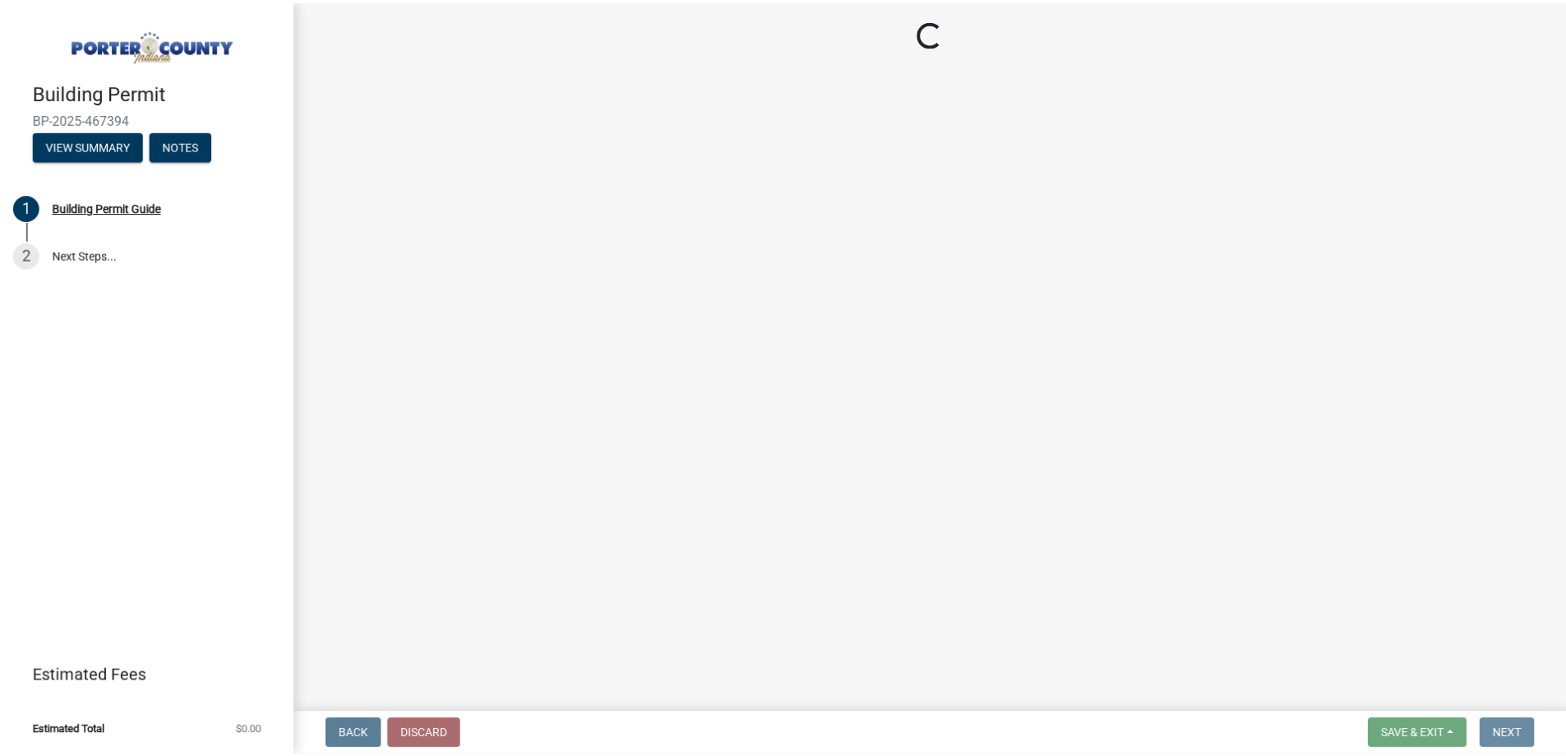
scroll to position [0, 0]
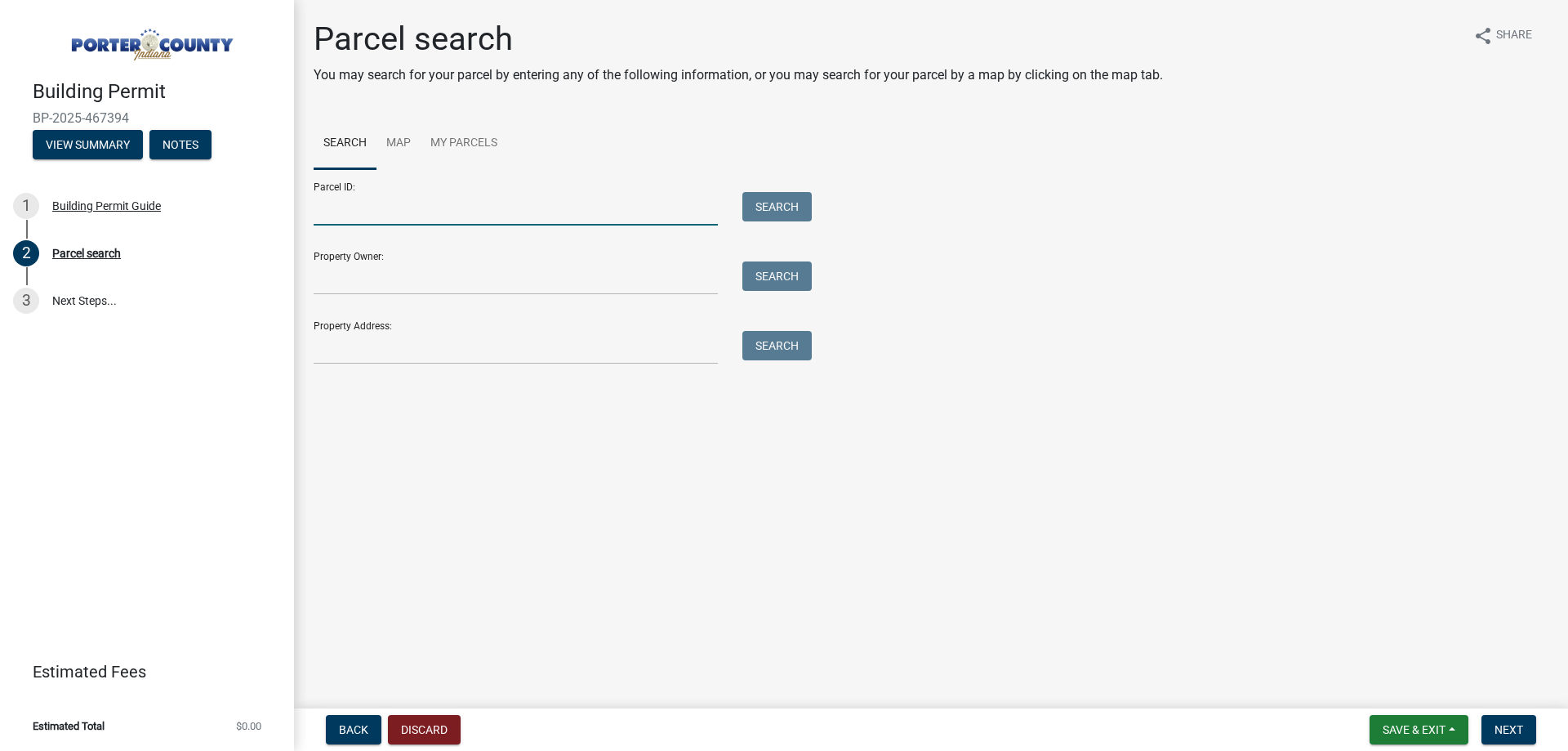
drag, startPoint x: 421, startPoint y: 217, endPoint x: 435, endPoint y: 213, distance: 14.6
click at [421, 217] on input "Parcel ID:" at bounding box center [515, 209] width 404 height 34
paste input "64-11-14-126-008.000-028"
click at [767, 206] on button "Search" at bounding box center [777, 207] width 70 height 30
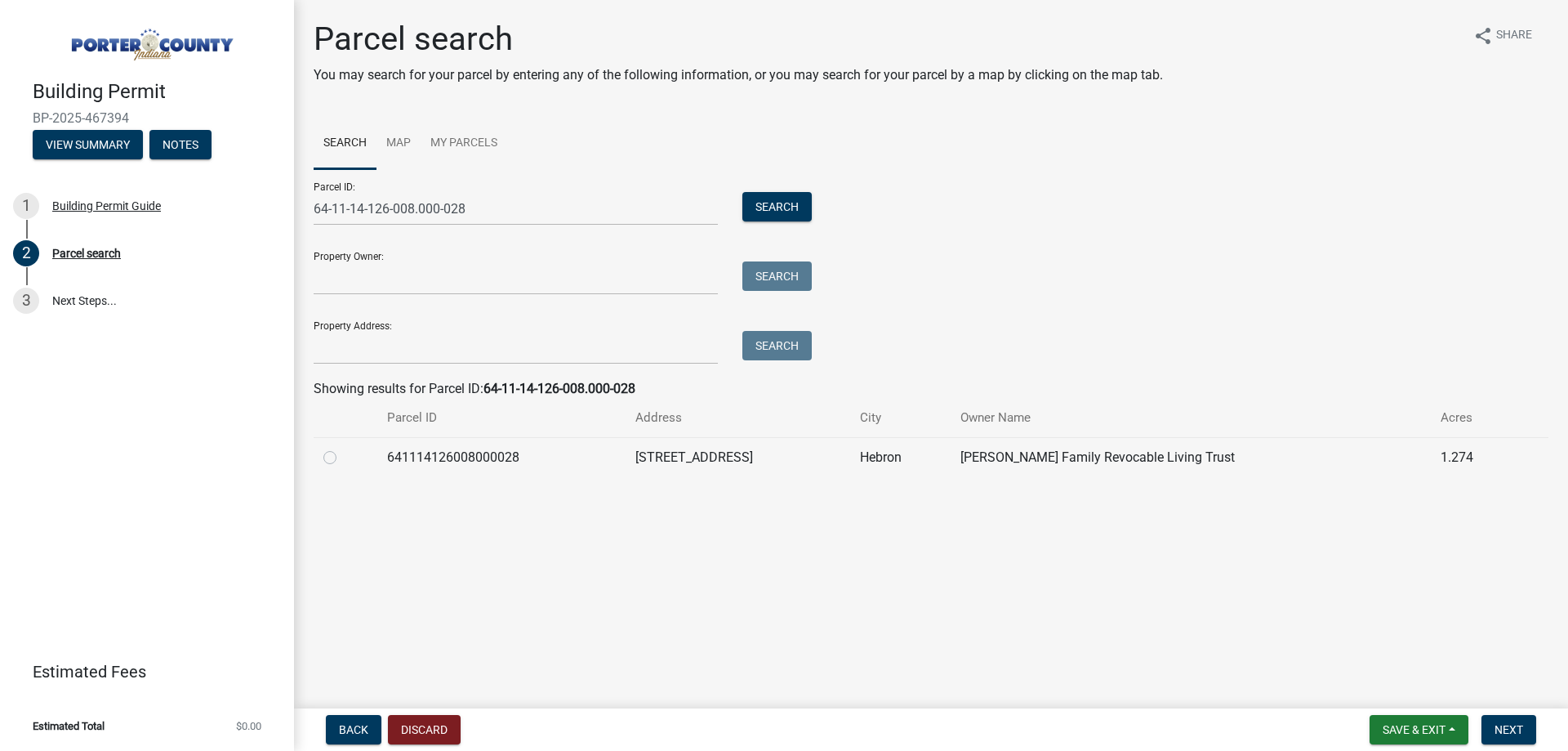
click at [354, 459] on div at bounding box center [346, 458] width 44 height 20
click at [499, 208] on input "64-11-14-126-008.000-028" at bounding box center [515, 209] width 404 height 34
paste input "05-12-226-003.000-016"
type input "64-05-12-226-003.000-016"
click at [764, 205] on button "Search" at bounding box center [777, 207] width 70 height 30
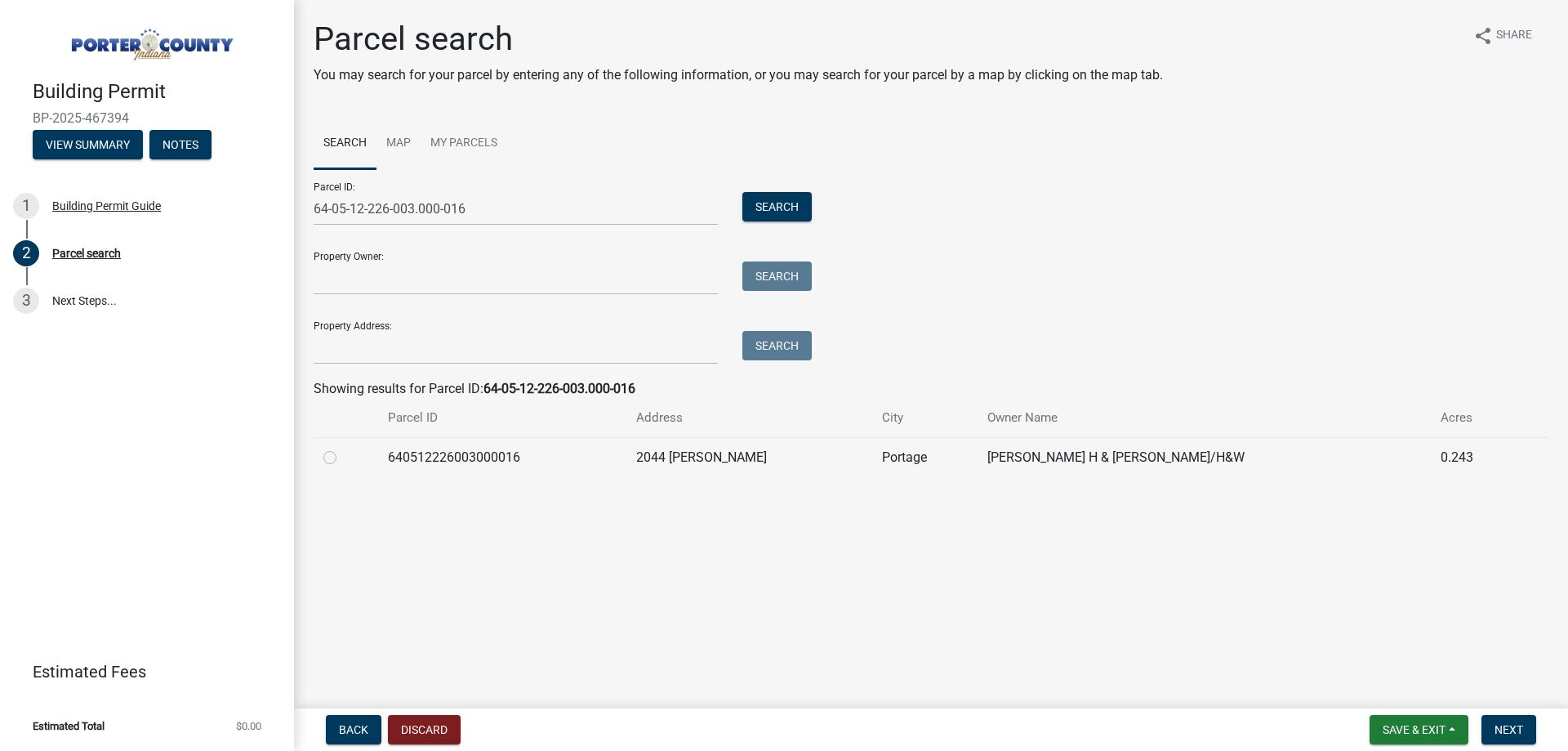
click at [343, 448] on label at bounding box center [343, 448] width 0 height 0
click at [343, 453] on input "radio" at bounding box center [348, 453] width 11 height 11
radio input "true"
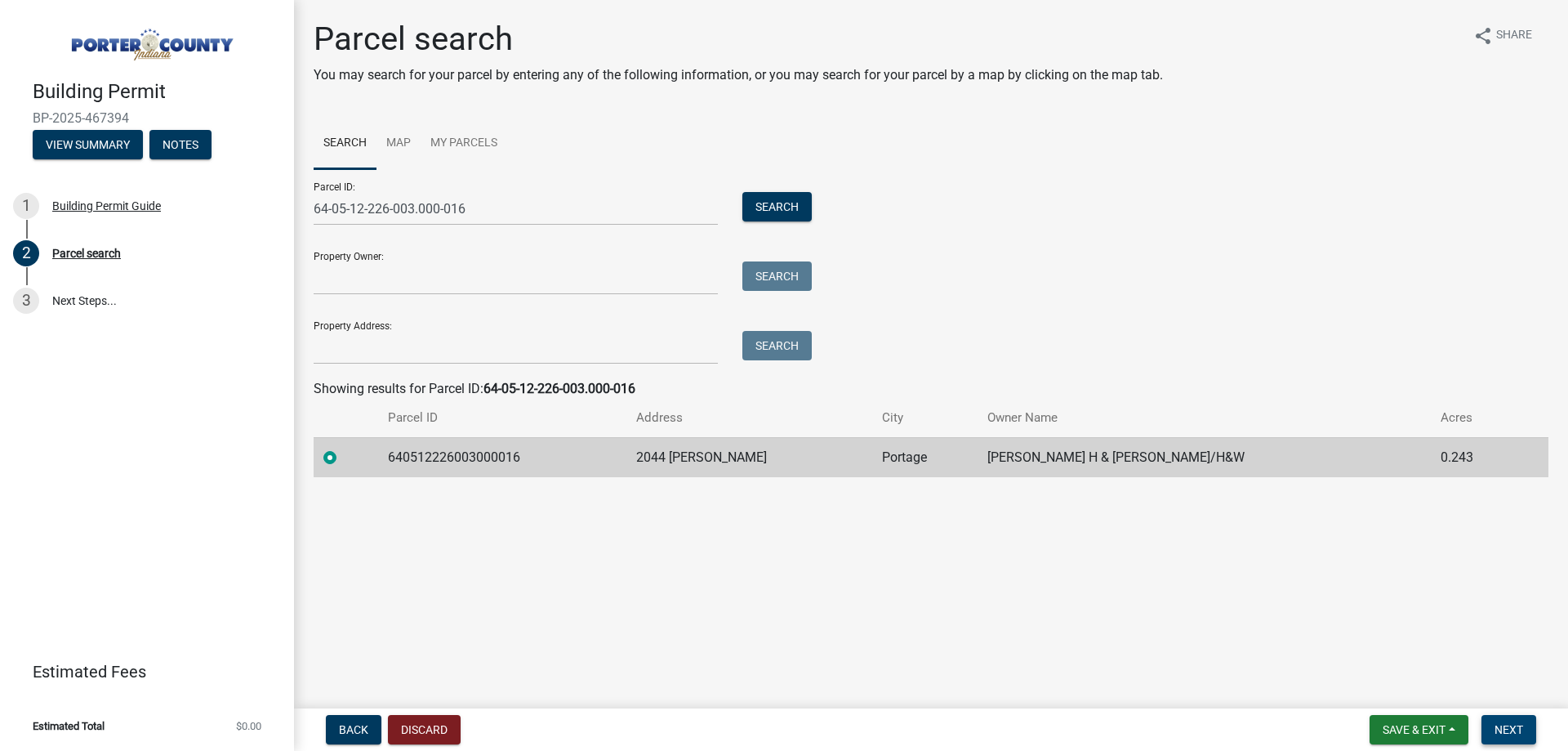
click at [1501, 717] on button "Next" at bounding box center [1507, 729] width 55 height 30
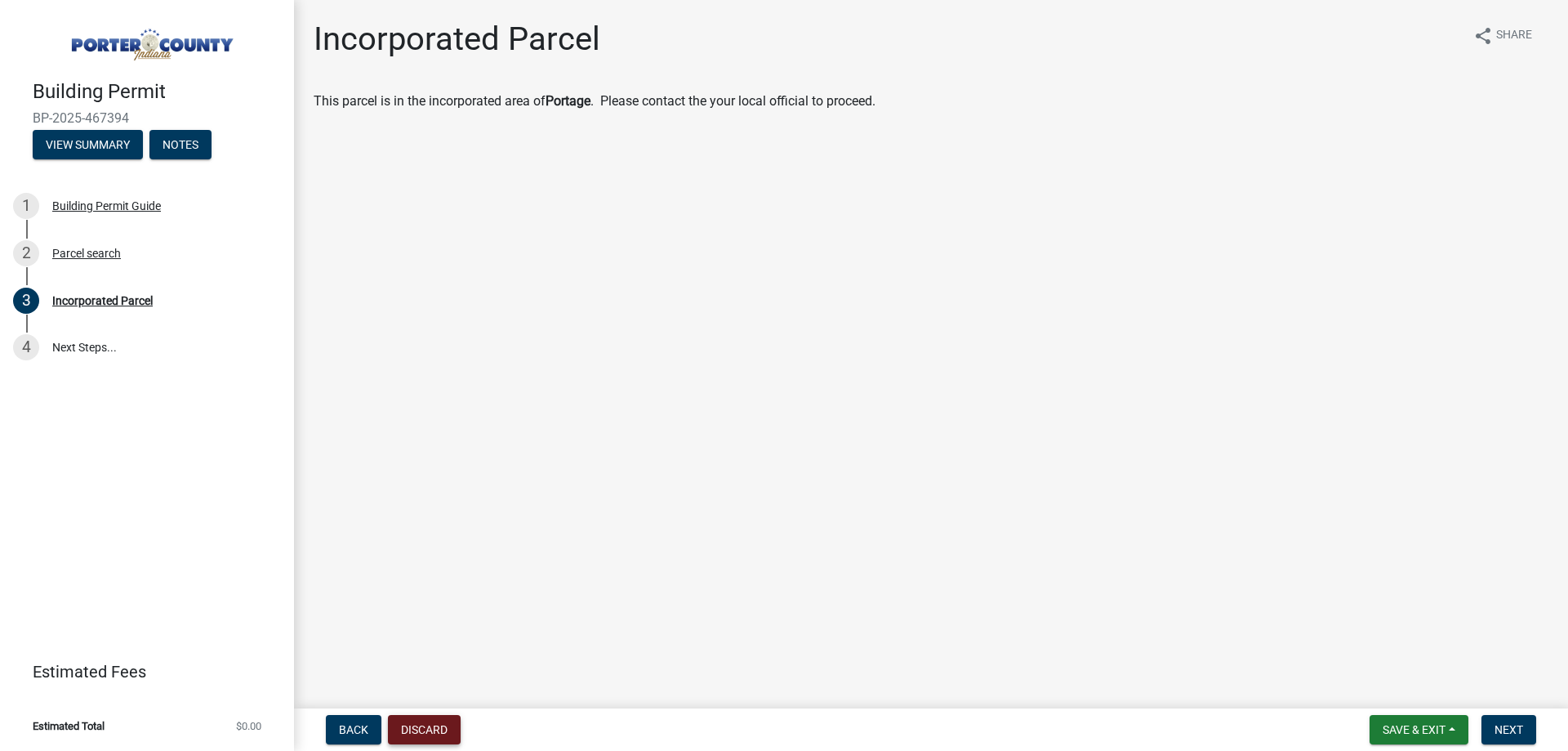
click at [425, 740] on button "Discard" at bounding box center [424, 729] width 72 height 30
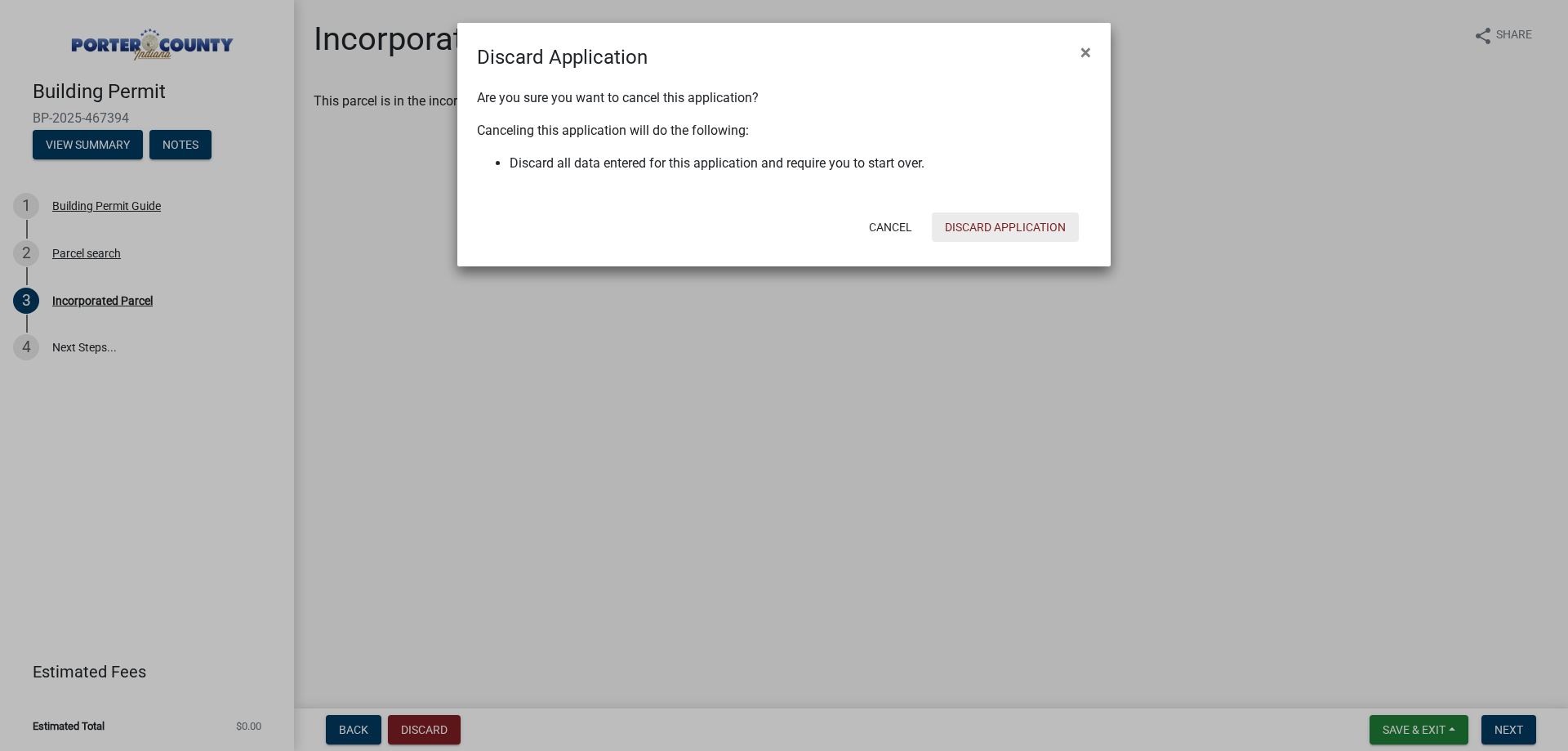
click at [1008, 217] on button "Discard Application" at bounding box center [1005, 227] width 147 height 30
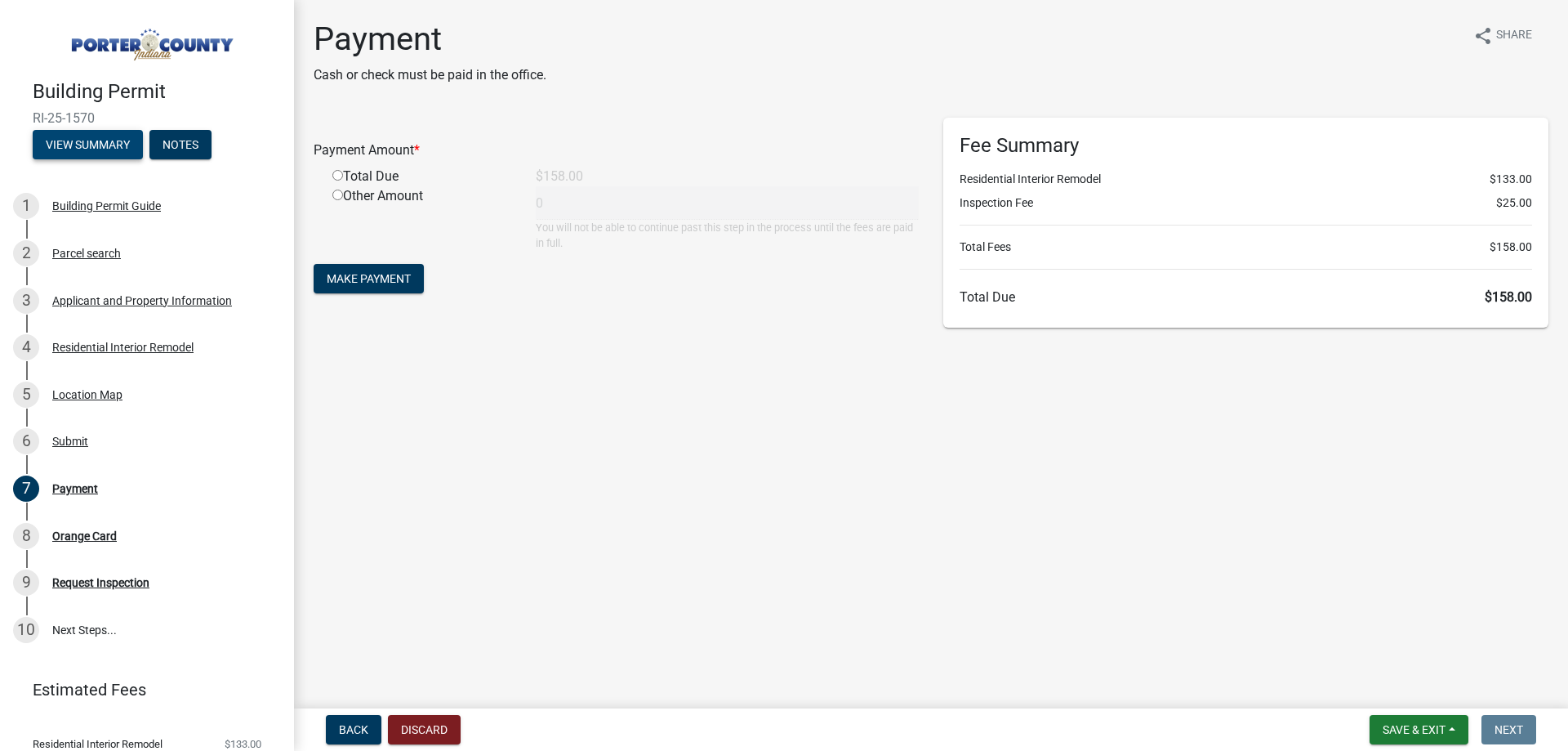
click at [97, 135] on button "View Summary" at bounding box center [87, 145] width 110 height 30
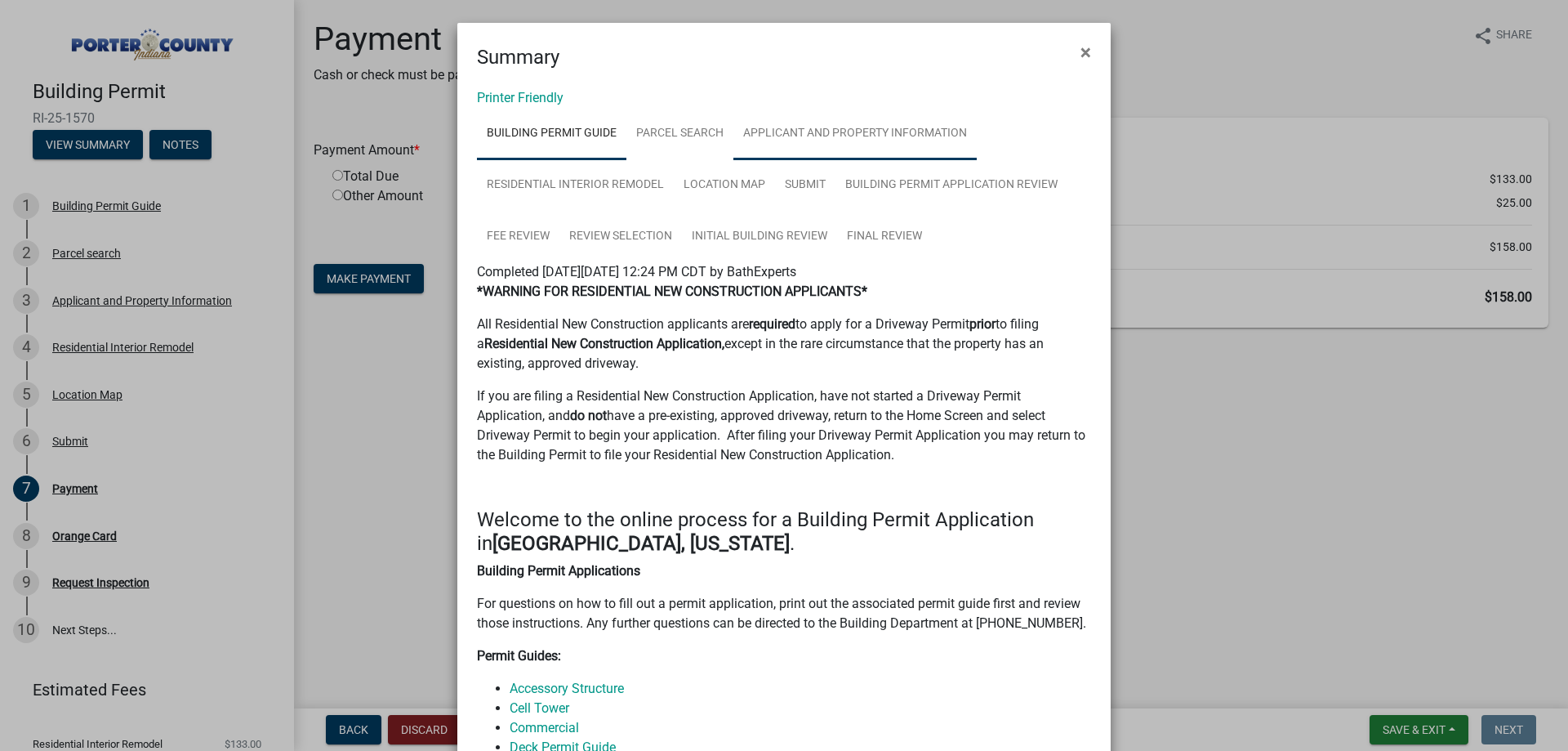
click at [772, 125] on link "Applicant and Property Information" at bounding box center [854, 134] width 243 height 53
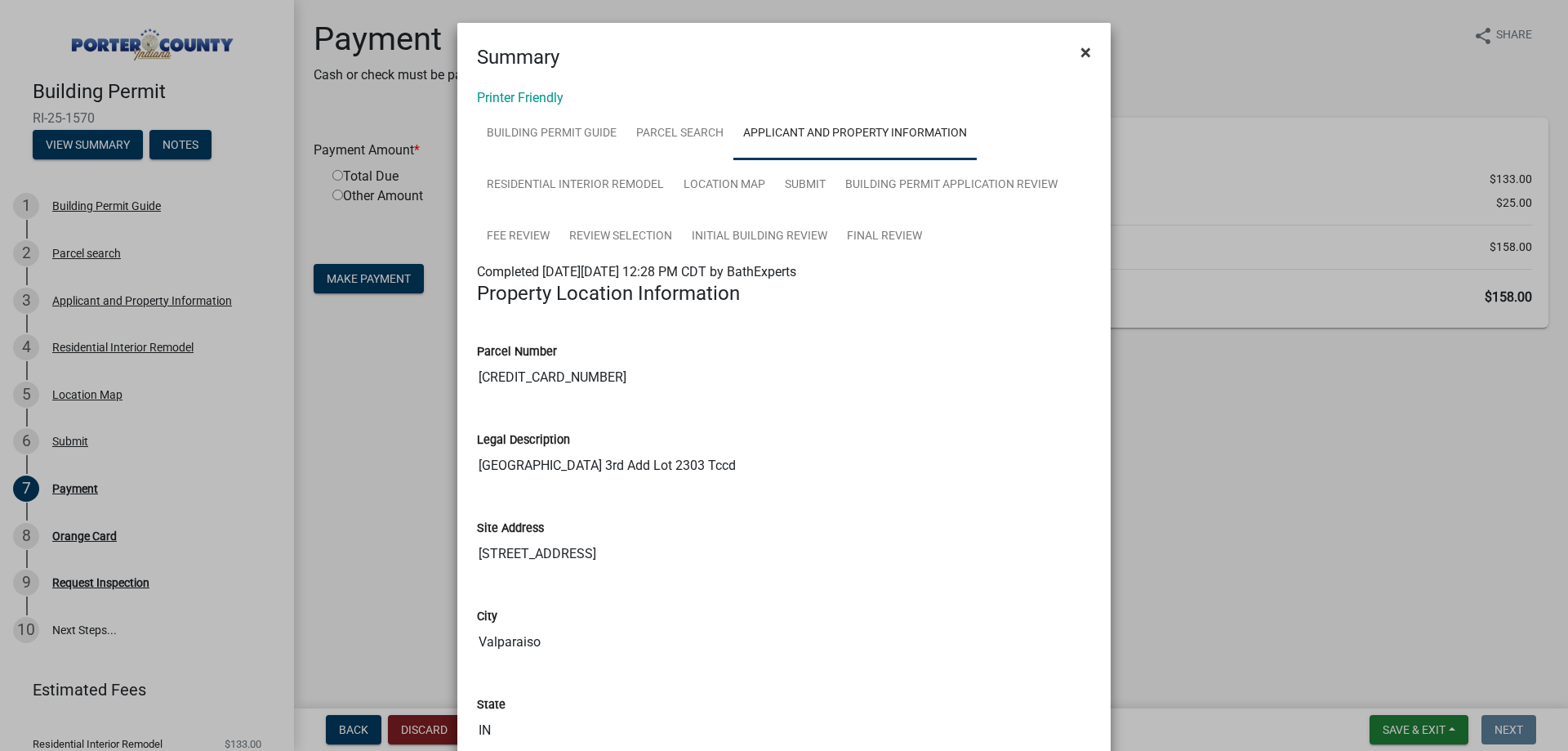
click at [1080, 56] on span "×" at bounding box center [1085, 52] width 11 height 23
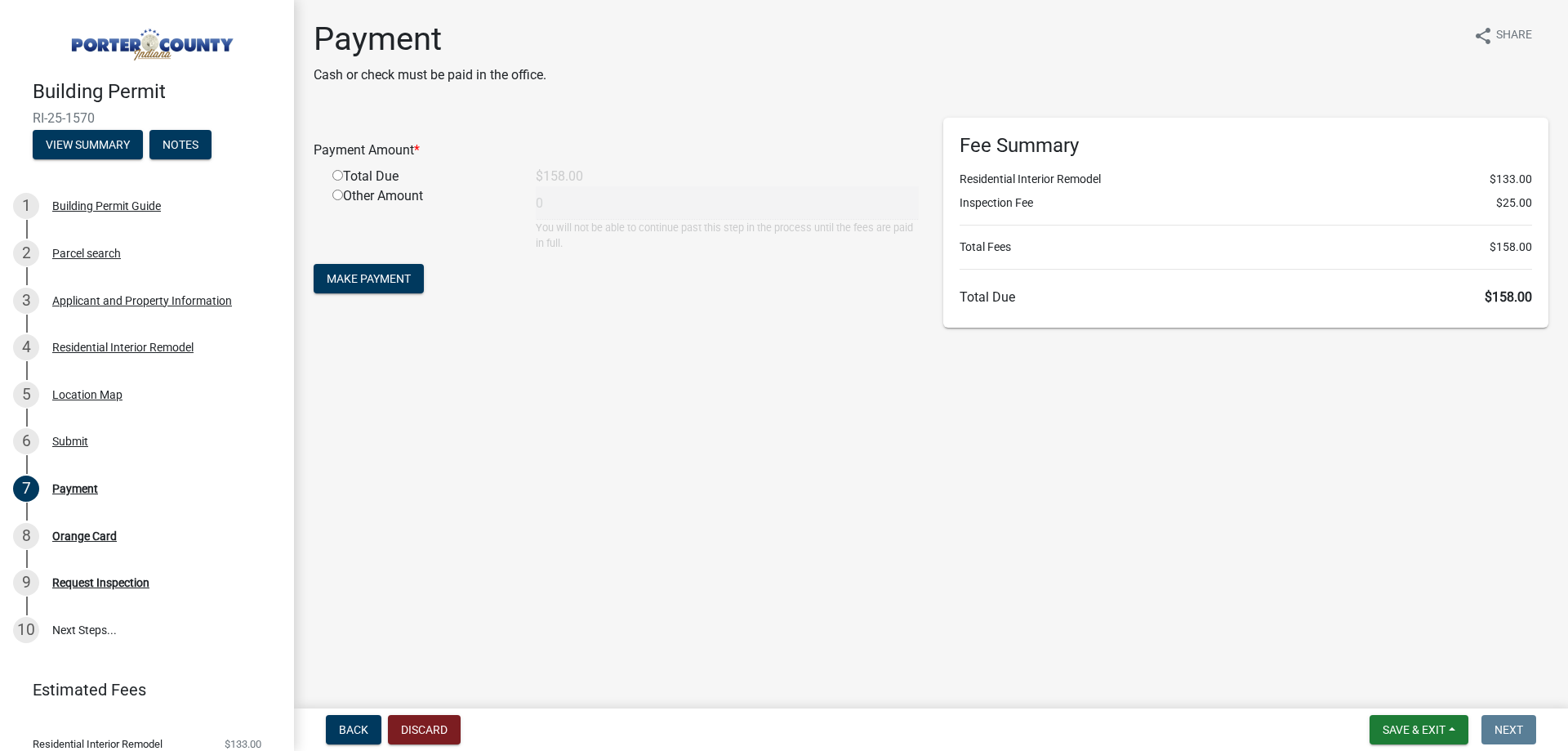
click at [338, 173] on input "radio" at bounding box center [338, 175] width 11 height 11
radio input "true"
type input "158"
click at [379, 268] on button "Make Payment" at bounding box center [368, 279] width 110 height 30
